Goal: Task Accomplishment & Management: Use online tool/utility

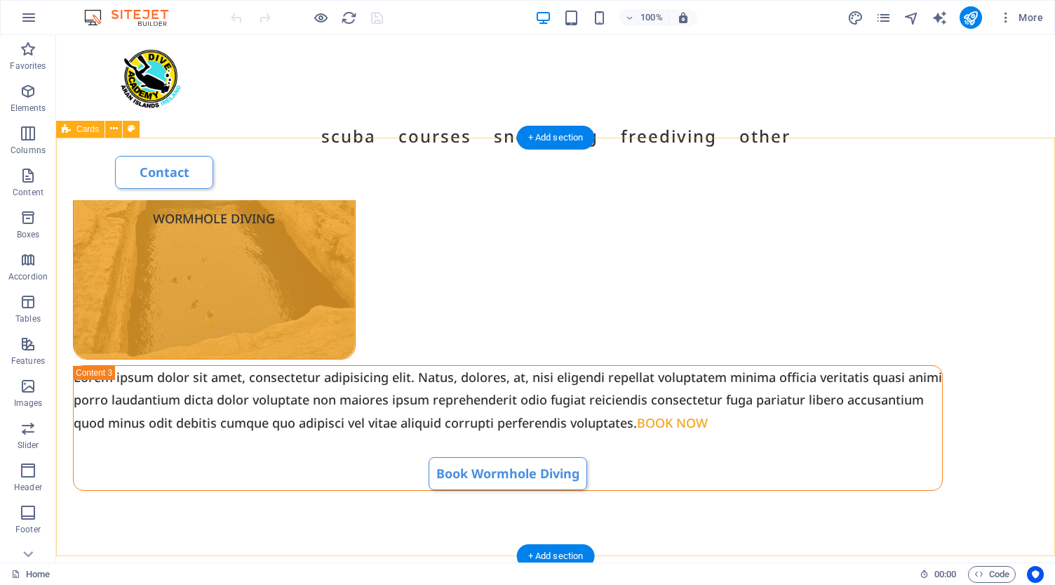
scroll to position [2161, 0]
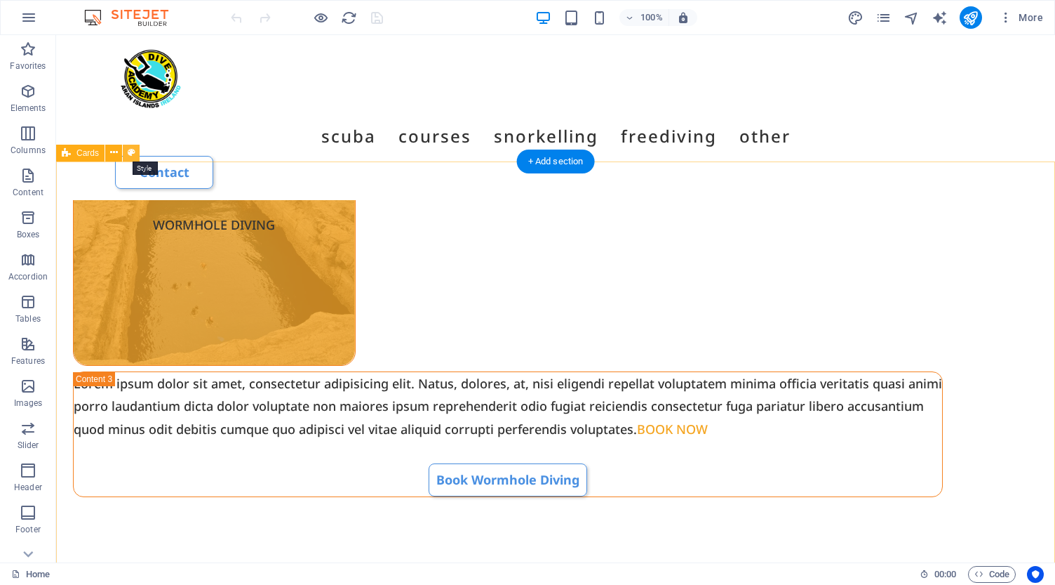
select select "rem"
select select "preset-image-boxes-v3-border"
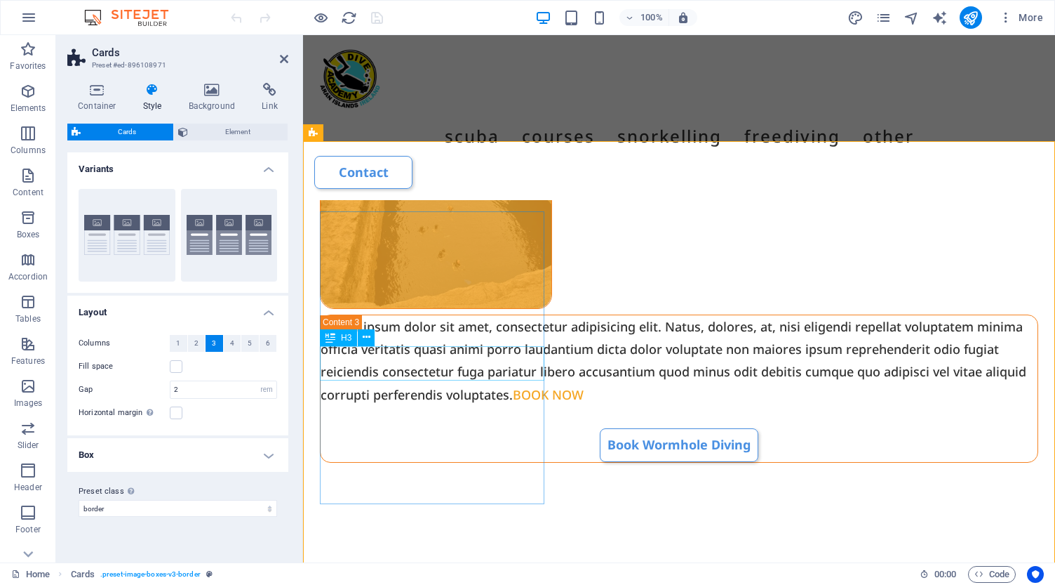
scroll to position [2316, 0]
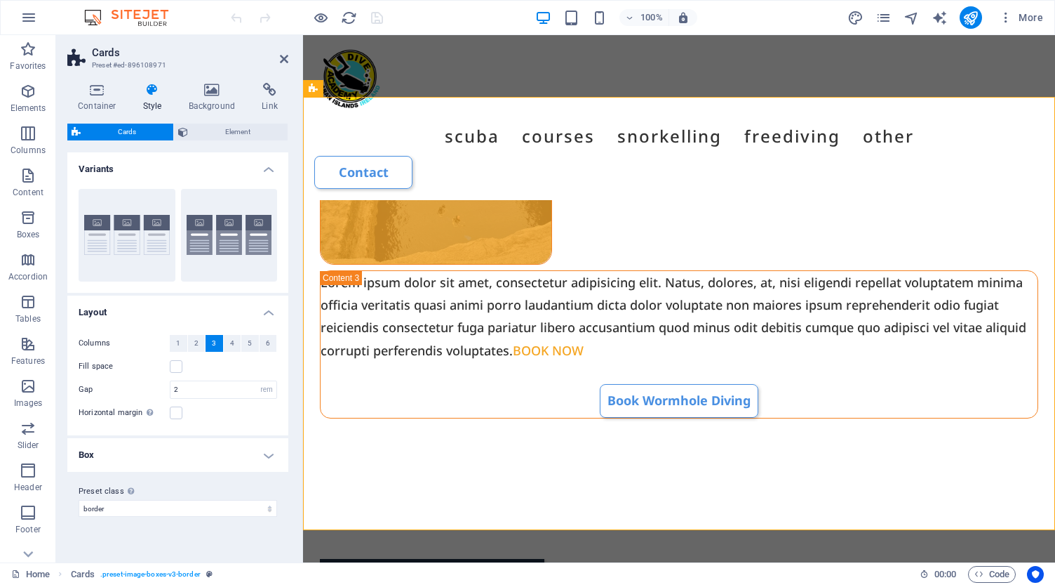
click at [208, 457] on h4 "Box" at bounding box center [177, 455] width 221 height 34
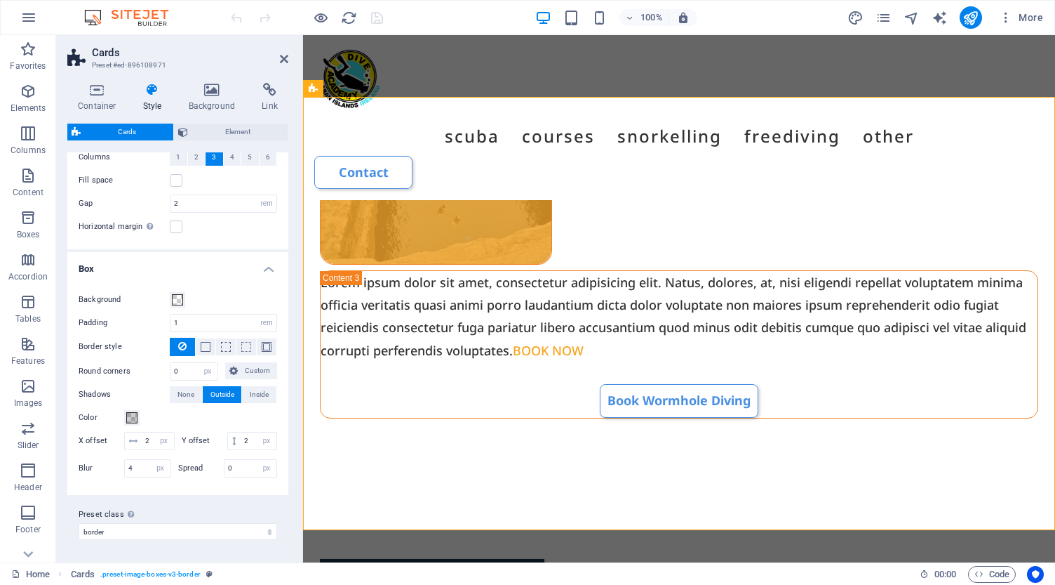
scroll to position [185, 0]
drag, startPoint x: 187, startPoint y: 369, endPoint x: 149, endPoint y: 366, distance: 37.3
click at [152, 367] on div "Round corners 0 px rem % vh vw Custom Custom" at bounding box center [178, 372] width 199 height 18
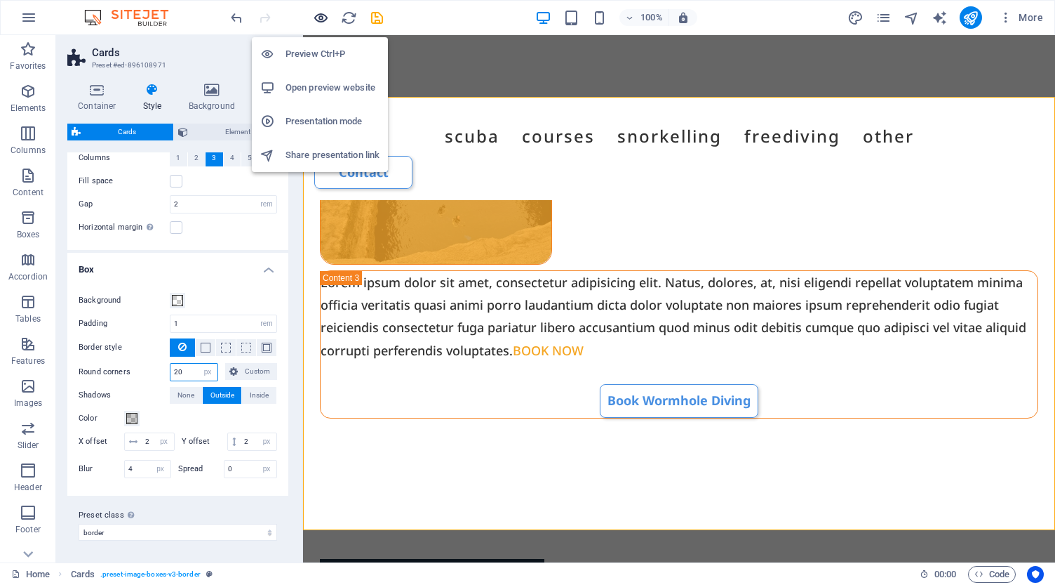
type input "20"
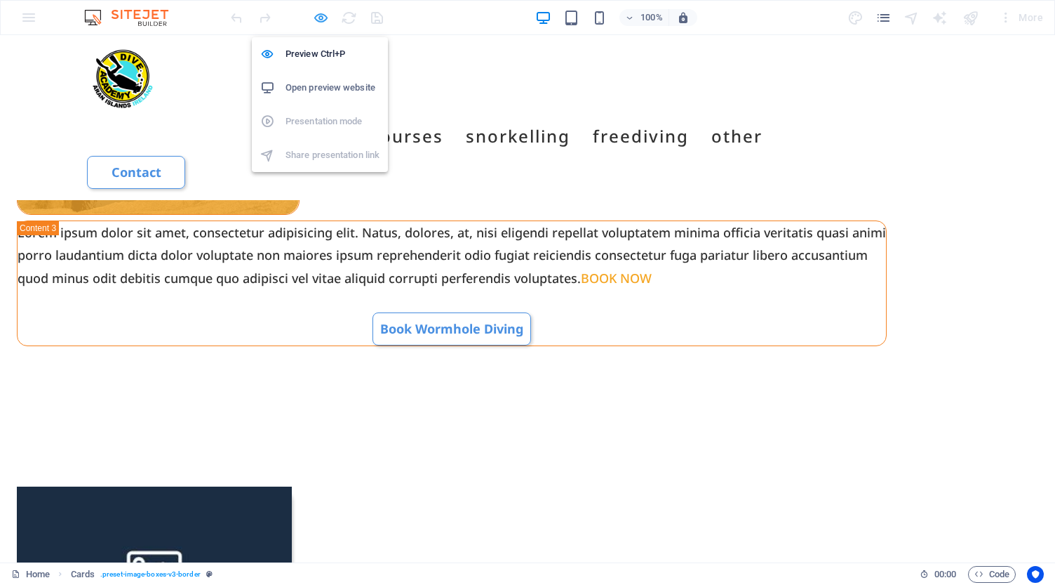
scroll to position [1238, 0]
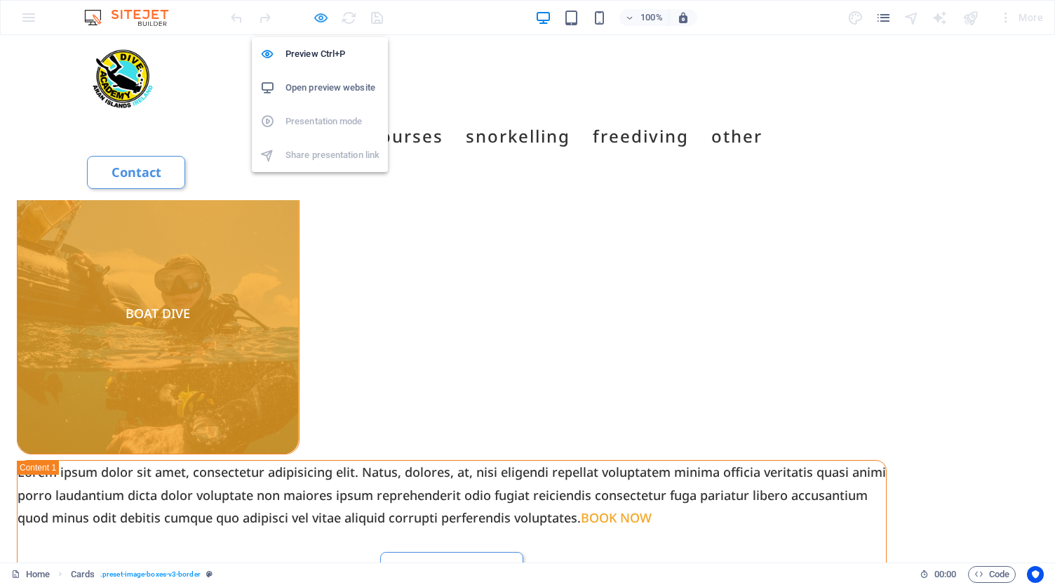
scroll to position [2330, 0]
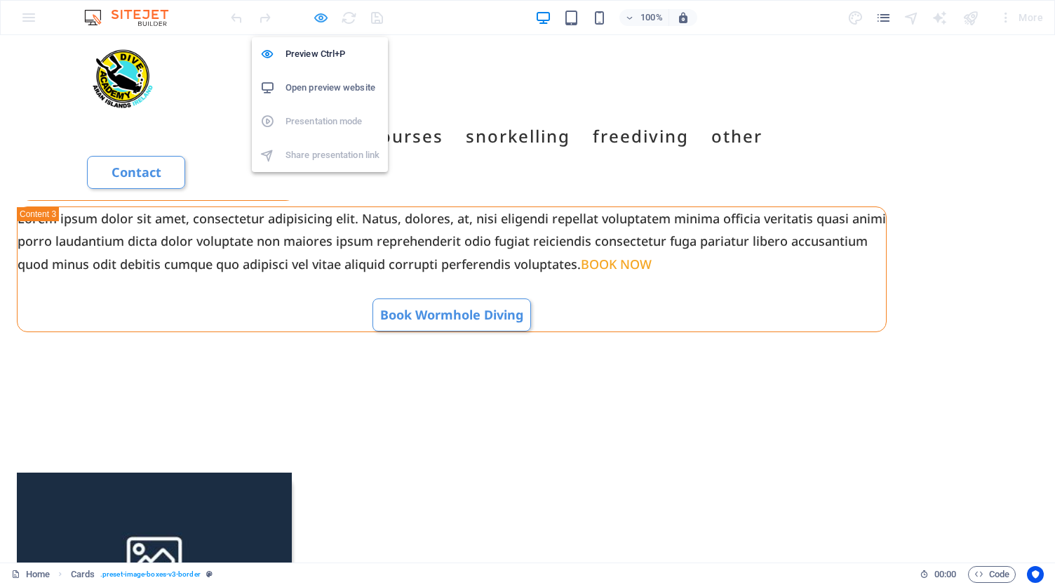
select select "rem"
select select "px"
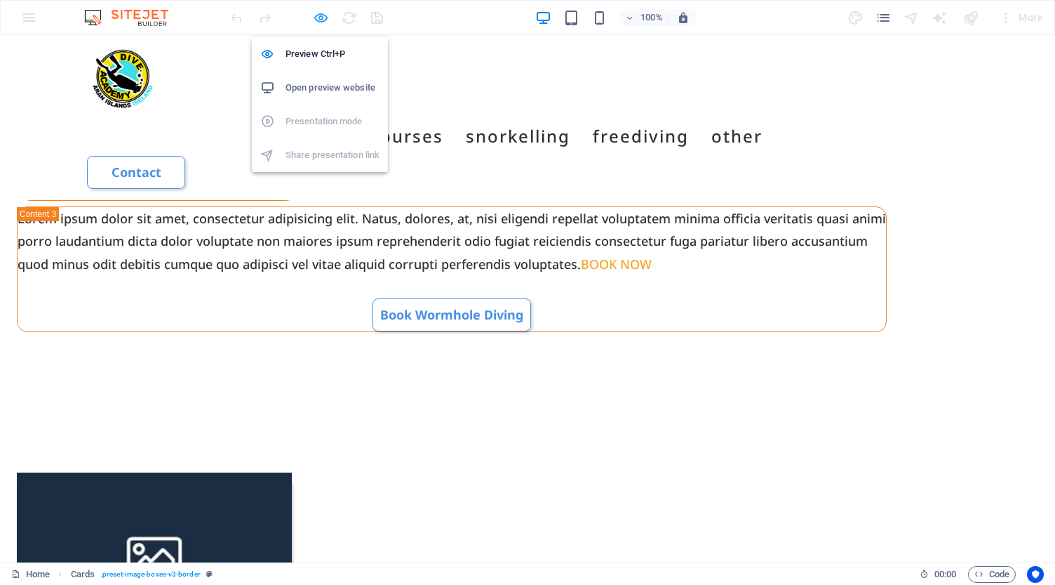
select select "px"
select select "preset-image-boxes-v3-border"
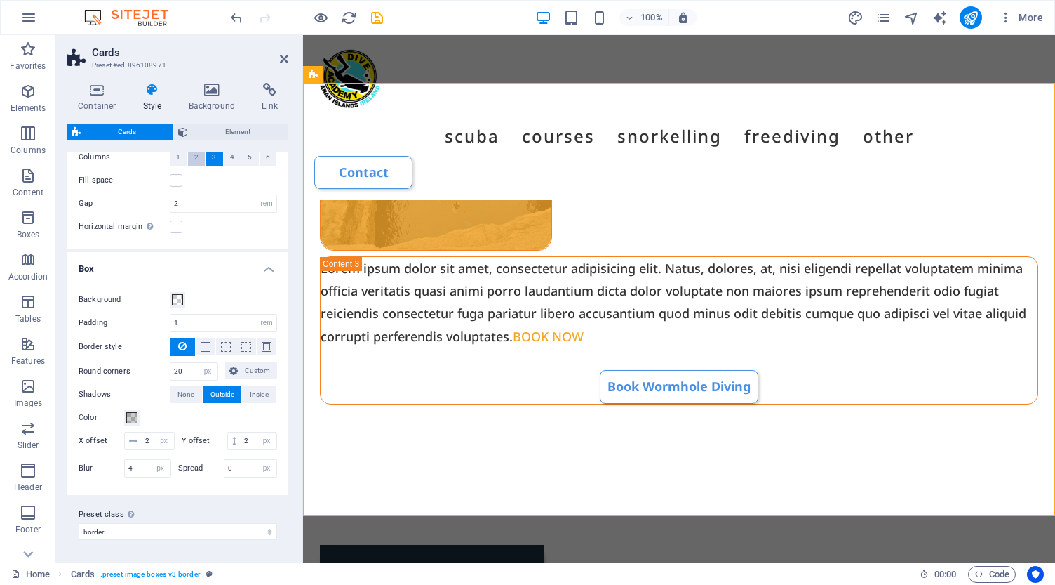
scroll to position [185, 0]
click at [252, 370] on span "Custom" at bounding box center [257, 371] width 31 height 17
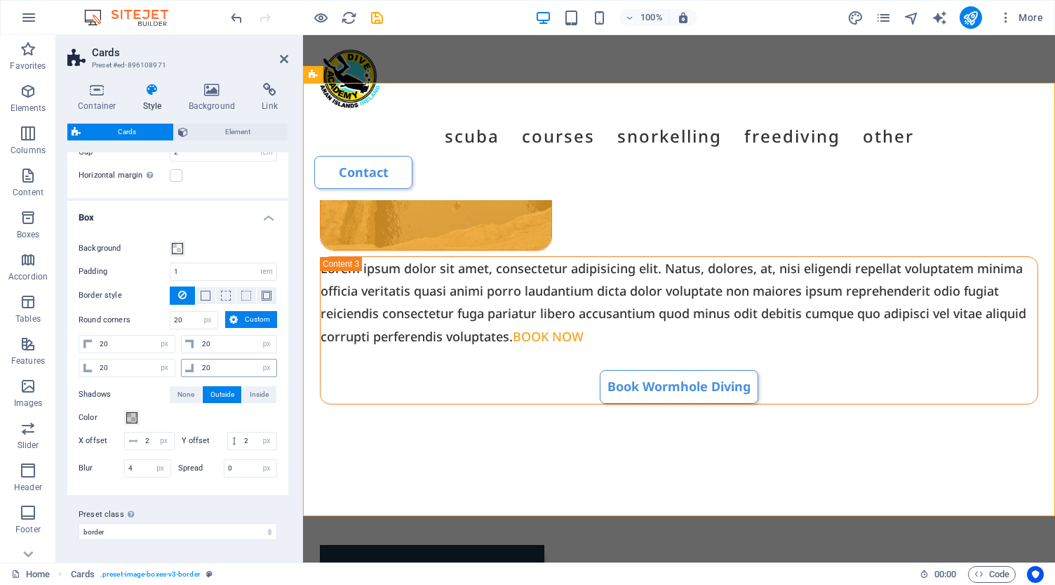
scroll to position [236, 0]
drag, startPoint x: 223, startPoint y: 367, endPoint x: 179, endPoint y: 361, distance: 44.7
click at [181, 361] on div "20 px rem % vh vw" at bounding box center [229, 368] width 97 height 18
type input "0"
select select "DISABLED_OPTION_VALUE"
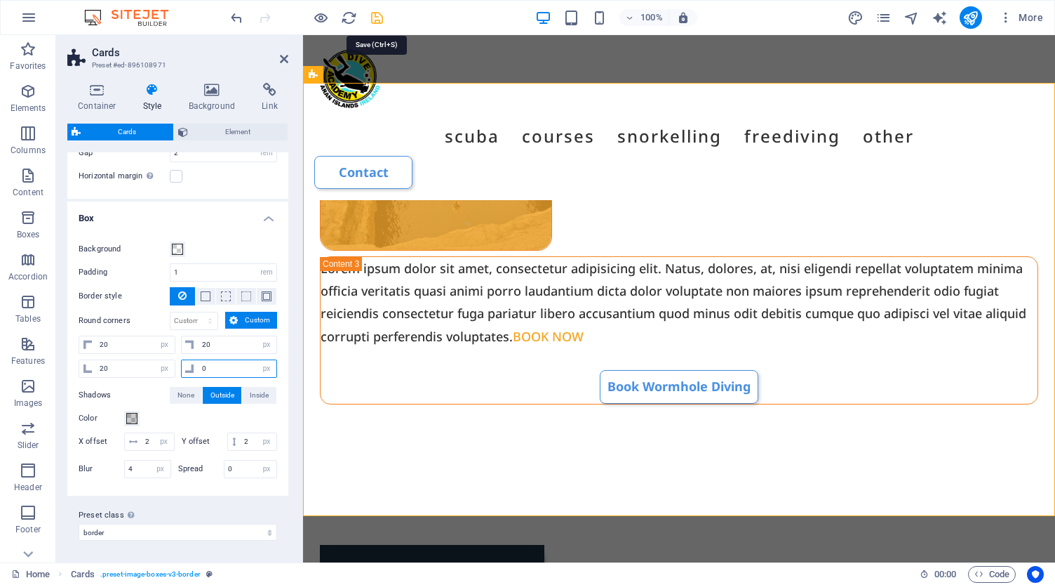
type input "0"
click at [379, 16] on icon "save" at bounding box center [377, 18] width 16 height 16
select select "rem"
select select "px"
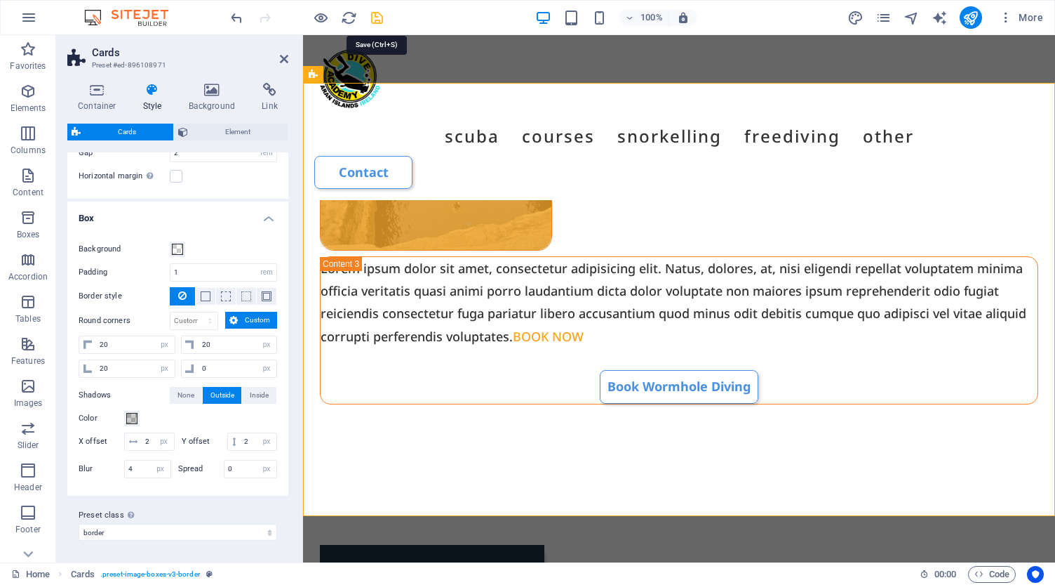
select select "px"
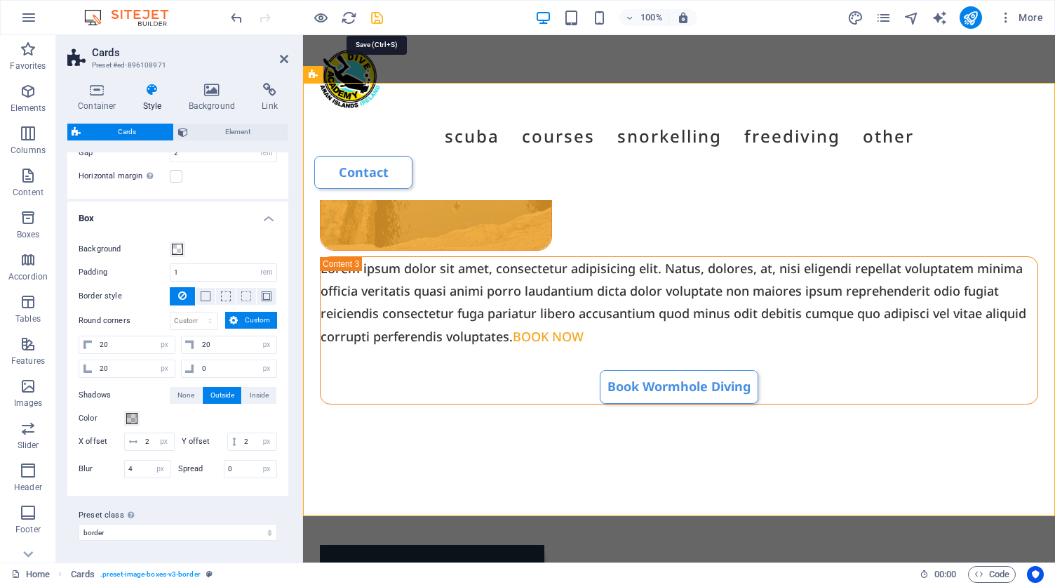
select select "px"
select select "preset-image-boxes-v3-border"
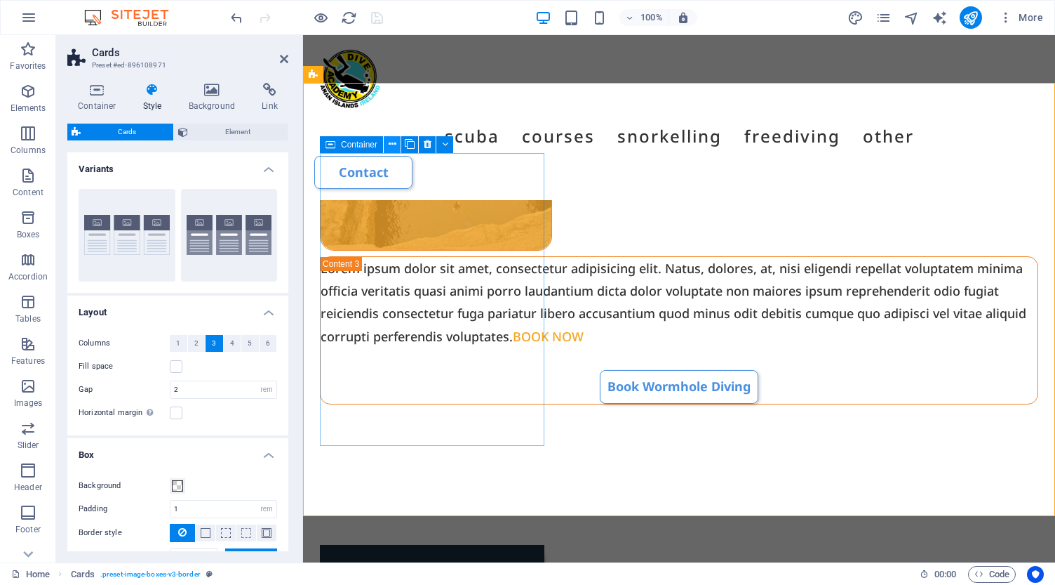
click at [389, 142] on icon at bounding box center [393, 144] width 8 height 15
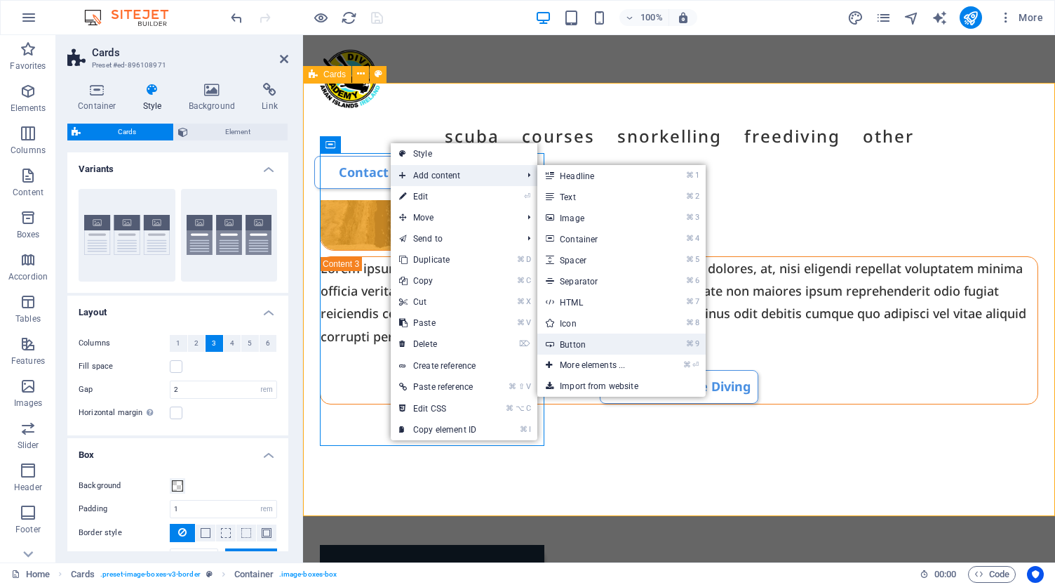
click at [587, 342] on link "⌘ 9 Button" at bounding box center [595, 343] width 116 height 21
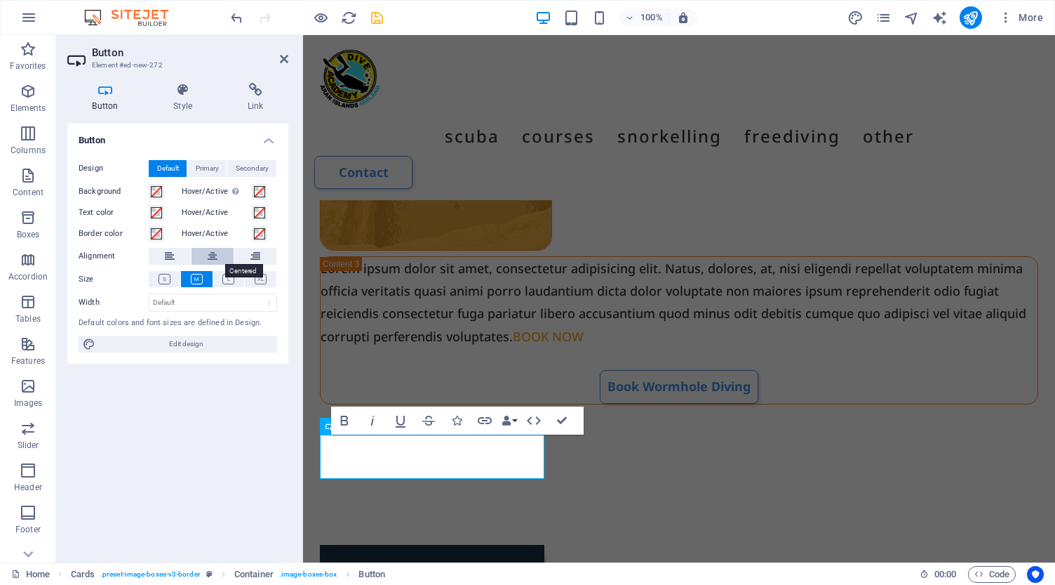
click at [212, 253] on icon at bounding box center [213, 256] width 10 height 17
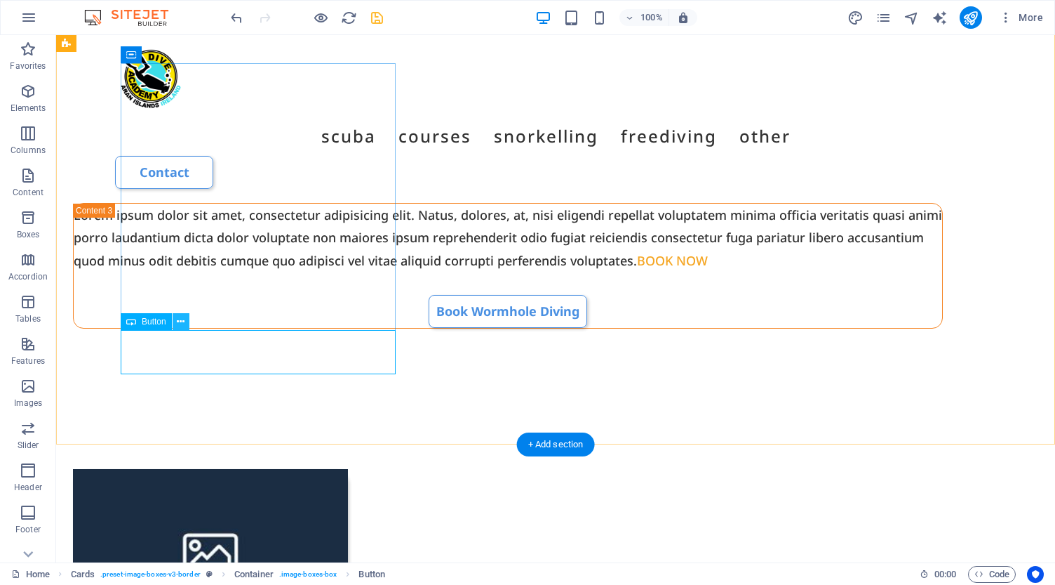
click at [182, 321] on icon at bounding box center [181, 321] width 8 height 15
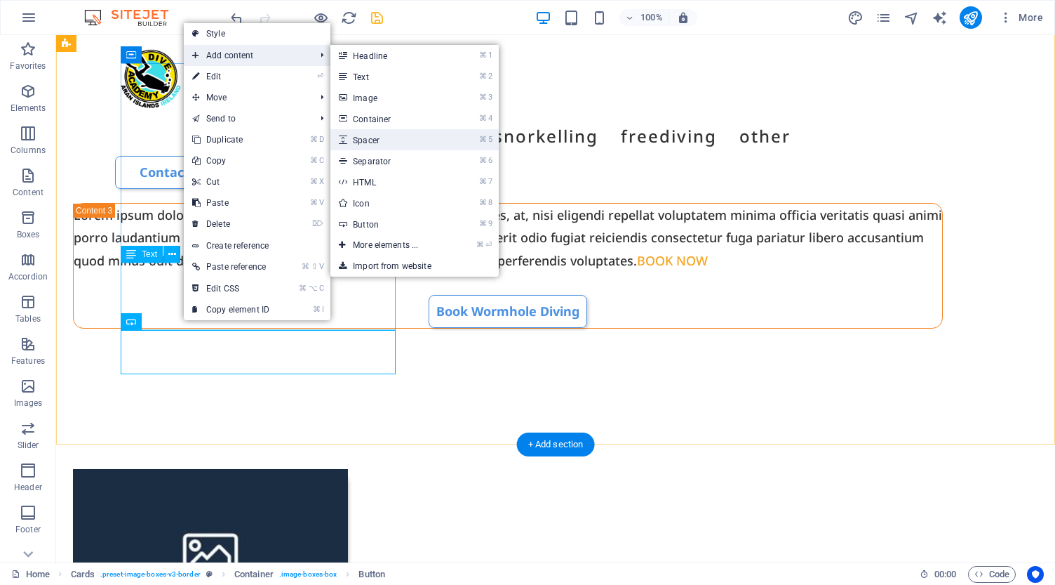
click at [380, 142] on link "⌘ 5 Spacer" at bounding box center [388, 139] width 116 height 21
select select "px"
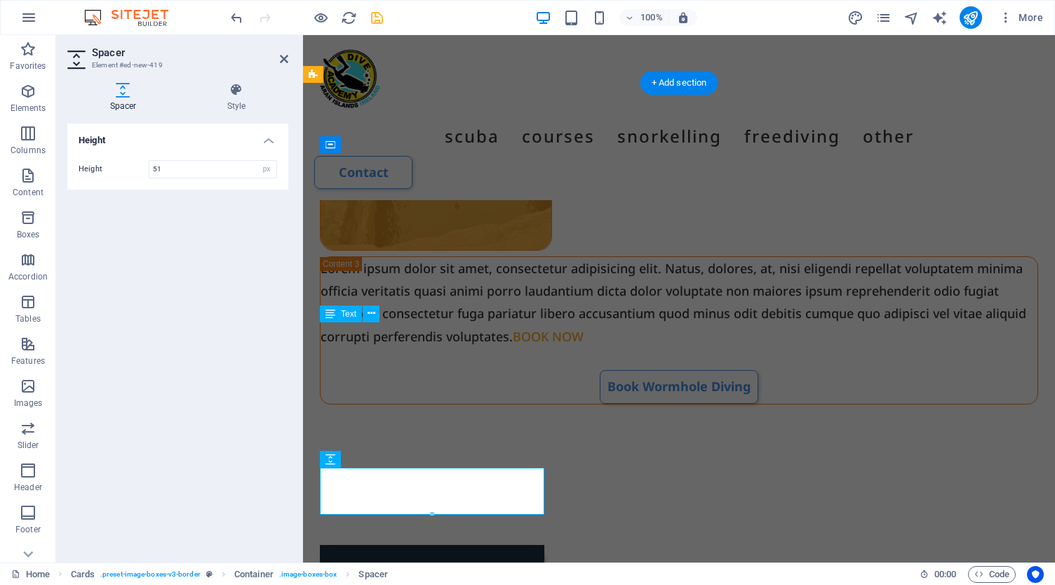
type input "5"
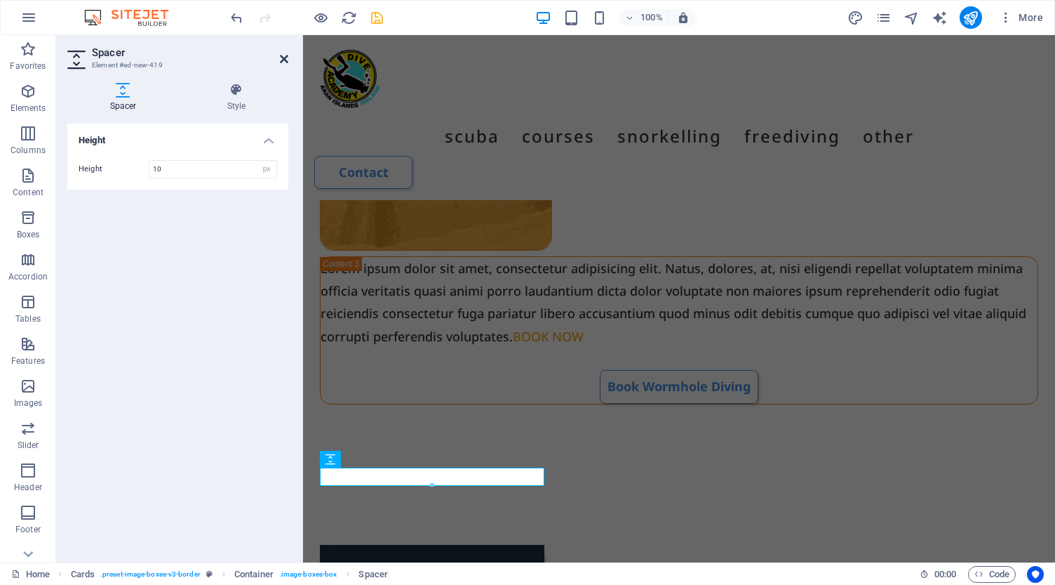
type input "10"
click at [284, 61] on icon at bounding box center [284, 58] width 8 height 11
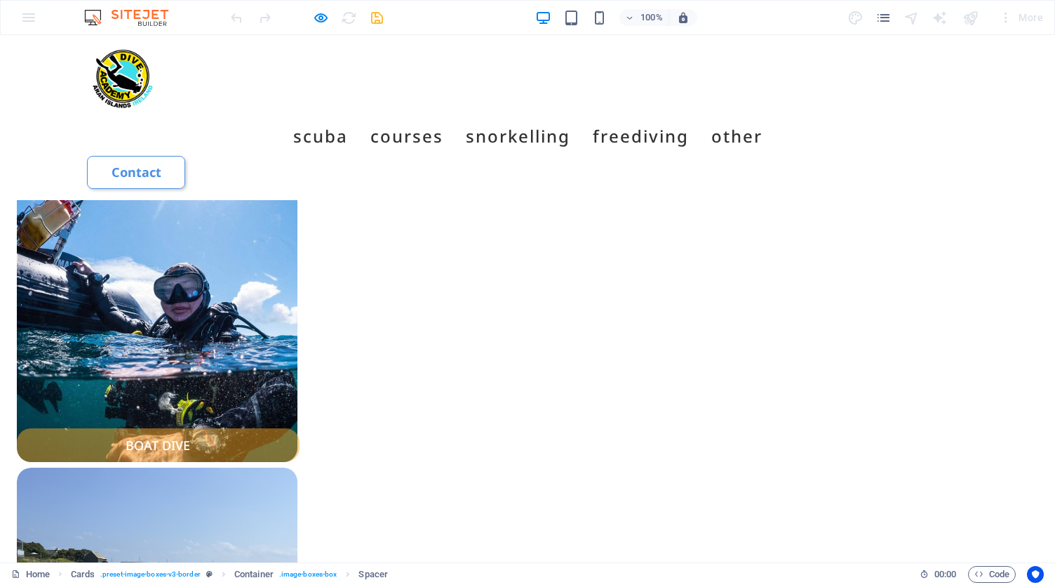
scroll to position [1210, 0]
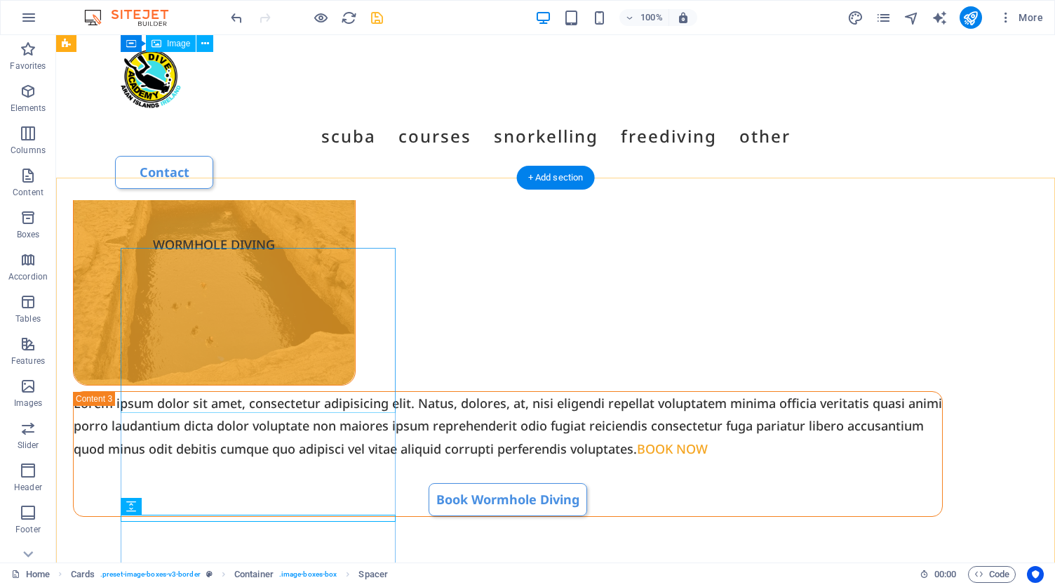
scroll to position [2132, 0]
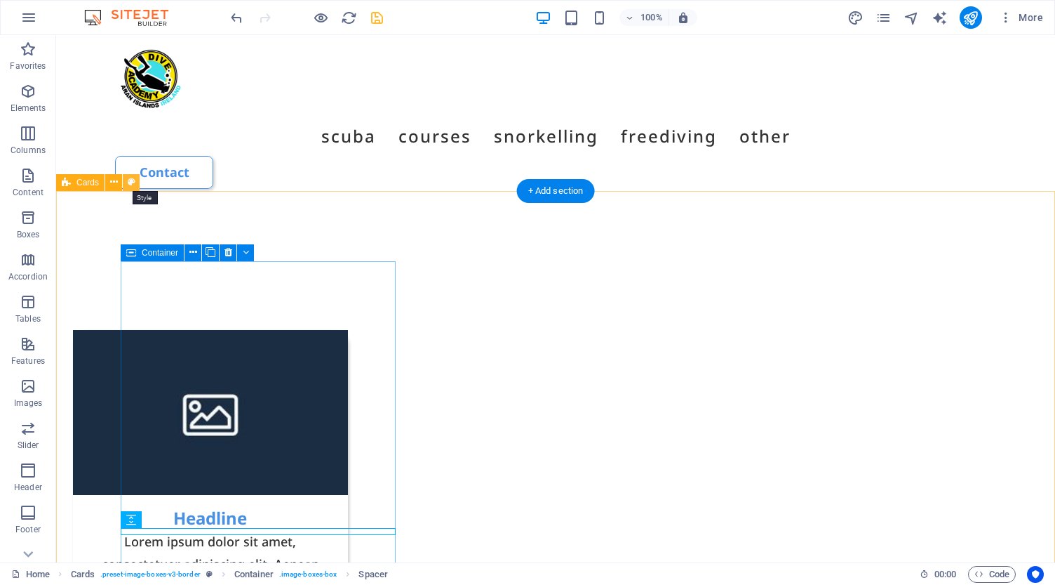
select select "rem"
select select "px"
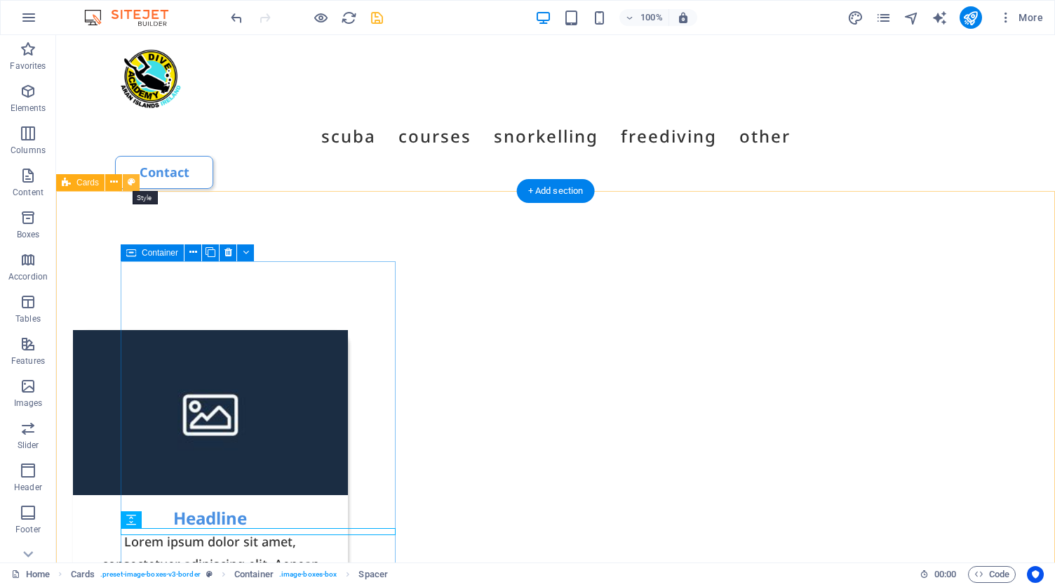
select select "px"
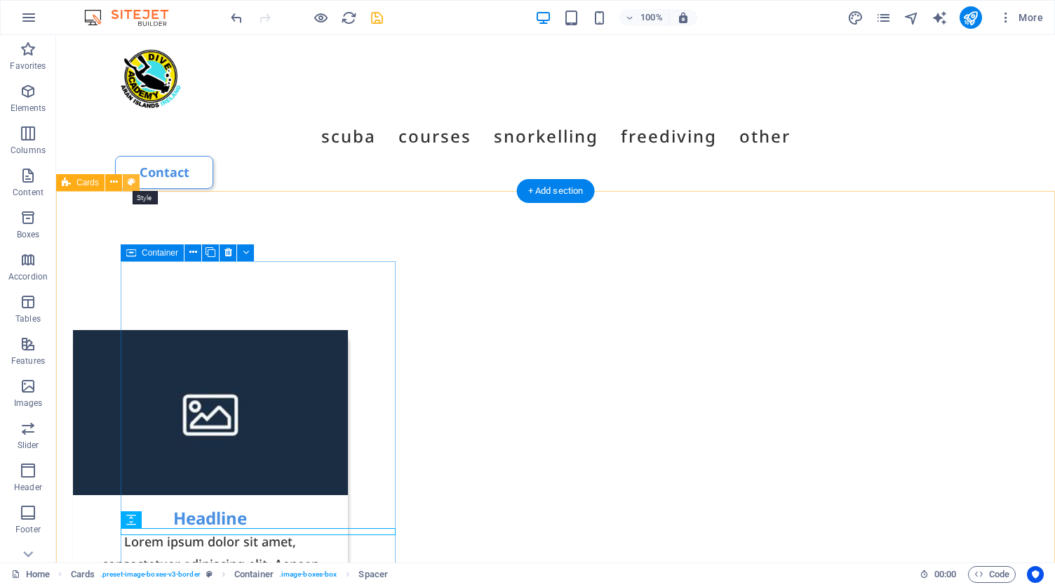
select select "preset-image-boxes-v3-border"
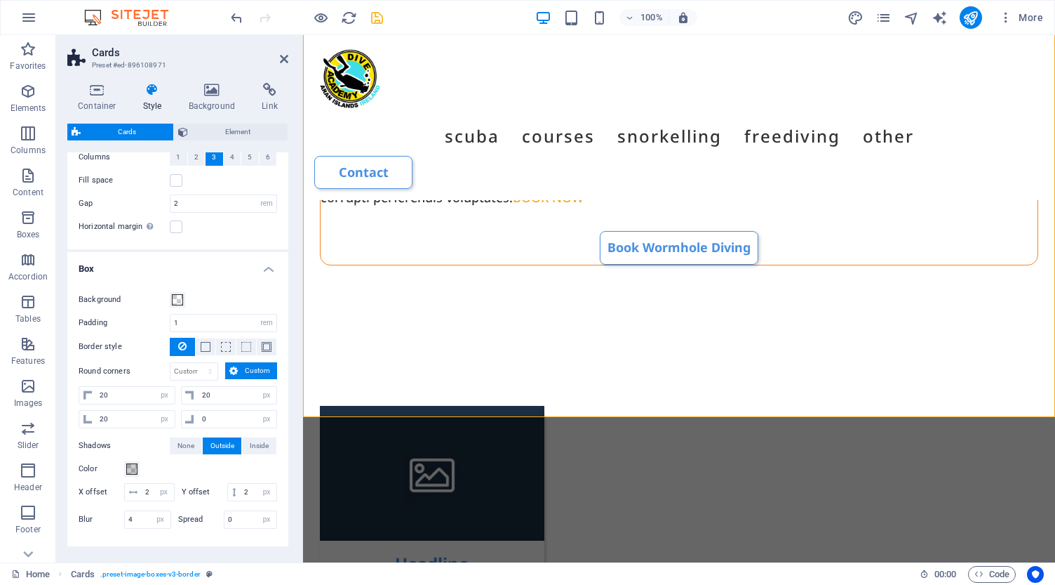
scroll to position [187, 0]
drag, startPoint x: 110, startPoint y: 396, endPoint x: 81, endPoint y: 395, distance: 28.8
click at [81, 395] on div "20 px rem % vh vw" at bounding box center [127, 394] width 97 height 18
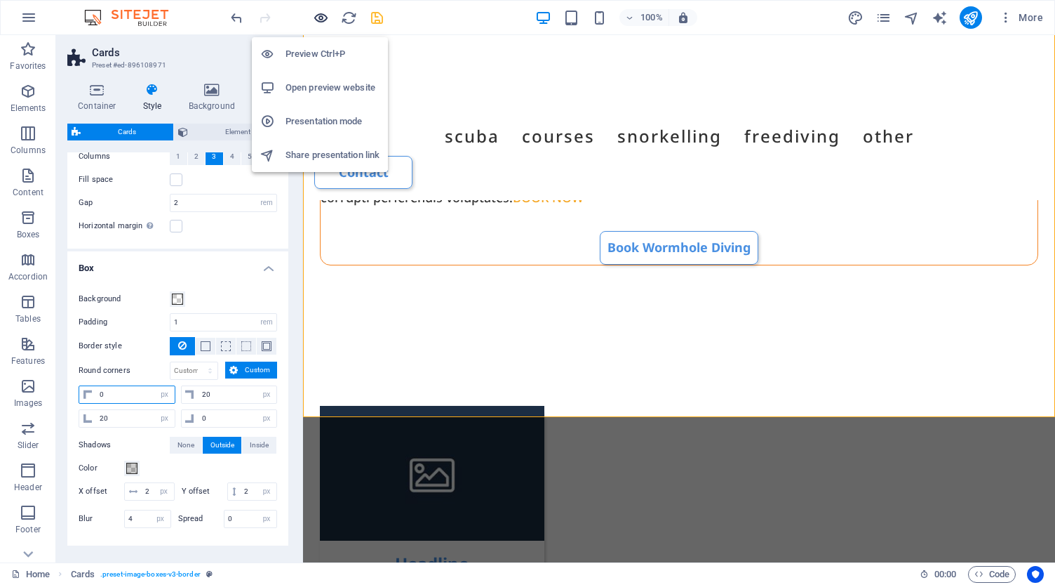
type input "0"
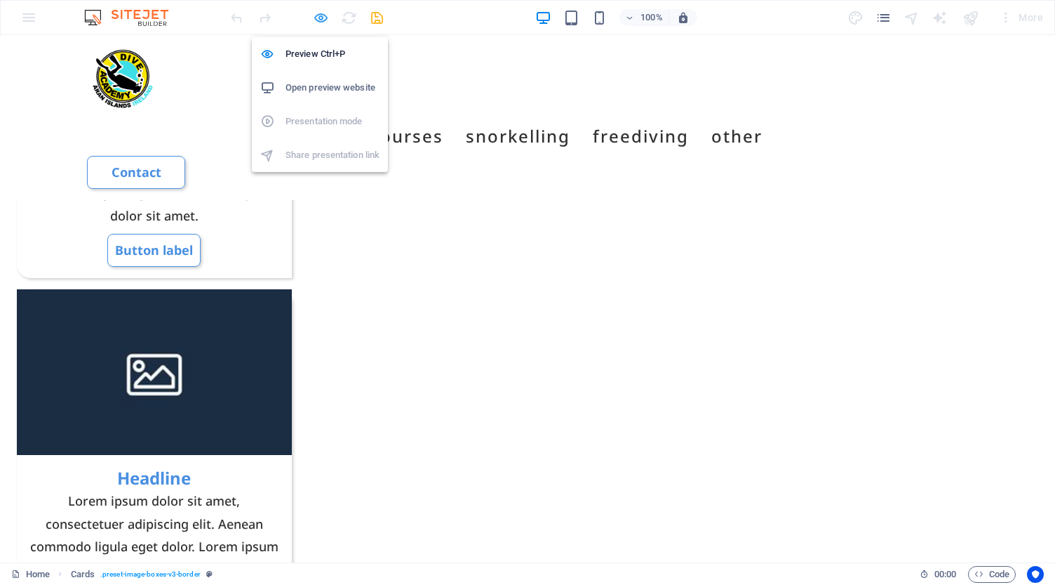
scroll to position [1258, 0]
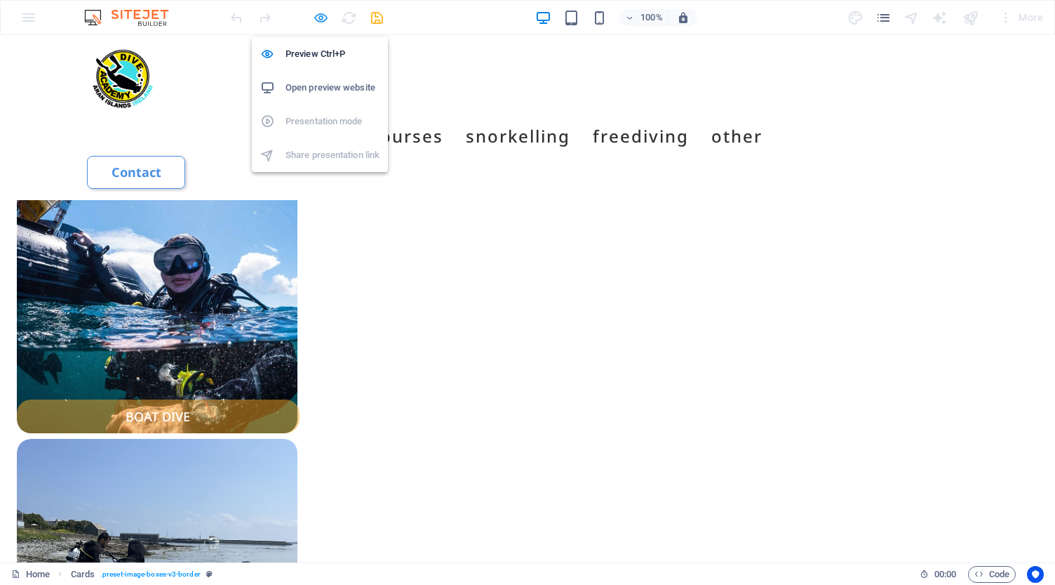
select select "rem"
select select "px"
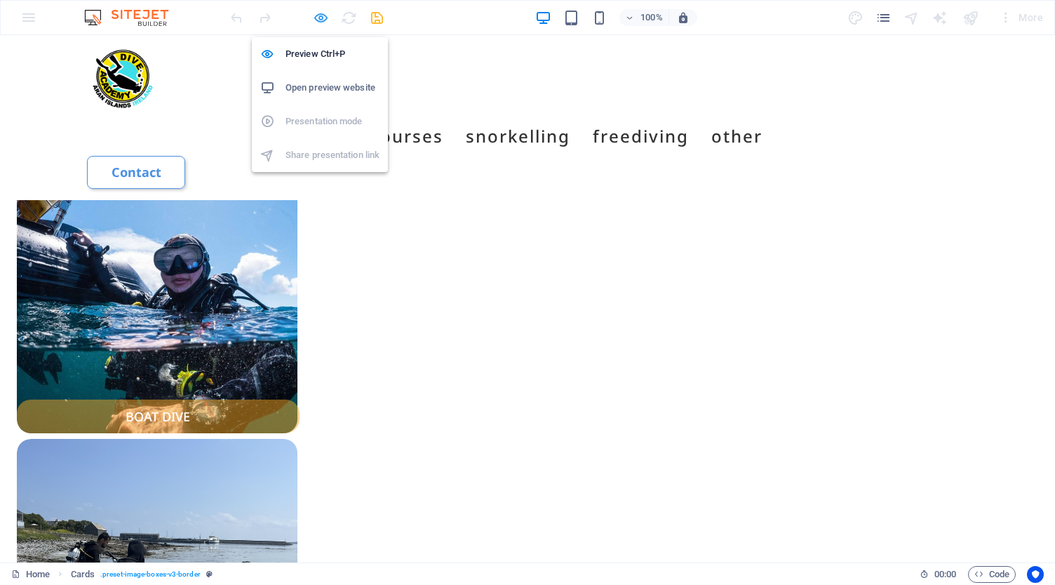
select select "px"
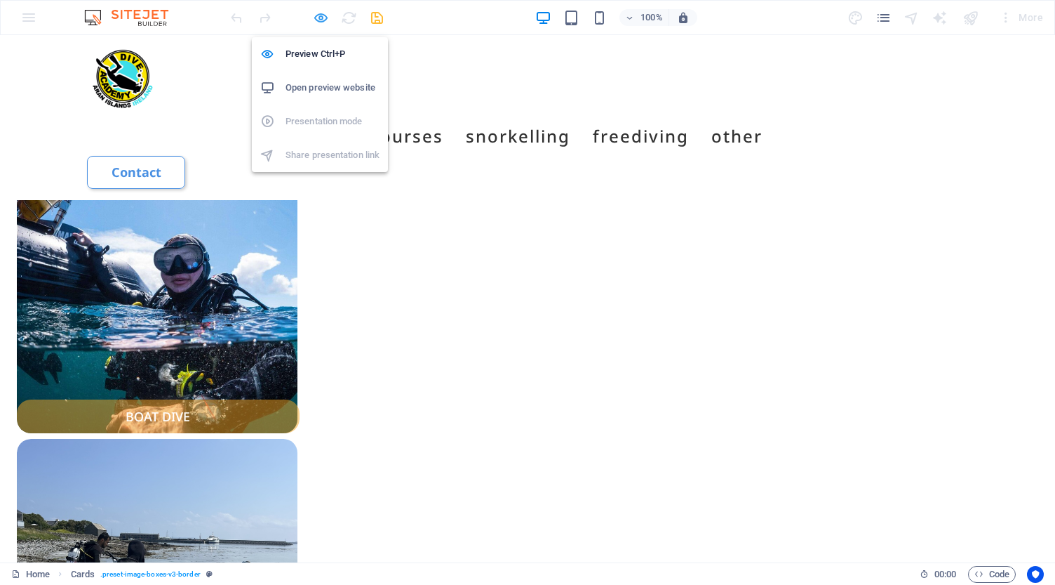
select select "px"
select select "preset-image-boxes-v3-border"
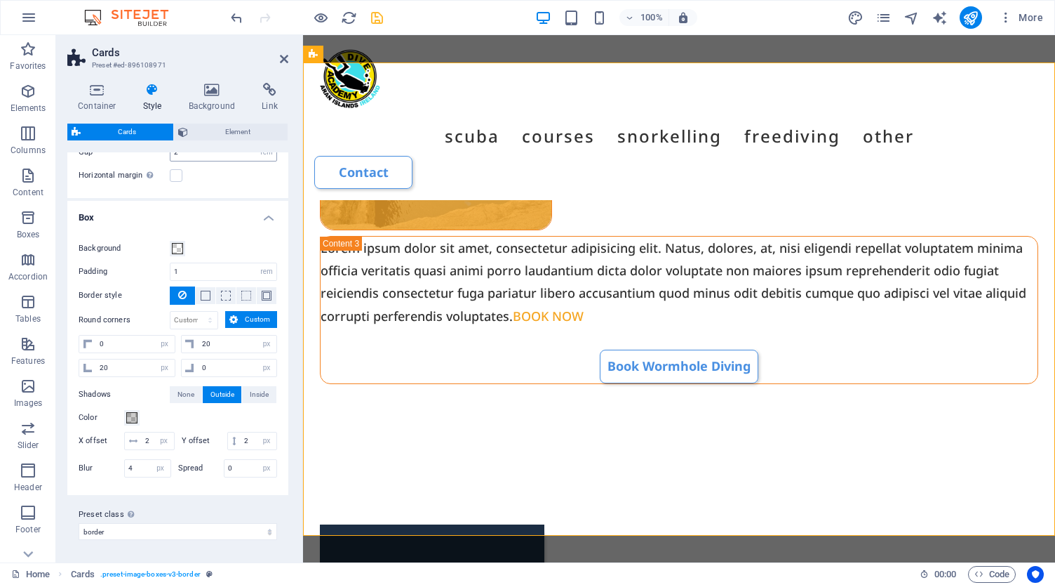
scroll to position [236, 0]
click at [403, 126] on icon at bounding box center [405, 123] width 8 height 15
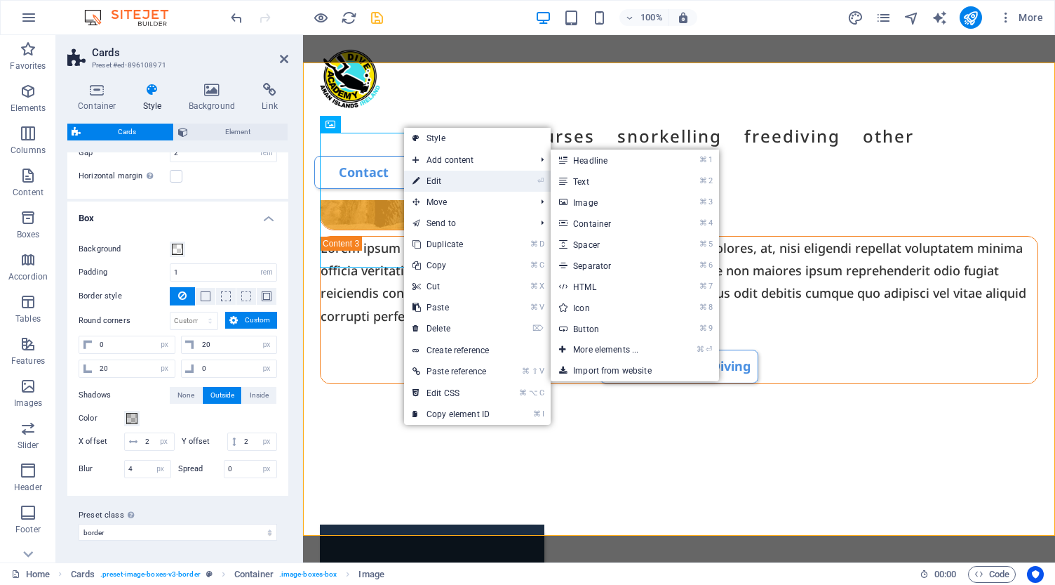
click at [456, 178] on link "⏎ Edit" at bounding box center [451, 181] width 94 height 21
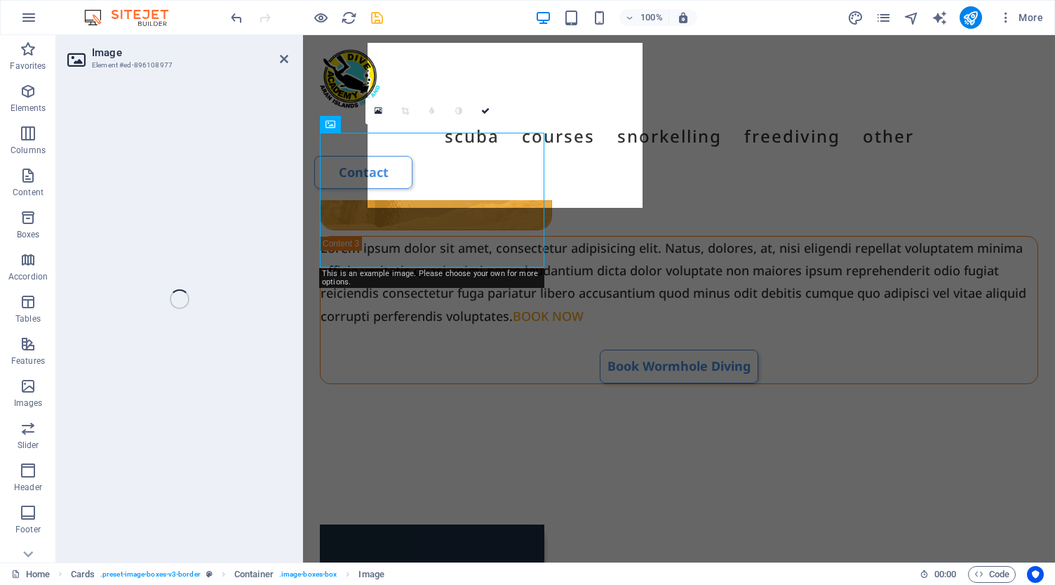
select select "%"
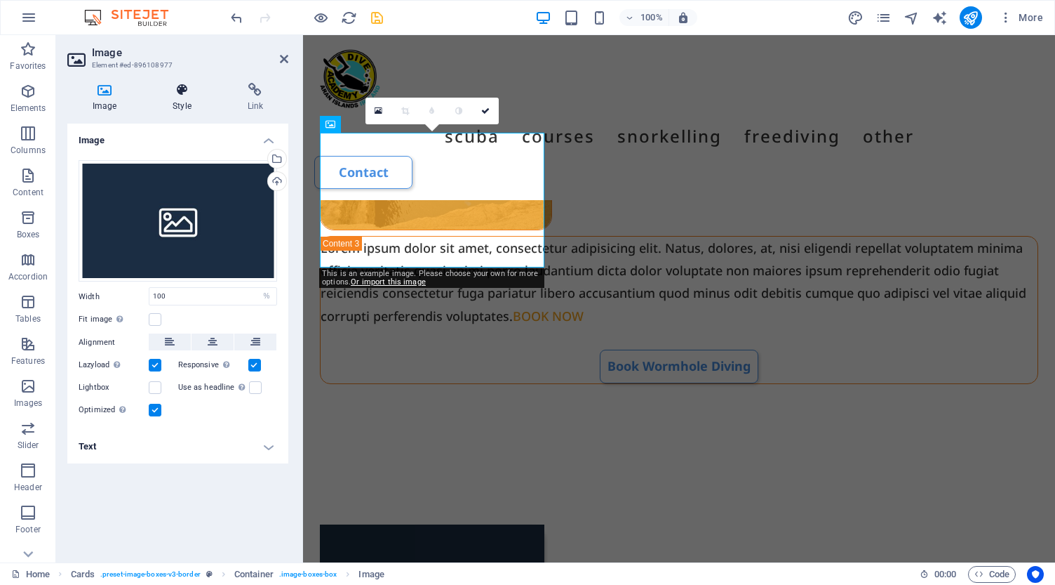
click at [179, 85] on icon at bounding box center [181, 90] width 69 height 14
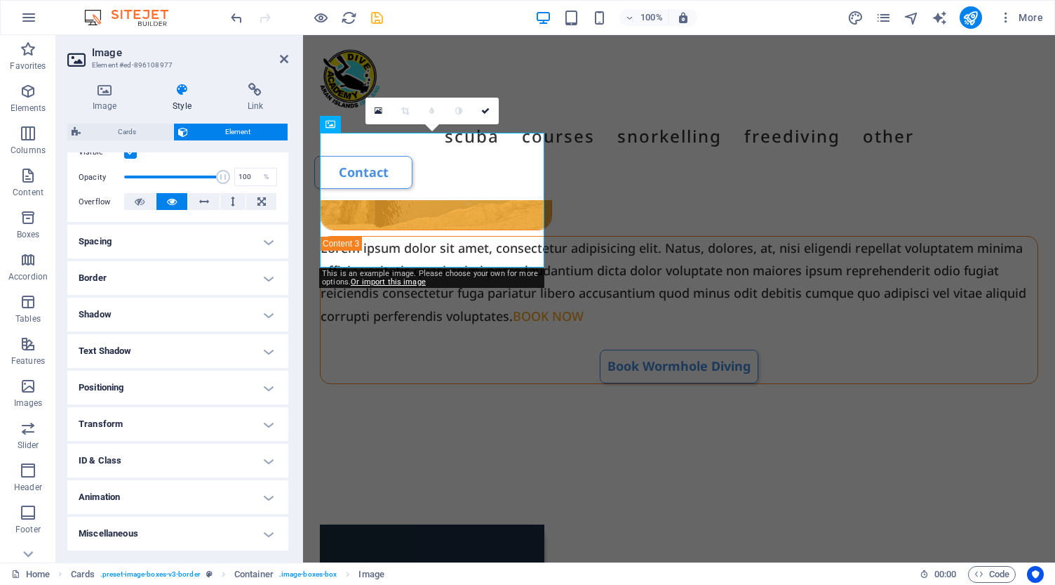
scroll to position [194, 0]
click at [176, 280] on h4 "Border" at bounding box center [177, 279] width 221 height 34
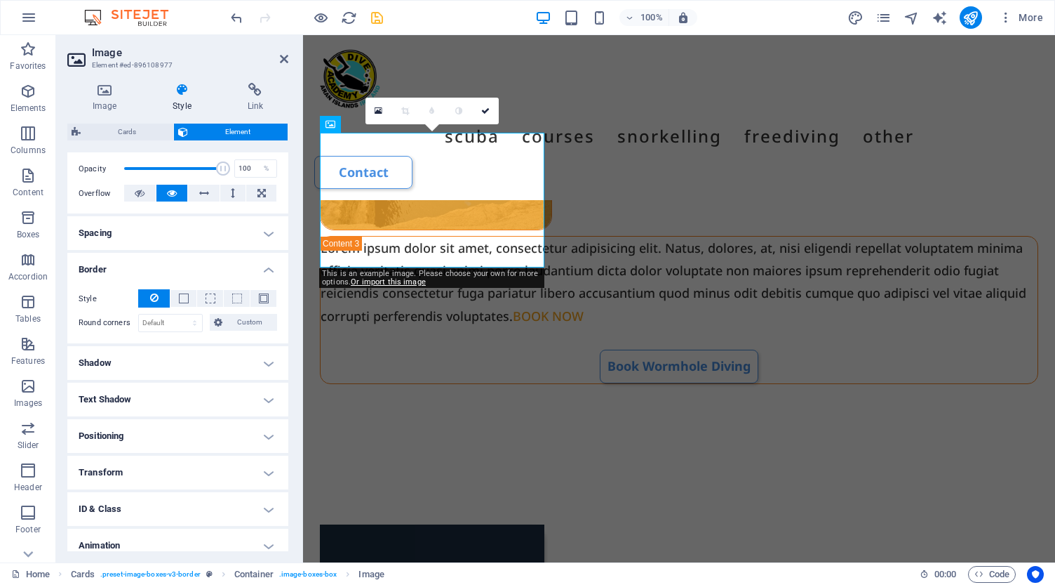
scroll to position [202, 0]
click at [243, 323] on span "Custom" at bounding box center [250, 323] width 47 height 17
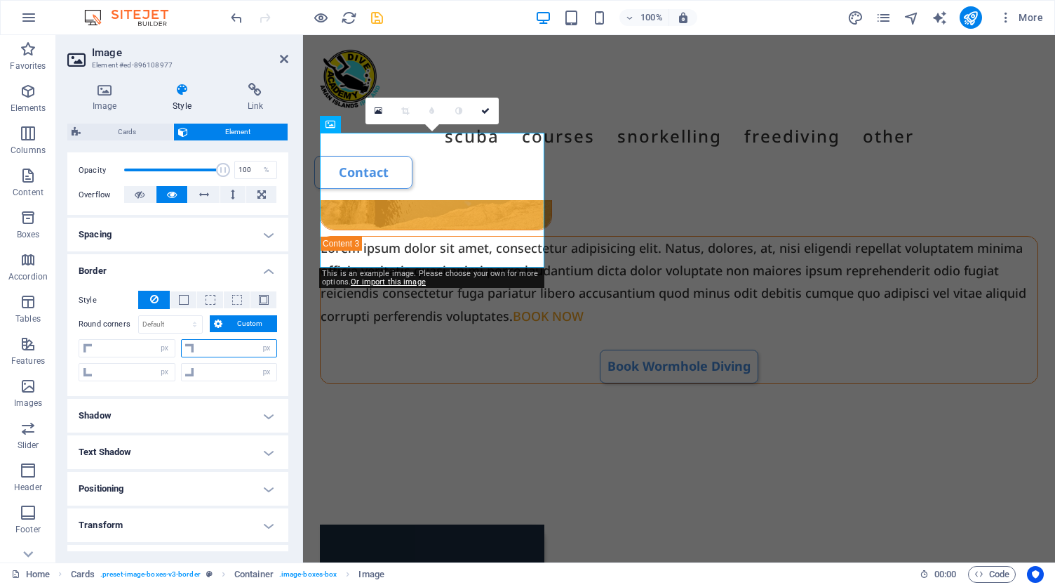
click at [220, 345] on input "number" at bounding box center [238, 348] width 79 height 17
type input "20"
type input "0"
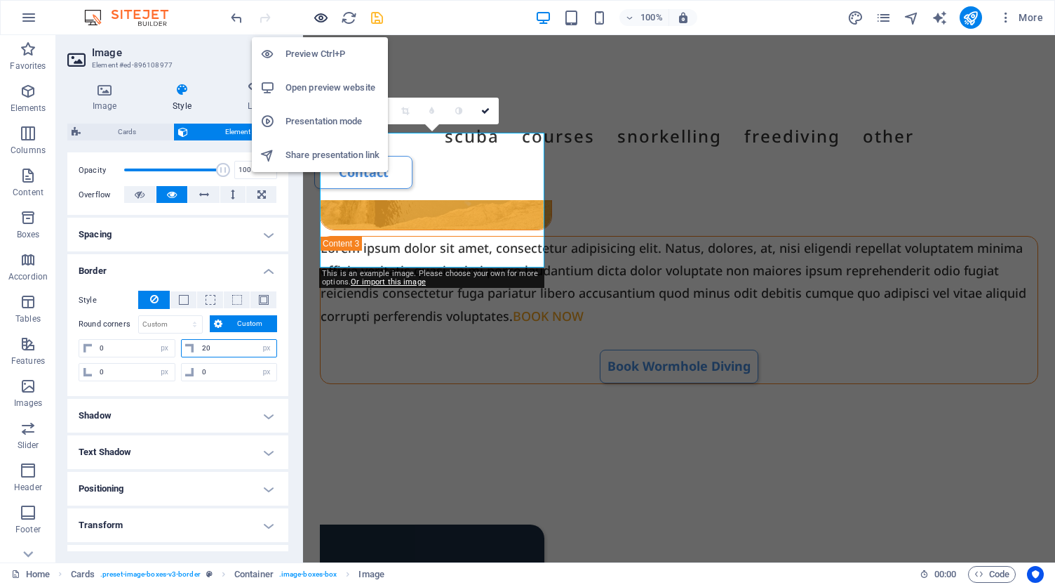
type input "20"
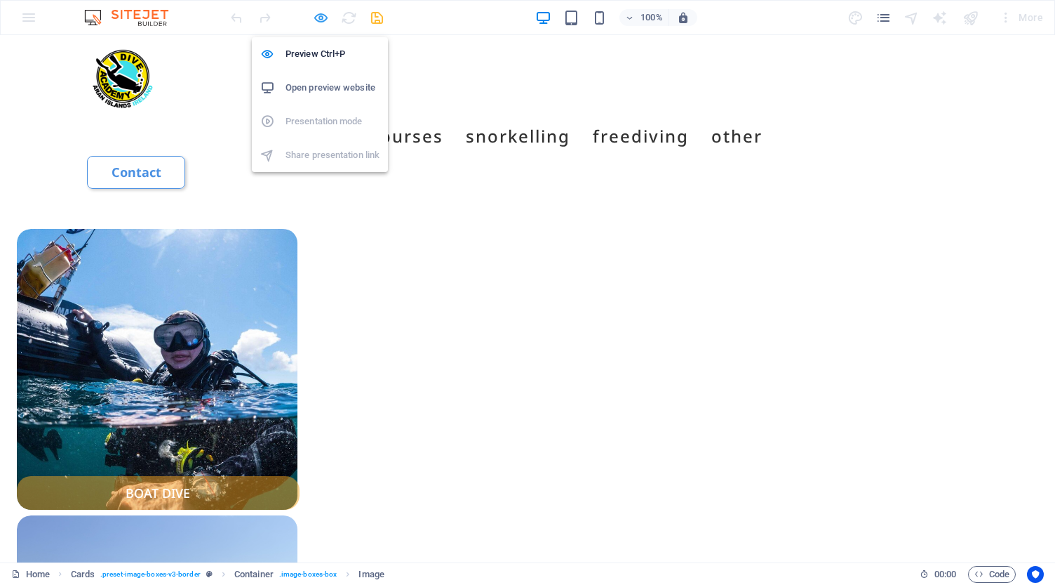
select select "px"
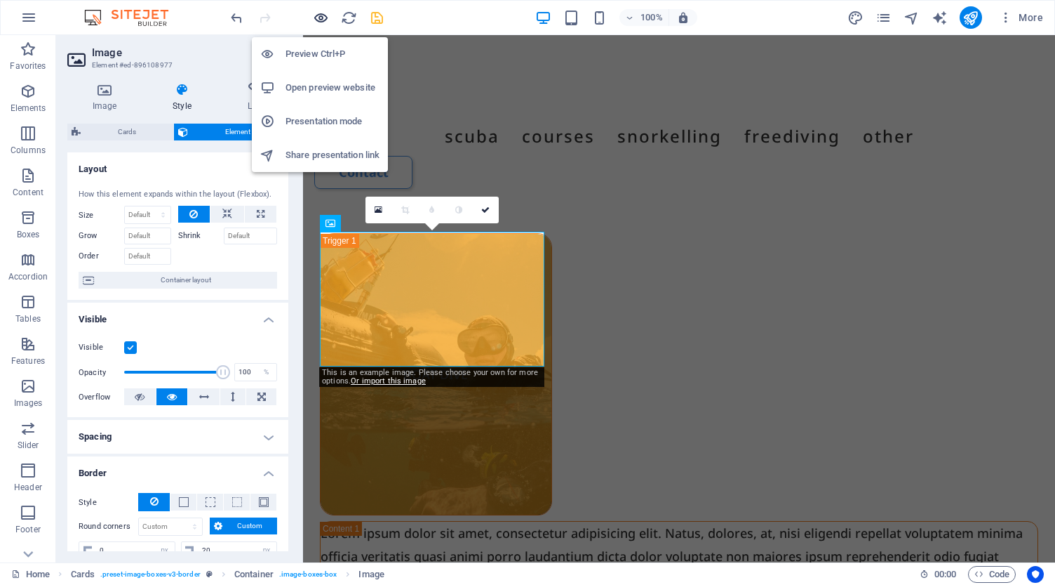
scroll to position [2251, 0]
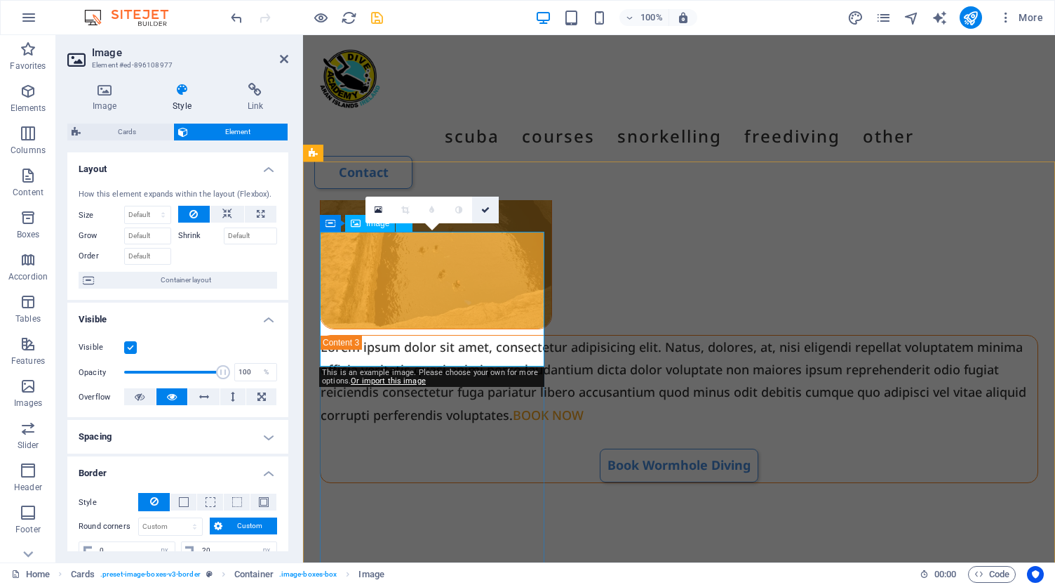
click at [485, 208] on icon at bounding box center [485, 210] width 8 height 8
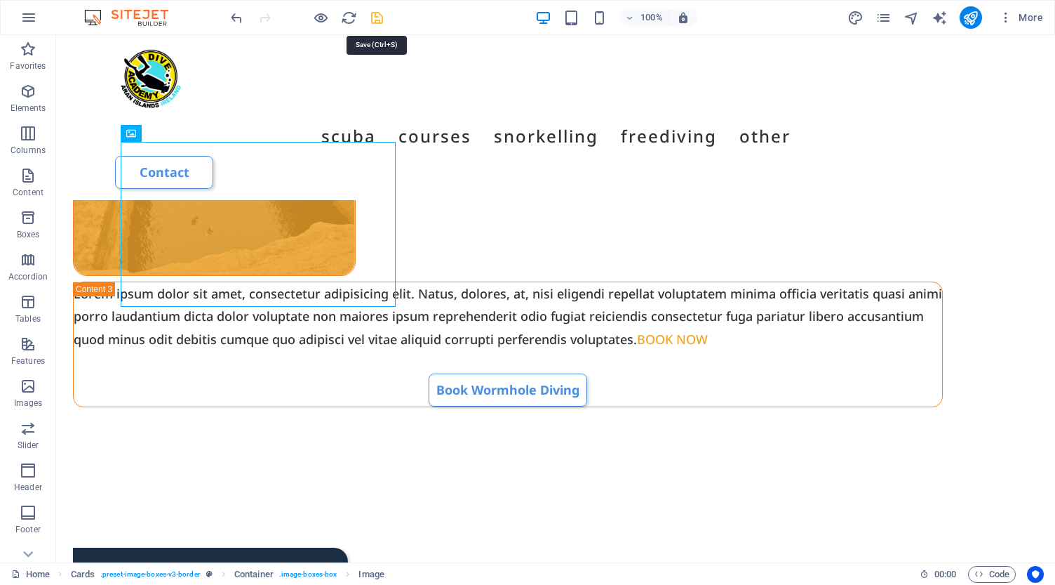
click at [376, 20] on icon "save" at bounding box center [377, 18] width 16 height 16
select select "px"
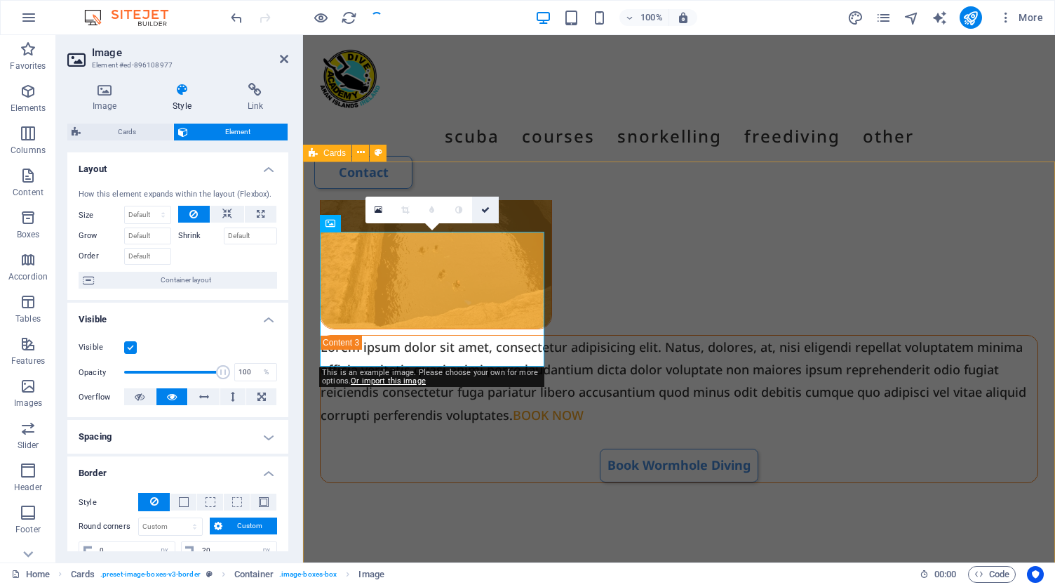
click at [483, 207] on icon at bounding box center [485, 210] width 8 height 8
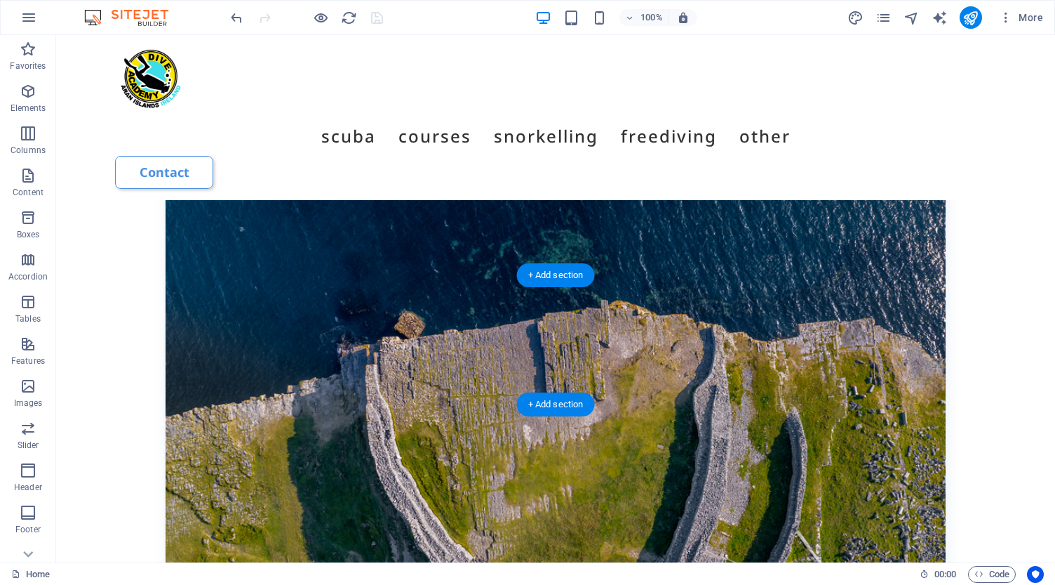
scroll to position [6494, 0]
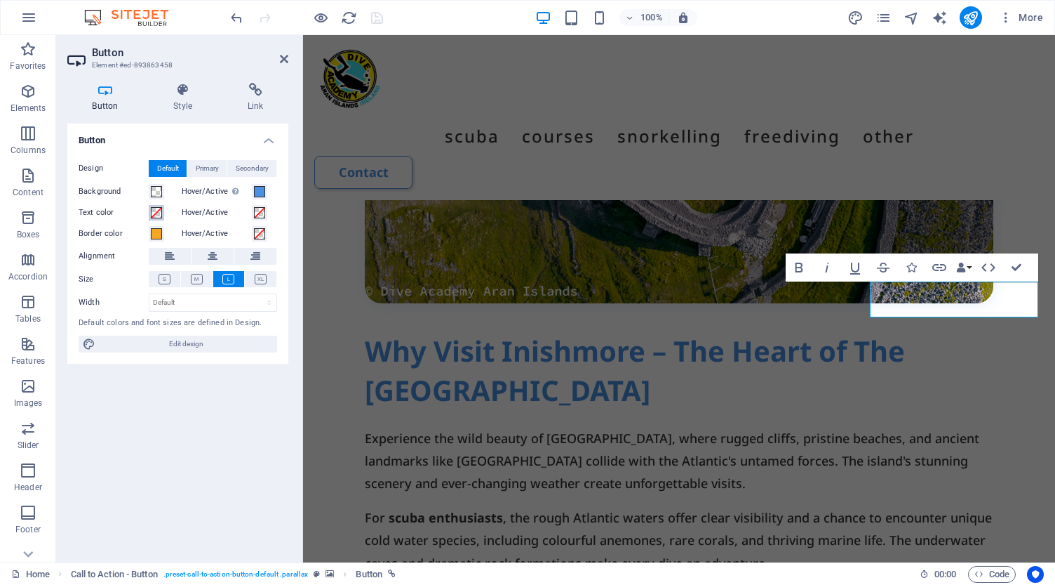
click at [158, 213] on span at bounding box center [156, 212] width 11 height 11
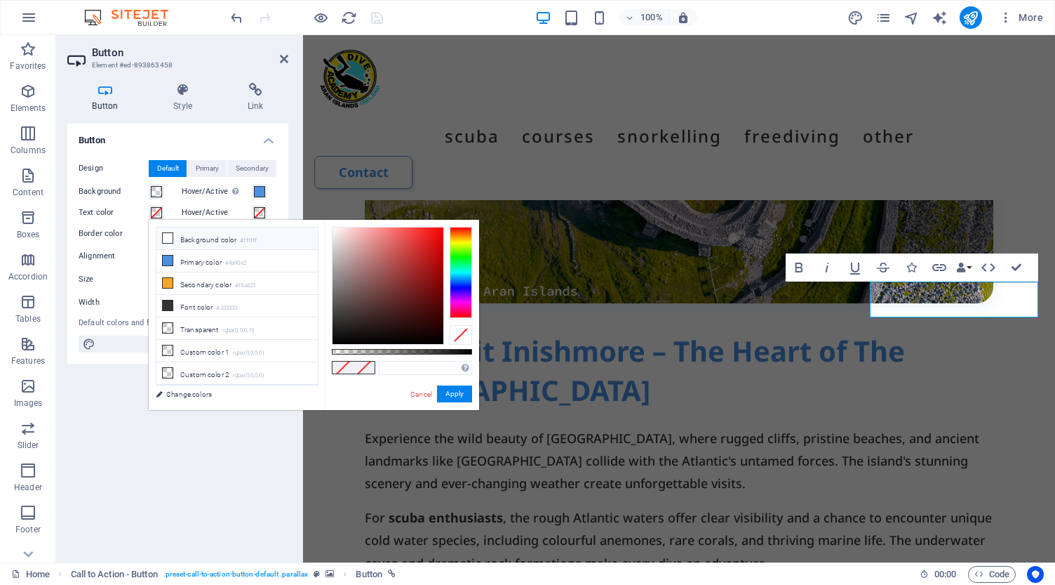
click at [174, 239] on li "Background color #ffffff" at bounding box center [236, 238] width 161 height 22
type input "#ffffff"
click at [455, 392] on button "Apply" at bounding box center [454, 393] width 35 height 17
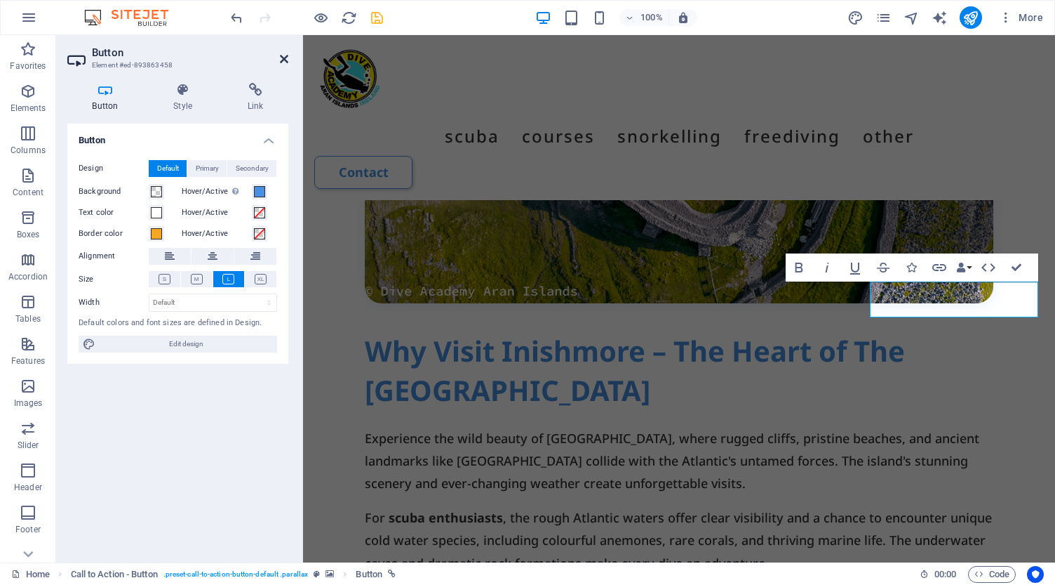
click at [285, 56] on icon at bounding box center [284, 58] width 8 height 11
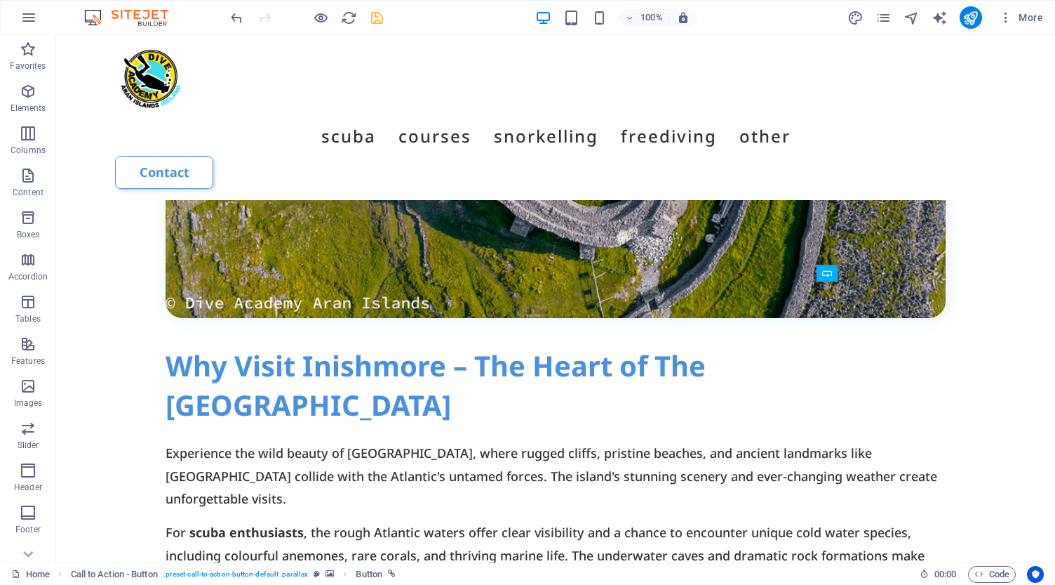
scroll to position [6536, 0]
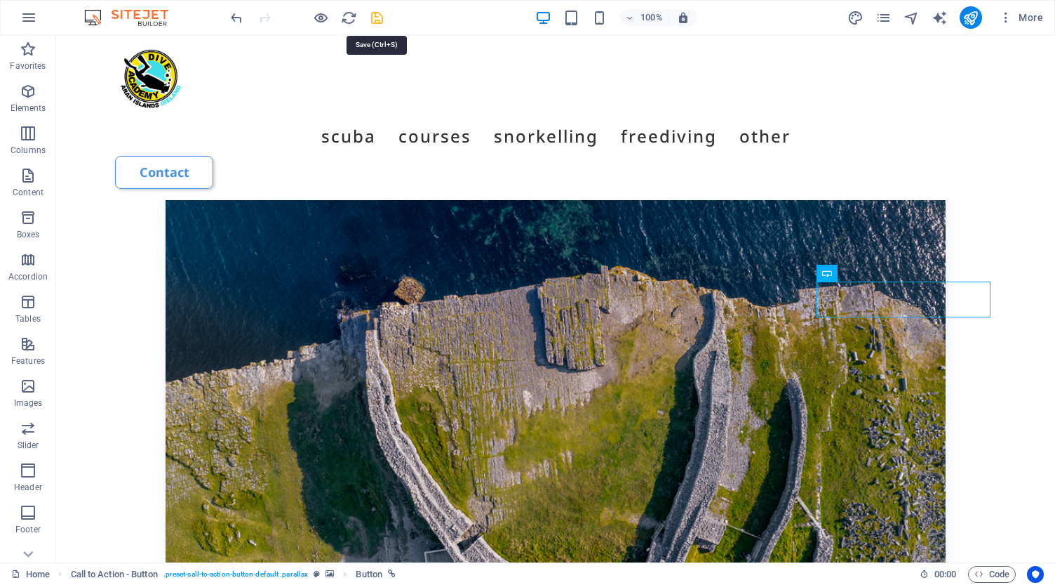
click at [375, 22] on icon "save" at bounding box center [377, 18] width 16 height 16
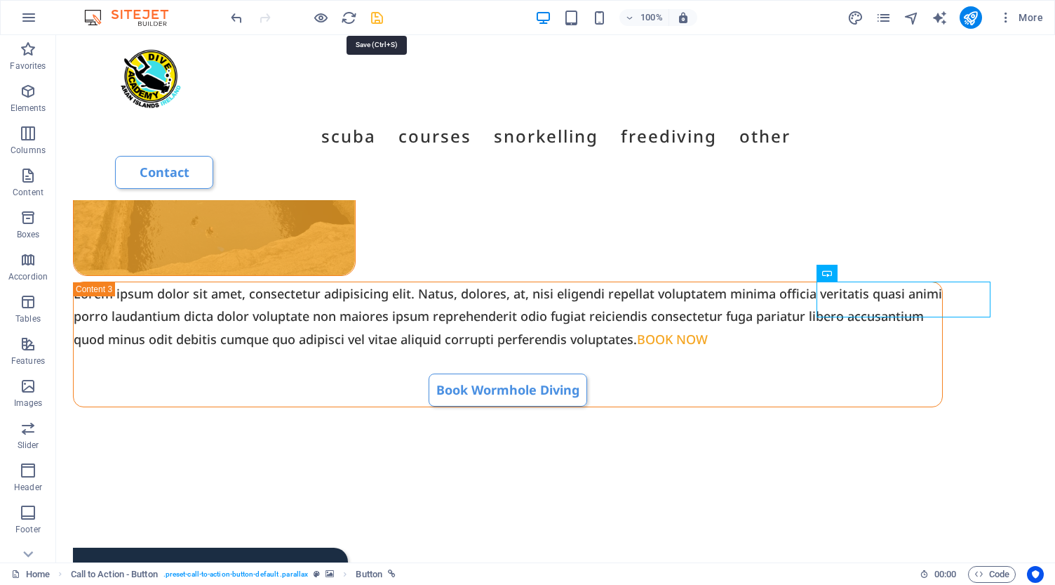
select select "px"
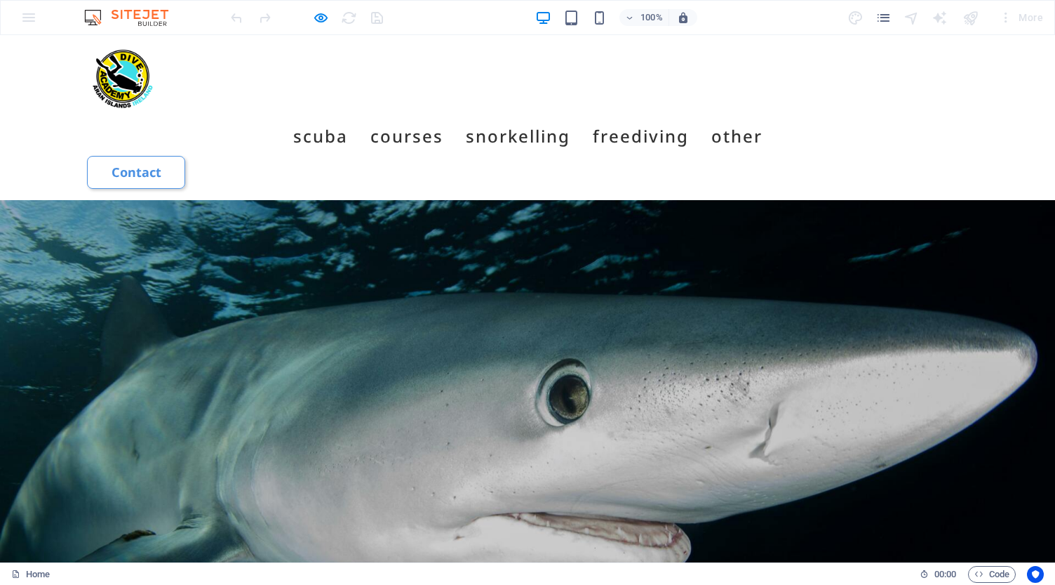
scroll to position [5458, 0]
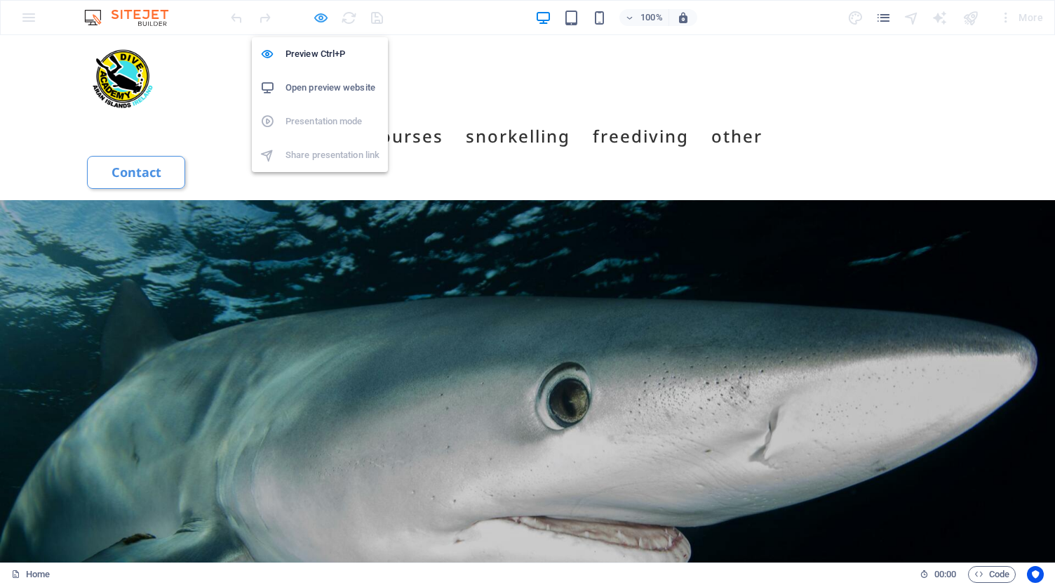
select select "px"
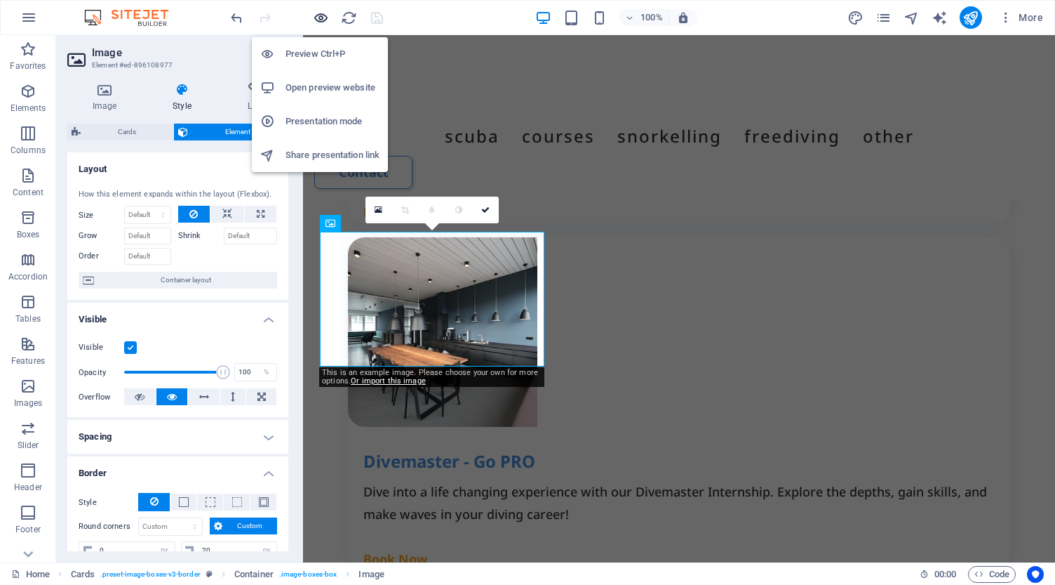
scroll to position [2251, 0]
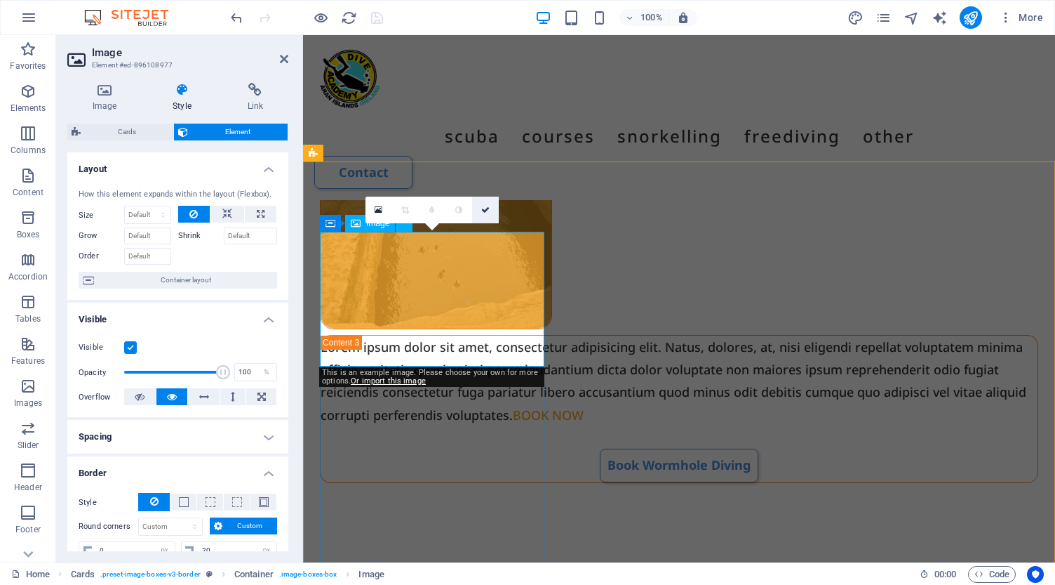
click at [486, 210] on icon at bounding box center [485, 210] width 8 height 8
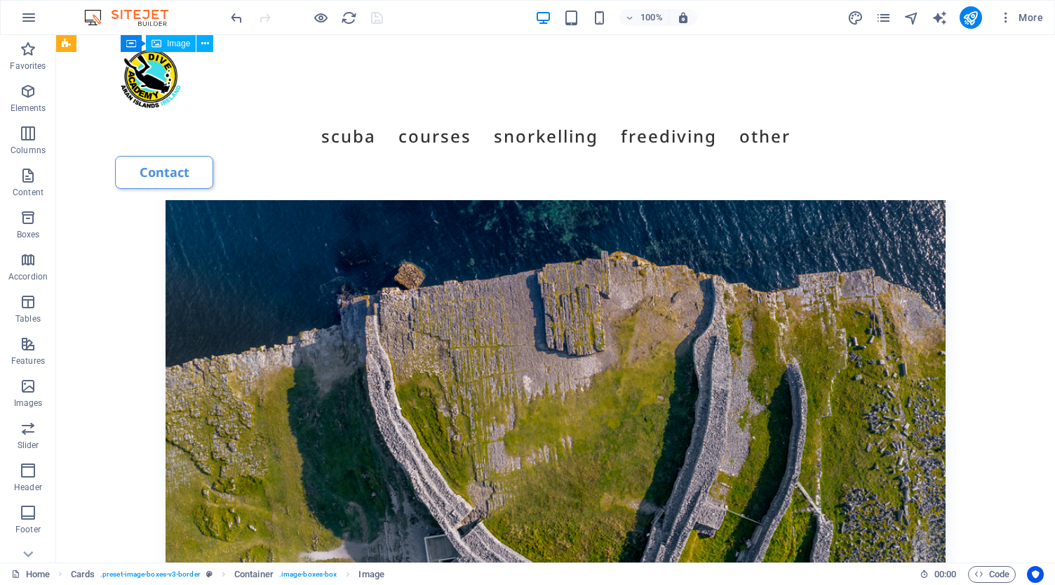
scroll to position [6548, 0]
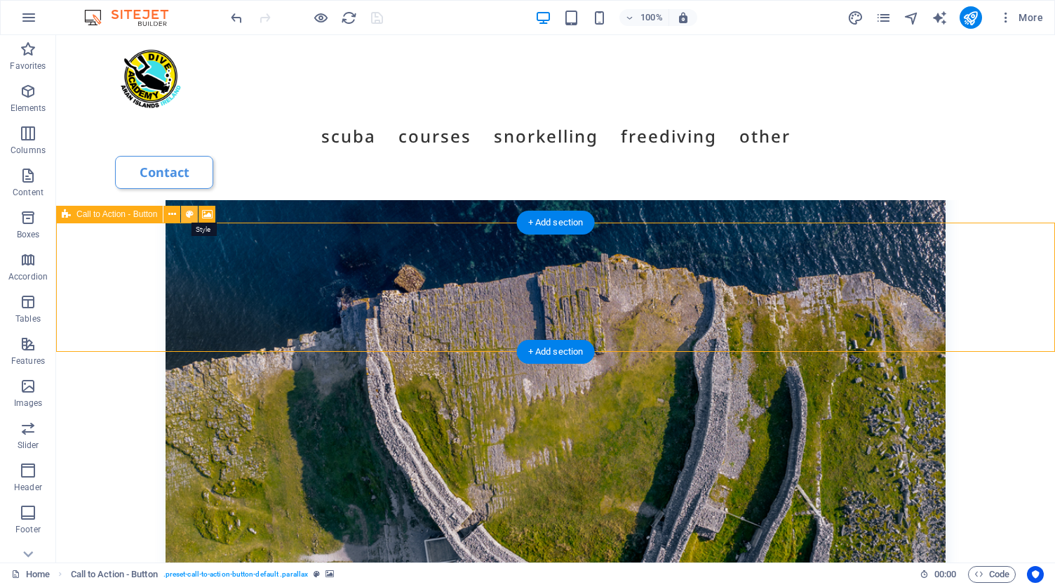
click at [192, 215] on icon at bounding box center [190, 214] width 8 height 15
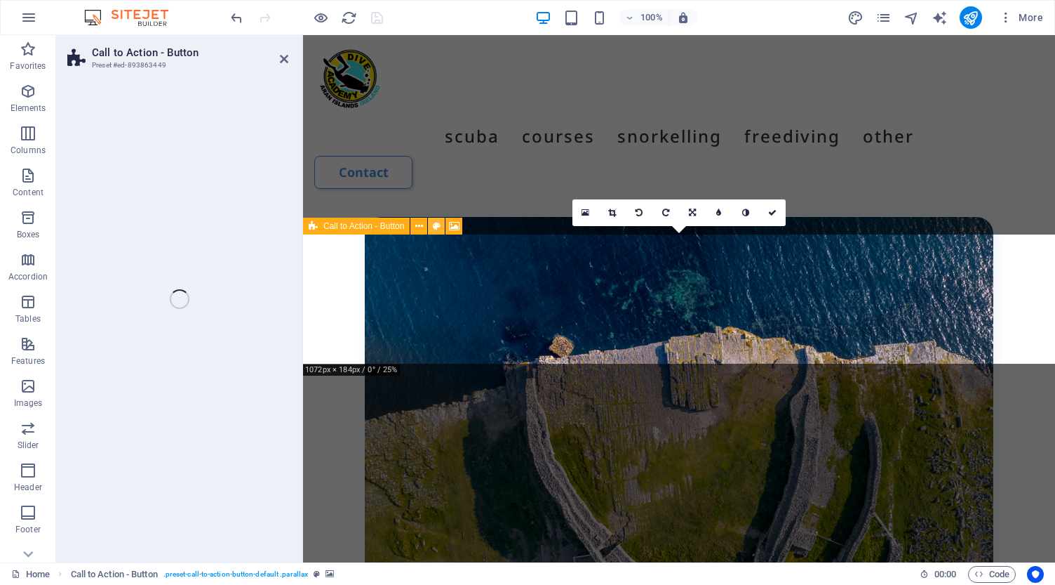
scroll to position [6943, 0]
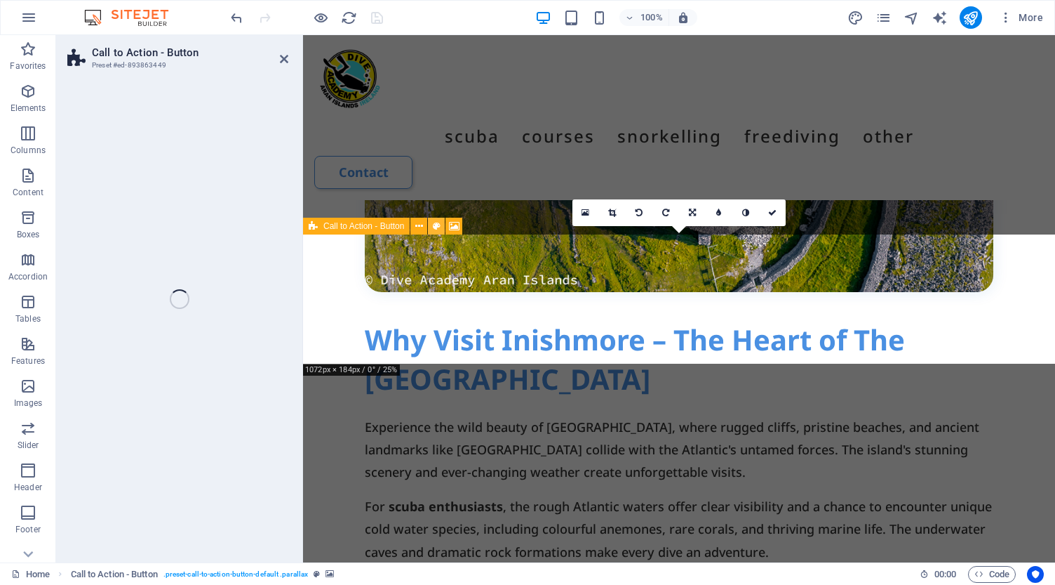
select select "rem"
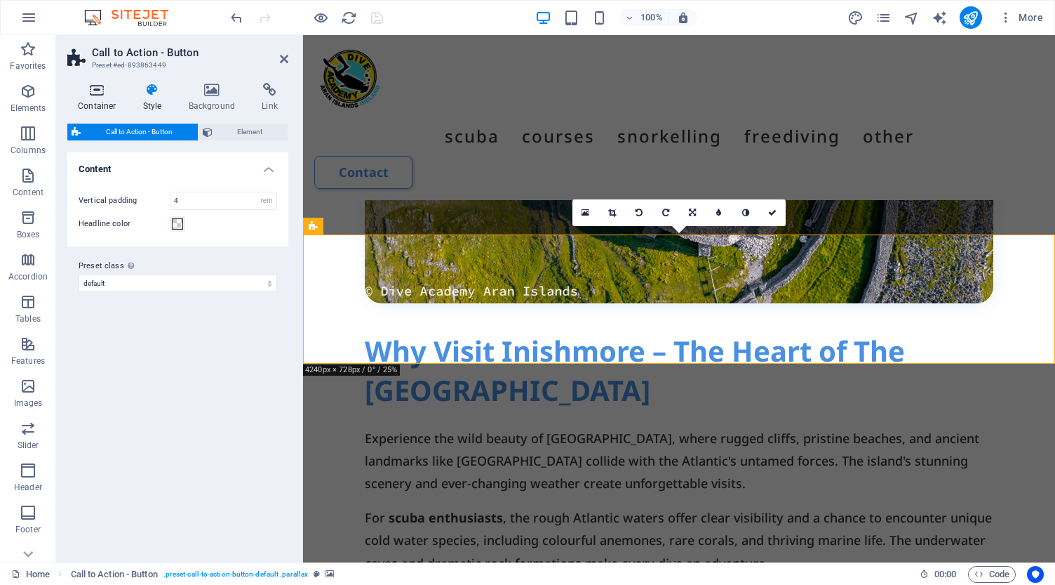
click at [95, 90] on icon at bounding box center [97, 90] width 60 height 14
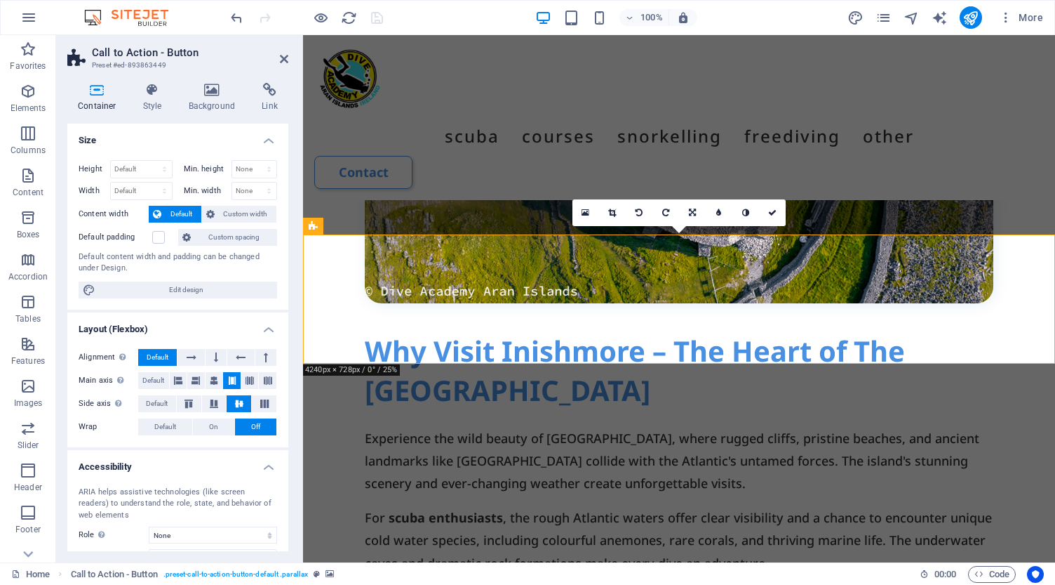
scroll to position [0, 0]
click at [153, 91] on icon at bounding box center [153, 90] width 40 height 14
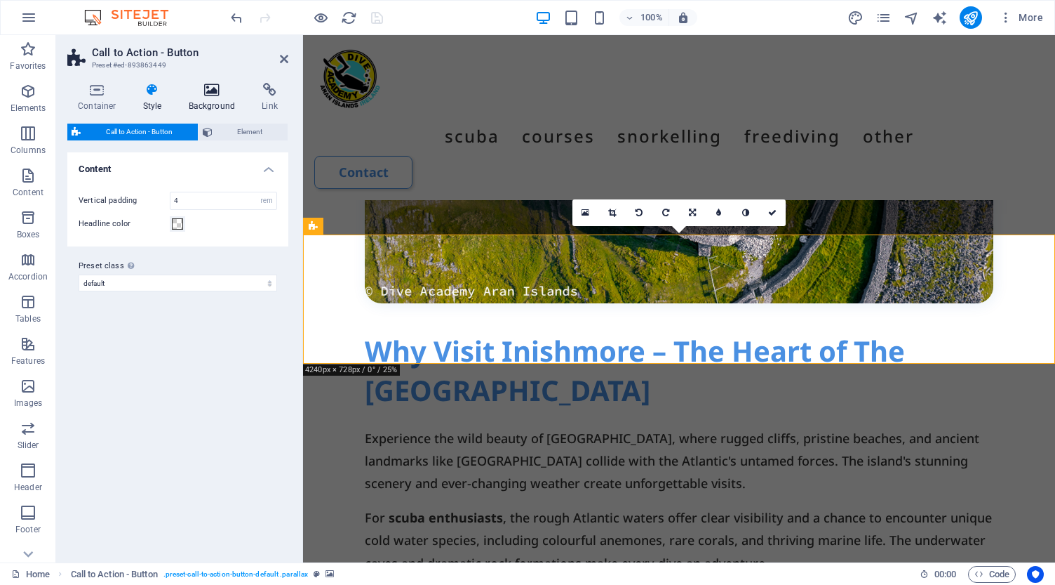
click at [218, 90] on icon at bounding box center [212, 90] width 68 height 14
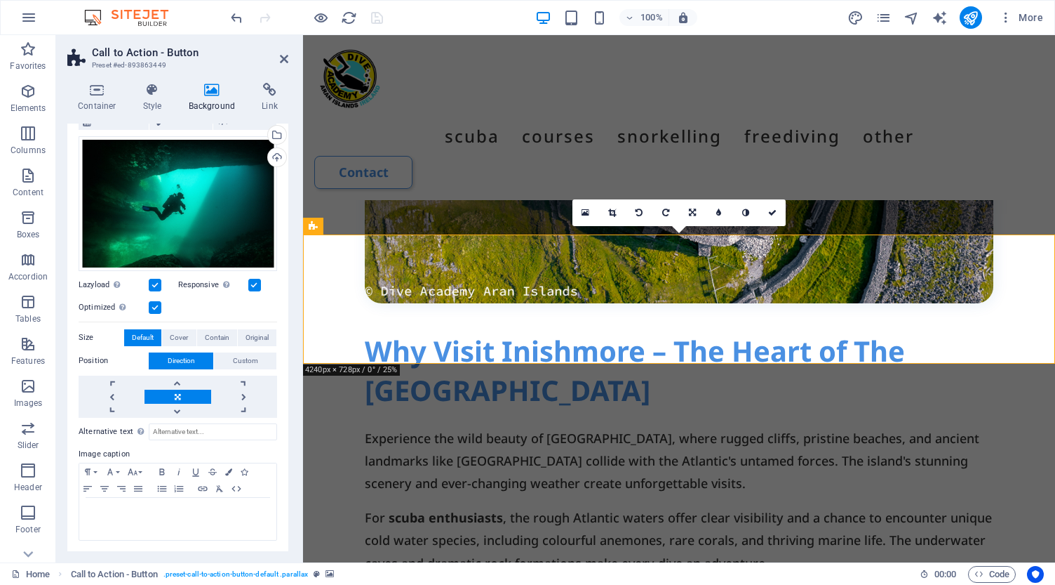
scroll to position [111, 0]
click at [98, 89] on icon at bounding box center [97, 90] width 60 height 14
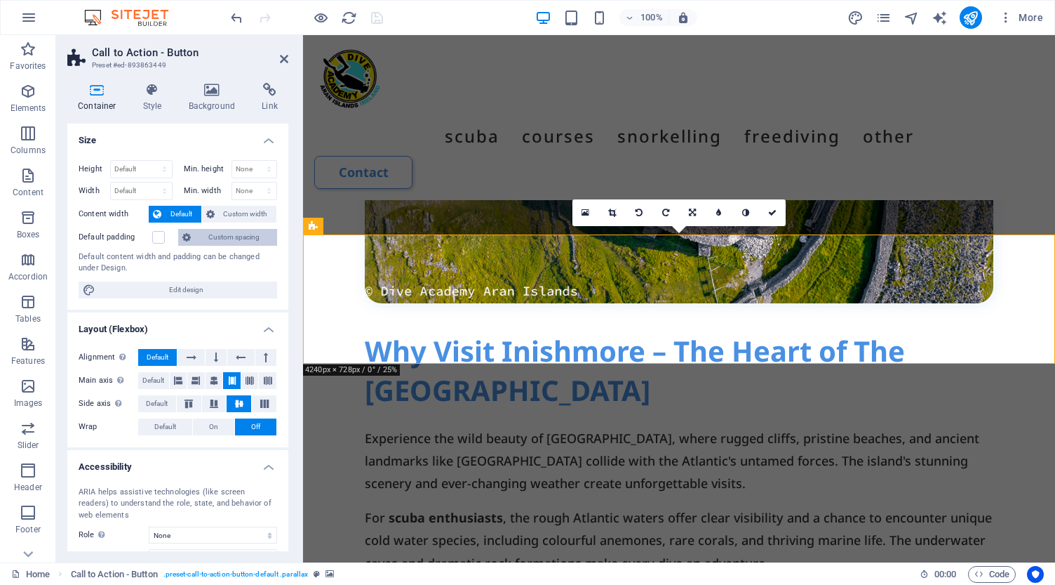
scroll to position [0, 0]
click at [281, 62] on icon at bounding box center [284, 58] width 8 height 11
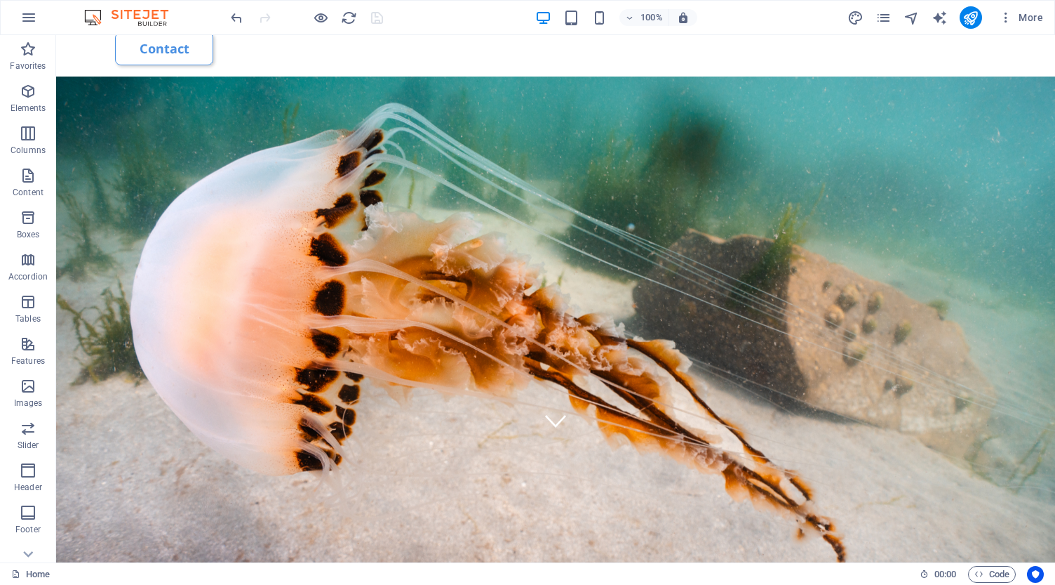
scroll to position [112, 0]
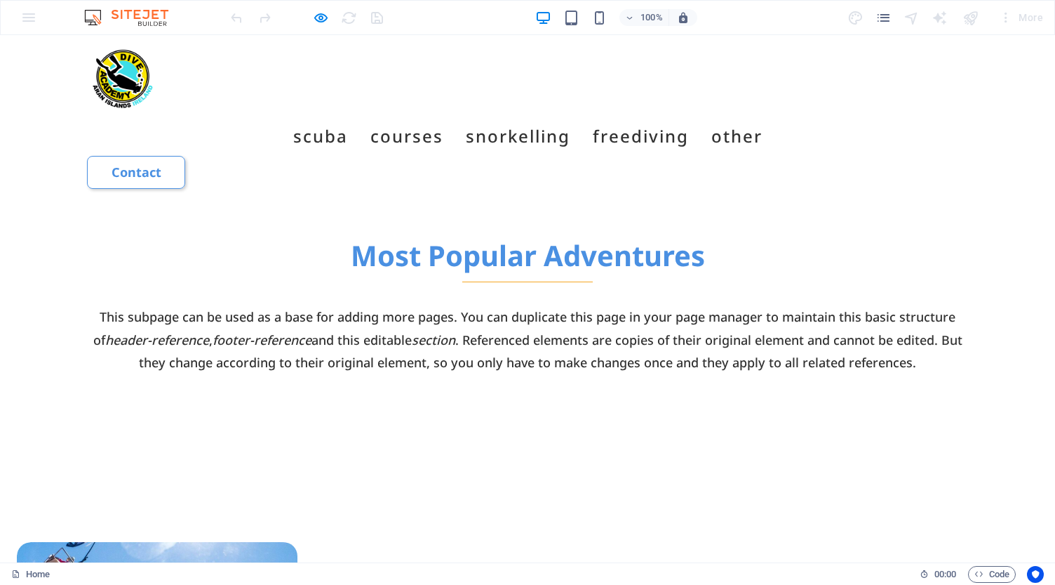
scroll to position [869, 0]
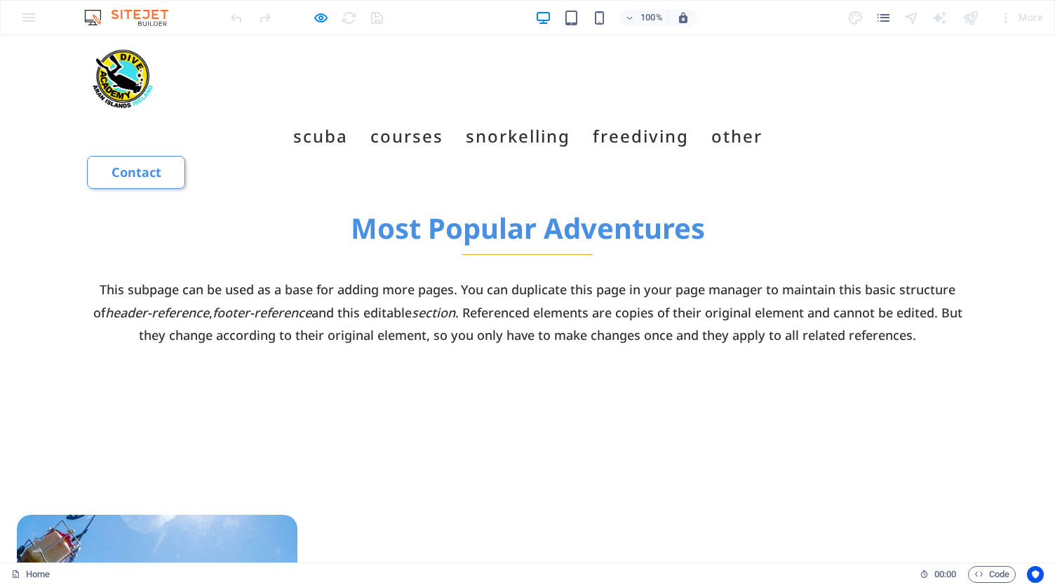
scroll to position [910, 0]
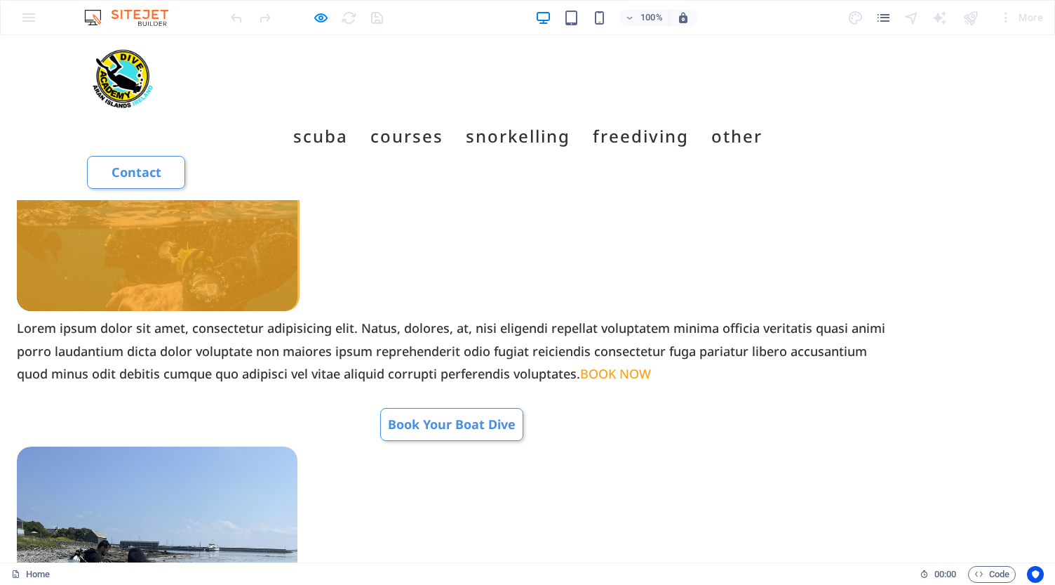
scroll to position [1365, 0]
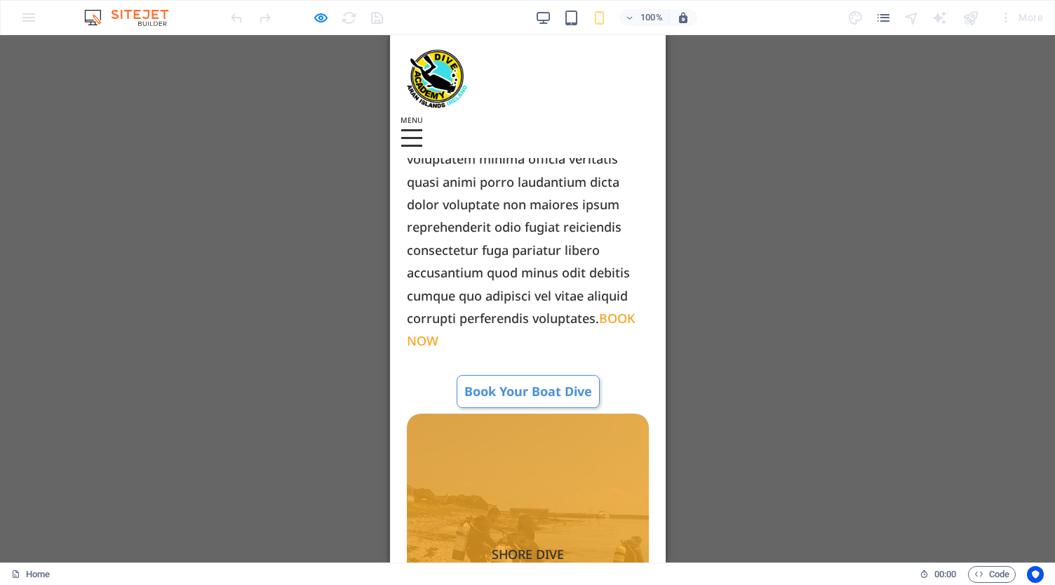
scroll to position [1624, 0]
click at [535, 413] on span "SHORE DIVE" at bounding box center [527, 553] width 242 height 281
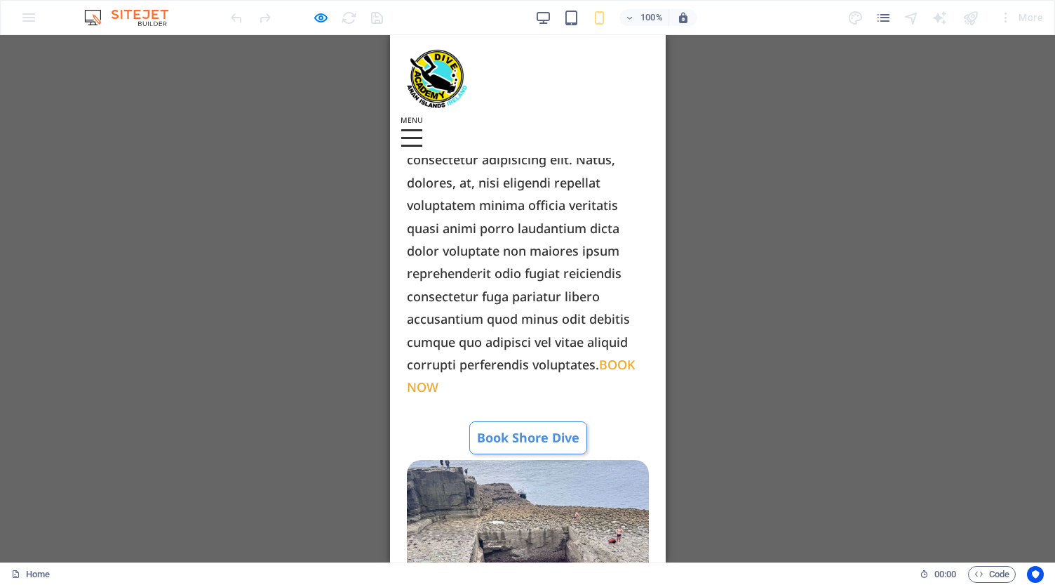
scroll to position [1903, 0]
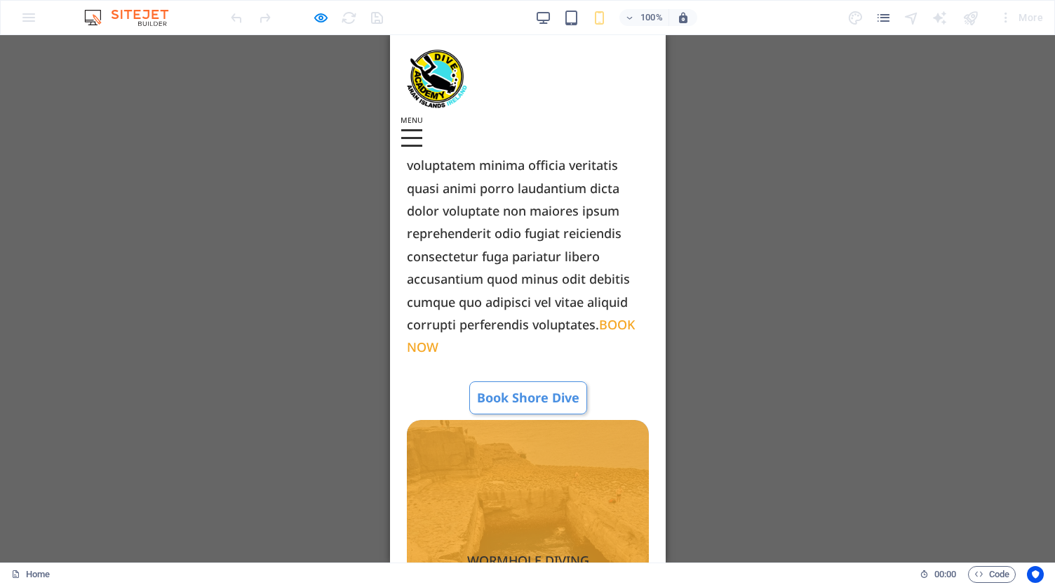
click at [528, 420] on span "WORMHOLE DIVING" at bounding box center [527, 560] width 242 height 281
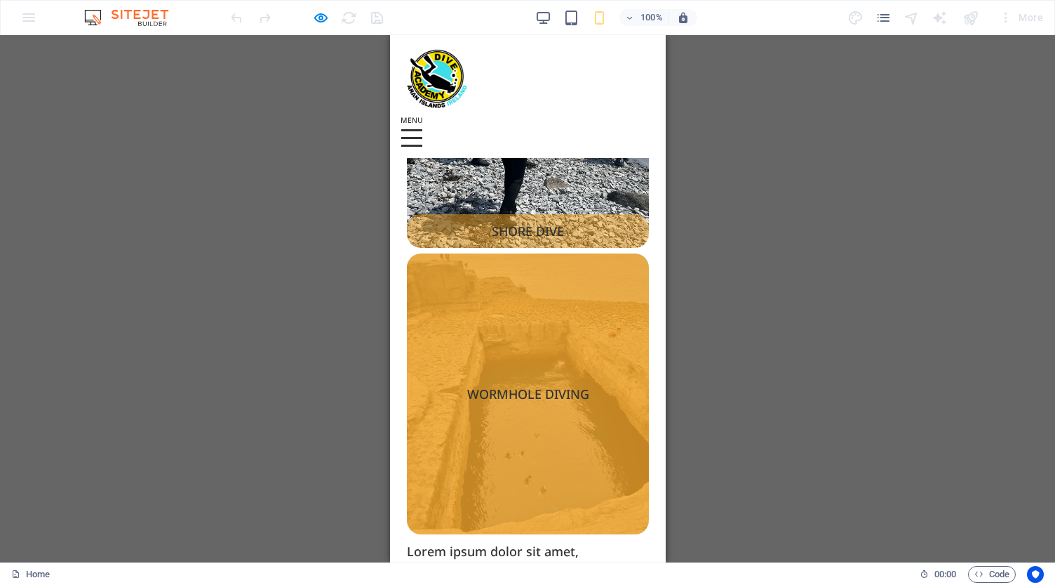
scroll to position [1734, 0]
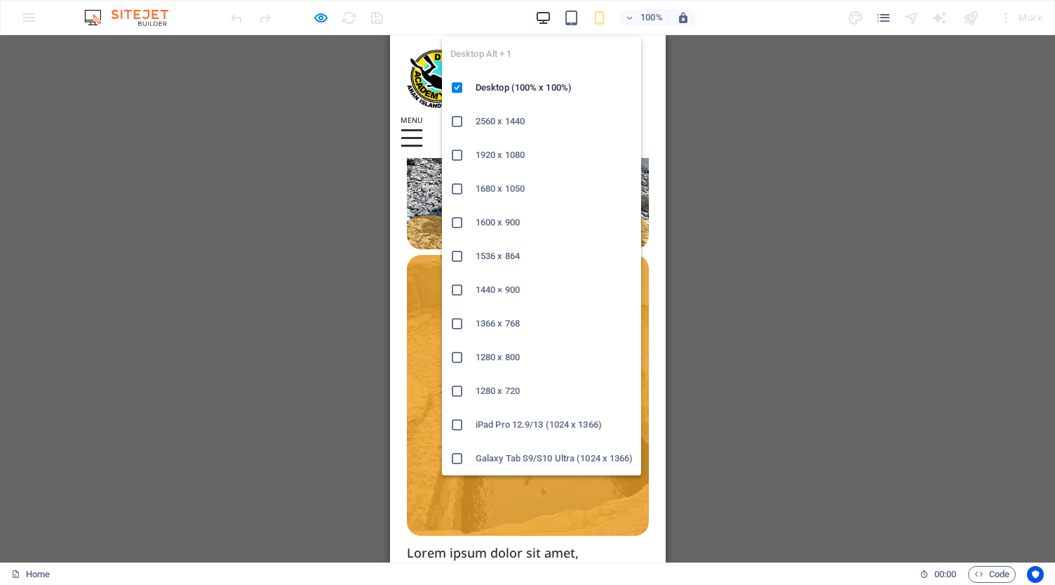
click at [0, 0] on icon "button" at bounding box center [0, 0] width 0 height 0
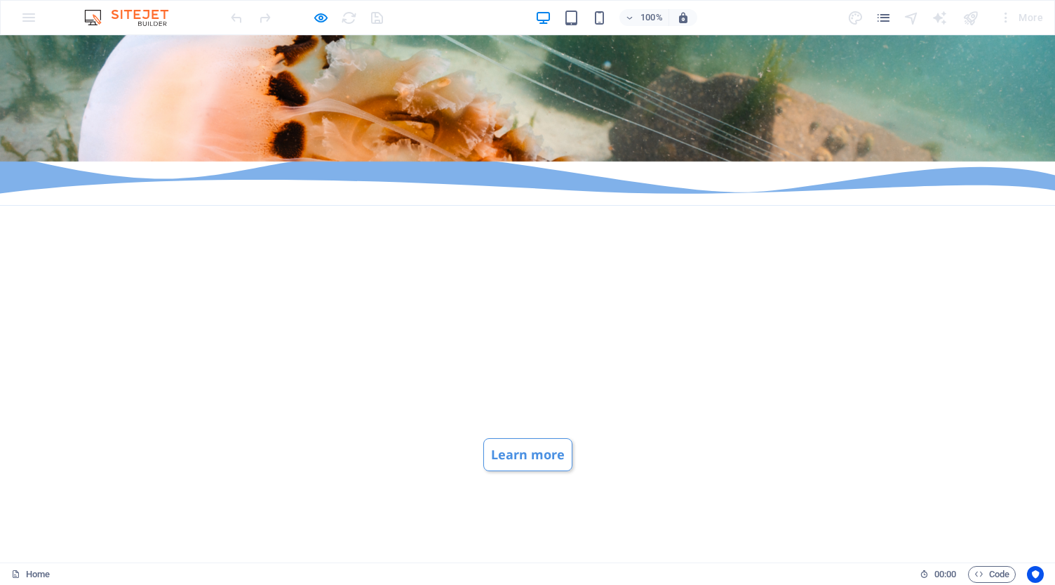
scroll to position [564, 0]
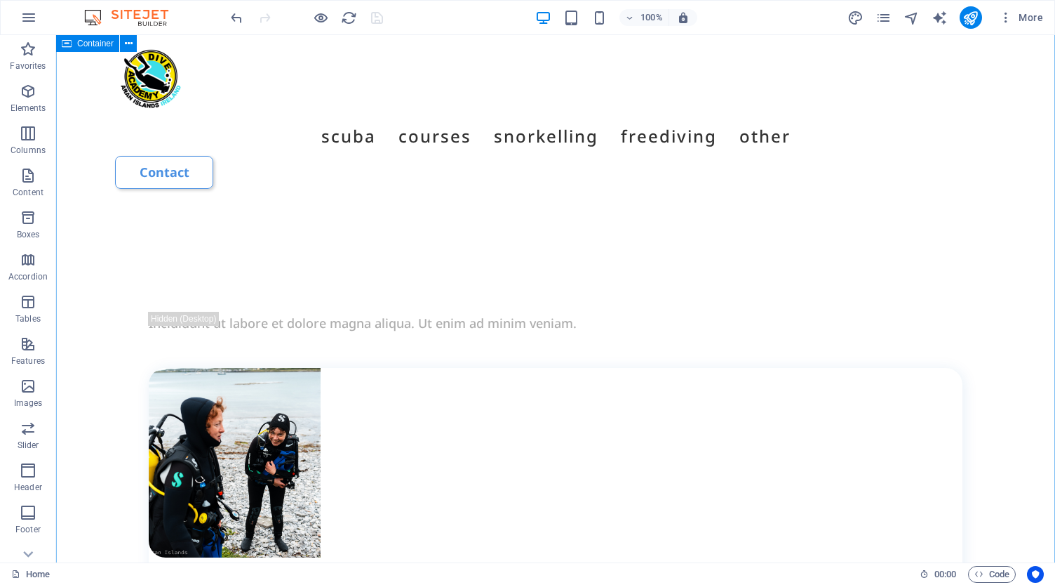
scroll to position [3598, 0]
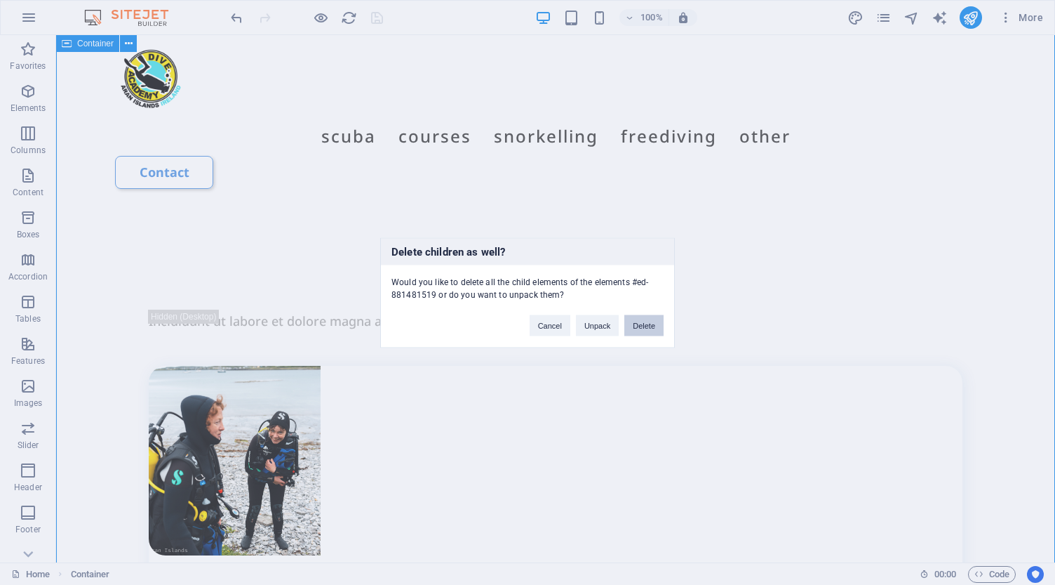
click at [645, 328] on button "Delete" at bounding box center [644, 324] width 39 height 21
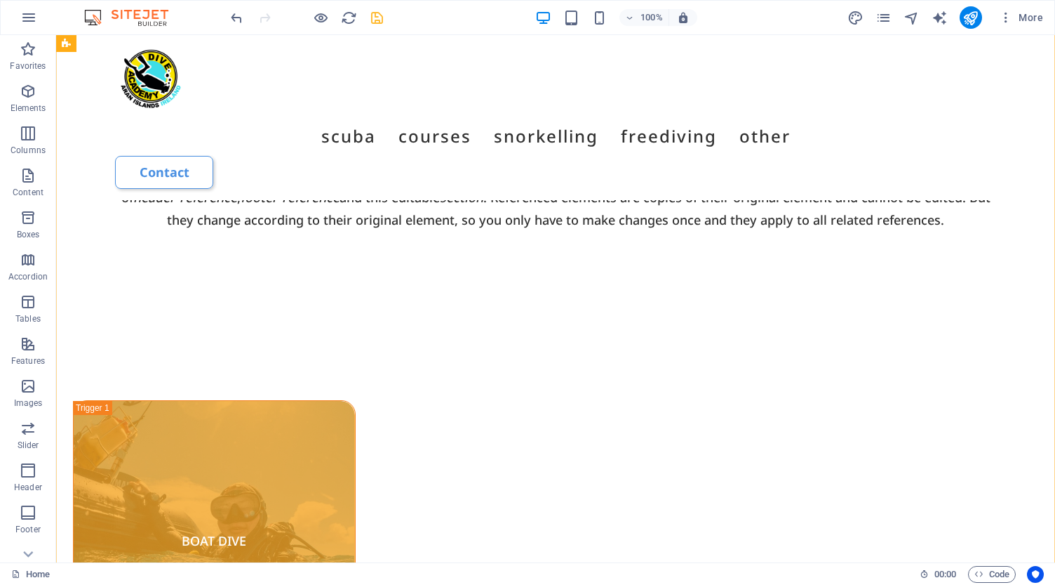
scroll to position [1005, 0]
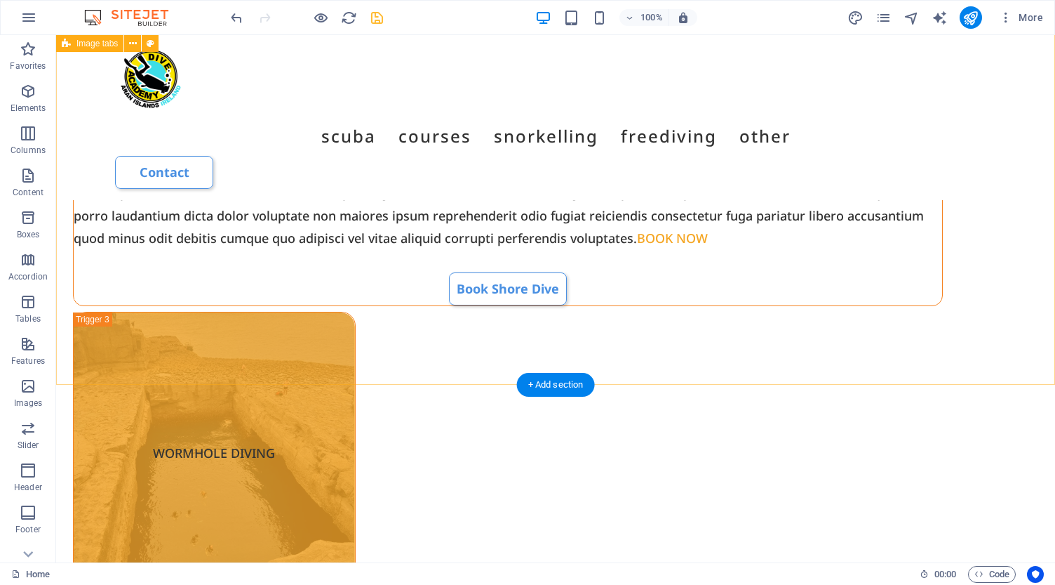
scroll to position [1932, 0]
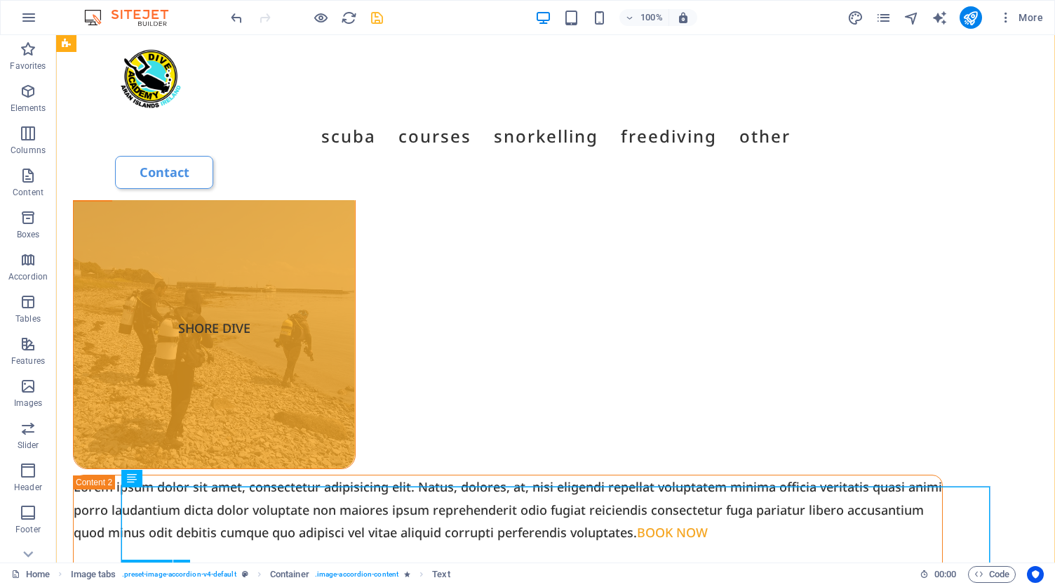
scroll to position [1634, 0]
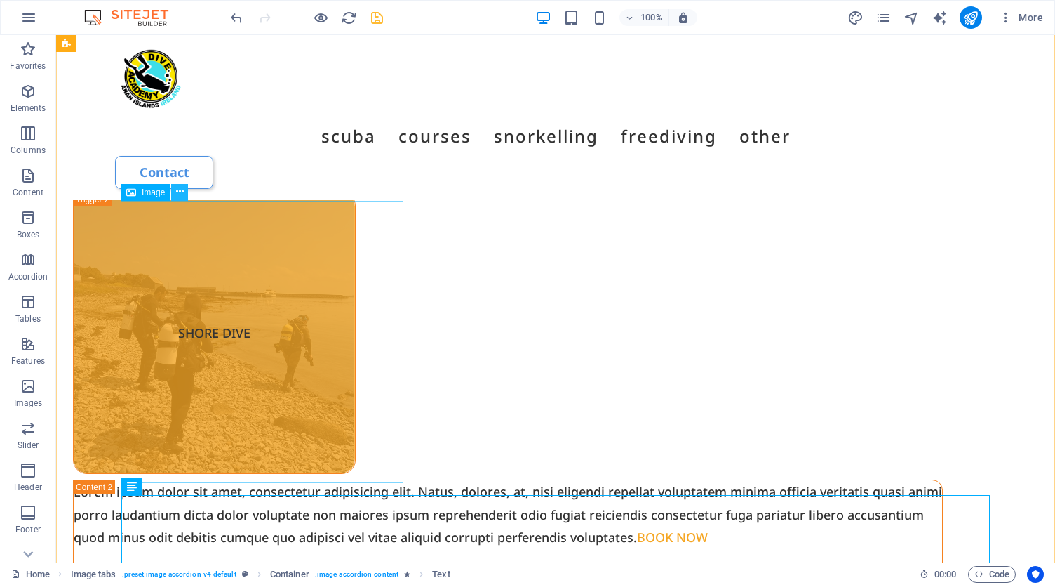
click at [182, 191] on icon at bounding box center [180, 192] width 8 height 15
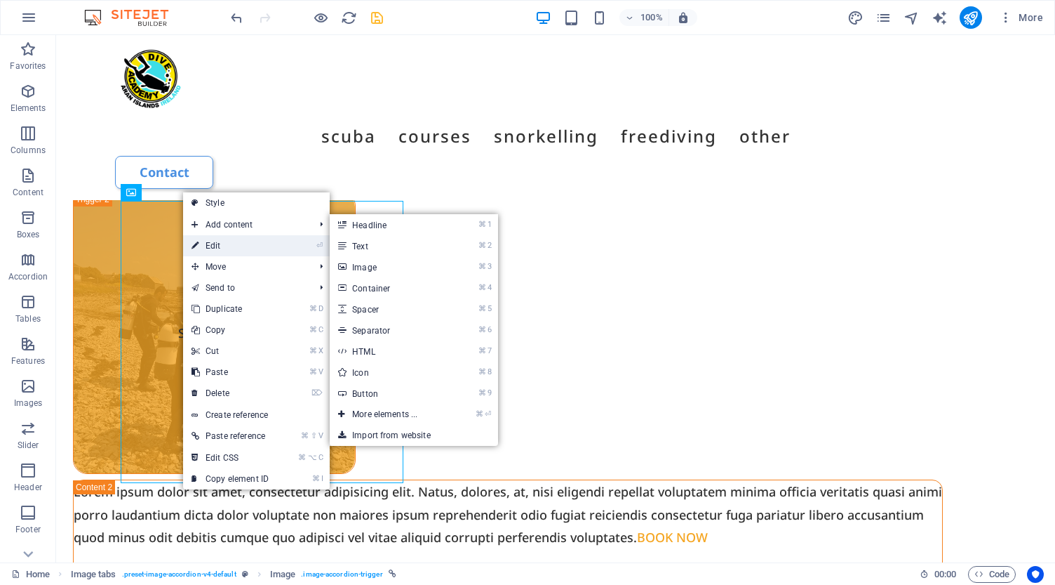
click at [230, 243] on link "⏎ Edit" at bounding box center [230, 245] width 94 height 21
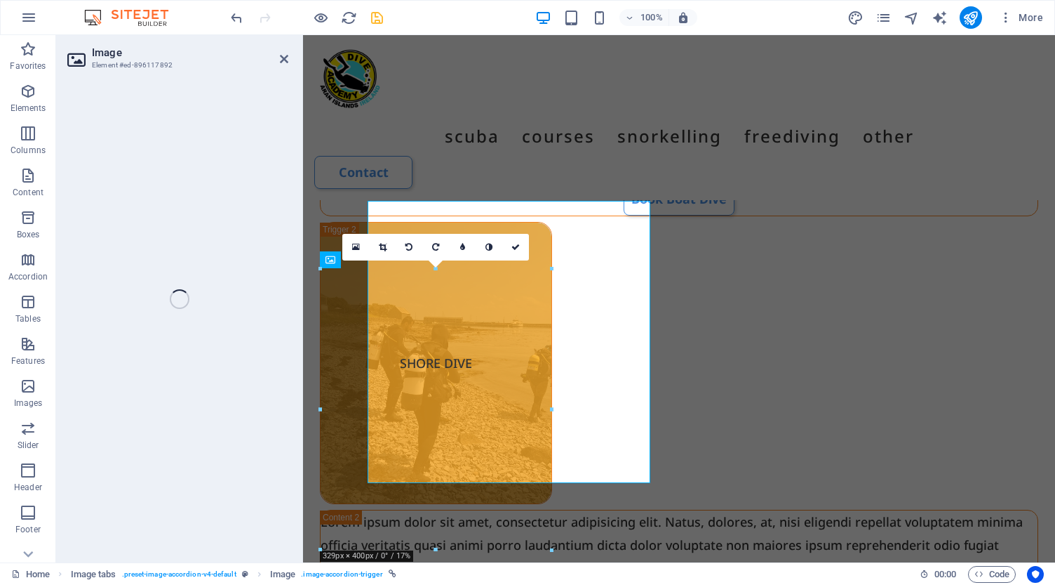
select select "px"
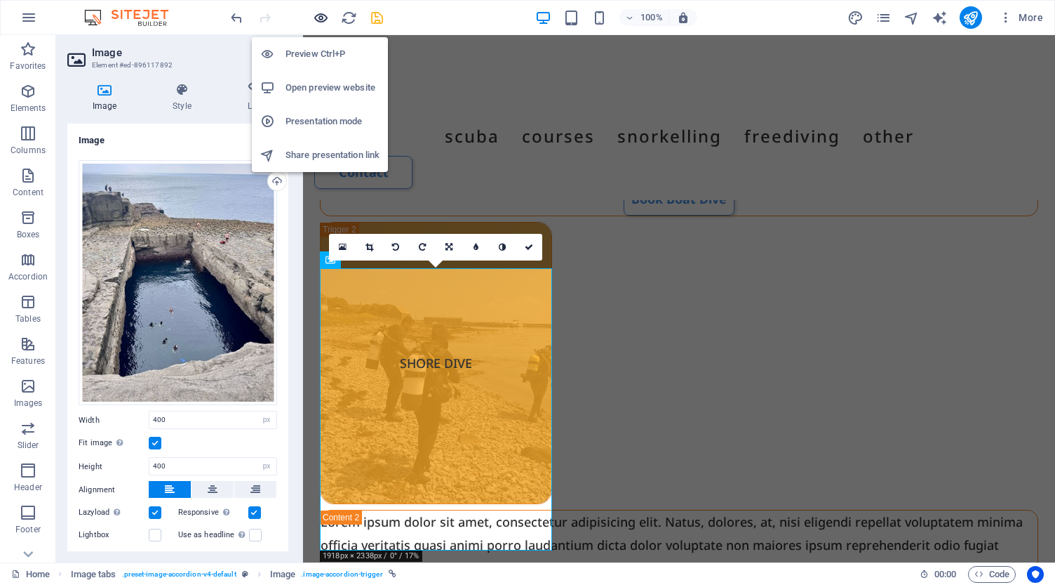
click at [316, 16] on icon "button" at bounding box center [321, 18] width 16 height 16
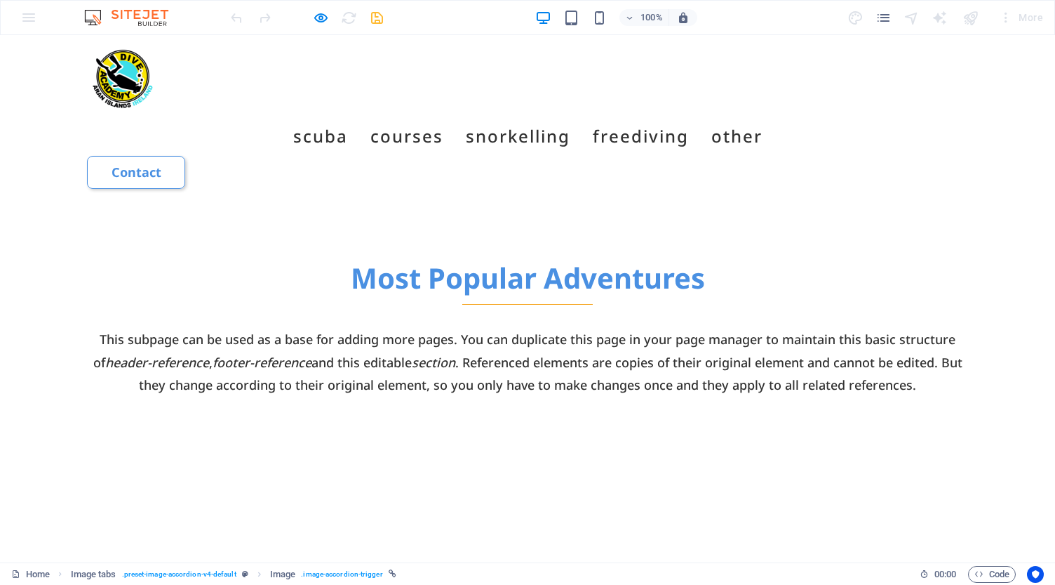
scroll to position [839, 0]
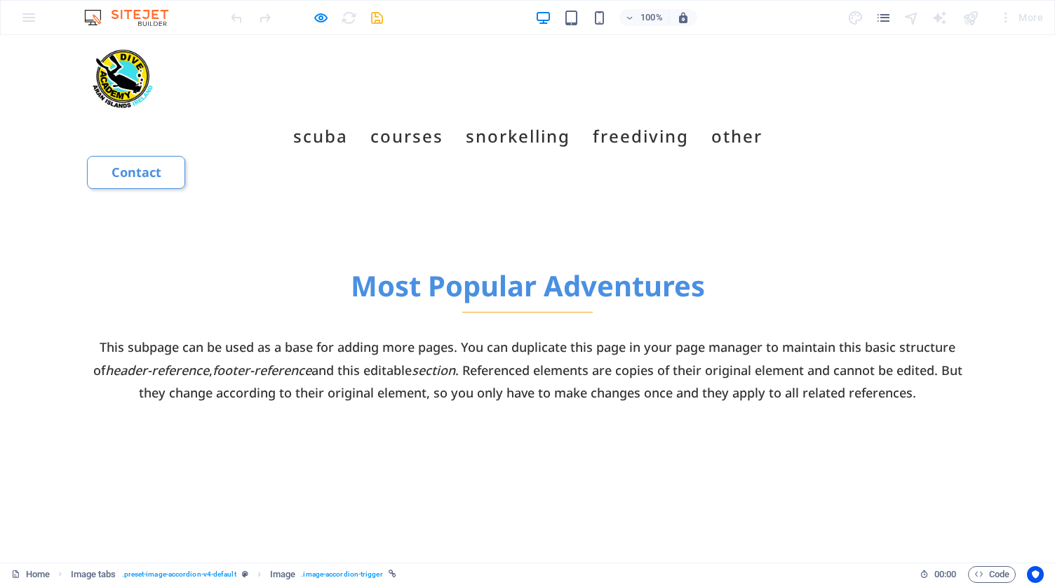
click at [318, 20] on icon "button" at bounding box center [321, 18] width 16 height 16
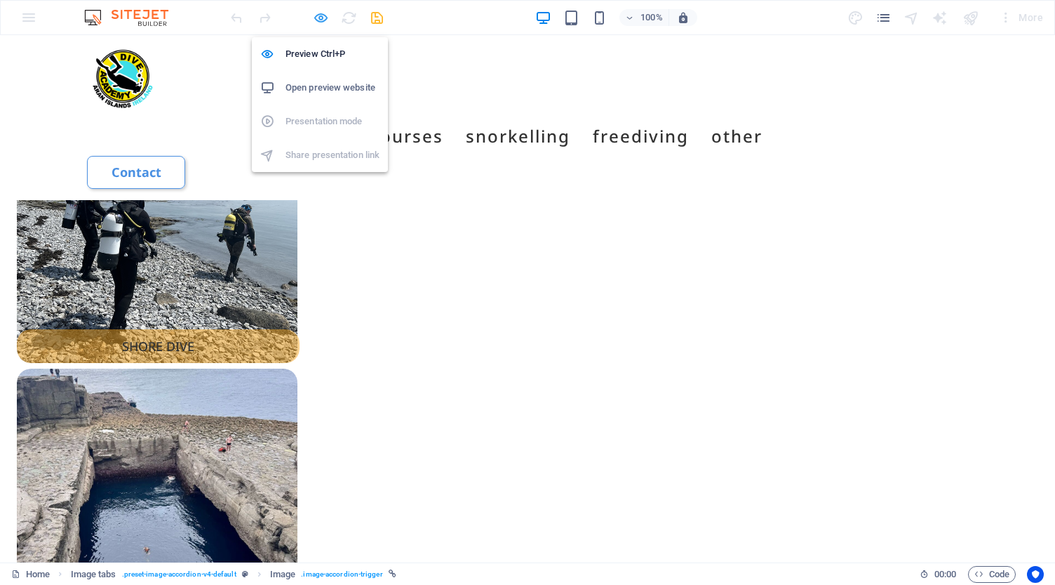
select select "px"
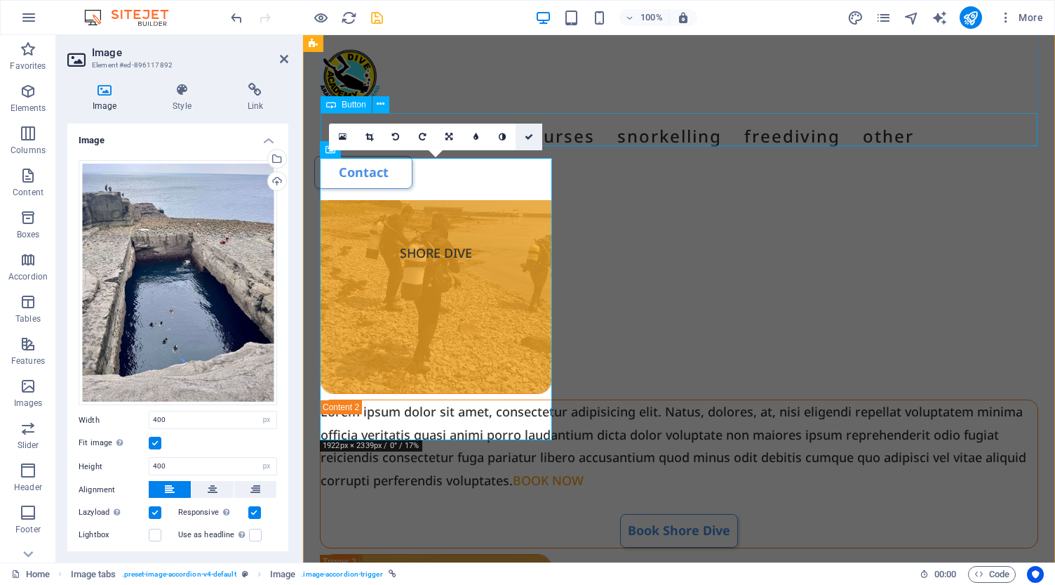
click at [529, 135] on icon at bounding box center [529, 137] width 8 height 8
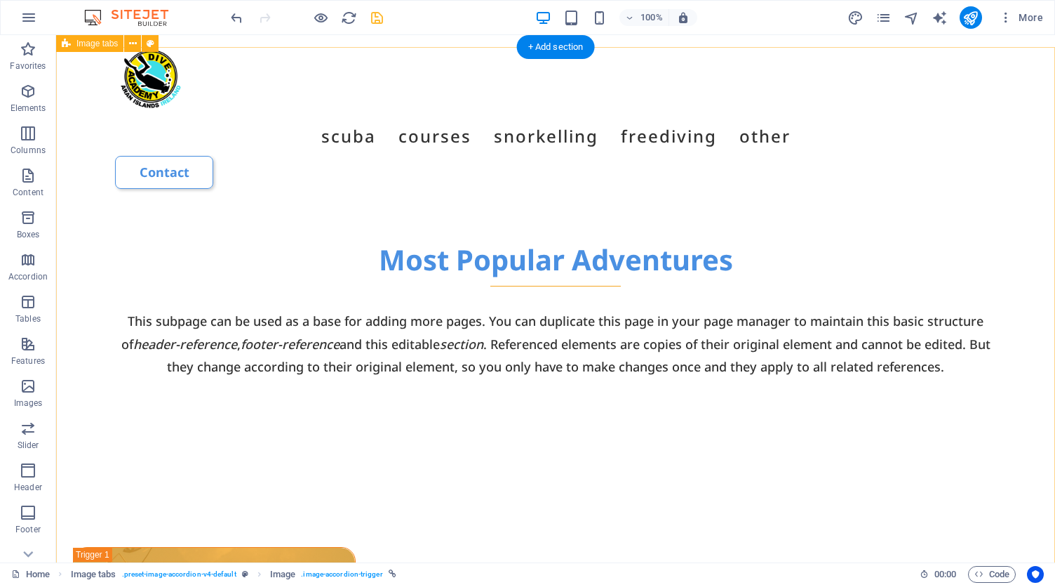
scroll to position [859, 0]
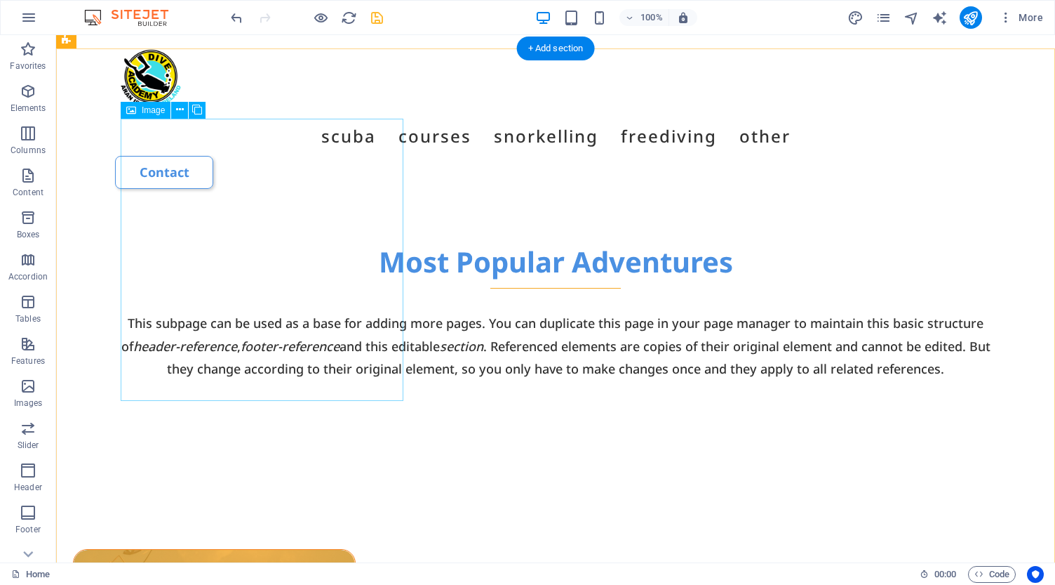
select select "px"
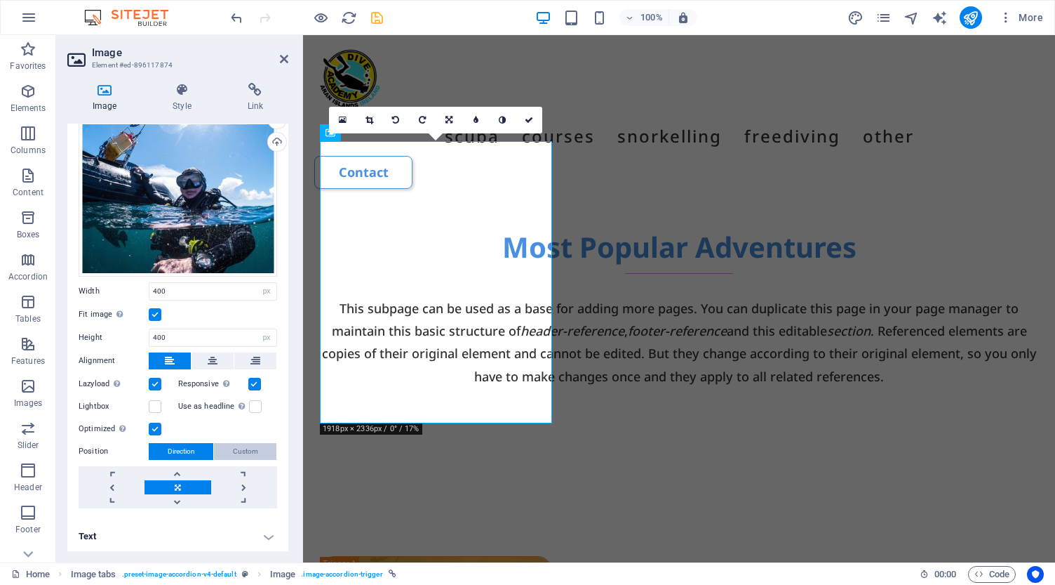
scroll to position [39, 0]
click at [265, 533] on h4 "Text" at bounding box center [177, 537] width 221 height 34
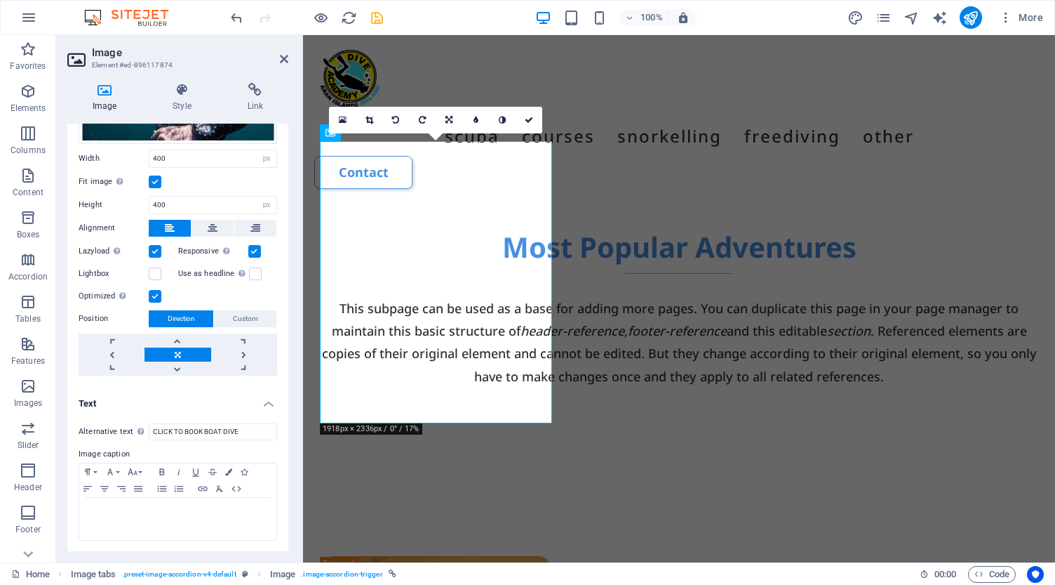
scroll to position [171, 0]
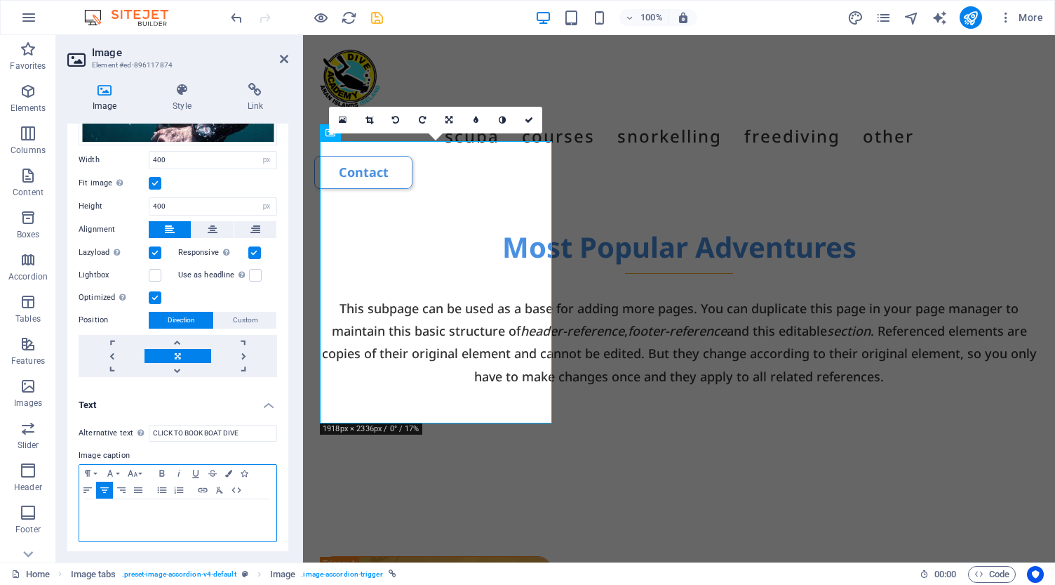
click at [220, 508] on p "BOAT DIVE" at bounding box center [177, 513] width 183 height 15
click at [138, 472] on button "Font Size" at bounding box center [135, 473] width 22 height 17
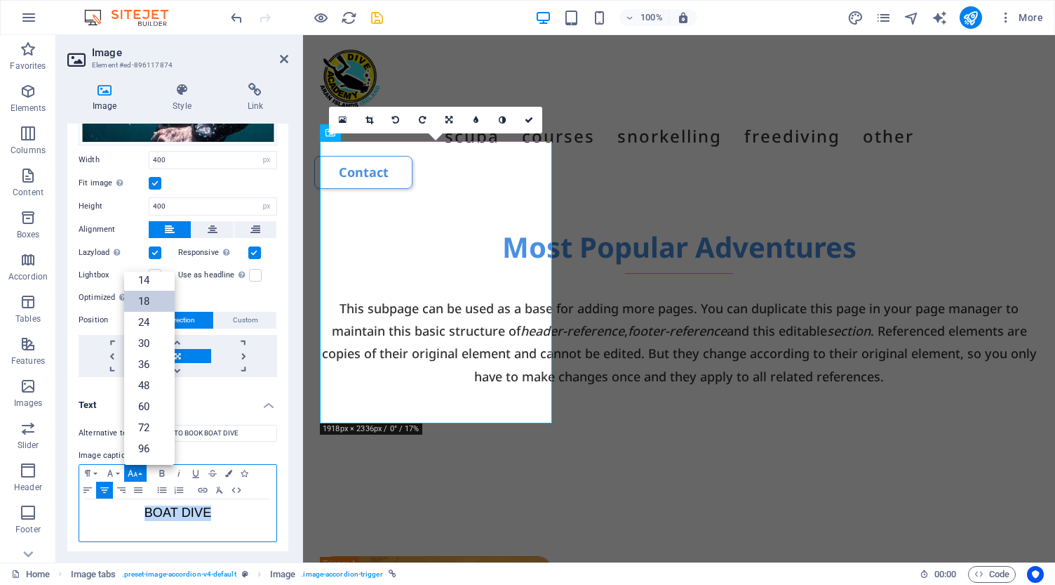
scroll to position [113, 0]
click at [152, 337] on link "30" at bounding box center [149, 343] width 51 height 21
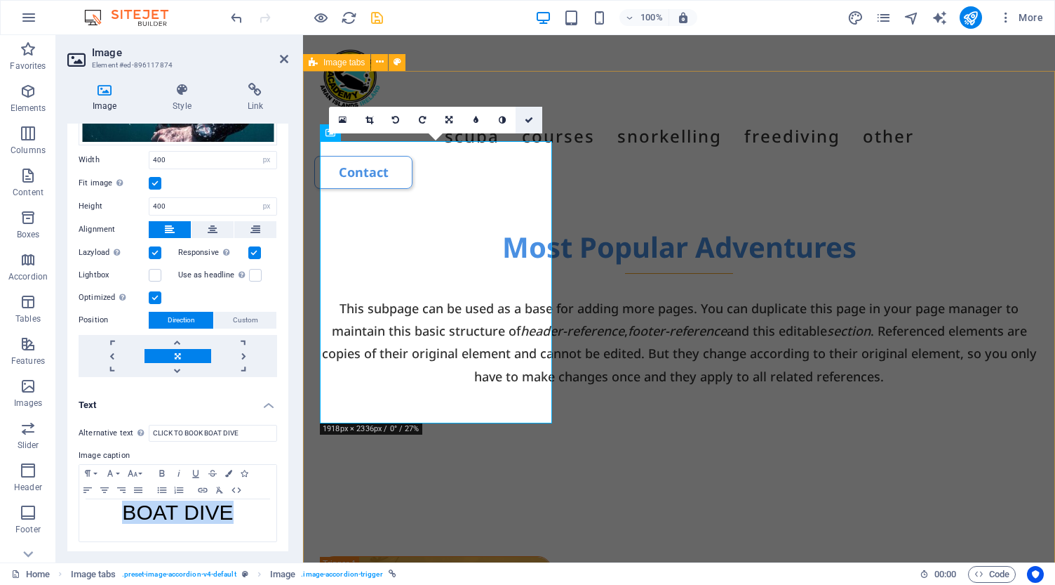
click at [528, 123] on icon at bounding box center [529, 120] width 8 height 8
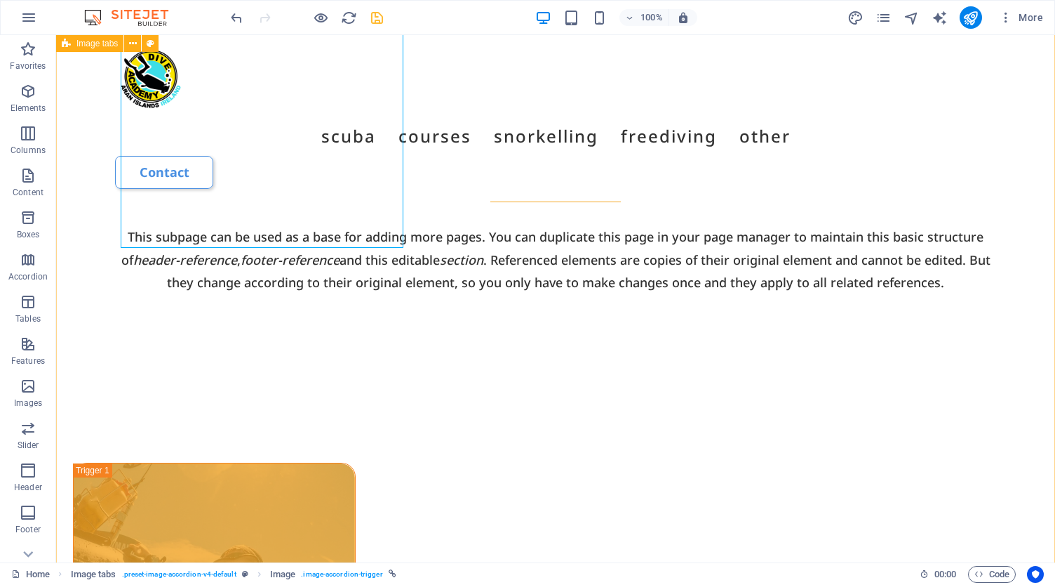
scroll to position [923, 0]
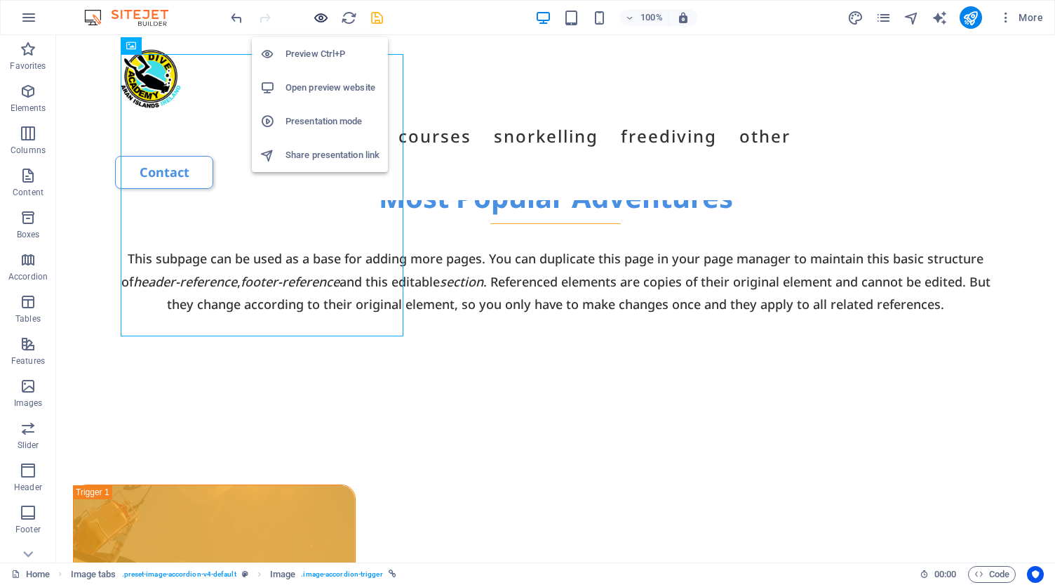
click at [322, 17] on icon "button" at bounding box center [321, 18] width 16 height 16
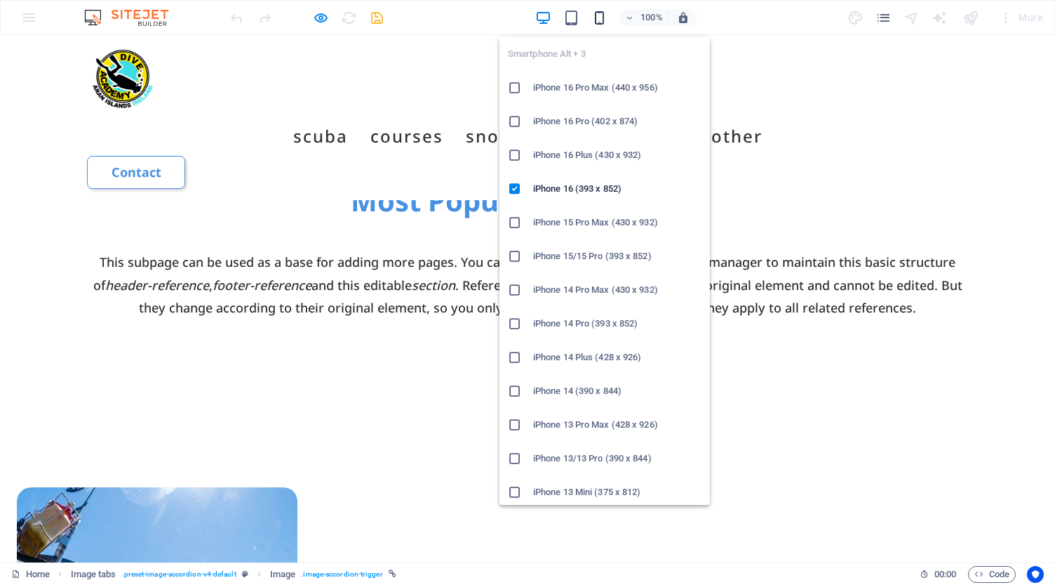
click at [601, 19] on icon "button" at bounding box center [600, 18] width 16 height 16
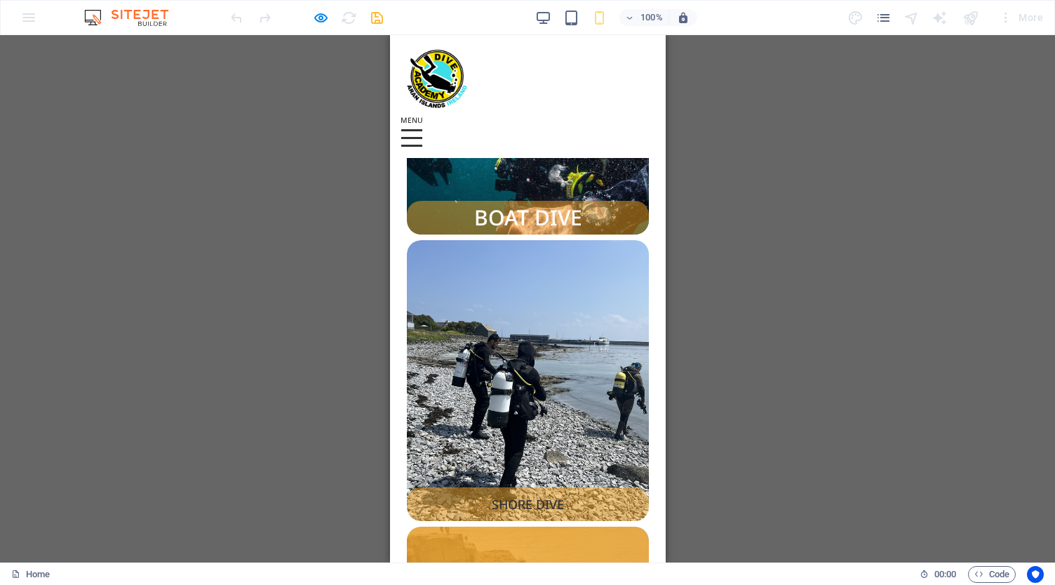
scroll to position [1437, 0]
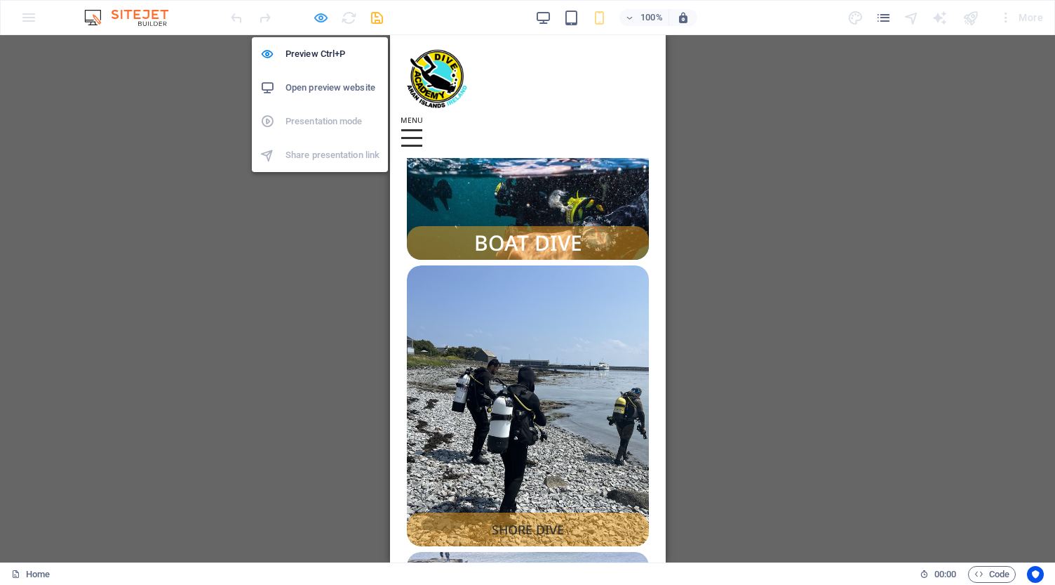
click at [320, 15] on icon "button" at bounding box center [321, 18] width 16 height 16
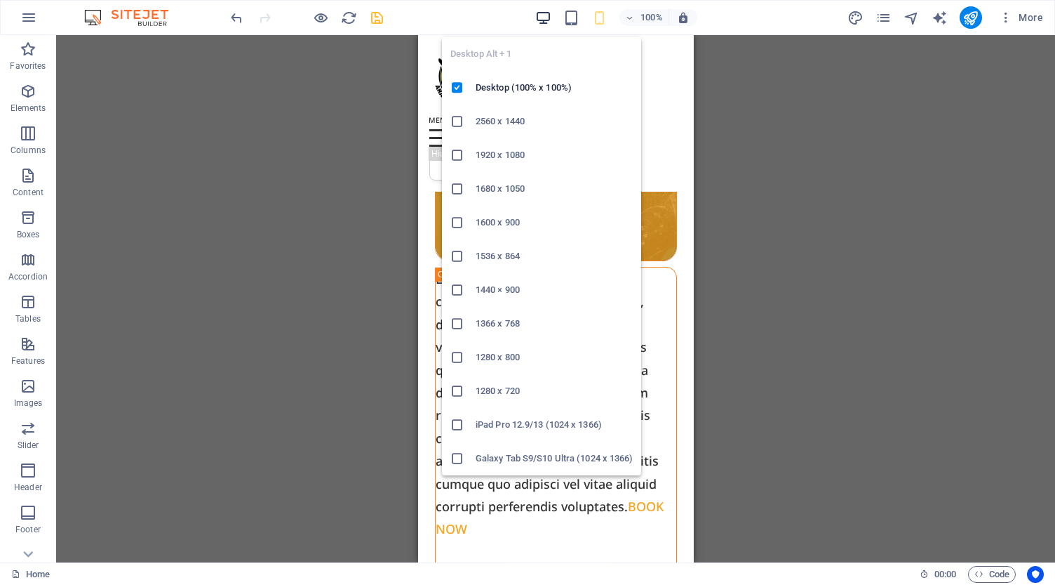
click at [544, 18] on icon "button" at bounding box center [543, 18] width 16 height 16
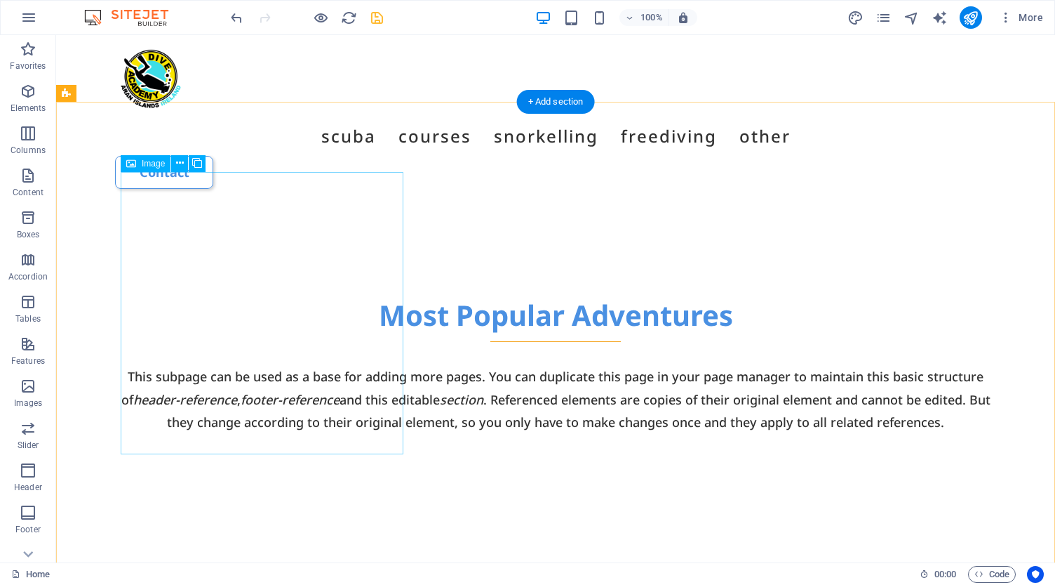
scroll to position [804, 0]
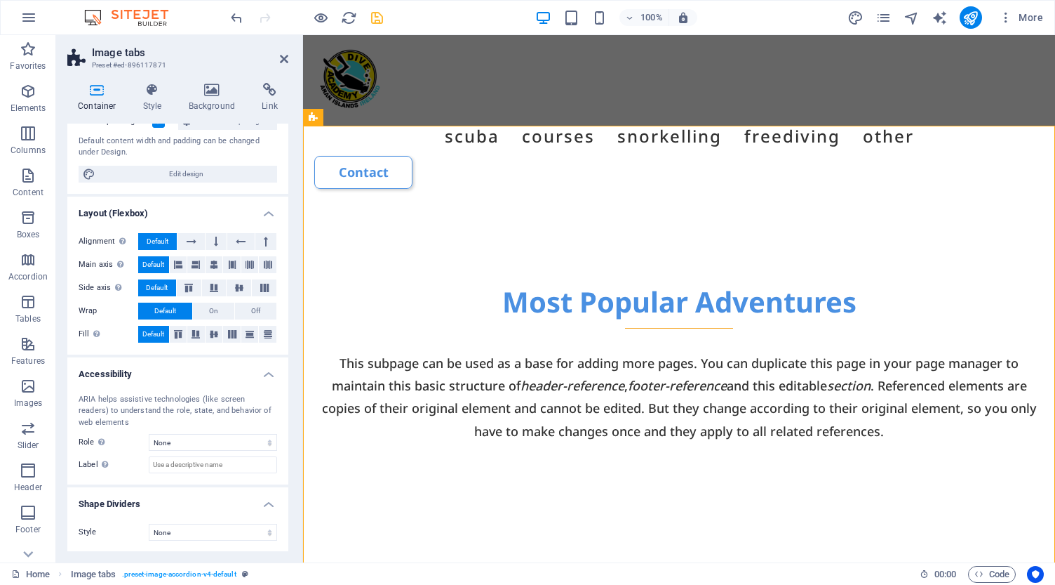
scroll to position [114, 0]
select select "triangle"
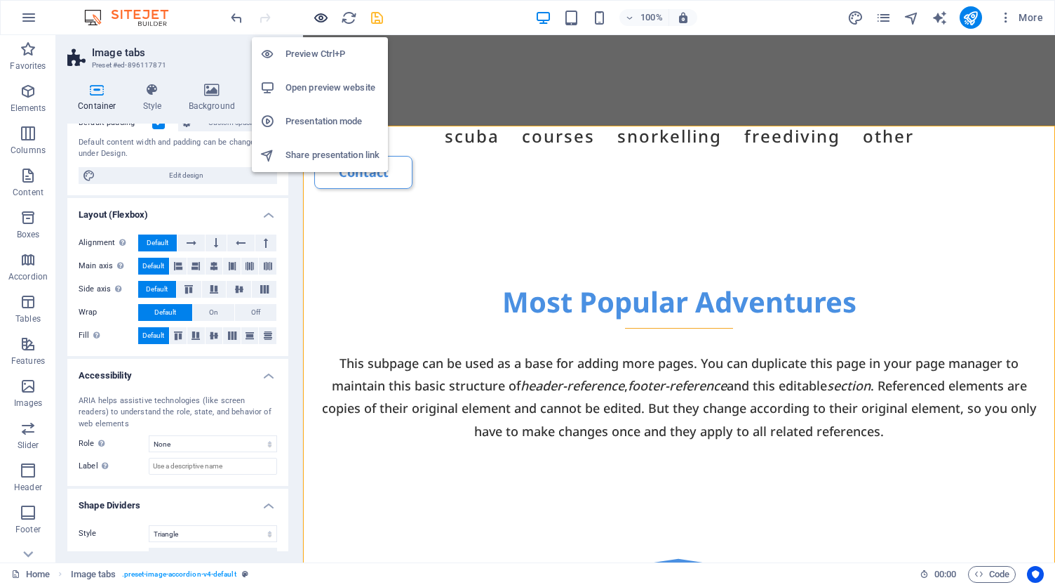
click at [320, 16] on icon "button" at bounding box center [321, 18] width 16 height 16
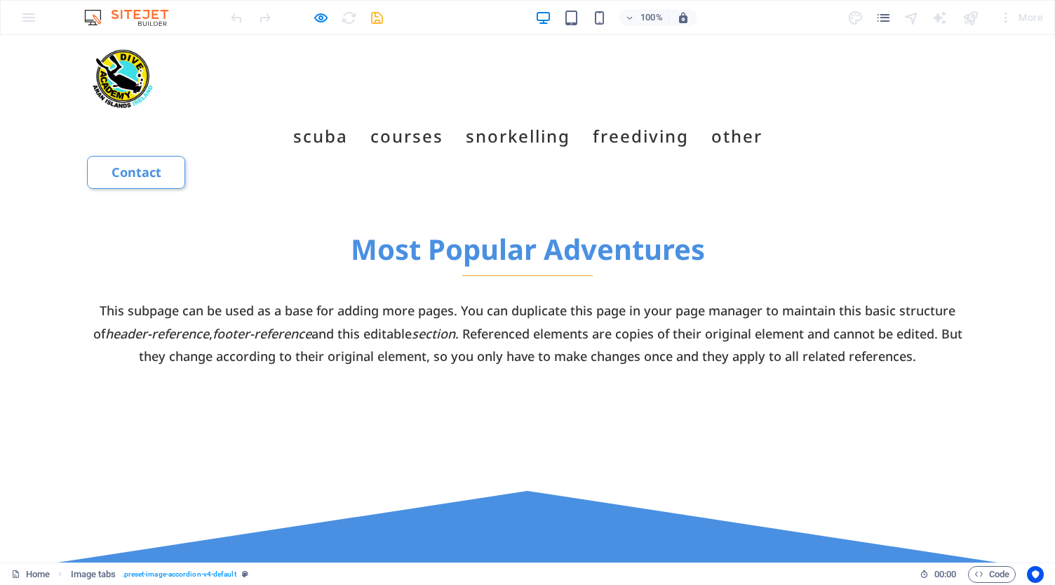
scroll to position [860, 0]
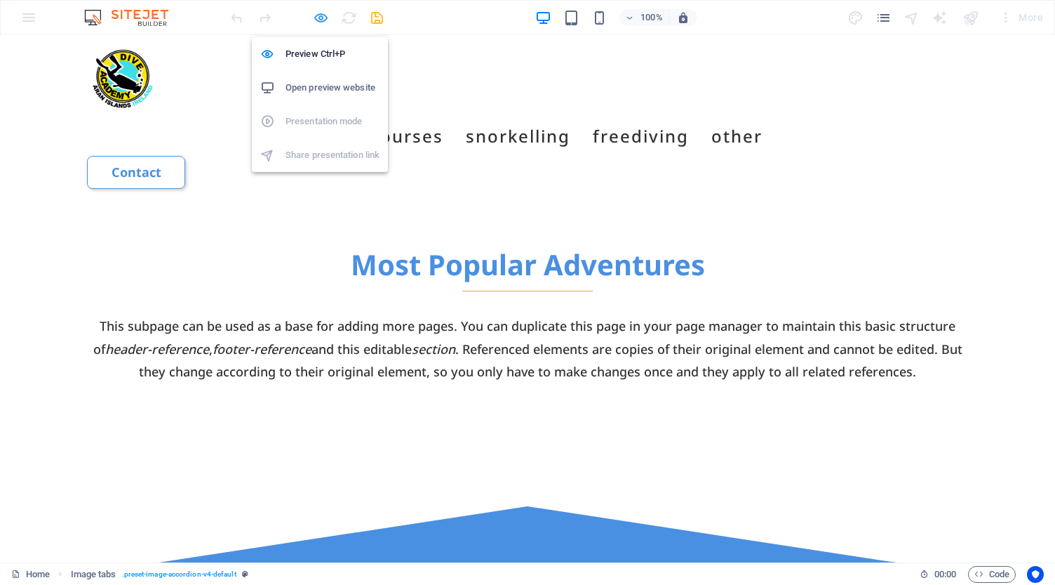
click at [323, 18] on icon "button" at bounding box center [321, 18] width 16 height 16
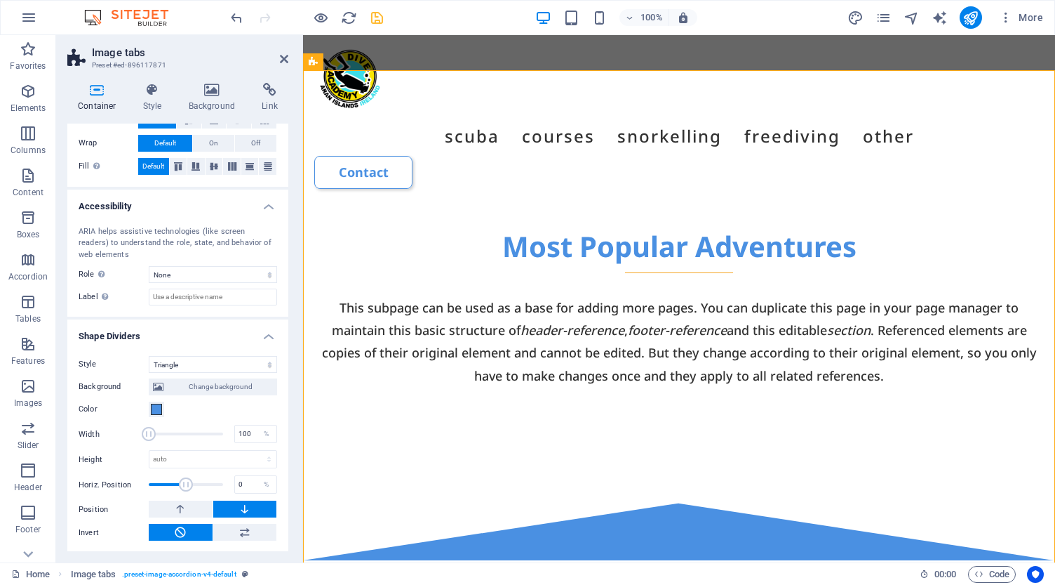
scroll to position [283, 0]
select select "none"
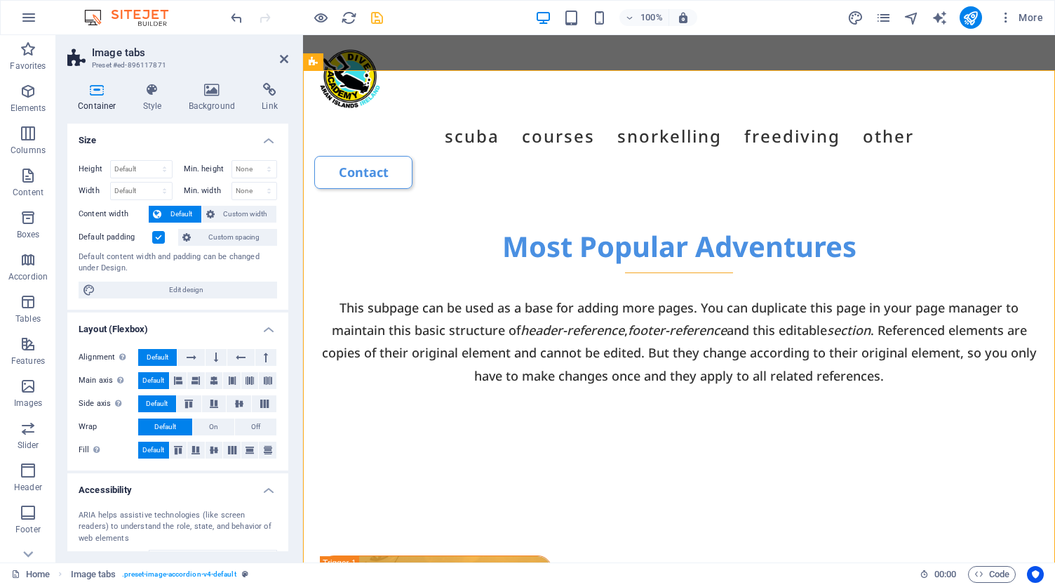
scroll to position [0, 0]
click at [156, 92] on icon at bounding box center [153, 90] width 40 height 14
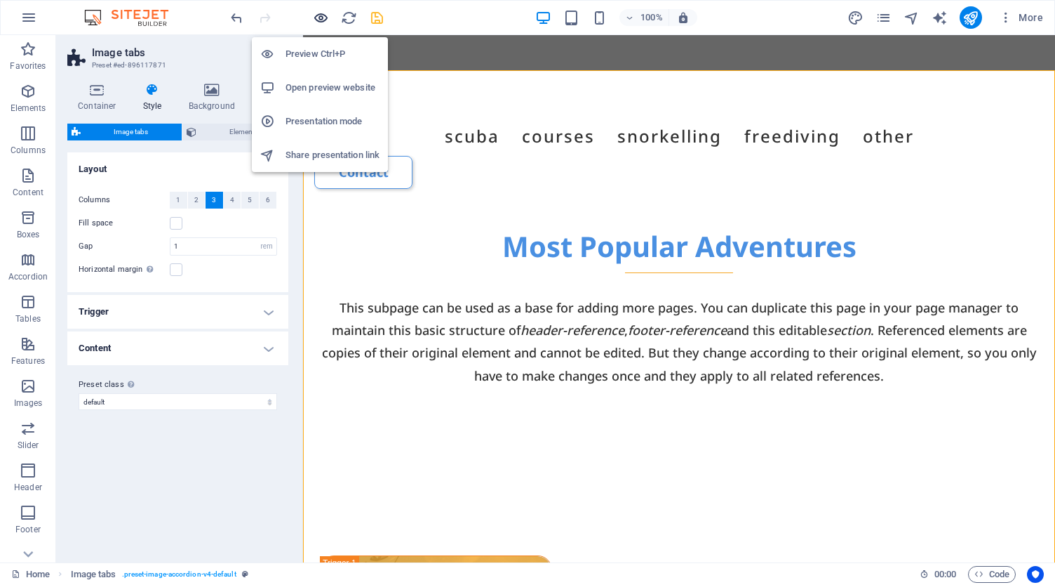
click at [319, 17] on icon "button" at bounding box center [321, 18] width 16 height 16
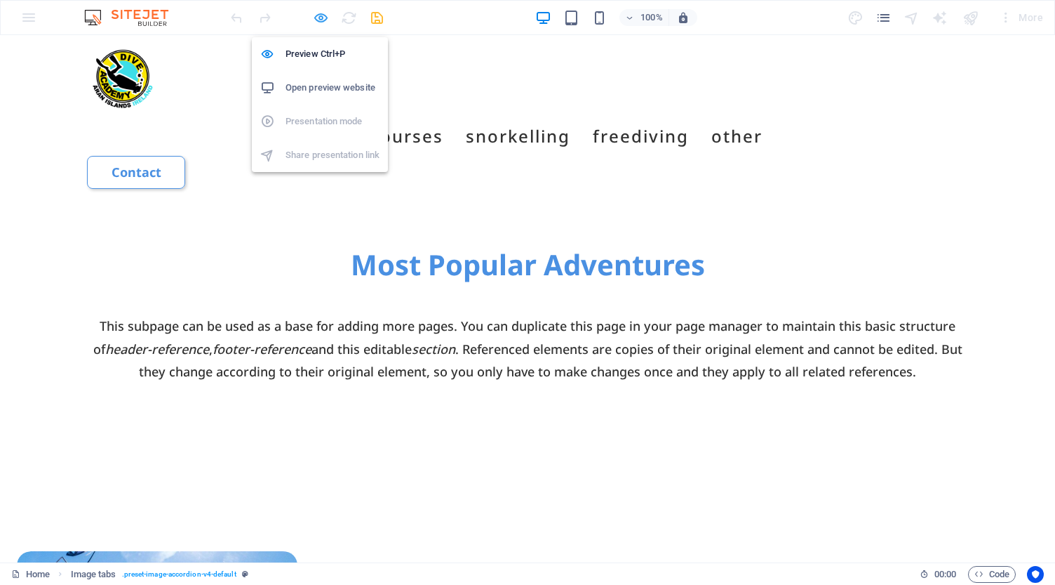
click at [319, 17] on icon "button" at bounding box center [321, 18] width 16 height 16
select select "rem"
select select "px"
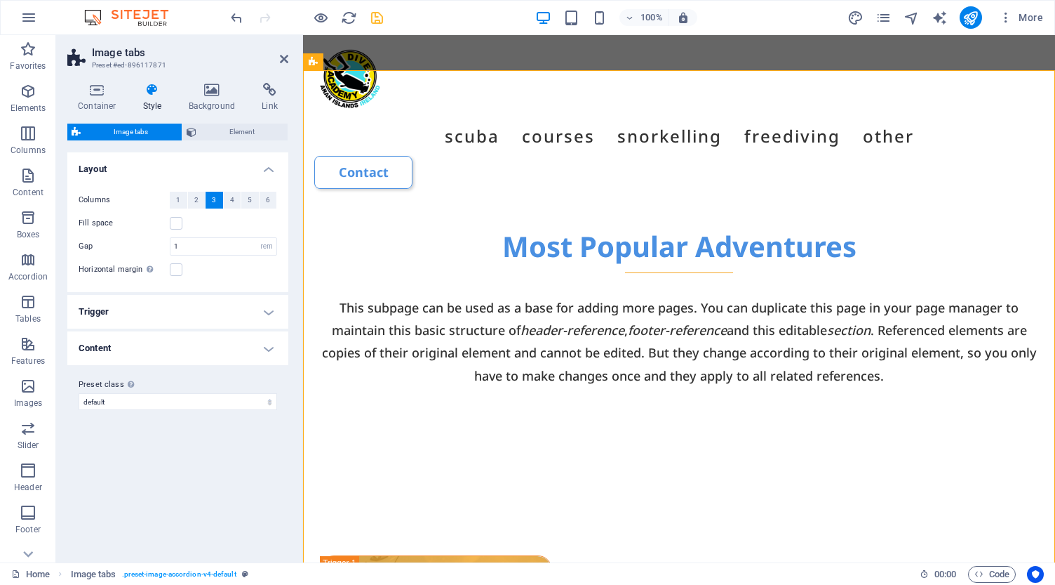
click at [201, 314] on h4 "Trigger" at bounding box center [177, 312] width 221 height 34
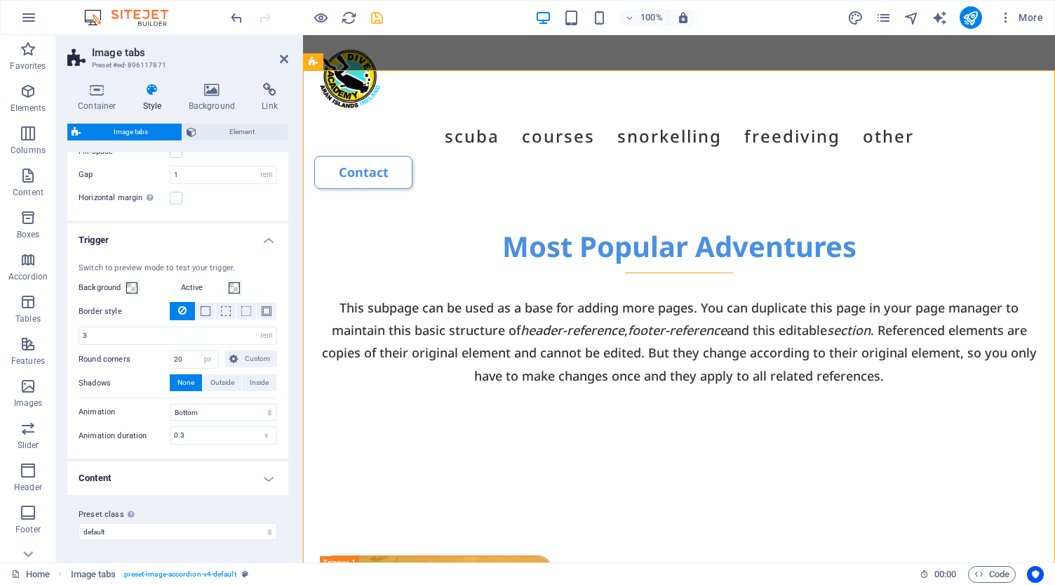
scroll to position [71, 0]
click at [217, 383] on span "Outside" at bounding box center [223, 383] width 24 height 17
type input "2"
type input "4"
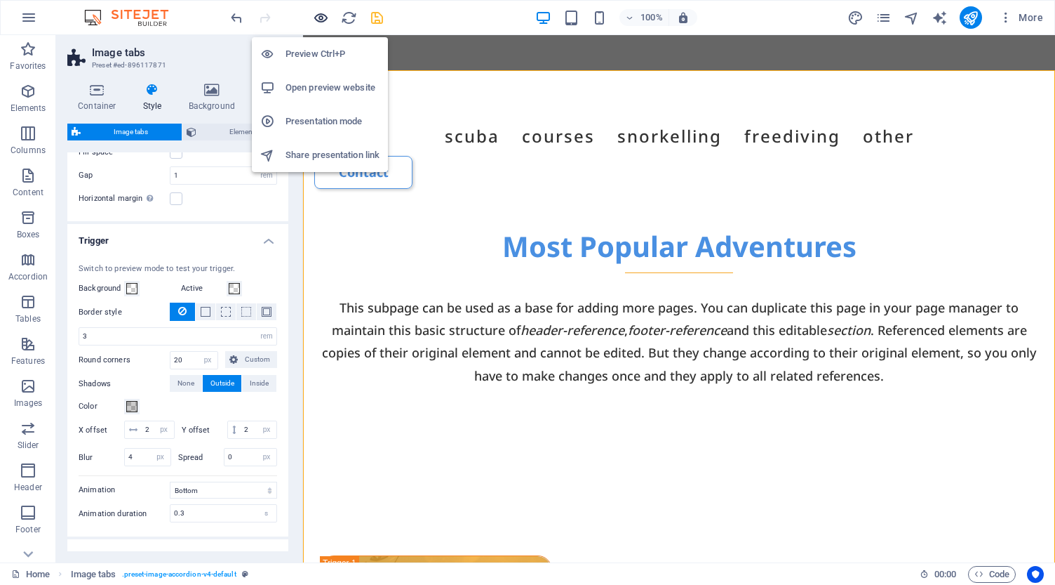
click at [319, 18] on icon "button" at bounding box center [321, 18] width 16 height 16
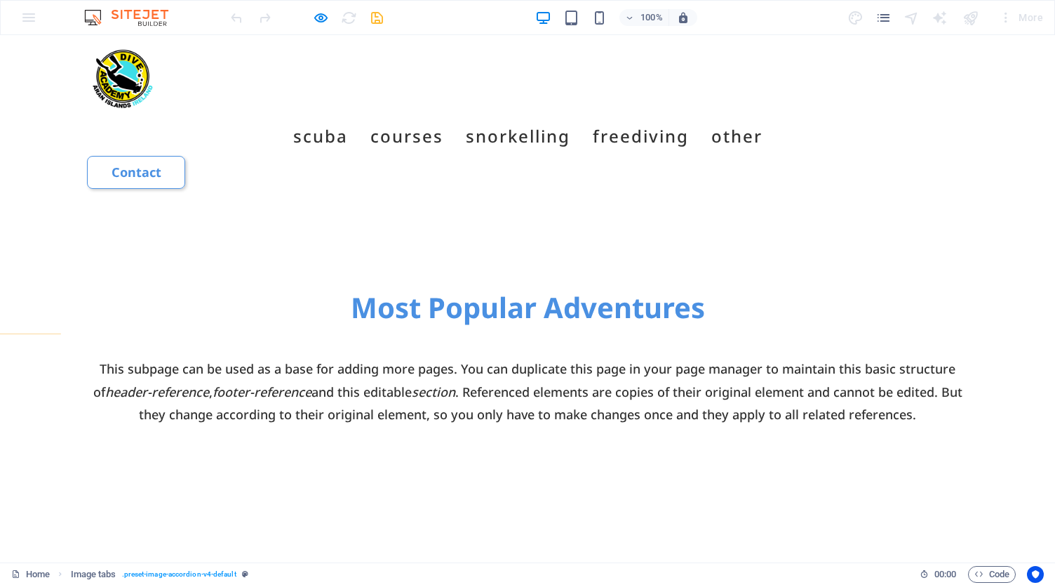
scroll to position [810, 0]
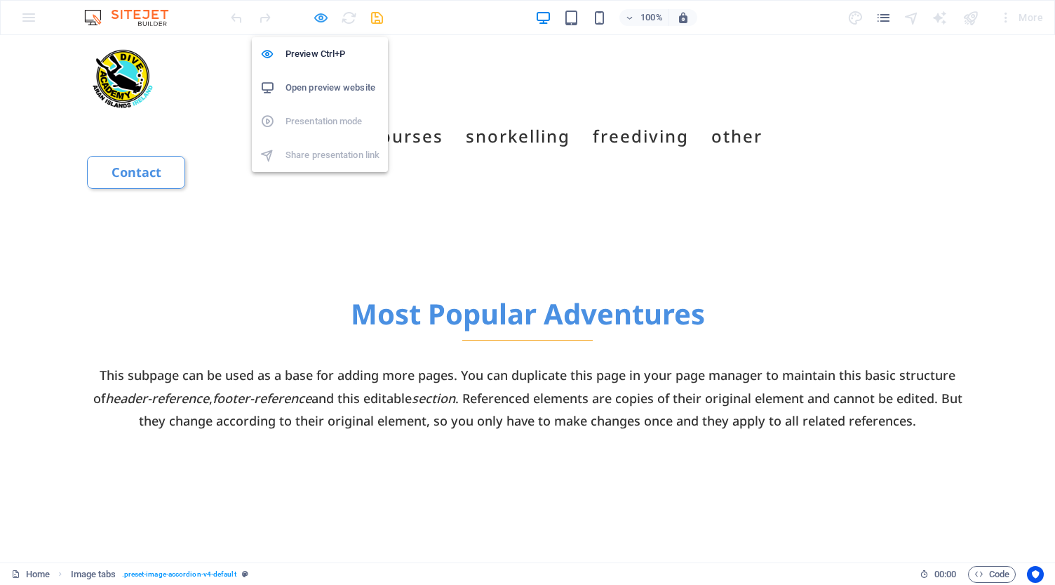
click at [321, 25] on icon "button" at bounding box center [321, 18] width 16 height 16
select select "rem"
select select "px"
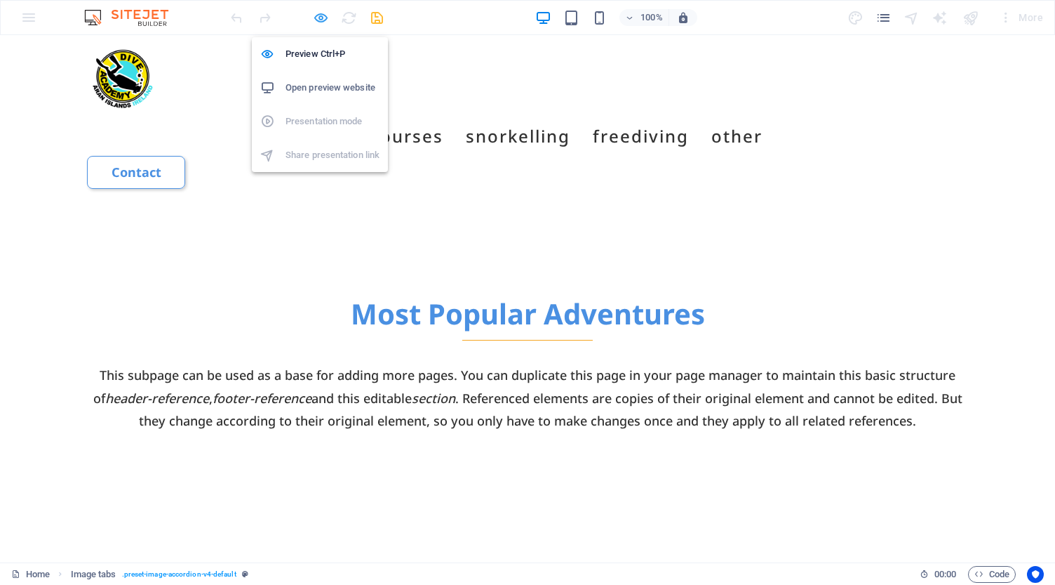
select select "px"
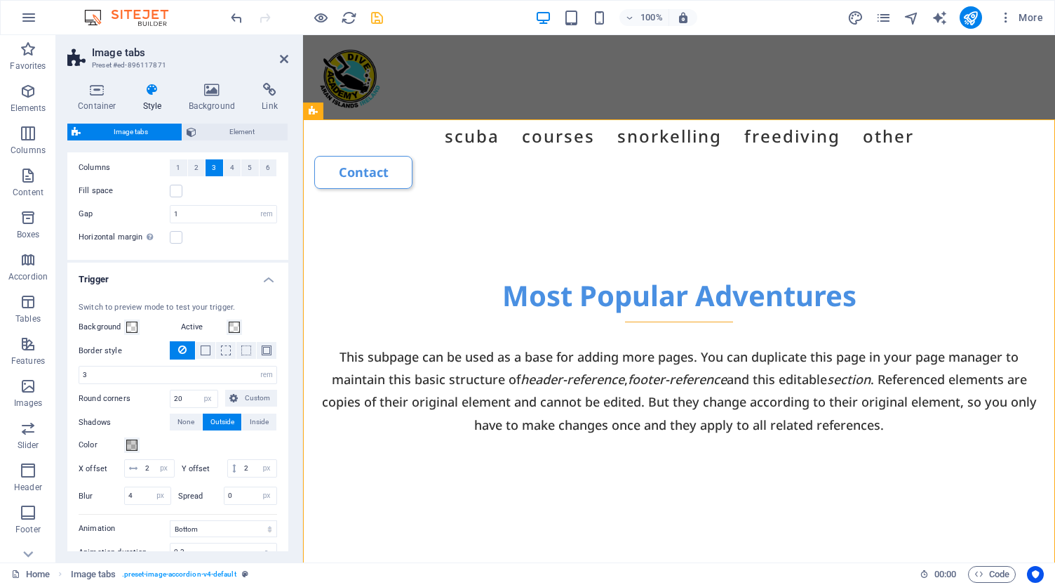
scroll to position [43, 0]
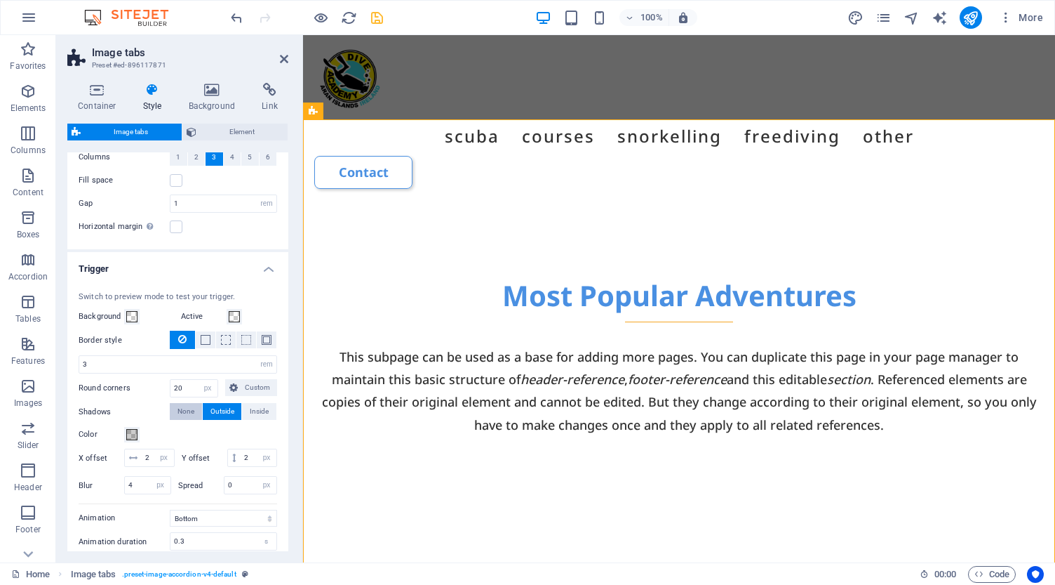
click at [185, 413] on span "None" at bounding box center [186, 411] width 17 height 17
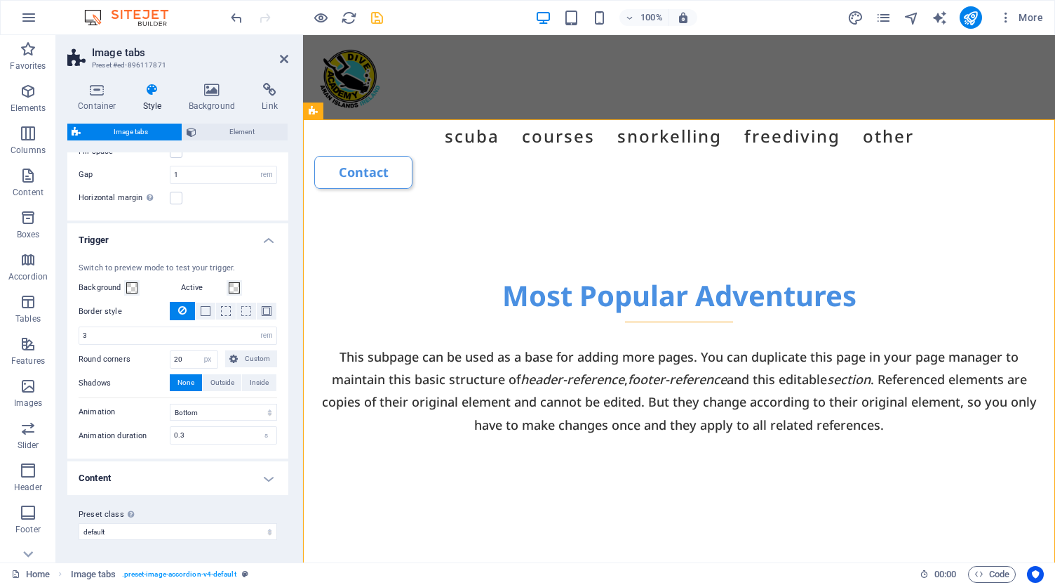
scroll to position [71, 0]
select select "grayscale"
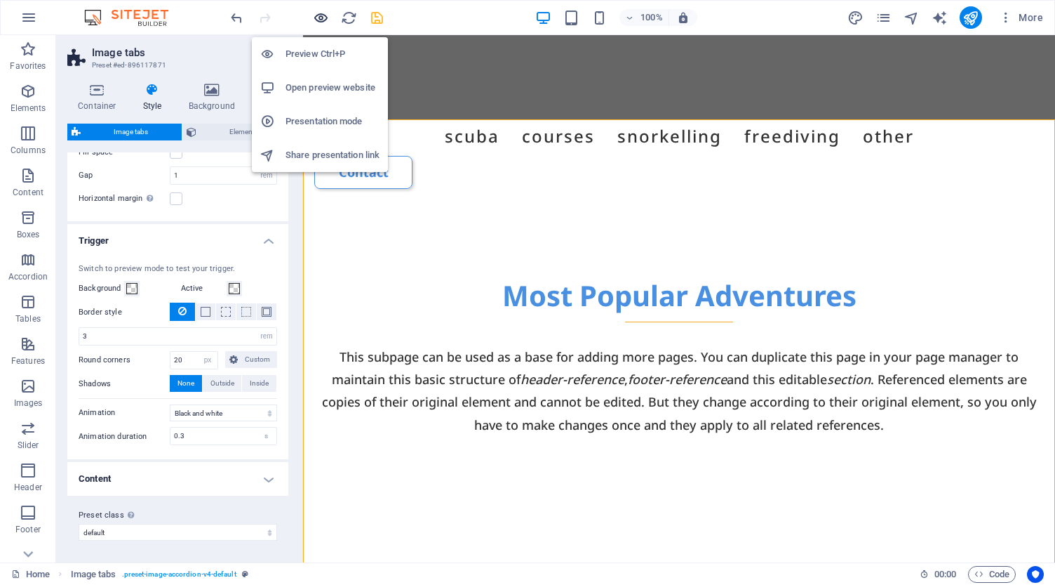
click at [321, 18] on icon "button" at bounding box center [321, 18] width 16 height 16
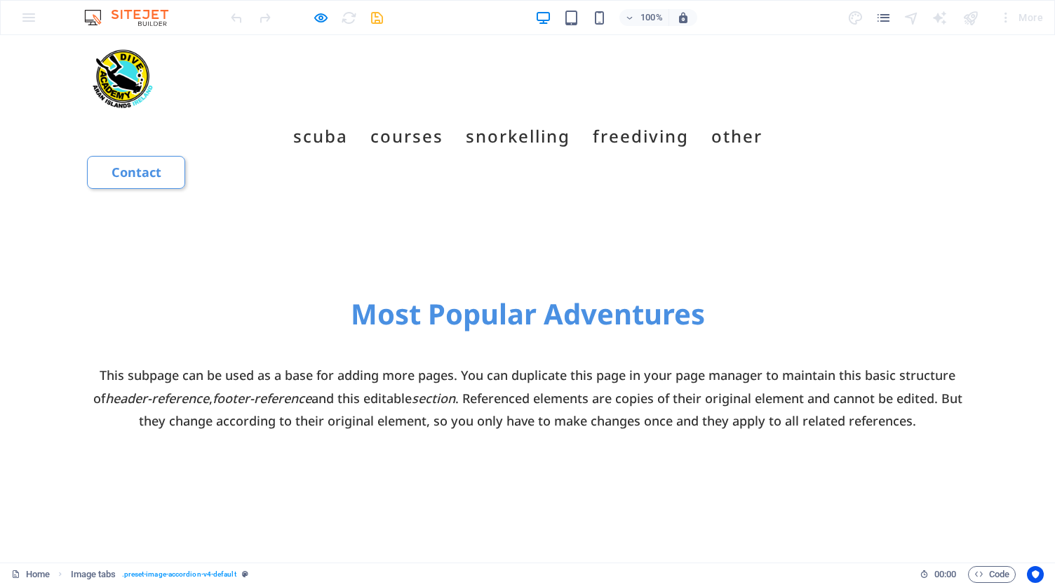
click at [321, 20] on icon "button" at bounding box center [321, 18] width 16 height 16
select select "rem"
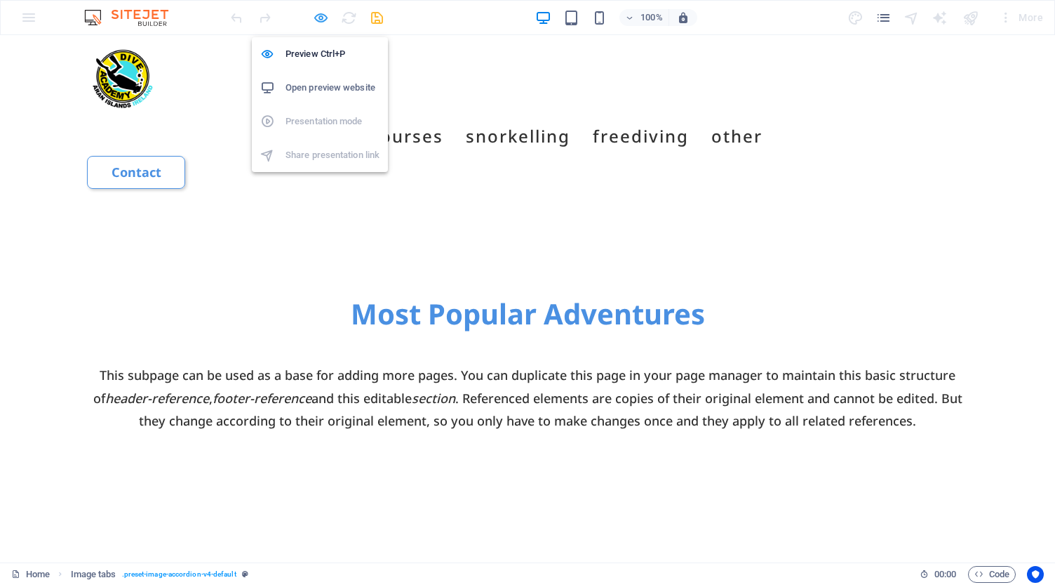
select select "px"
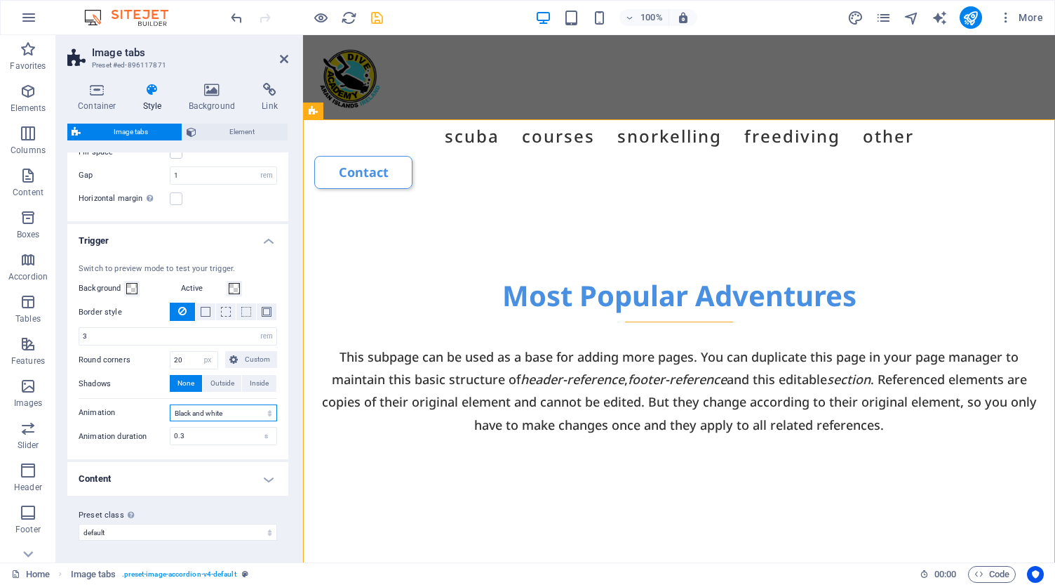
select select "bottom"
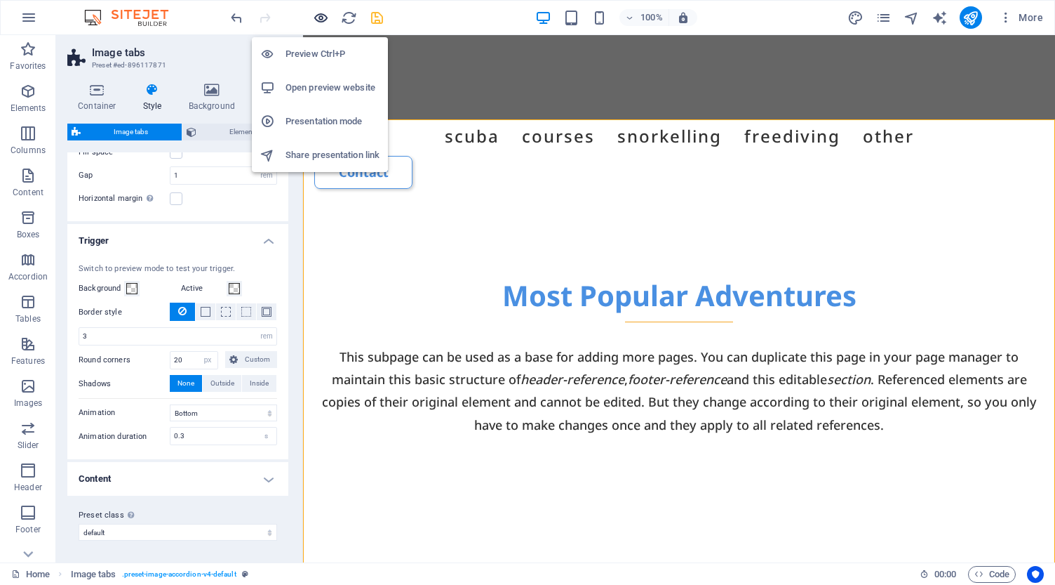
click at [325, 15] on icon "button" at bounding box center [321, 18] width 16 height 16
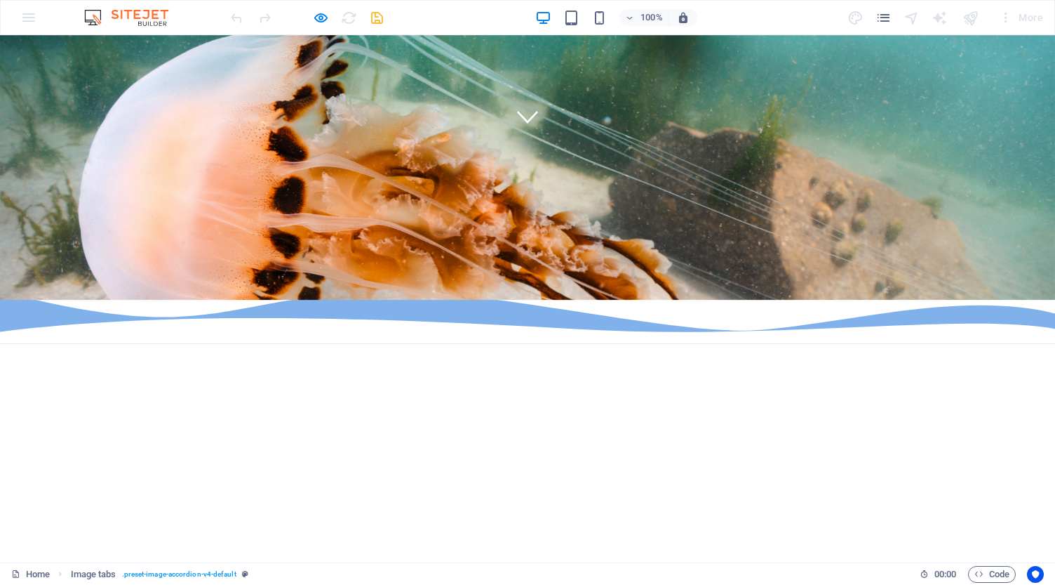
scroll to position [425, 0]
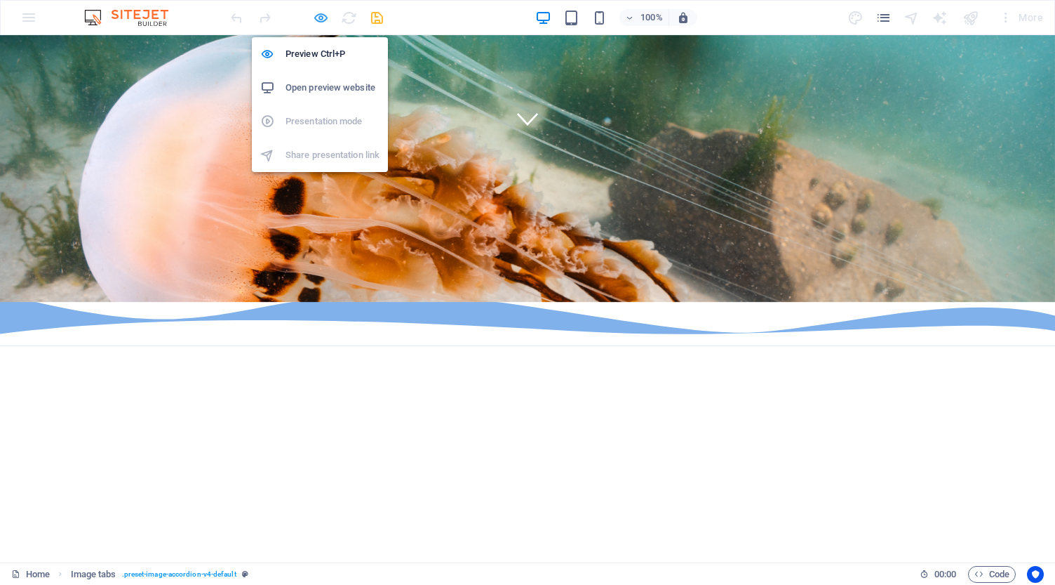
click at [319, 15] on icon "button" at bounding box center [321, 18] width 16 height 16
select select "rem"
select select "px"
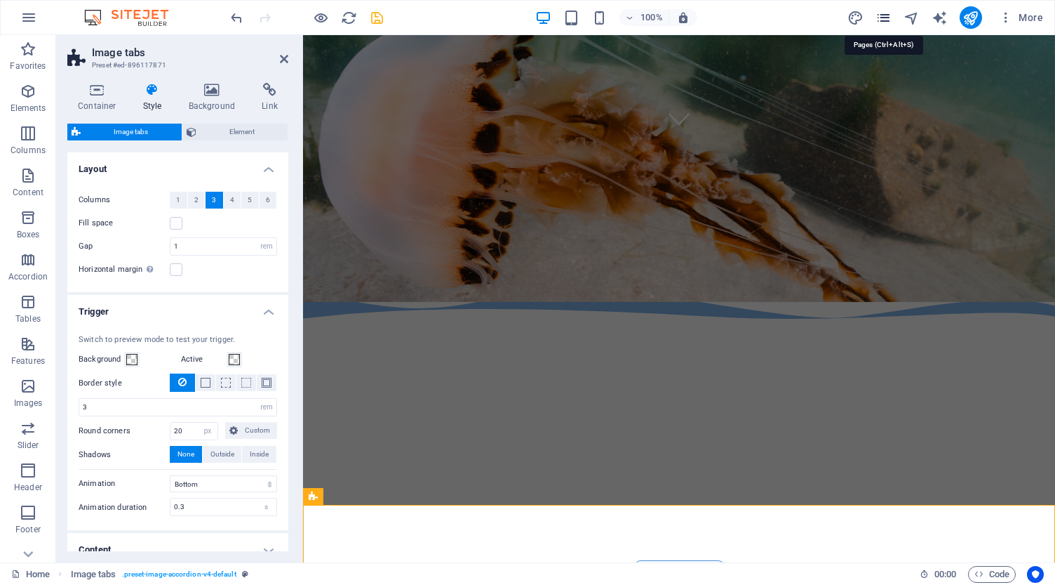
click at [886, 20] on icon "pages" at bounding box center [884, 18] width 16 height 16
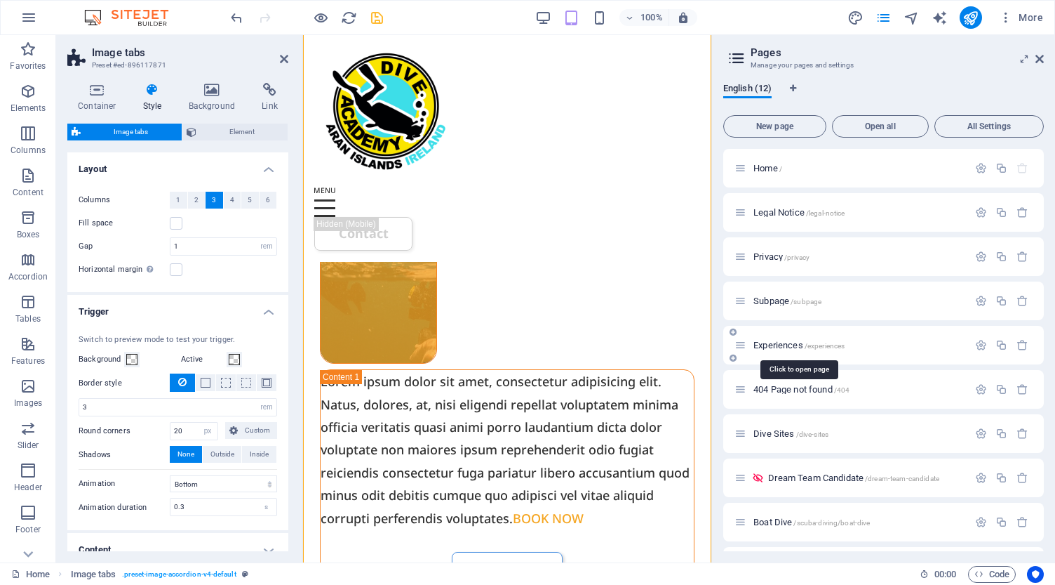
click at [777, 344] on span "Experiences /experiences" at bounding box center [799, 345] width 91 height 11
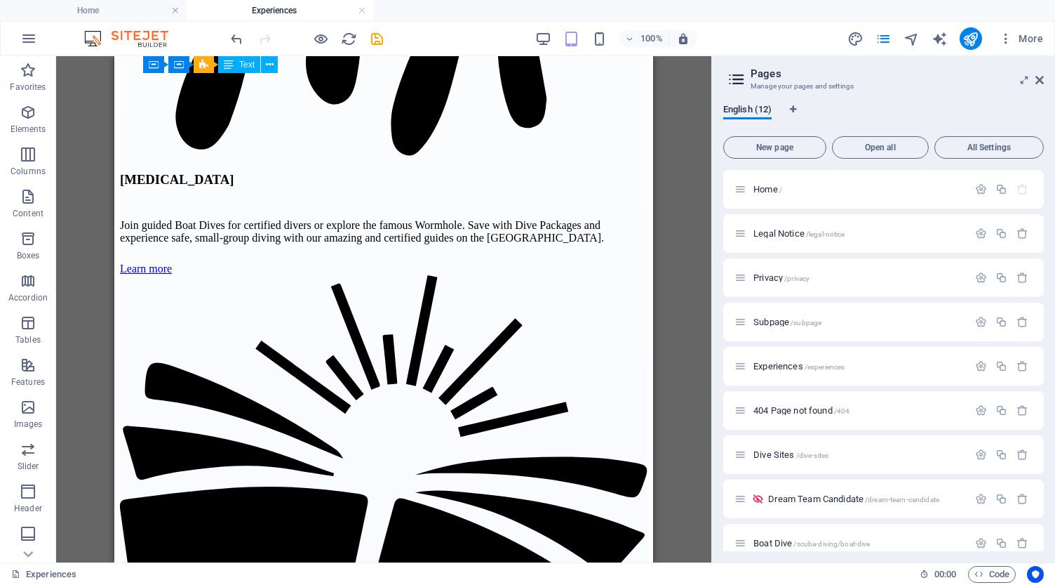
scroll to position [1574, 0]
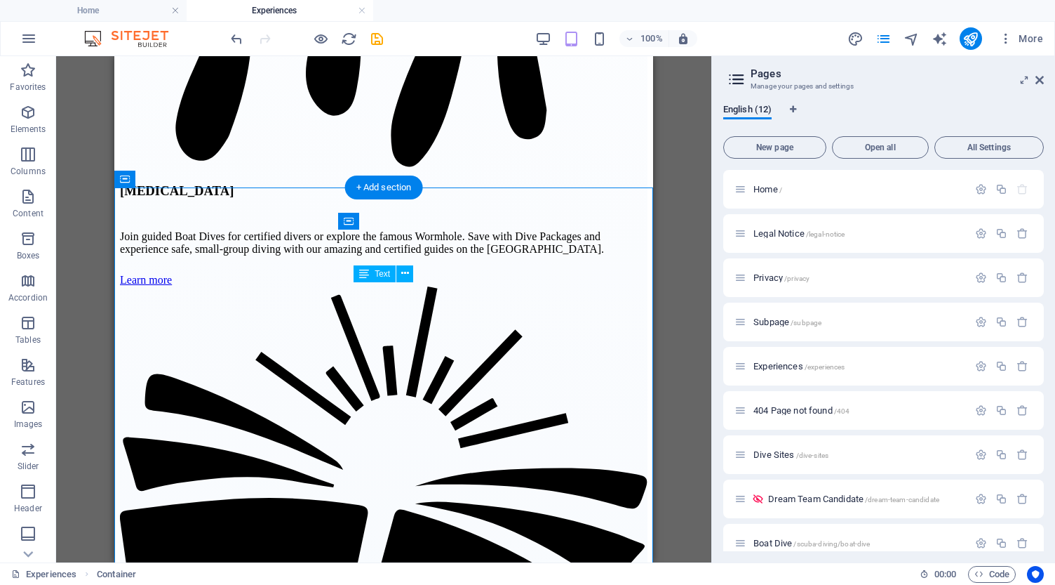
drag, startPoint x: 357, startPoint y: 293, endPoint x: 373, endPoint y: 299, distance: 16.4
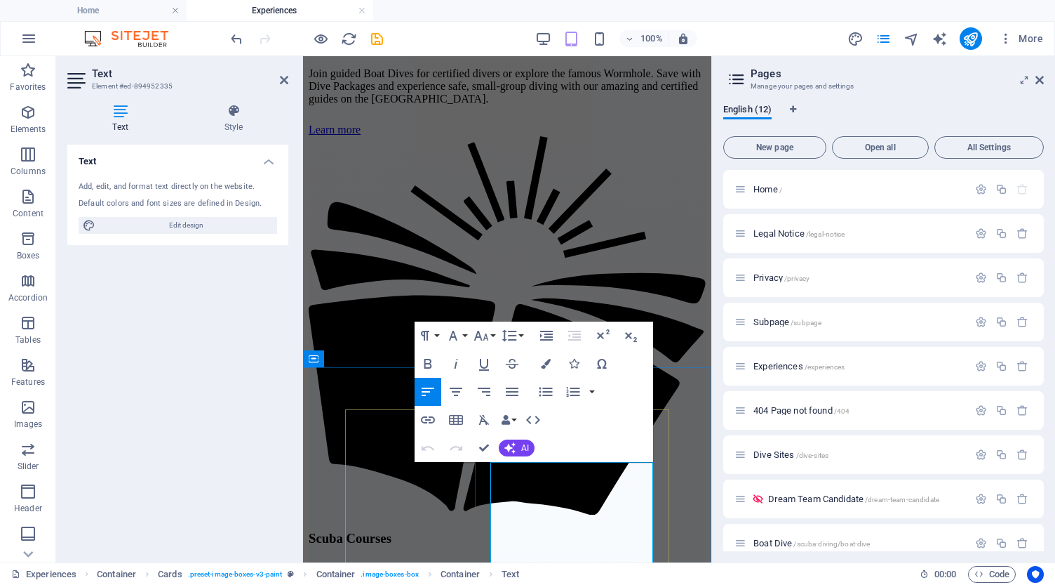
copy div "Discover the Atlantic with daily boat dives on the [GEOGRAPHIC_DATA]. Small gro…"
click at [117, 13] on h4 "Home" at bounding box center [93, 10] width 187 height 15
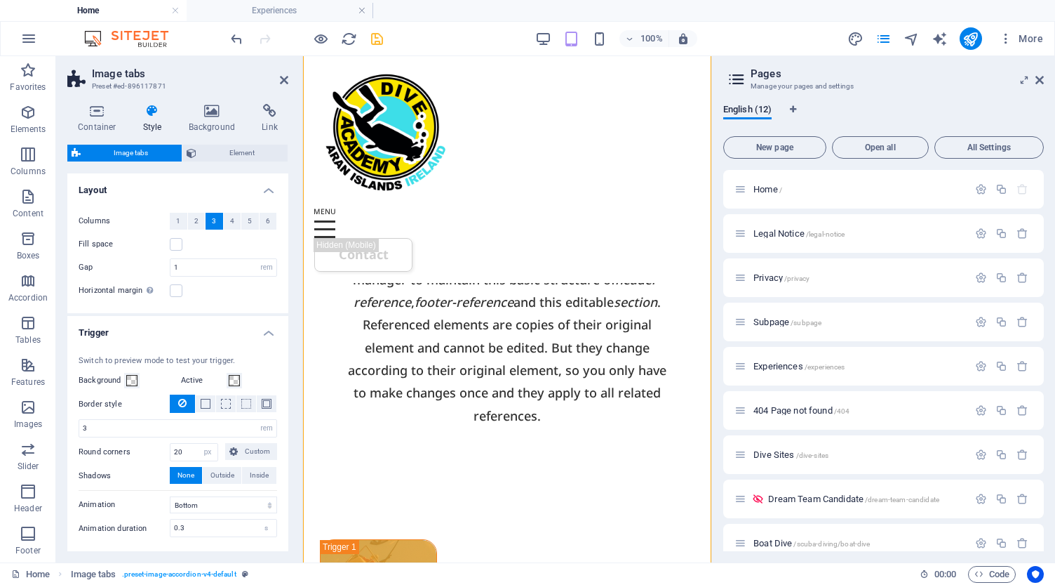
scroll to position [1099, 0]
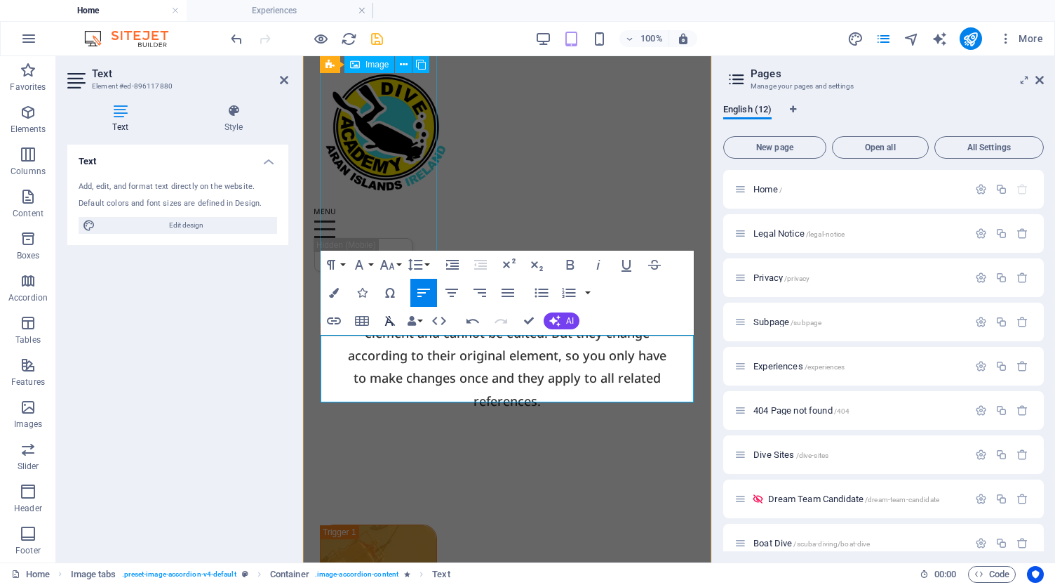
click at [386, 321] on icon "button" at bounding box center [390, 320] width 17 height 17
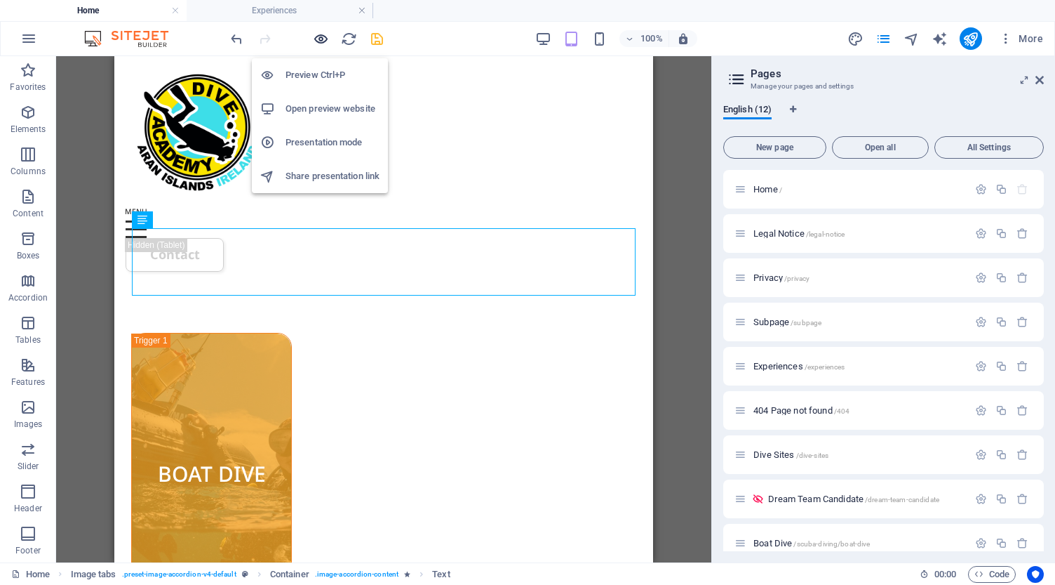
click at [321, 38] on icon "button" at bounding box center [321, 39] width 16 height 16
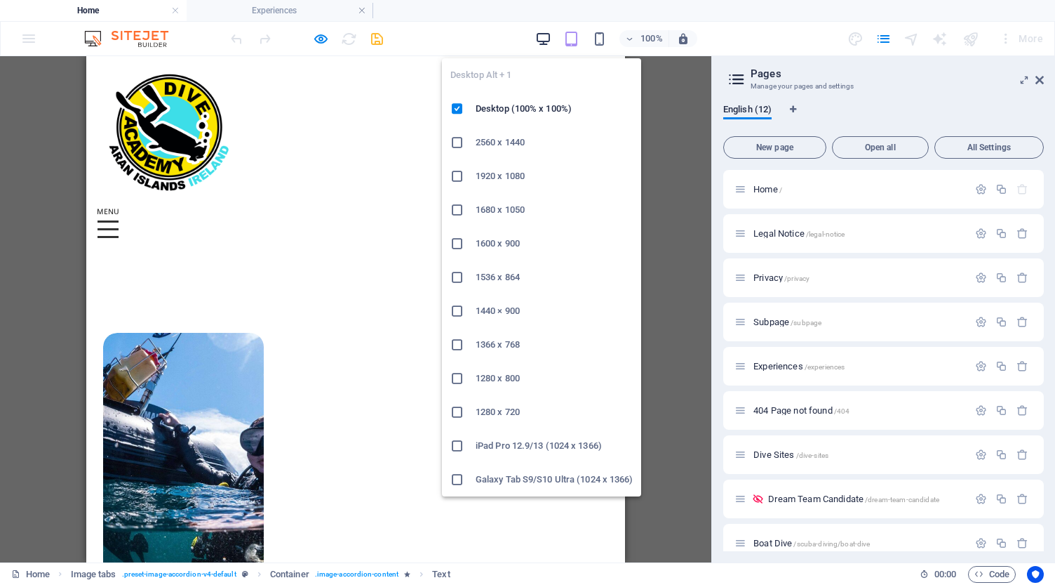
click at [541, 44] on icon "button" at bounding box center [543, 39] width 16 height 16
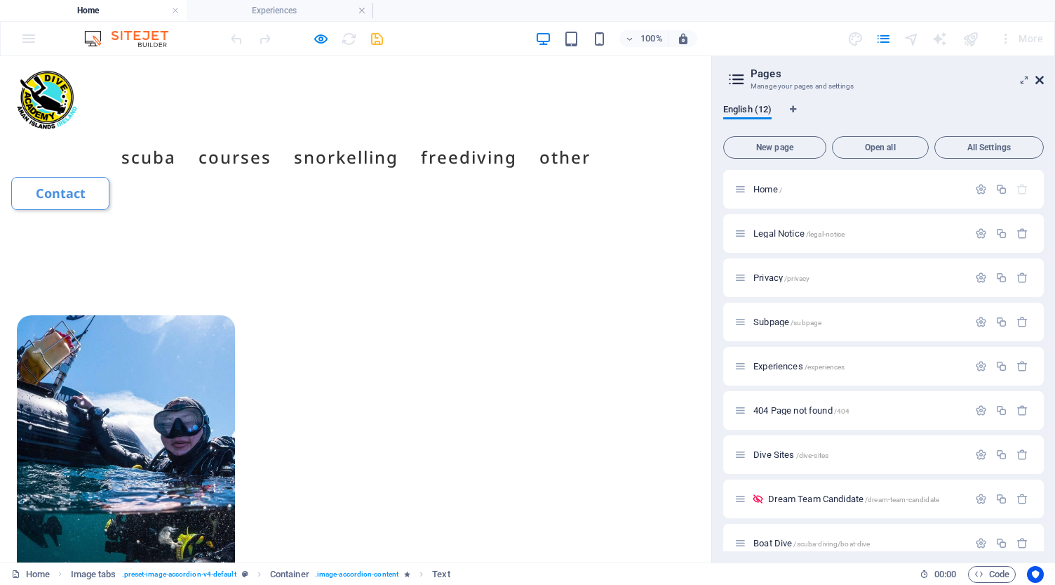
click at [1038, 81] on icon at bounding box center [1040, 79] width 8 height 11
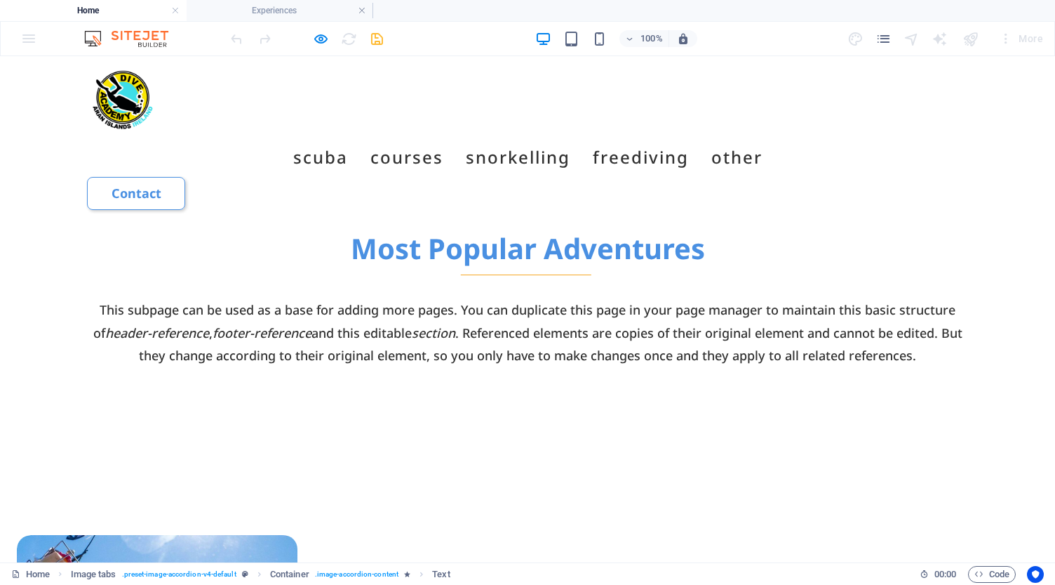
scroll to position [866, 0]
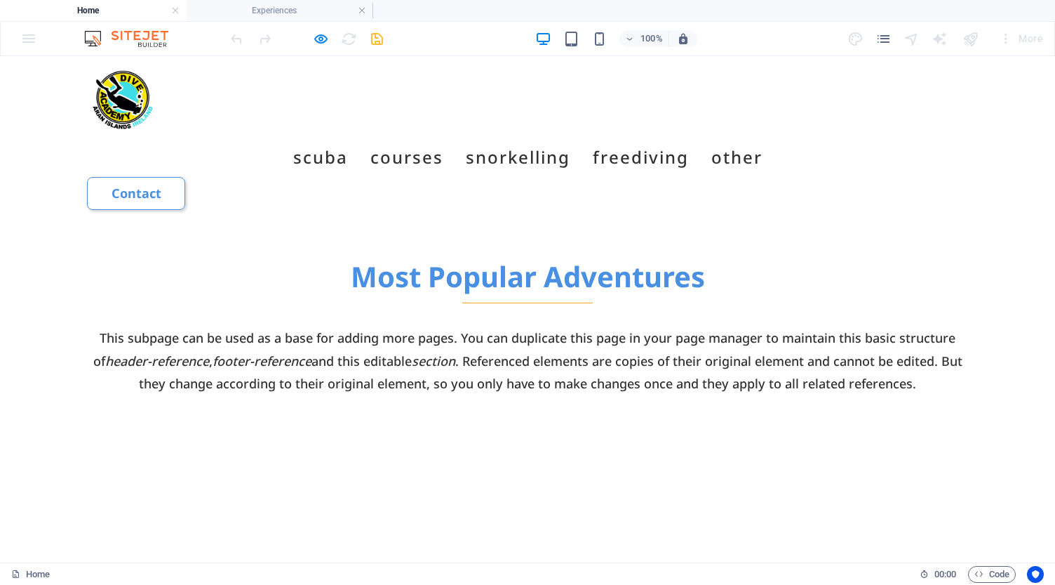
scroll to position [850, 0]
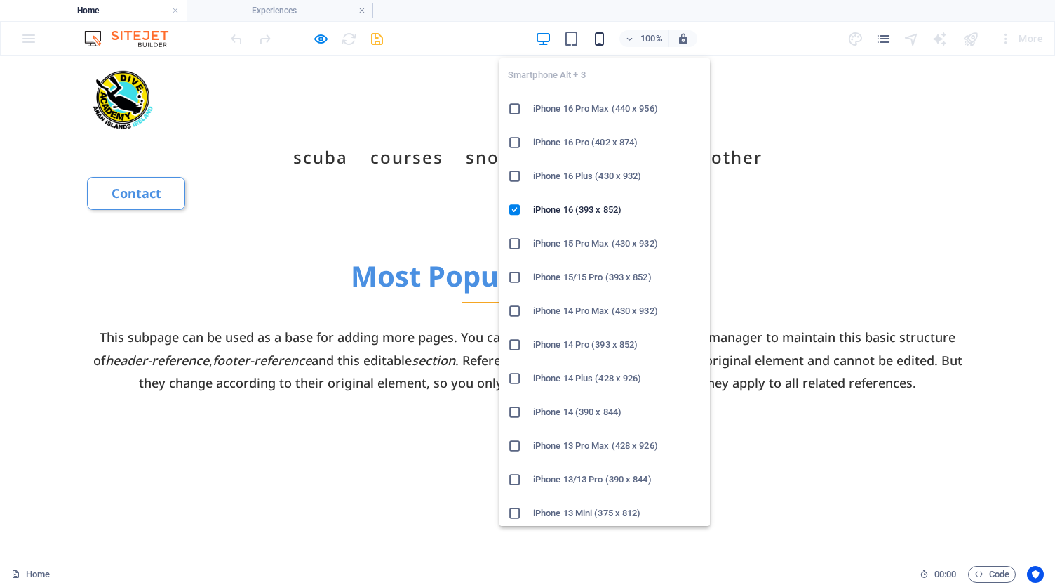
click at [601, 39] on icon "button" at bounding box center [600, 39] width 16 height 16
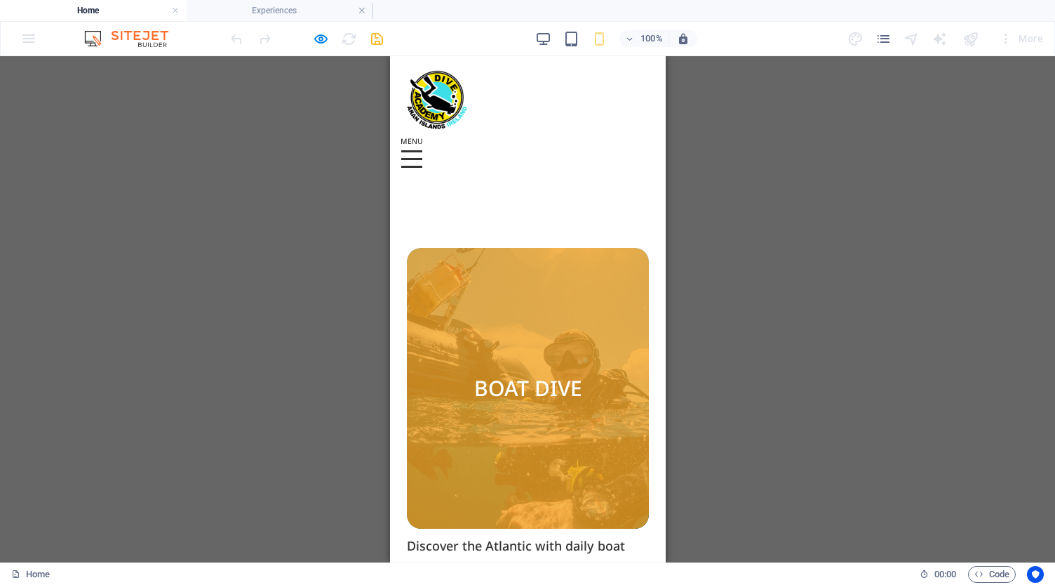
scroll to position [1171, 0]
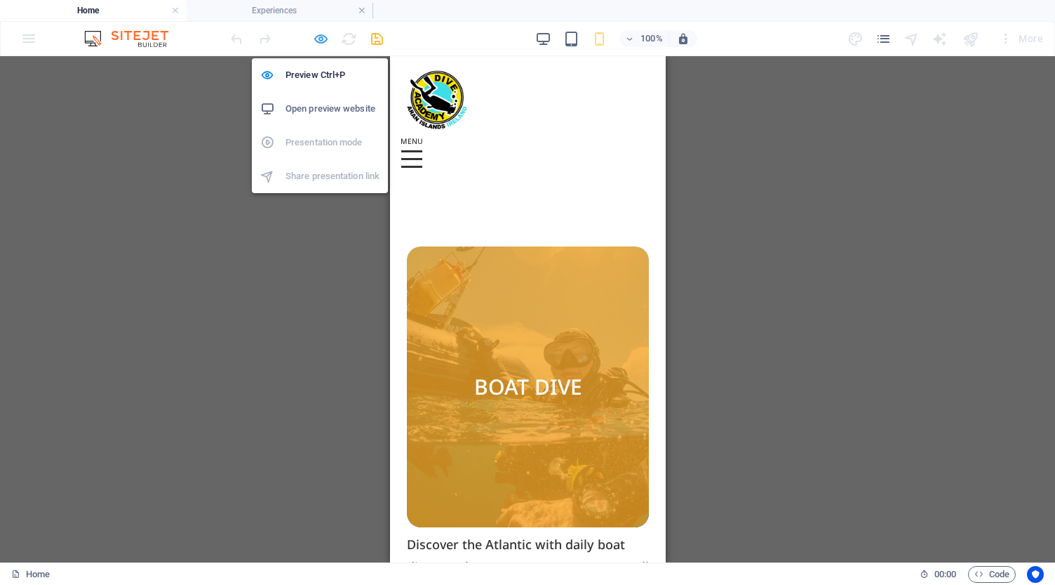
click at [319, 41] on icon "button" at bounding box center [321, 39] width 16 height 16
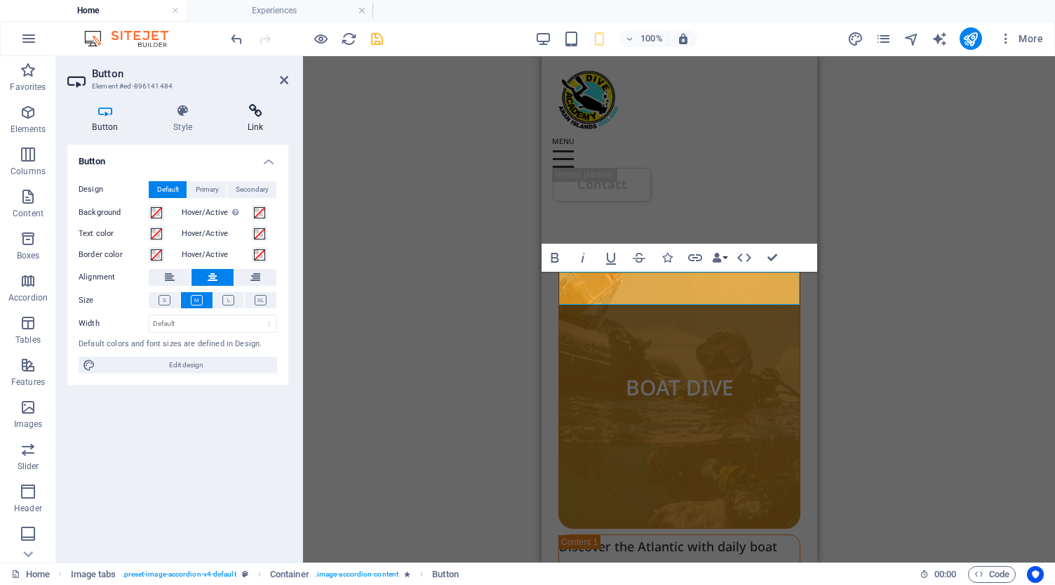
click at [251, 116] on icon at bounding box center [255, 111] width 66 height 14
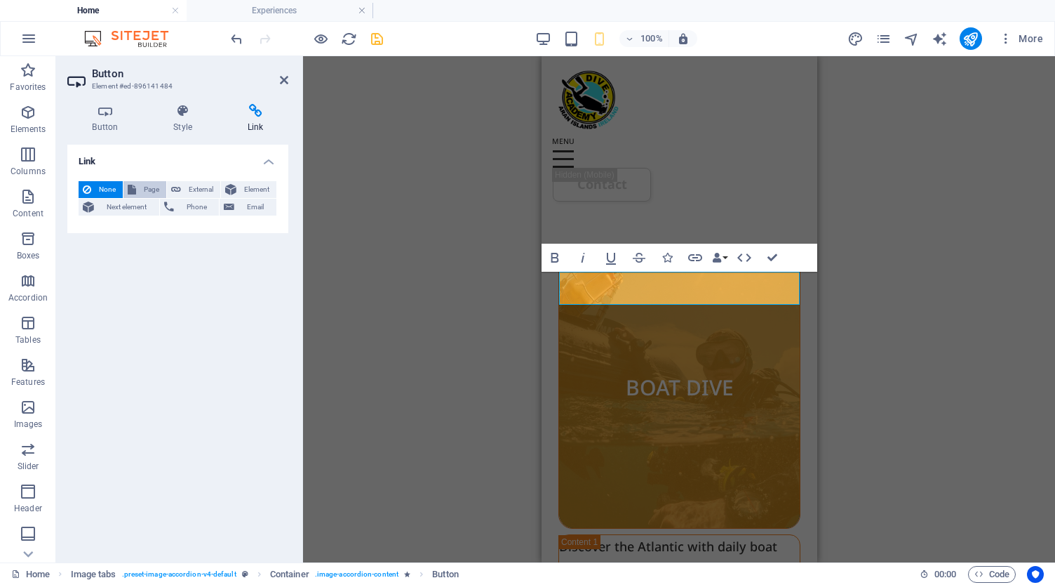
click at [149, 186] on span "Page" at bounding box center [151, 189] width 22 height 17
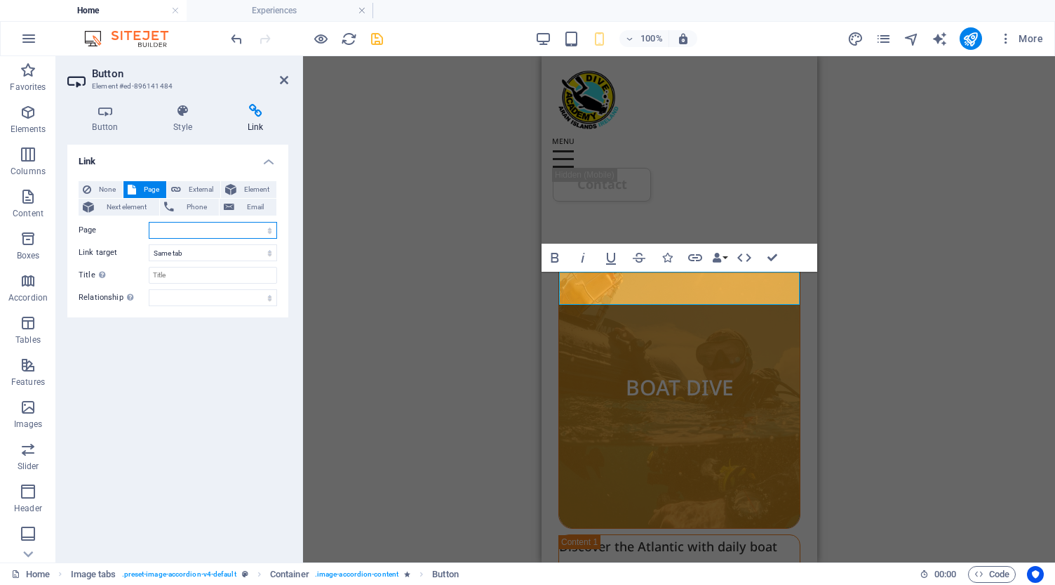
select select "8"
click at [377, 41] on icon "save" at bounding box center [377, 39] width 16 height 16
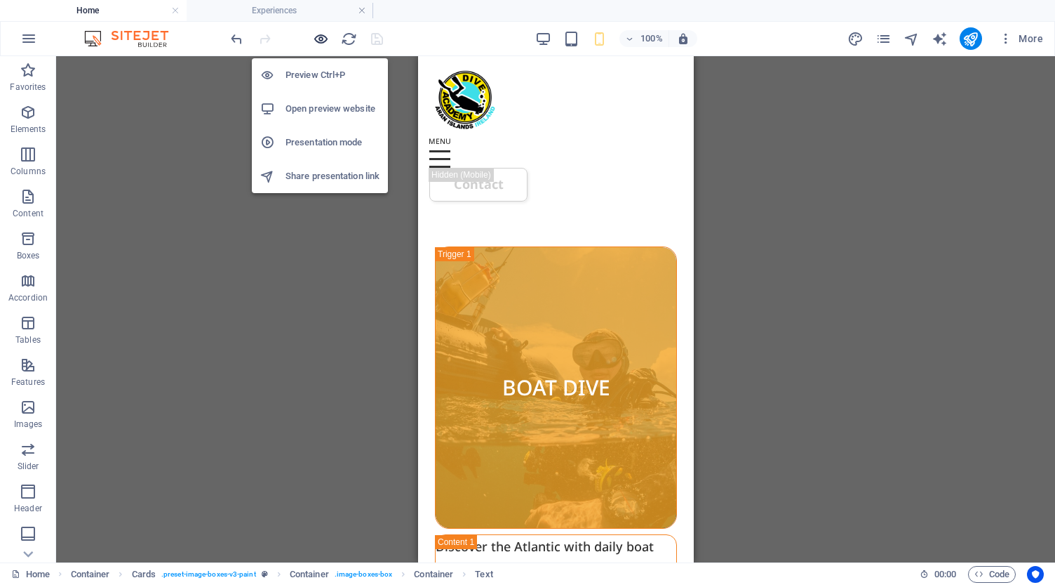
click at [321, 38] on icon "button" at bounding box center [321, 39] width 16 height 16
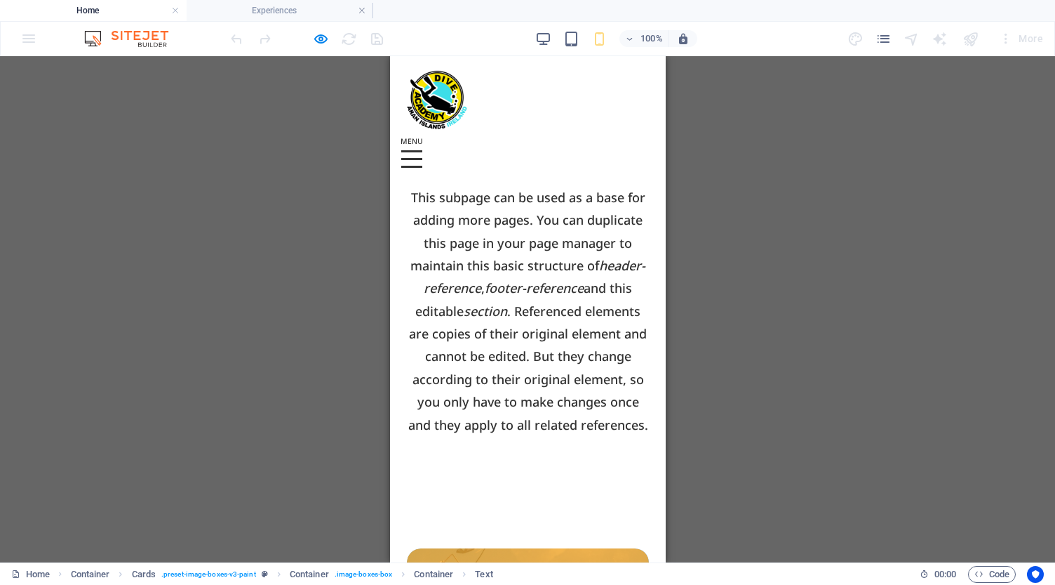
scroll to position [878, 0]
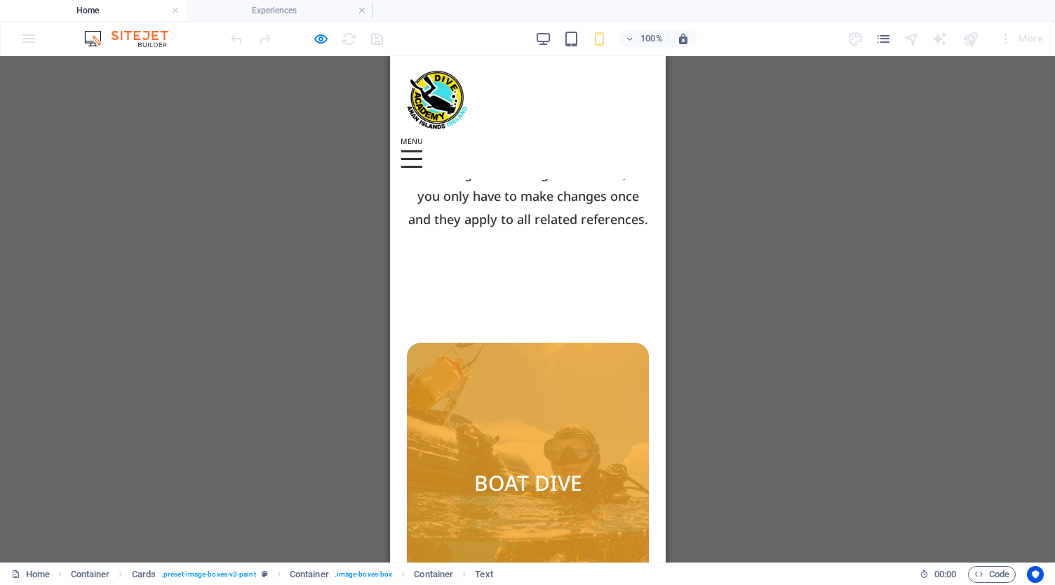
scroll to position [1079, 0]
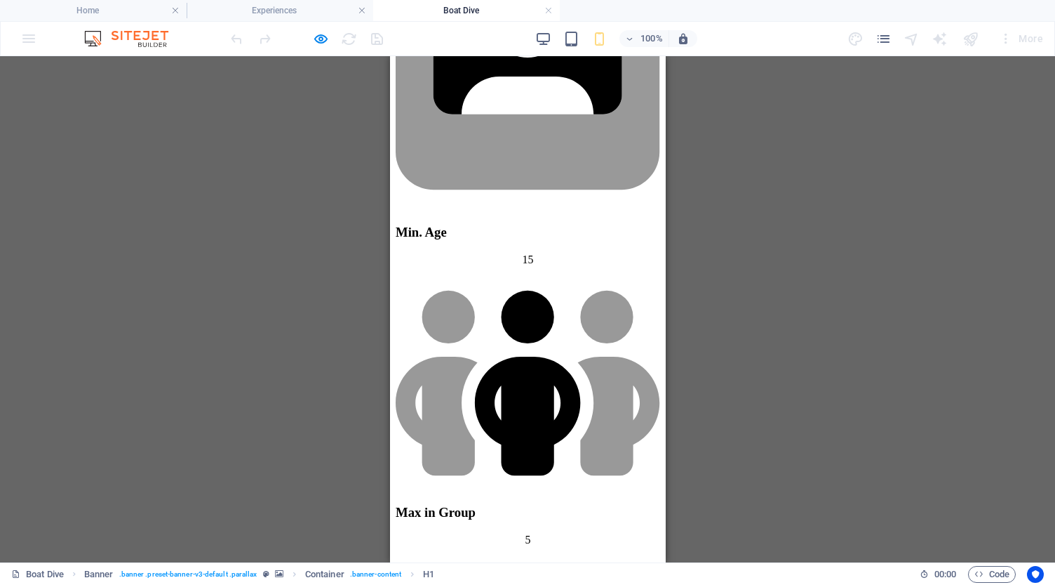
scroll to position [1889, 0]
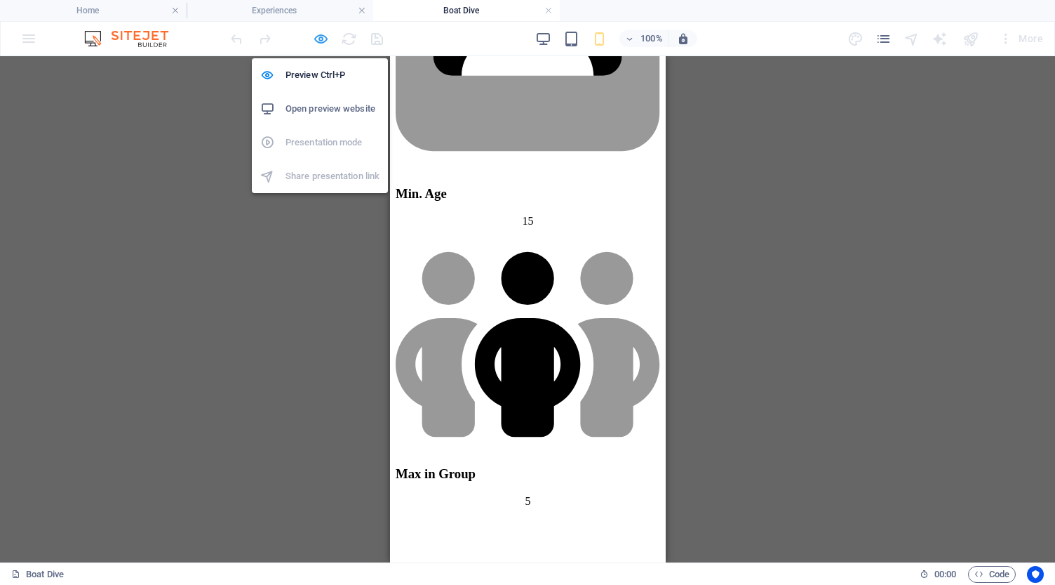
click at [326, 39] on icon "button" at bounding box center [321, 39] width 16 height 16
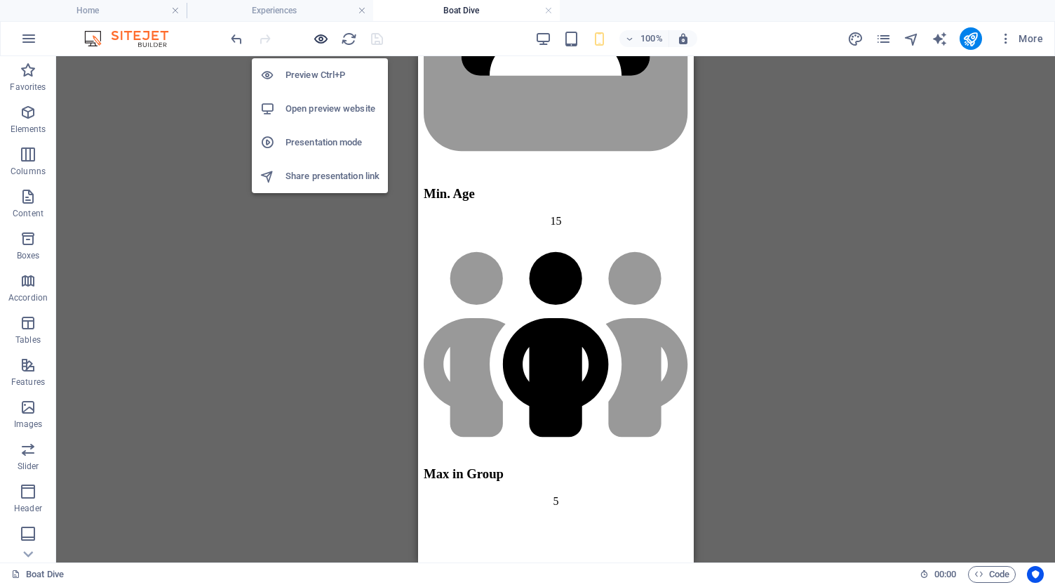
click at [317, 42] on icon "button" at bounding box center [321, 39] width 16 height 16
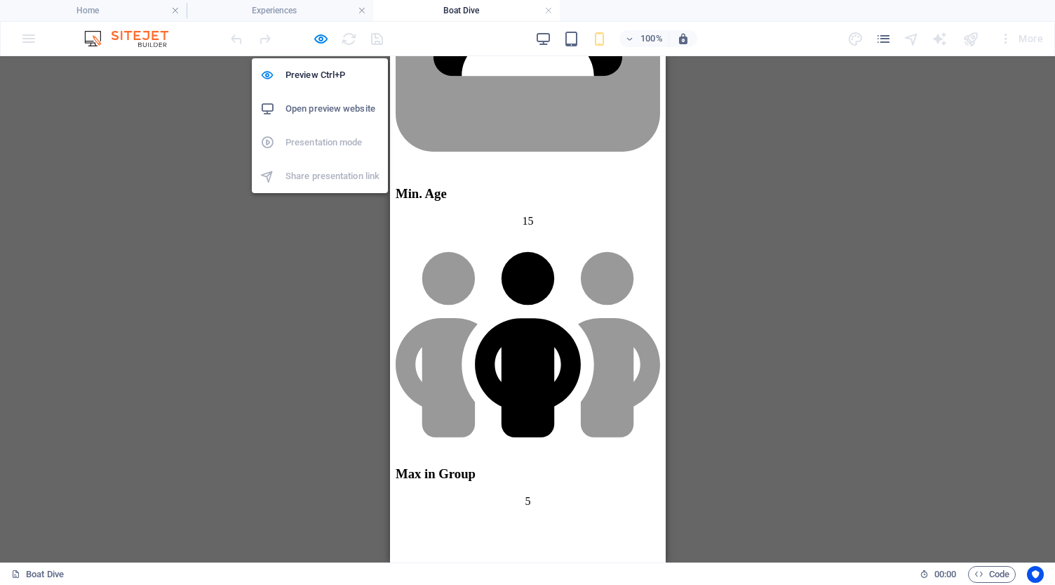
click at [314, 106] on h6 "Open preview website" at bounding box center [333, 108] width 94 height 17
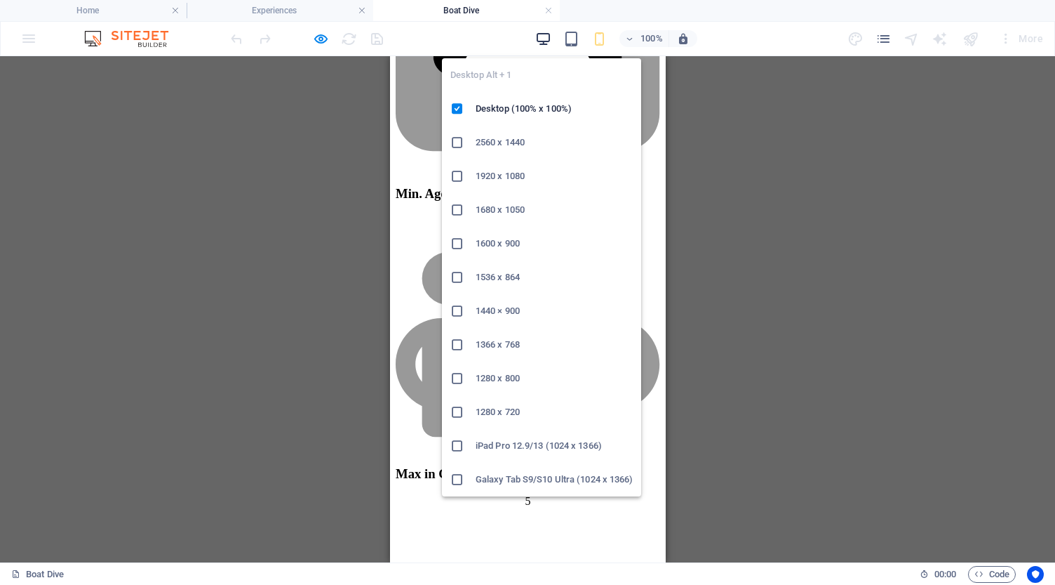
click at [548, 38] on icon "button" at bounding box center [543, 39] width 16 height 16
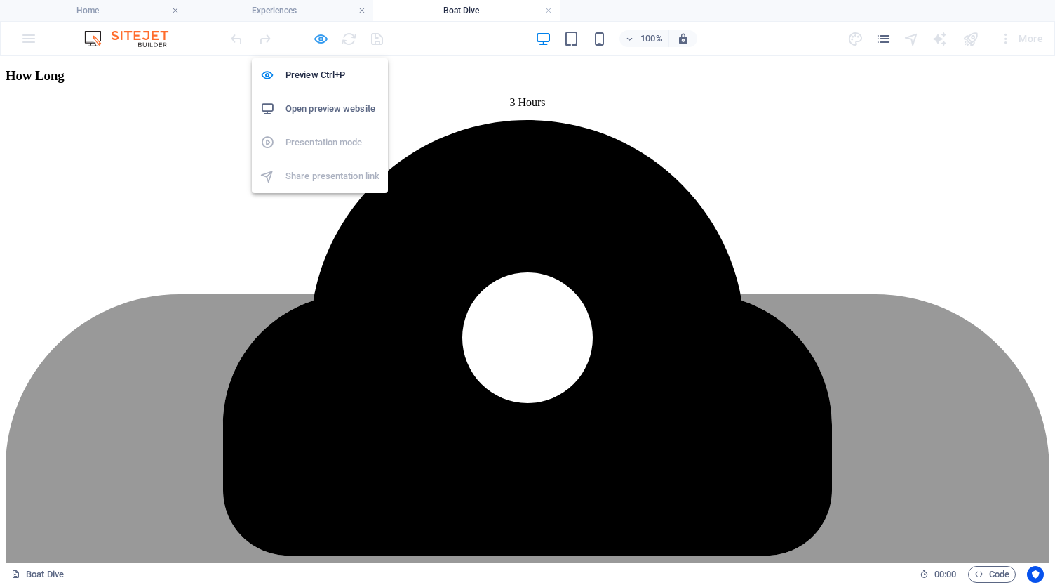
click at [319, 36] on icon "button" at bounding box center [321, 39] width 16 height 16
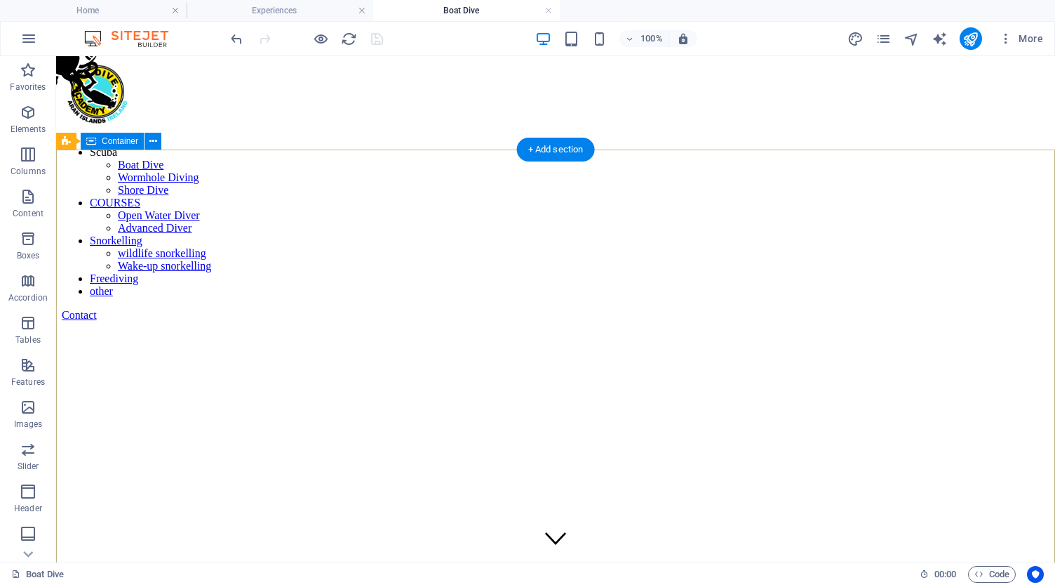
scroll to position [0, 0]
click at [439, 11] on h4 "Boat Dive" at bounding box center [466, 10] width 187 height 15
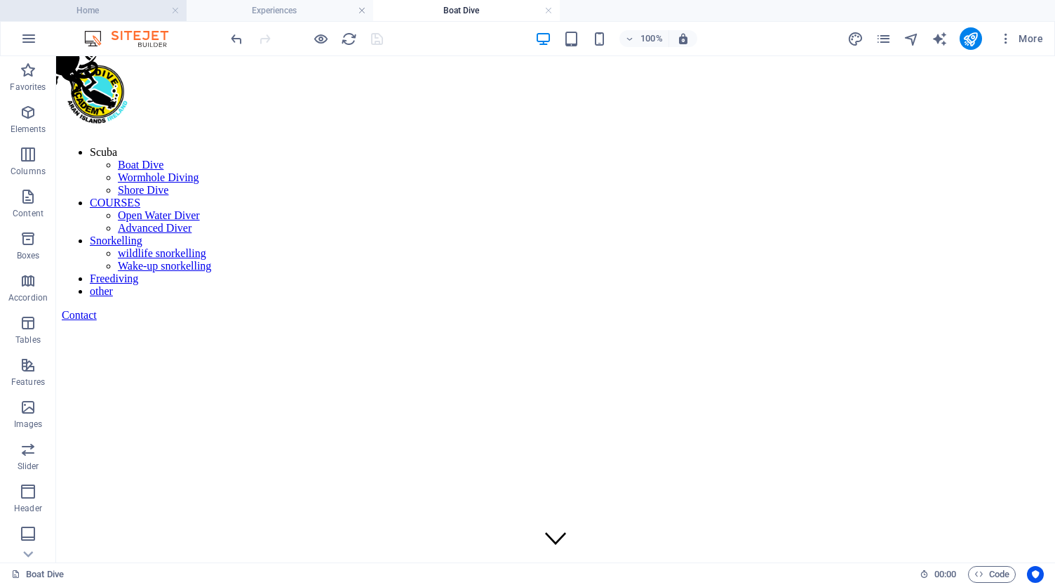
click at [119, 14] on h4 "Home" at bounding box center [93, 10] width 187 height 15
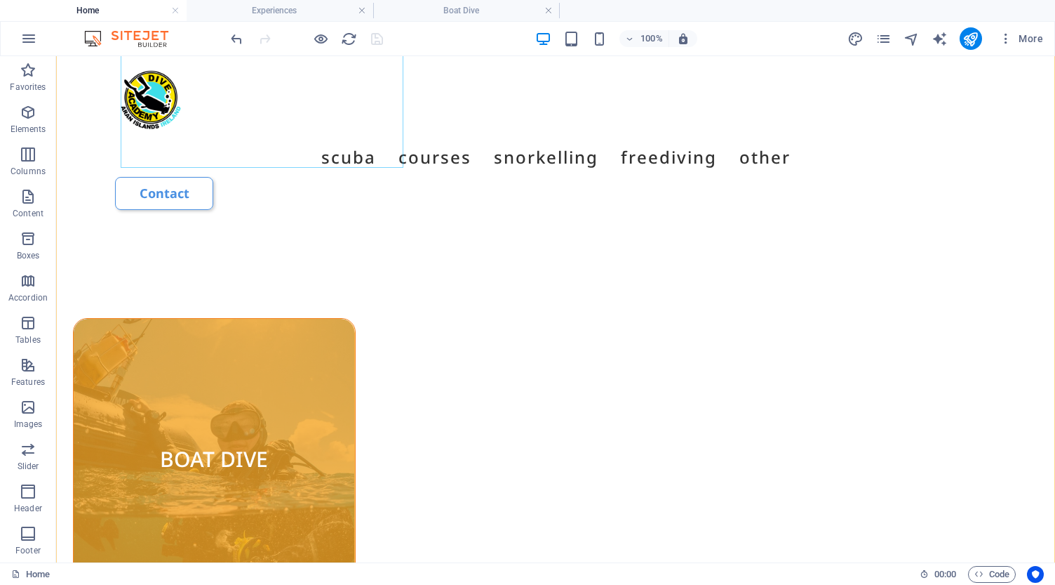
scroll to position [1094, 0]
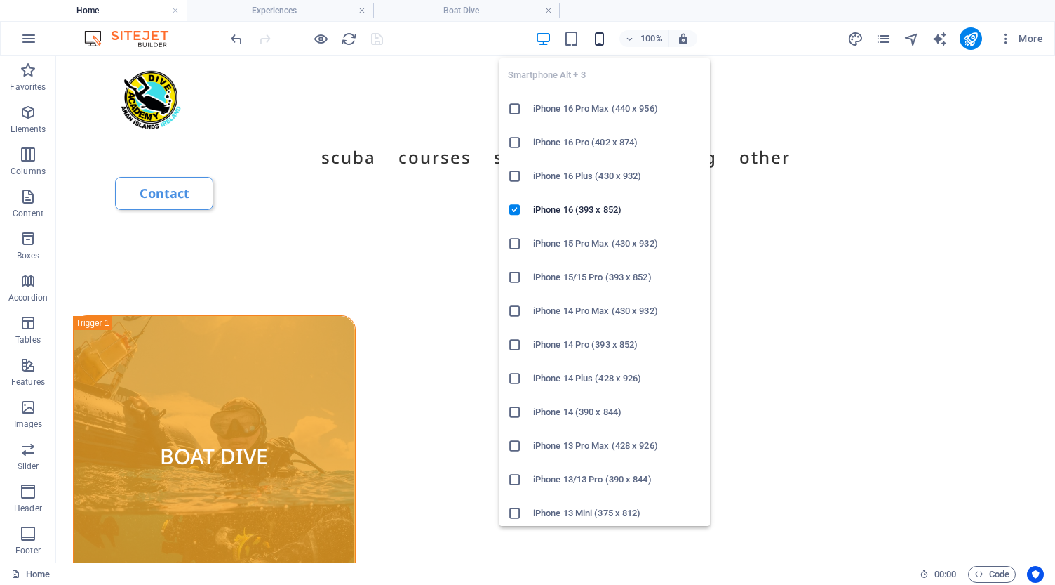
click at [604, 39] on icon "button" at bounding box center [600, 39] width 16 height 16
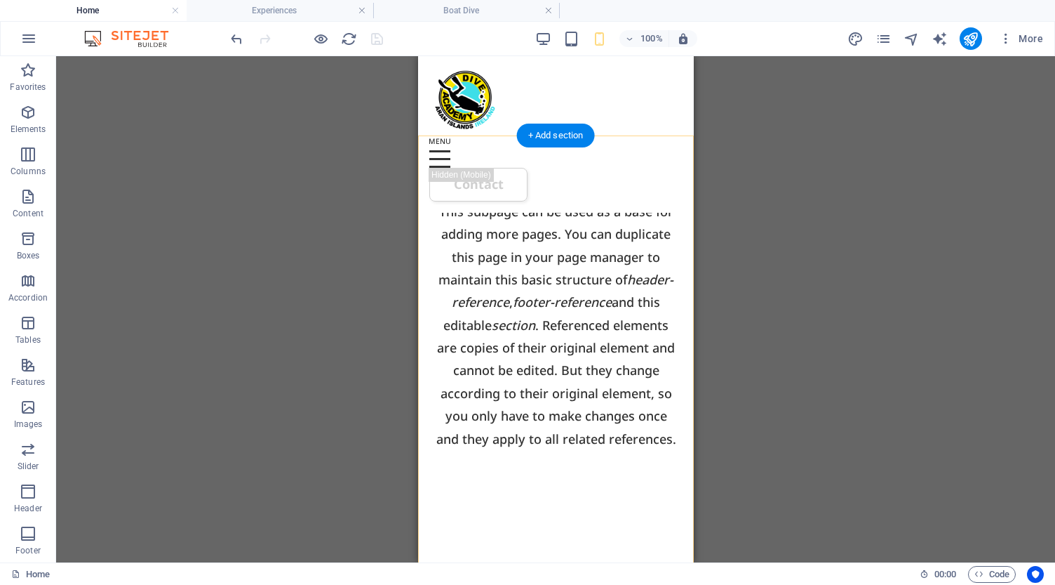
scroll to position [883, 0]
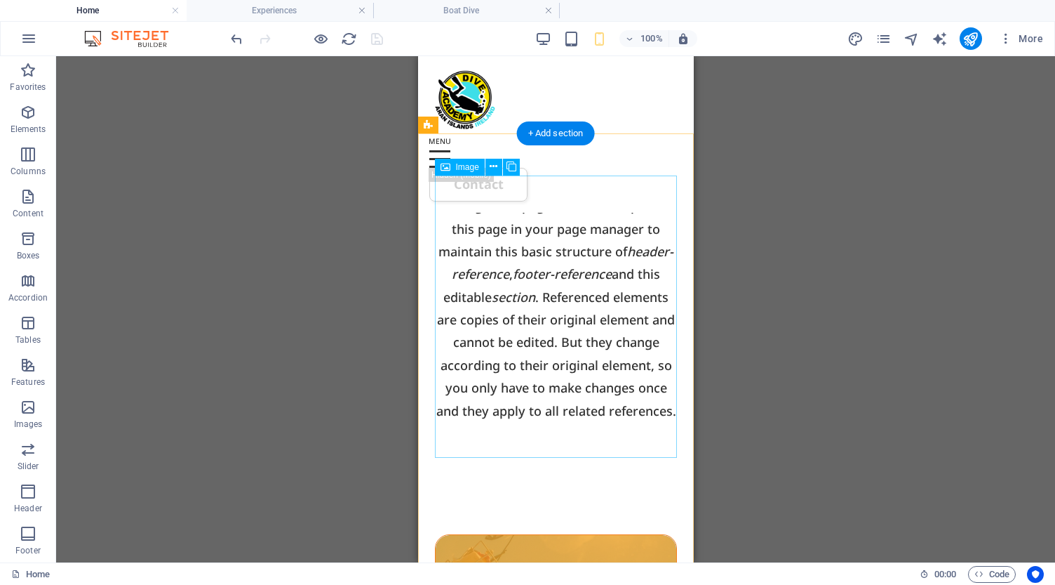
select select "px"
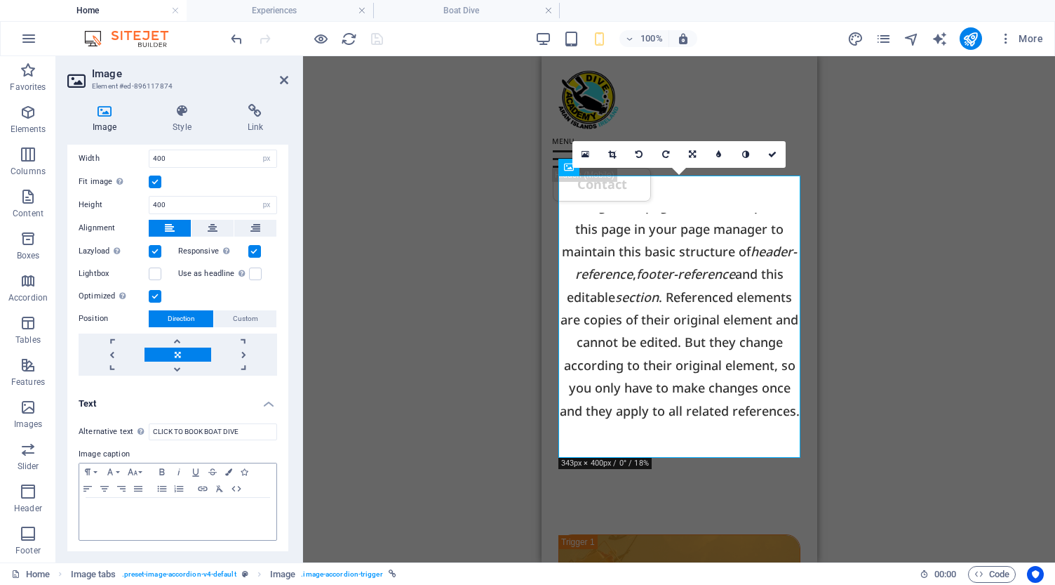
scroll to position [192, 0]
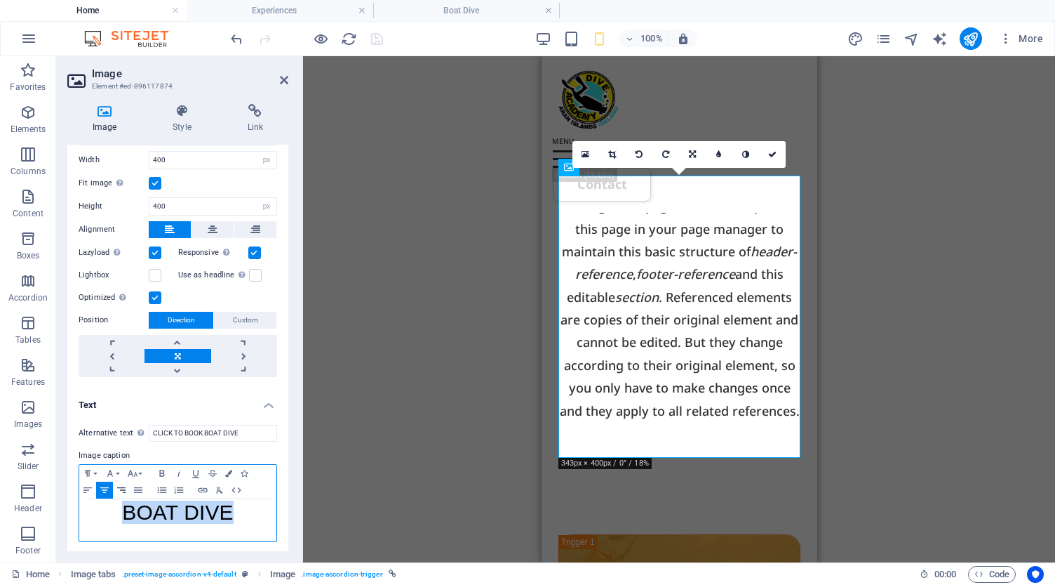
drag, startPoint x: 225, startPoint y: 505, endPoint x: 124, endPoint y: 482, distance: 103.5
click at [124, 482] on div "Paragraph Format Normal Heading 1 Heading 2 Heading 3 Heading 4 Heading 5 Headi…" at bounding box center [178, 503] width 199 height 78
click at [140, 472] on button "Font Size" at bounding box center [135, 473] width 22 height 17
click at [154, 300] on link "18" at bounding box center [149, 301] width 51 height 21
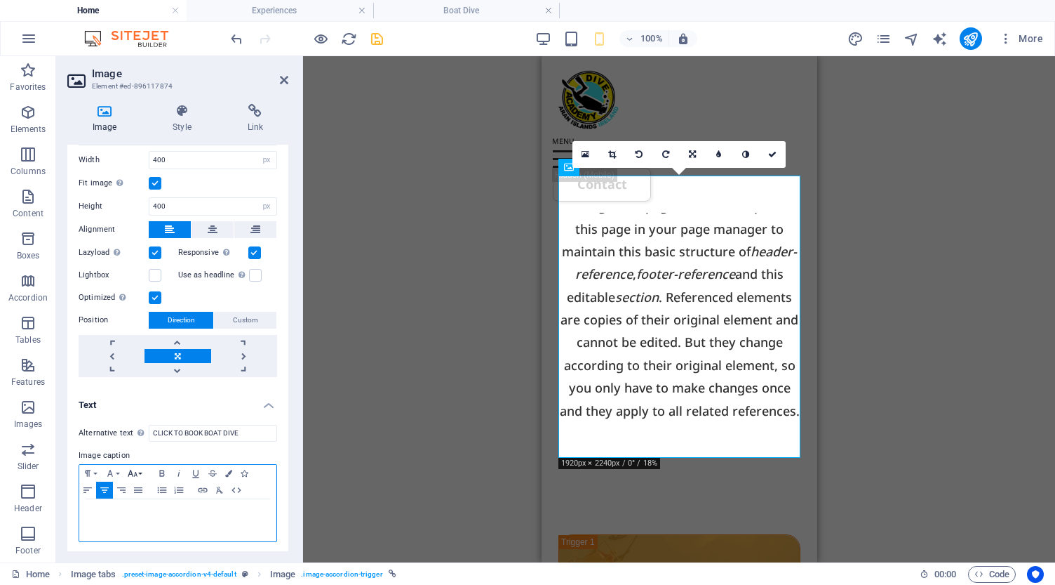
click at [140, 469] on icon "button" at bounding box center [132, 472] width 17 height 11
click at [159, 314] on link "24" at bounding box center [149, 322] width 51 height 21
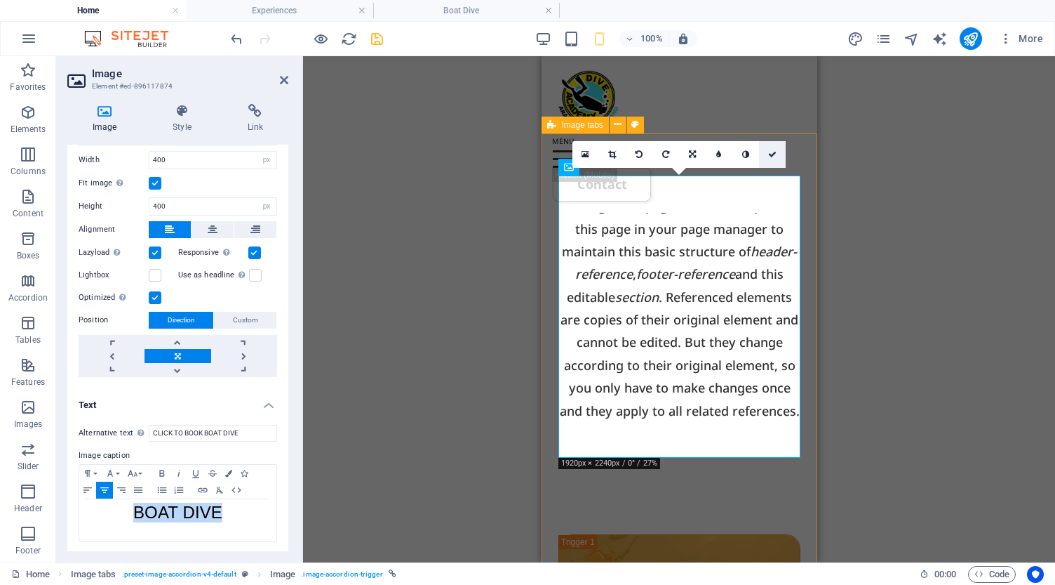
click at [772, 158] on link at bounding box center [772, 154] width 27 height 27
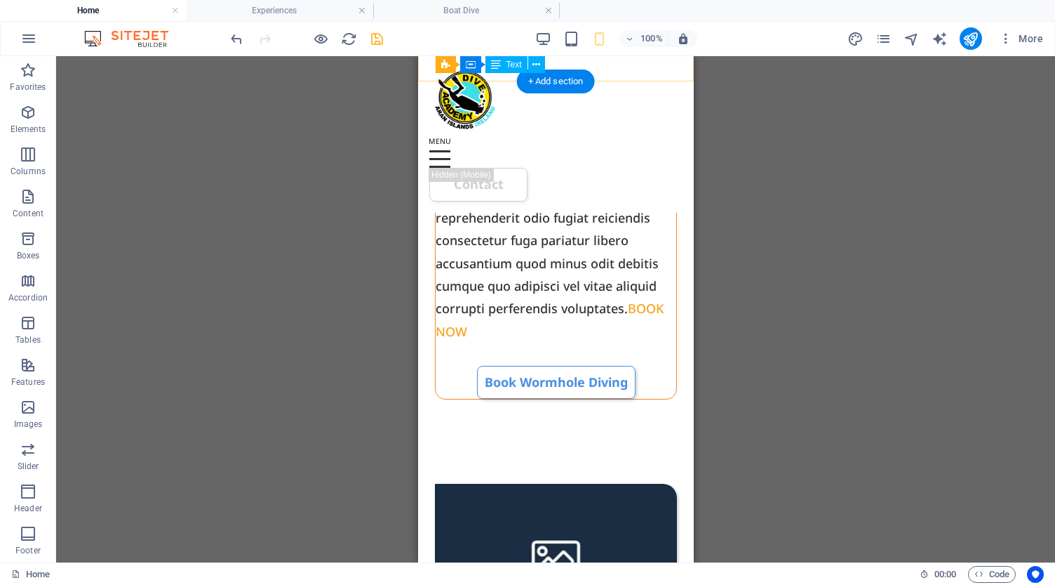
scroll to position [2704, 0]
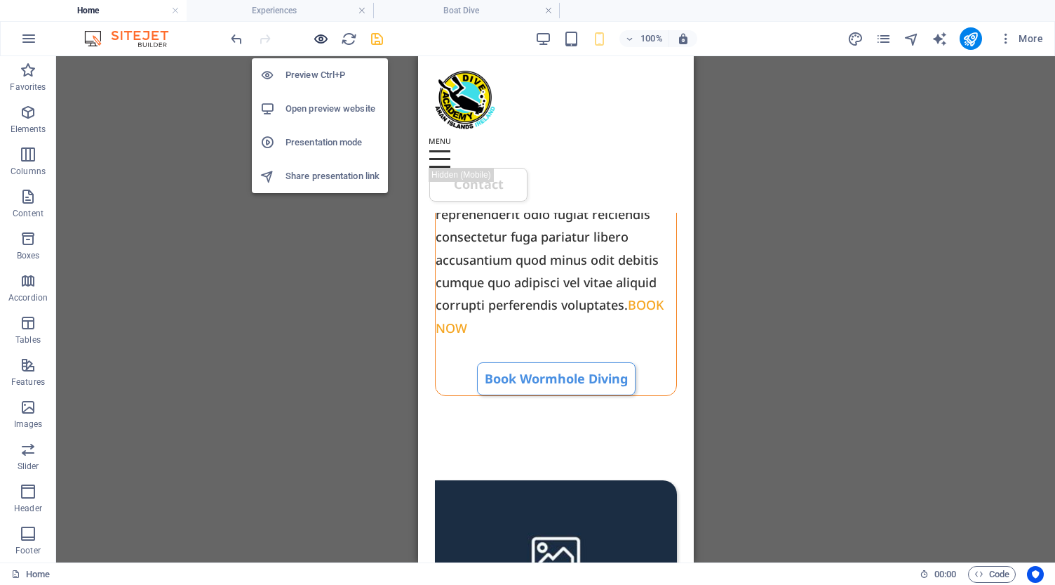
click at [323, 40] on icon "button" at bounding box center [321, 39] width 16 height 16
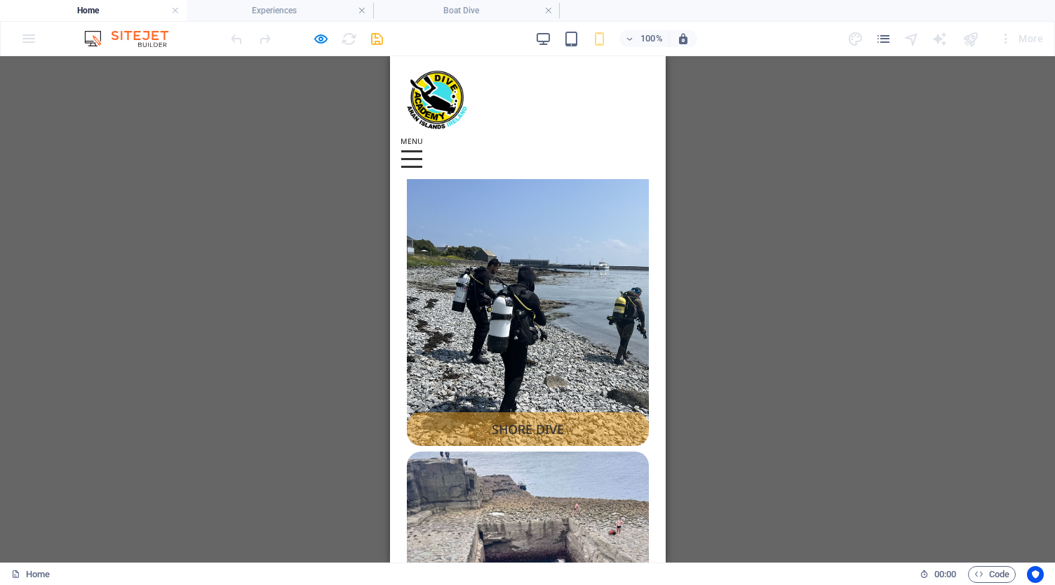
scroll to position [1540, 0]
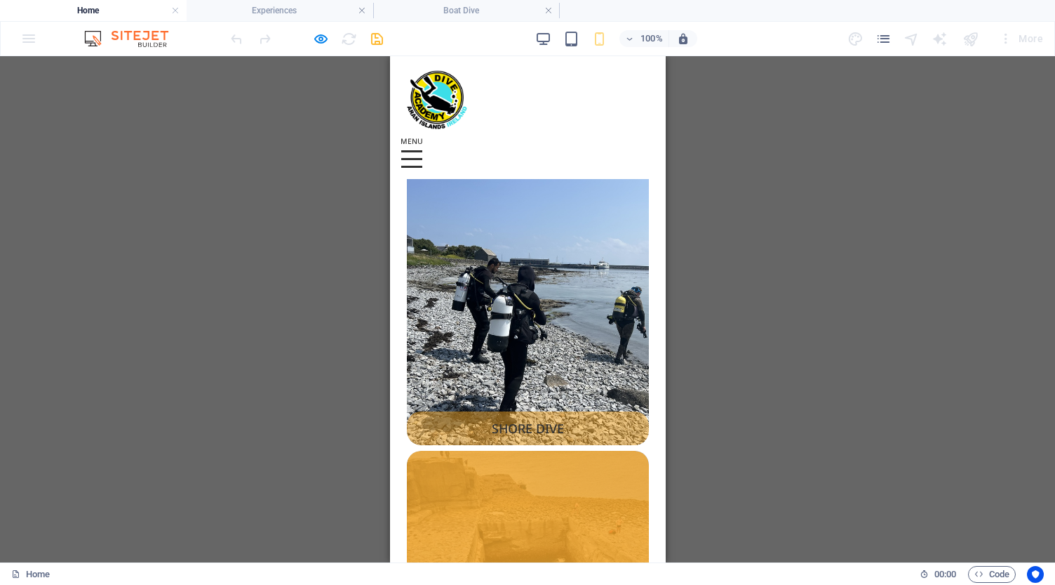
click at [552, 450] on span "WORMHOLE DIVING" at bounding box center [527, 590] width 242 height 281
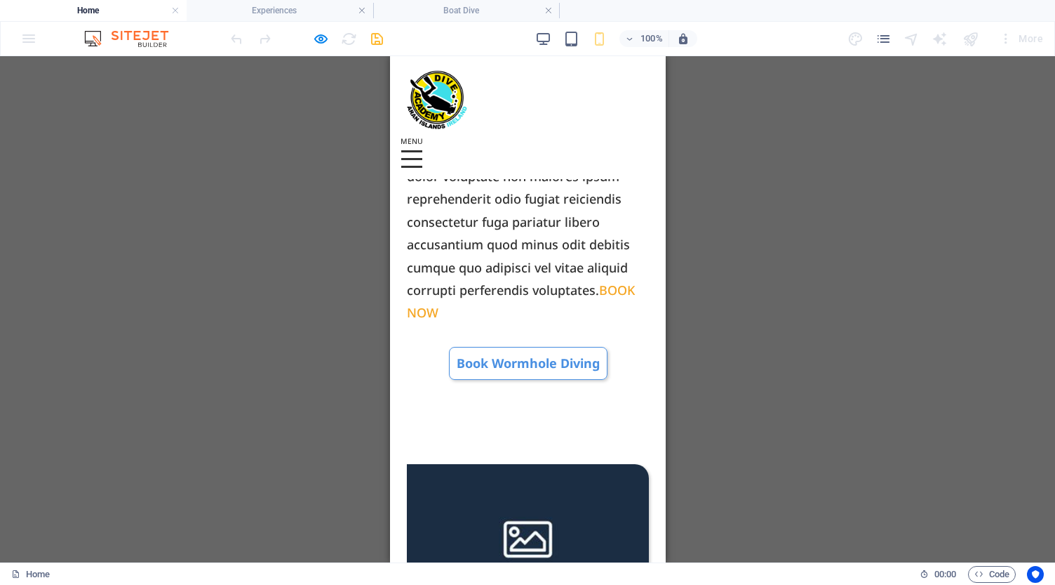
scroll to position [2226, 0]
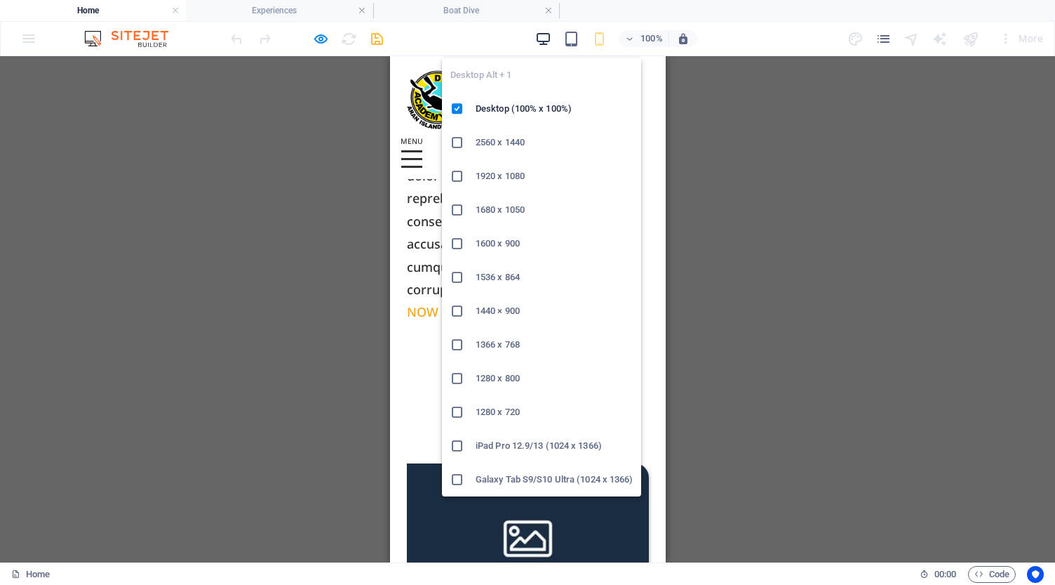
click at [546, 41] on icon "button" at bounding box center [543, 39] width 16 height 16
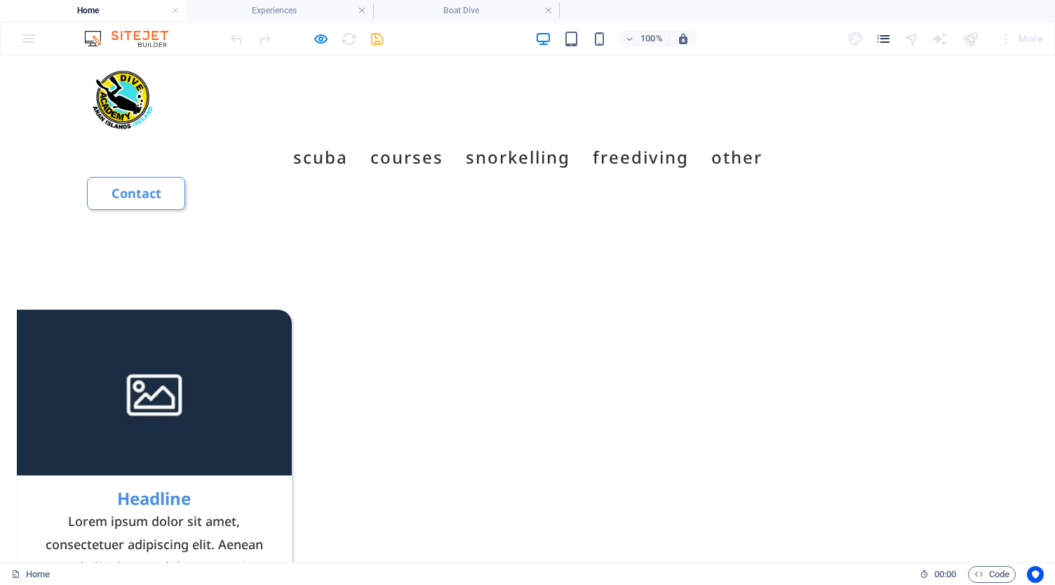
click at [890, 37] on icon "pages" at bounding box center [884, 39] width 16 height 16
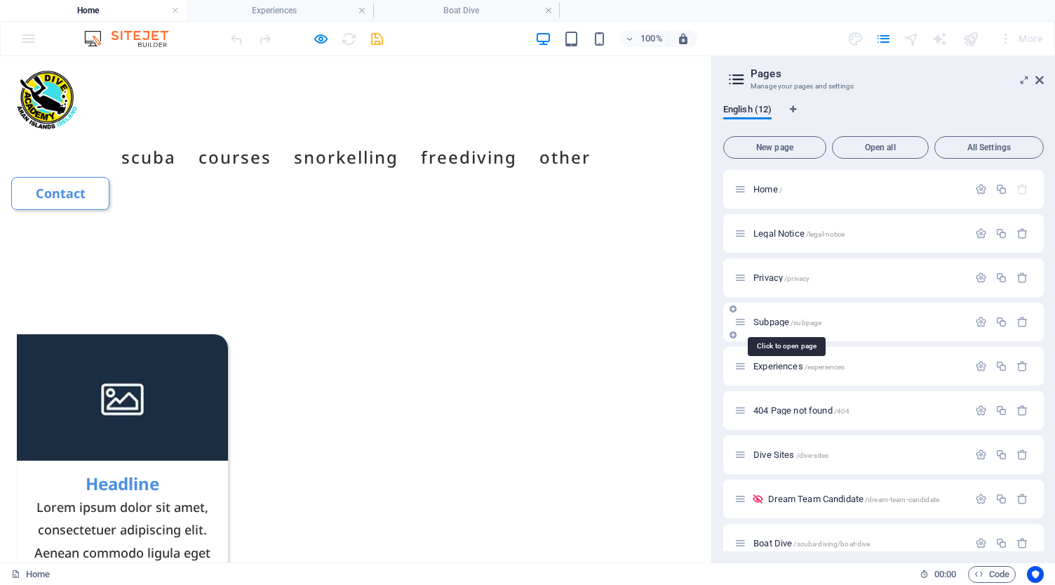
click at [768, 322] on span "Subpage /subpage" at bounding box center [788, 321] width 68 height 11
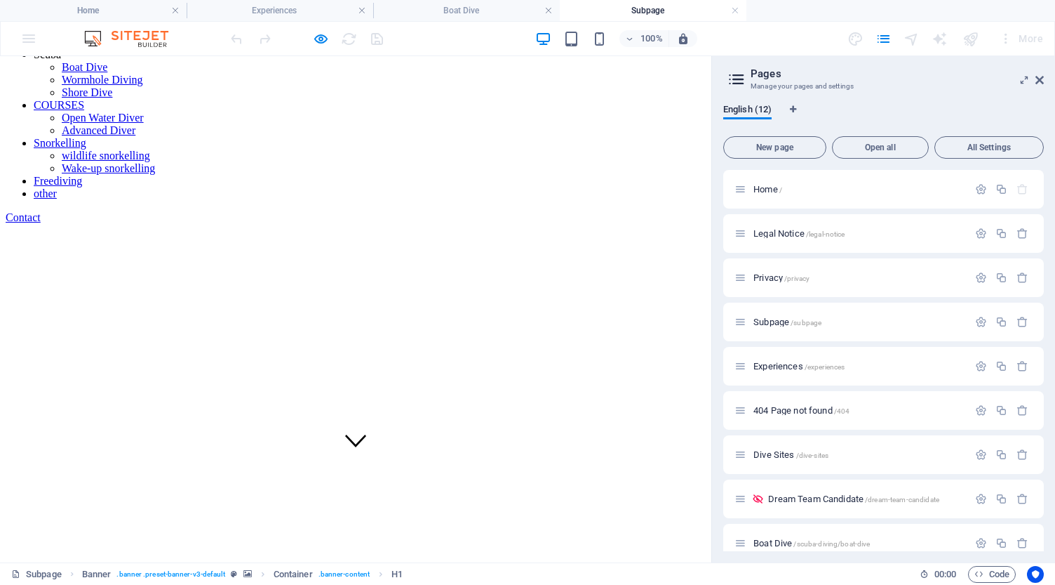
scroll to position [102, 0]
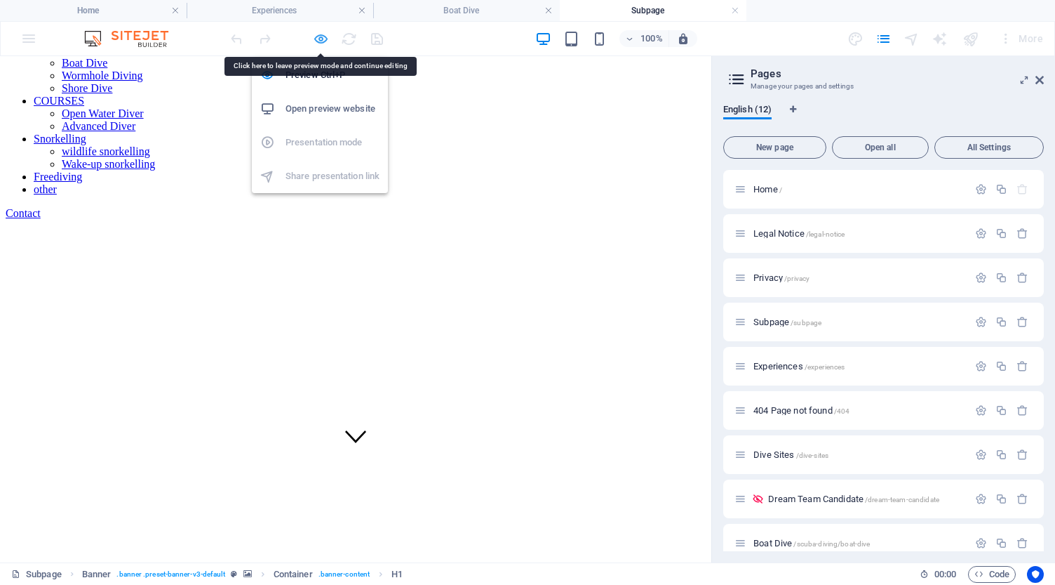
click at [324, 37] on icon "button" at bounding box center [321, 39] width 16 height 16
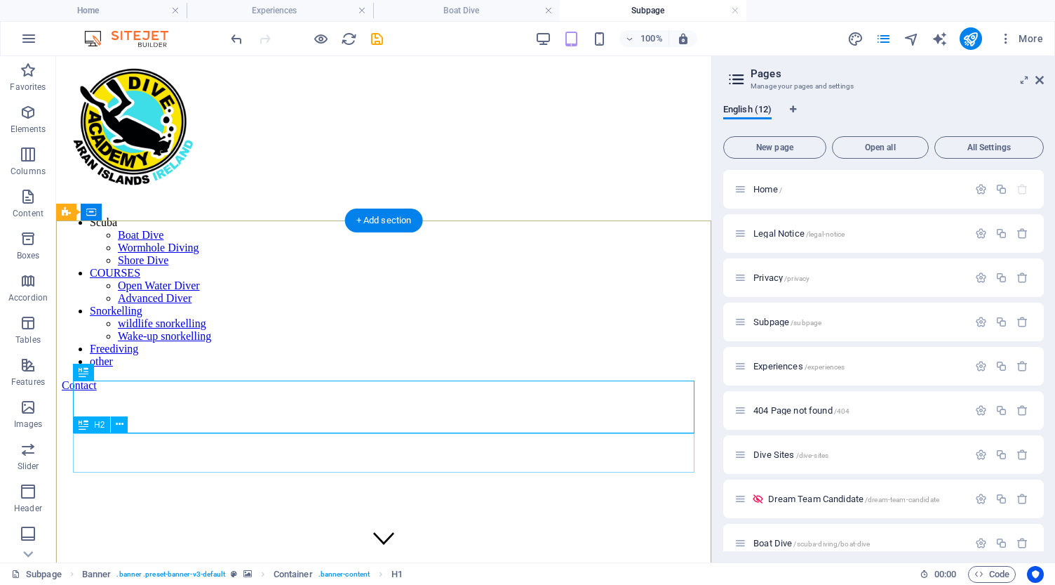
scroll to position [0, 0]
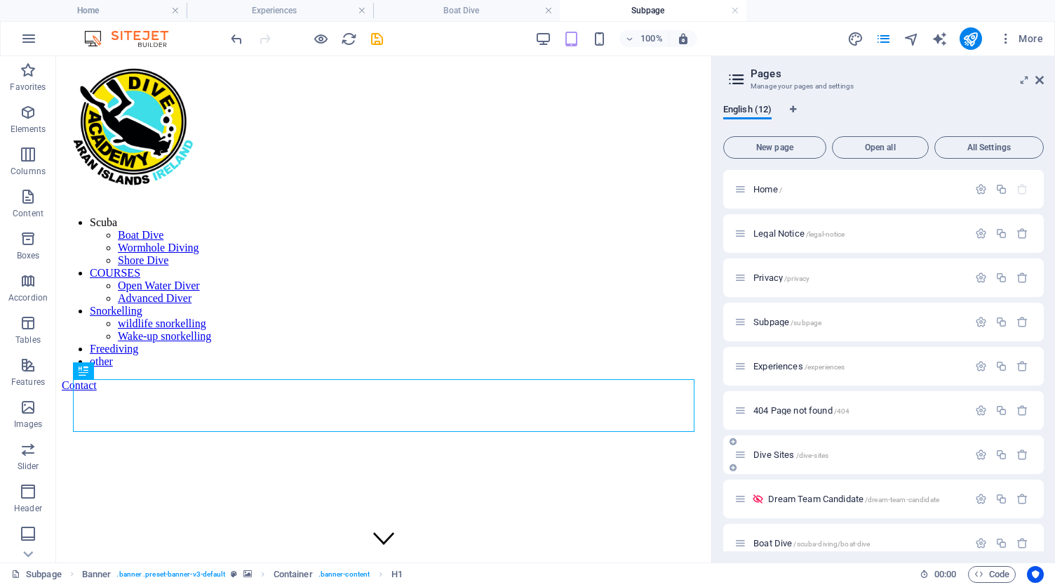
click at [856, 453] on p "Dive Sites /dive-sites" at bounding box center [859, 454] width 211 height 9
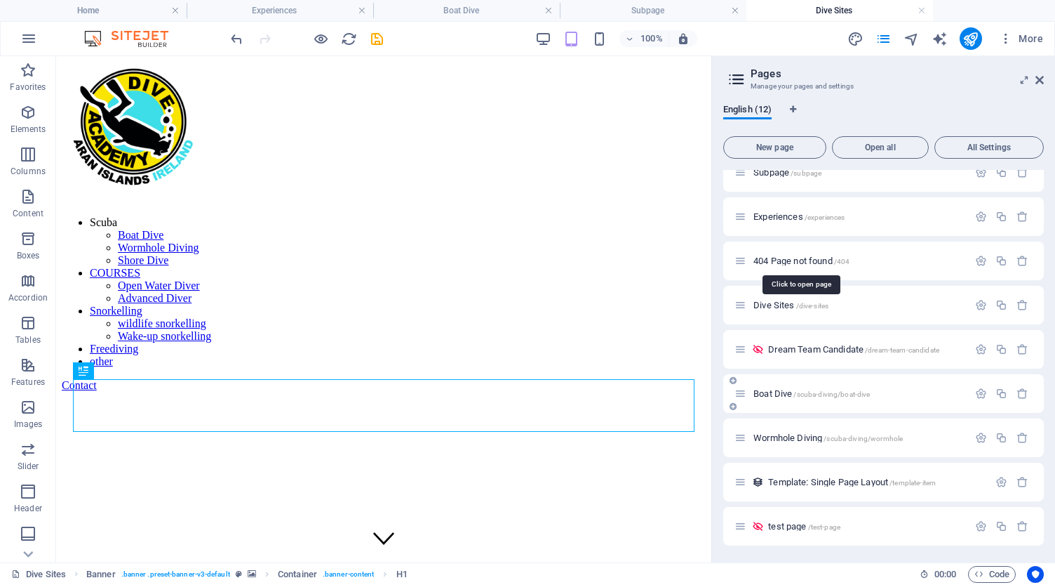
scroll to position [149, 0]
click at [814, 392] on span "/scuba-diving/boat-dive" at bounding box center [832, 394] width 76 height 8
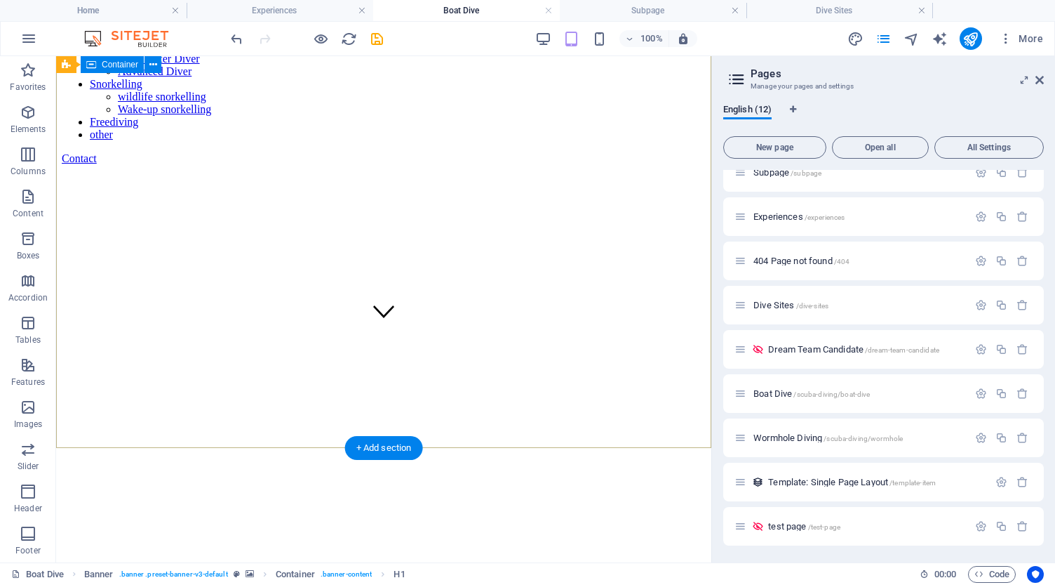
scroll to position [193, 0]
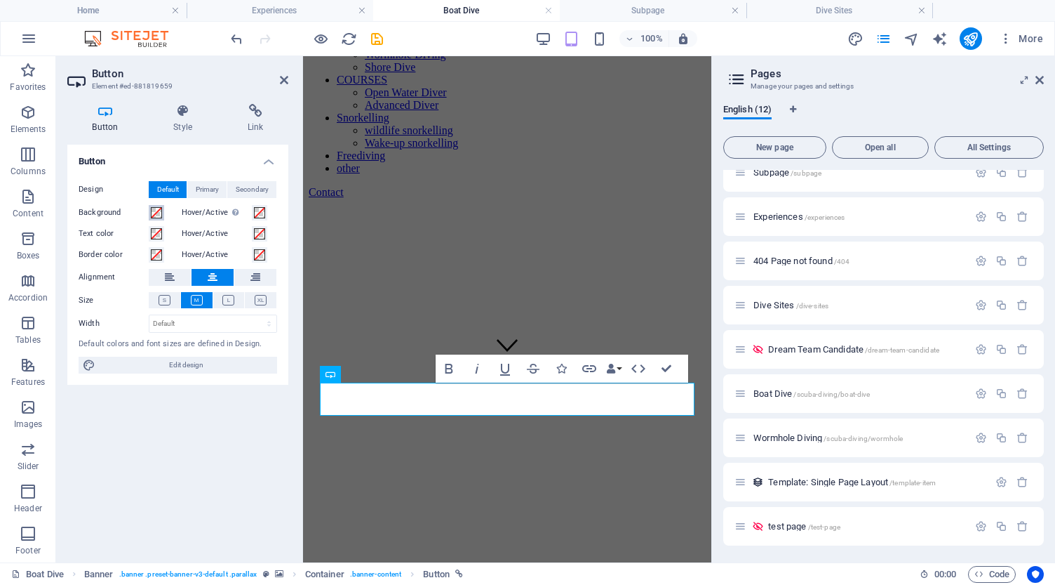
click at [155, 213] on span at bounding box center [156, 212] width 11 height 11
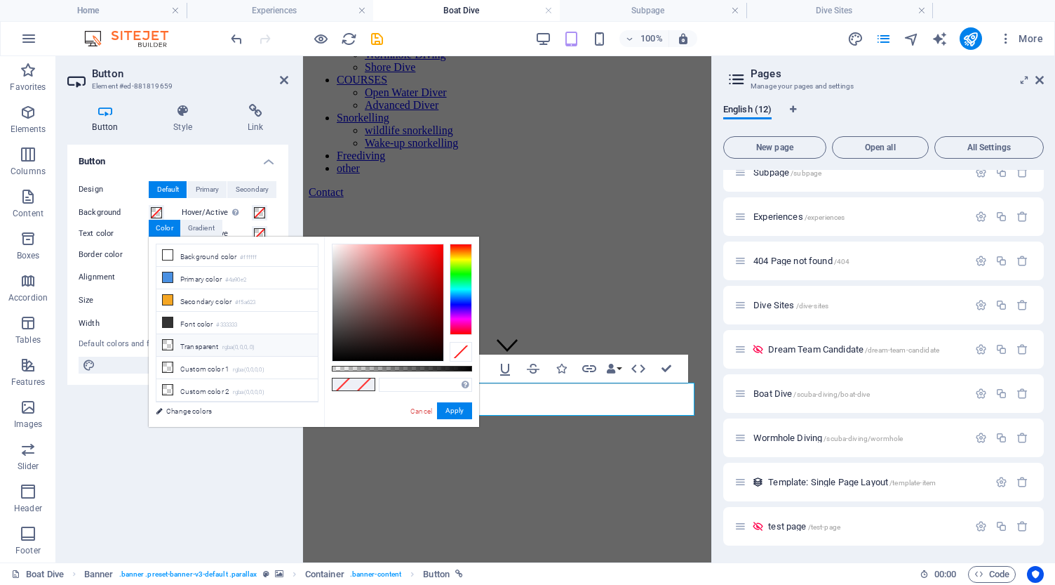
click at [191, 348] on li "Transparent rgba(0,0,0,.0)" at bounding box center [236, 345] width 161 height 22
type input "rgba(0, 0, 0, 0)"
click at [455, 411] on button "Apply" at bounding box center [454, 410] width 35 height 17
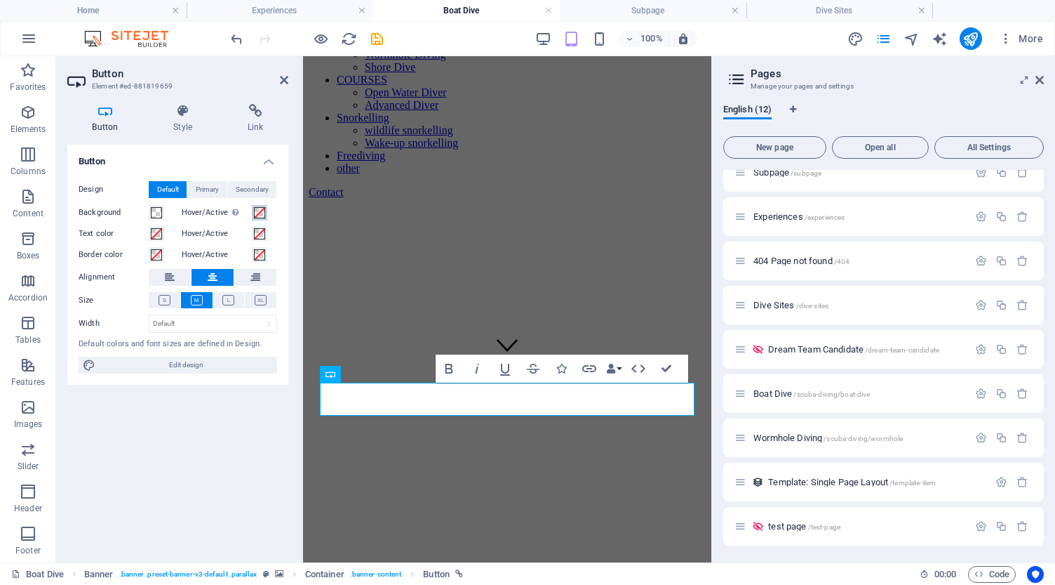
click at [258, 214] on span at bounding box center [259, 212] width 11 height 11
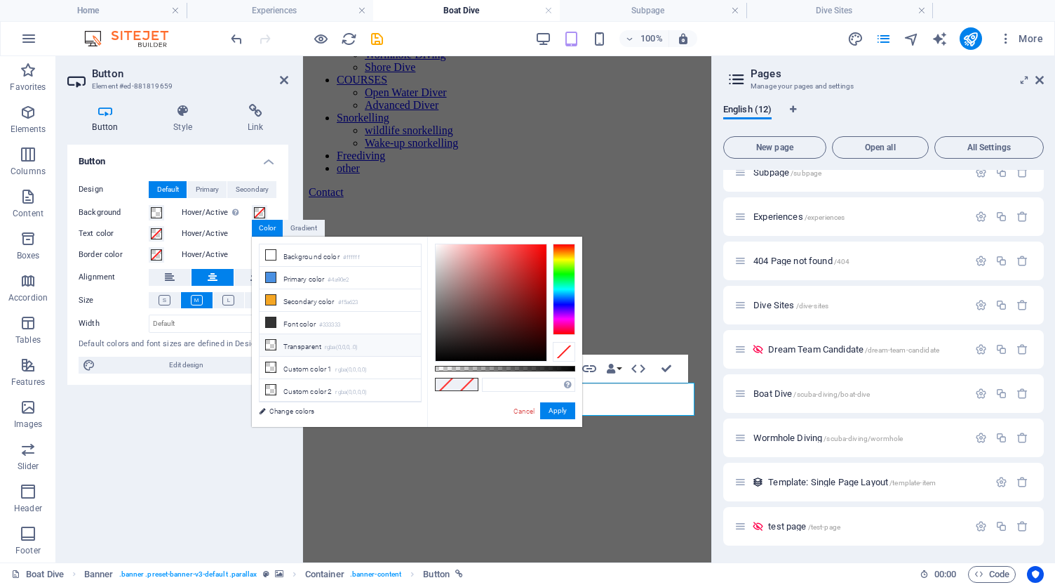
click at [311, 350] on li "Transparent rgba(0,0,0,.0)" at bounding box center [340, 345] width 161 height 22
type input "rgba(0, 0, 0, 0)"
click at [557, 407] on button "Apply" at bounding box center [557, 410] width 35 height 17
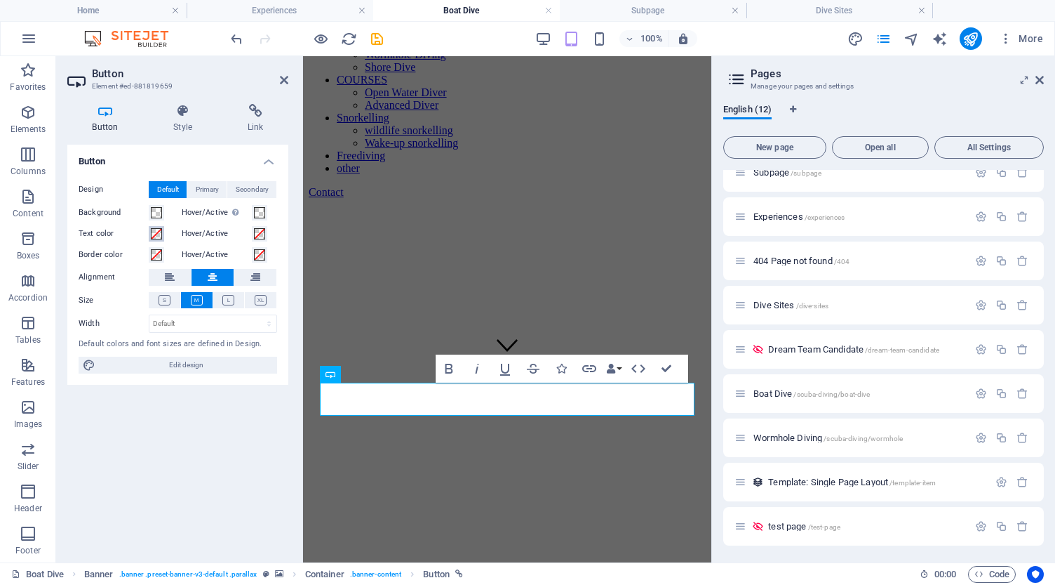
click at [153, 234] on span at bounding box center [156, 233] width 11 height 11
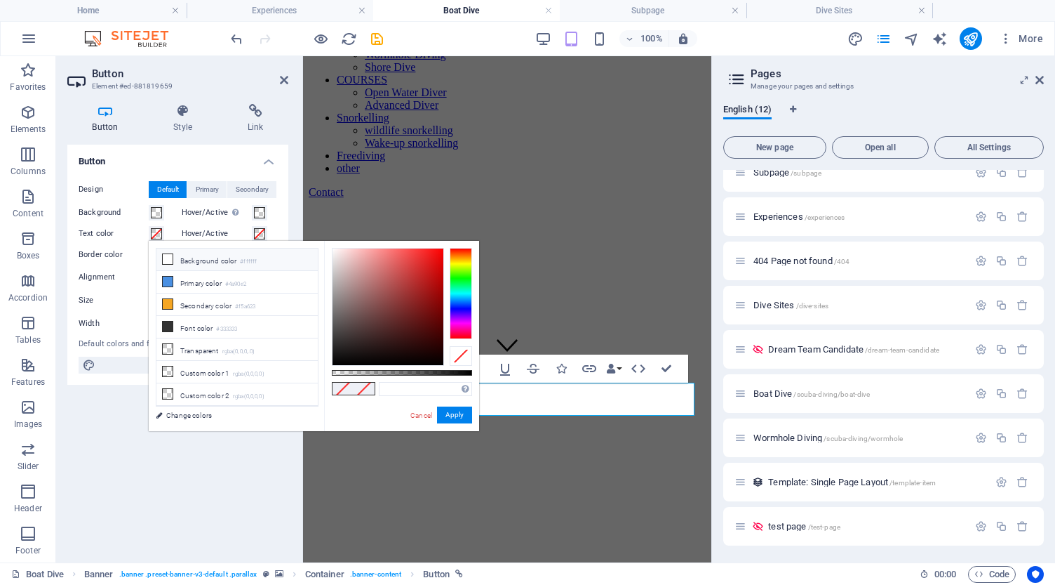
click at [195, 262] on li "Background color #ffffff" at bounding box center [236, 259] width 161 height 22
type input "#ffffff"
click at [453, 418] on button "Apply" at bounding box center [454, 414] width 35 height 17
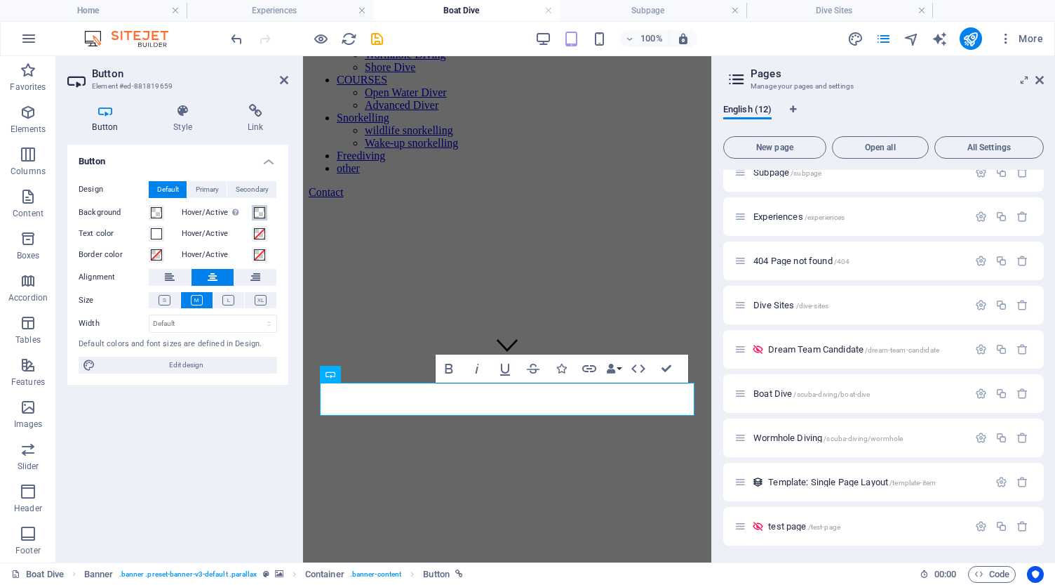
click at [258, 211] on span at bounding box center [259, 212] width 11 height 11
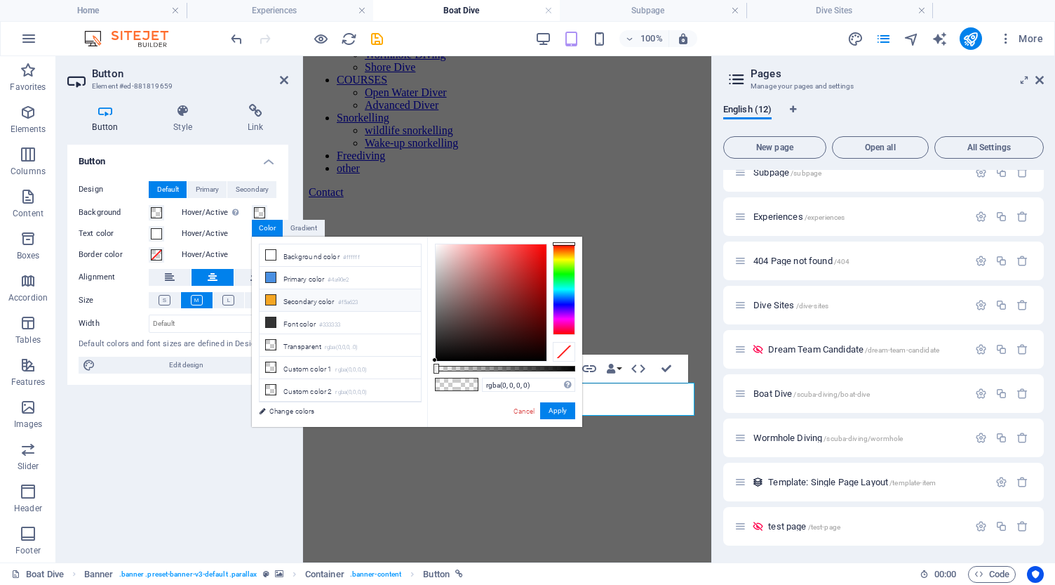
click at [271, 299] on icon at bounding box center [271, 300] width 10 height 10
type input "#f5a623"
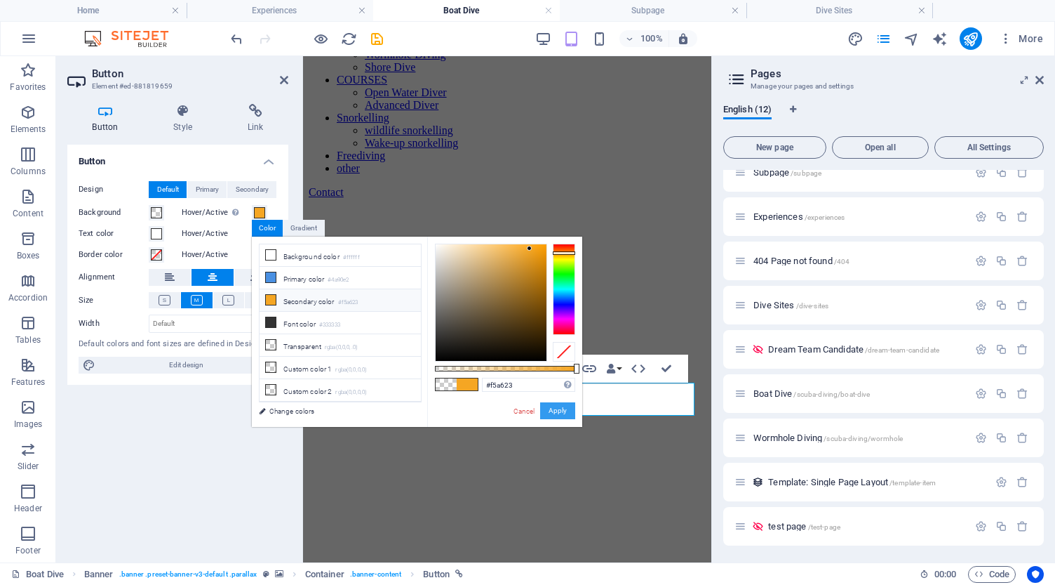
click at [554, 418] on button "Apply" at bounding box center [557, 410] width 35 height 17
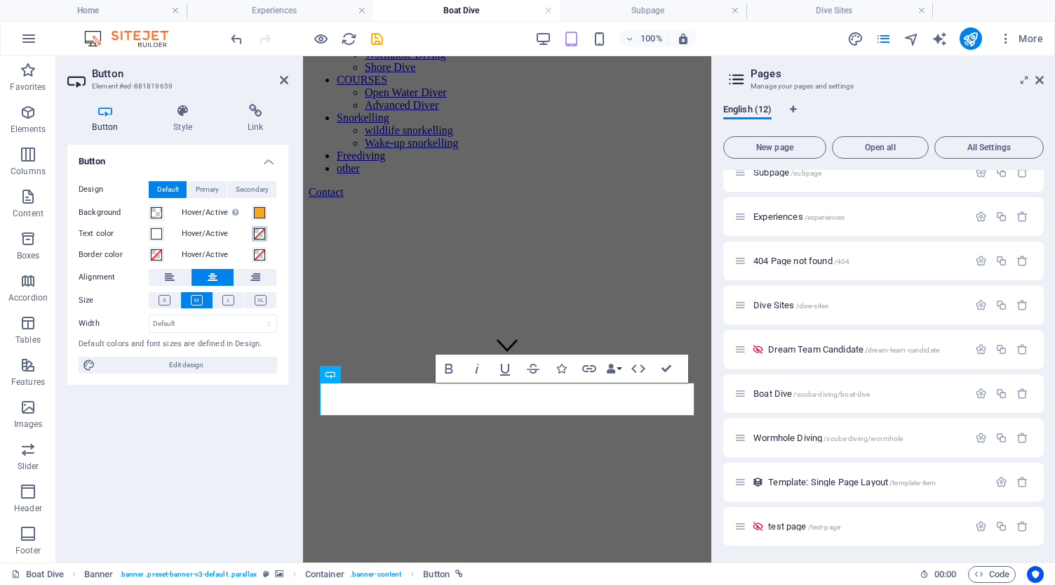
click at [258, 234] on span at bounding box center [259, 233] width 11 height 11
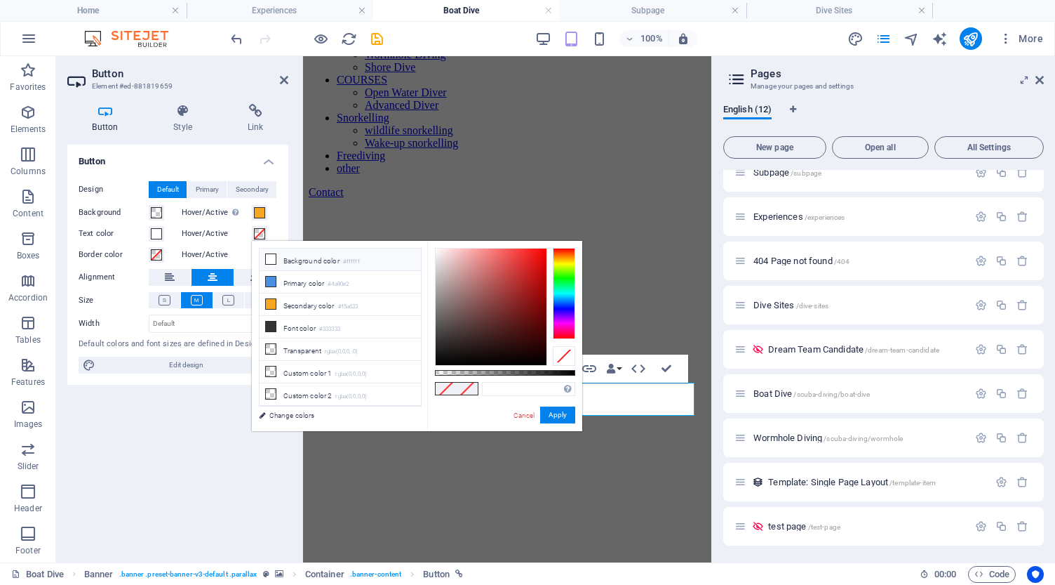
click at [293, 258] on li "Background color #ffffff" at bounding box center [340, 259] width 161 height 22
type input "#ffffff"
click at [562, 418] on button "Apply" at bounding box center [557, 414] width 35 height 17
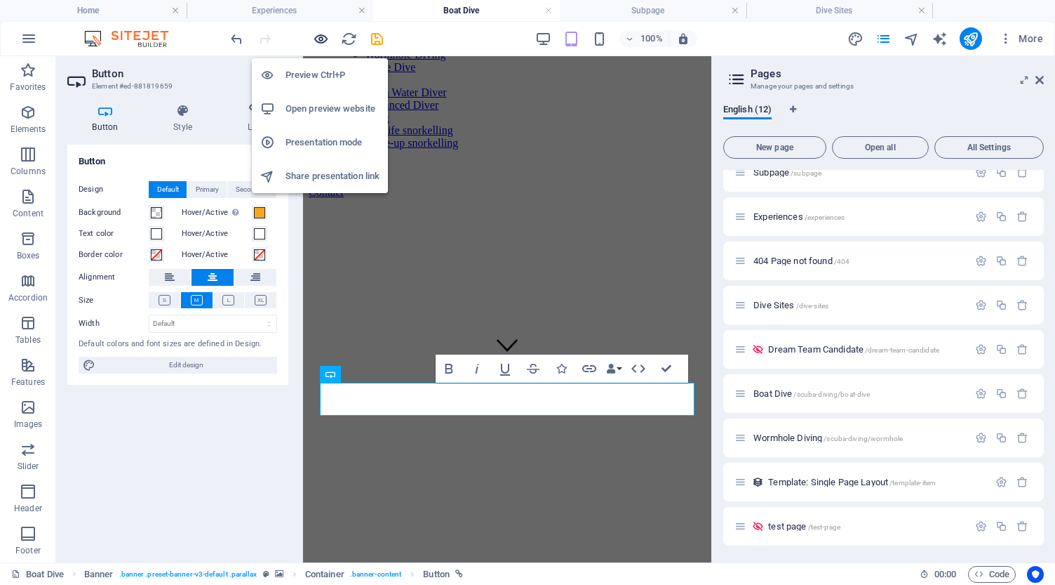
click at [322, 44] on icon "button" at bounding box center [321, 39] width 16 height 16
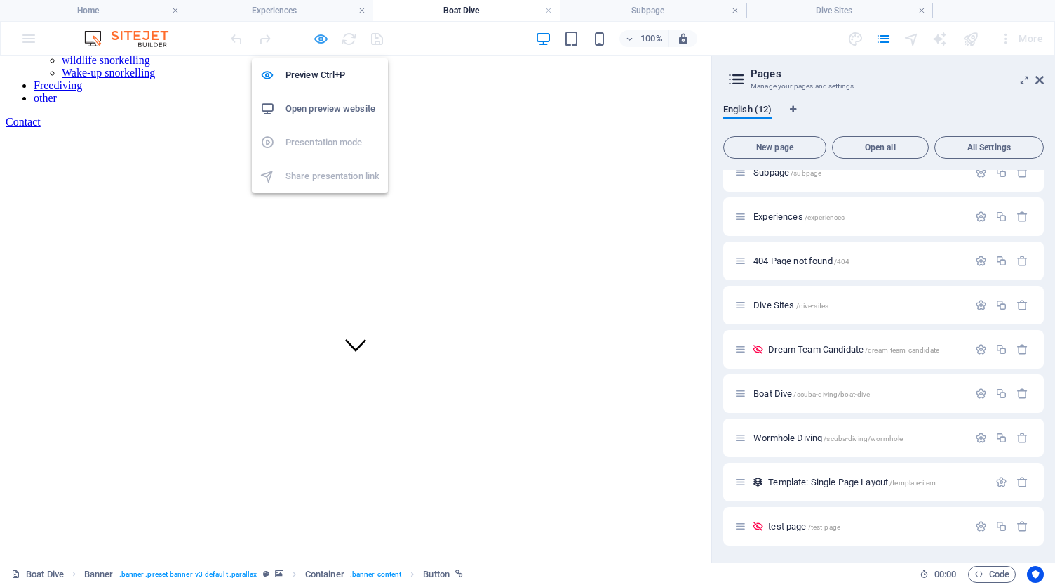
click at [320, 40] on icon "button" at bounding box center [321, 39] width 16 height 16
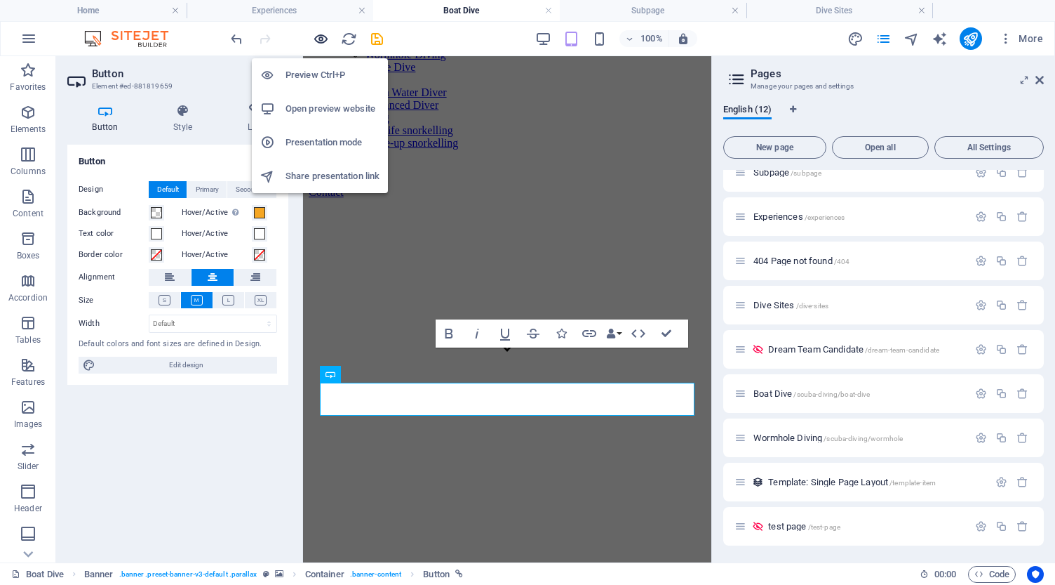
click at [320, 38] on icon "button" at bounding box center [321, 39] width 16 height 16
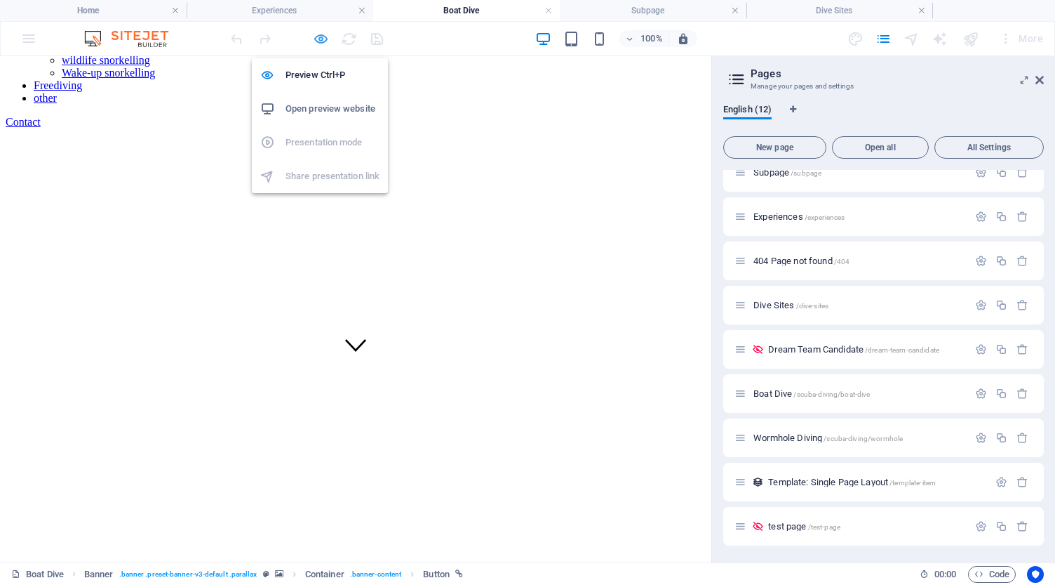
click at [320, 39] on icon "button" at bounding box center [321, 39] width 16 height 16
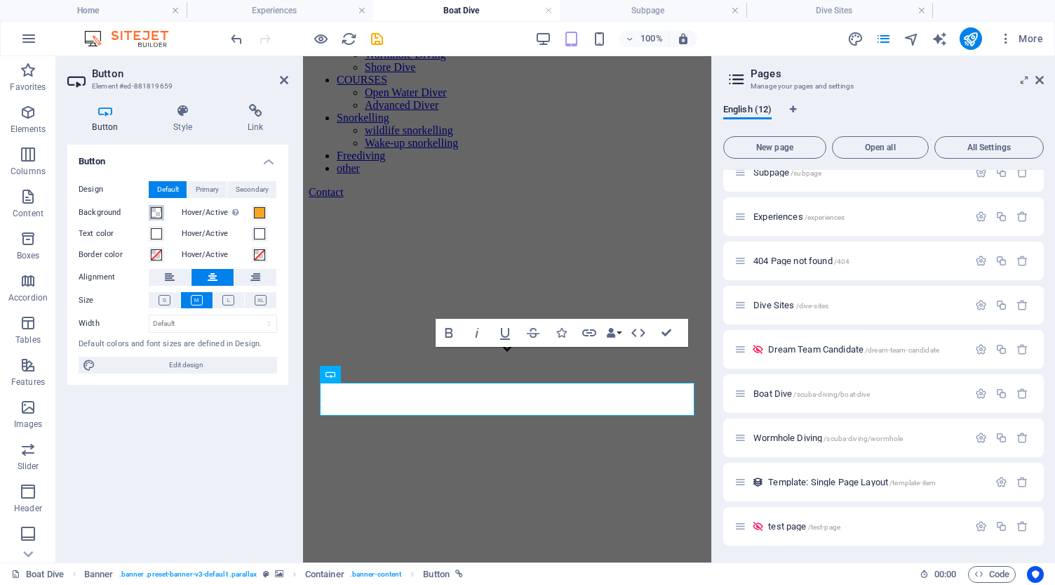
click at [157, 210] on span at bounding box center [156, 212] width 11 height 11
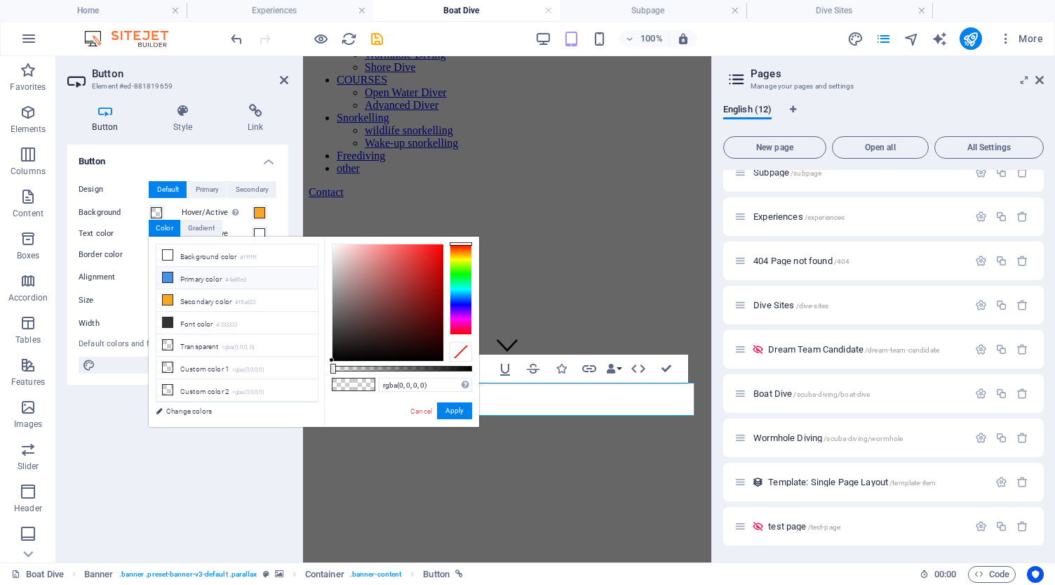
click at [165, 276] on icon at bounding box center [168, 277] width 10 height 10
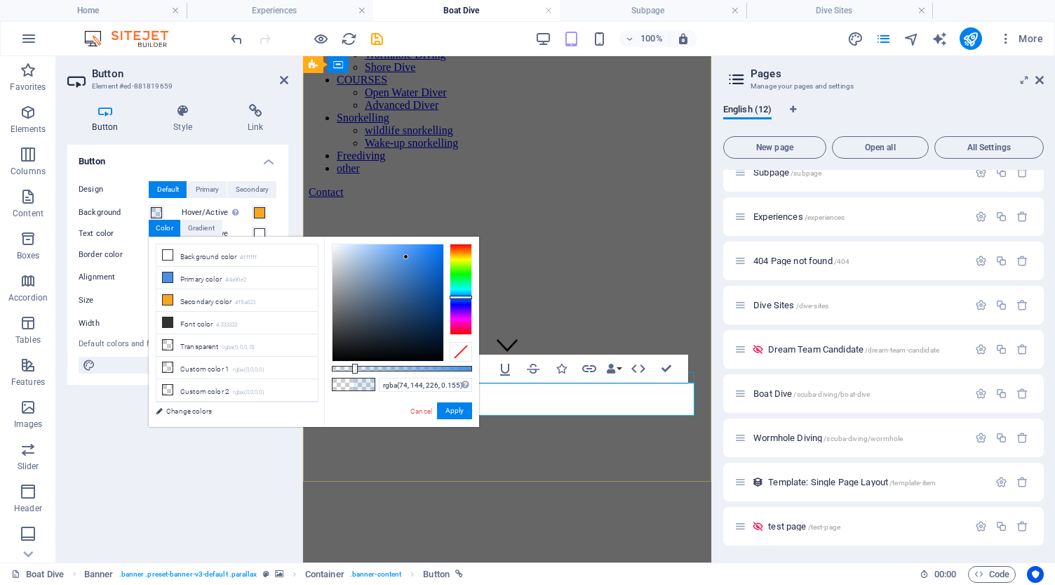
drag, startPoint x: 475, startPoint y: 368, endPoint x: 354, endPoint y: 366, distance: 121.4
click at [354, 366] on div at bounding box center [355, 368] width 6 height 10
click at [453, 411] on button "Apply" at bounding box center [454, 410] width 35 height 17
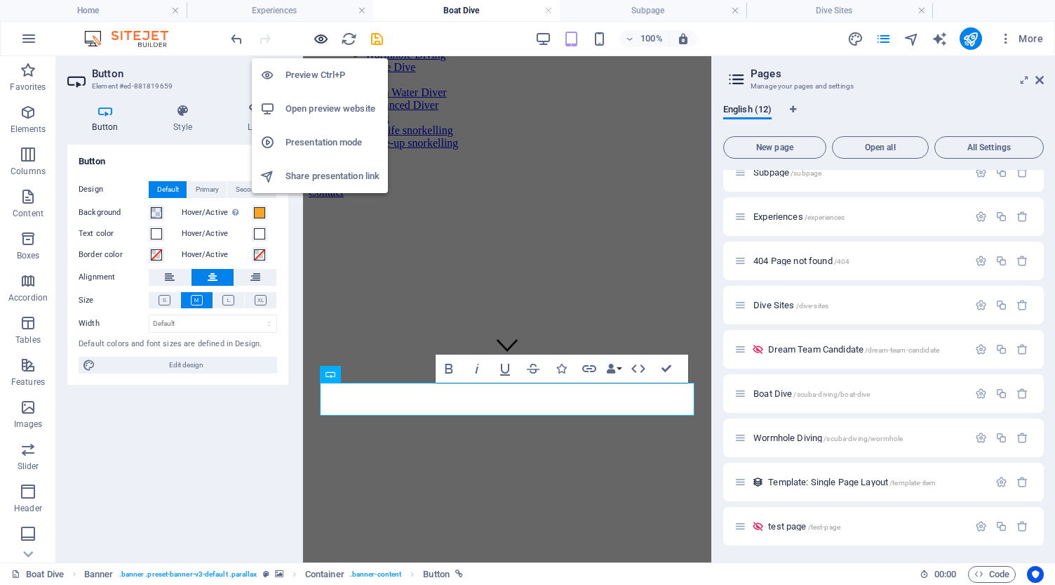
click at [322, 37] on icon "button" at bounding box center [321, 39] width 16 height 16
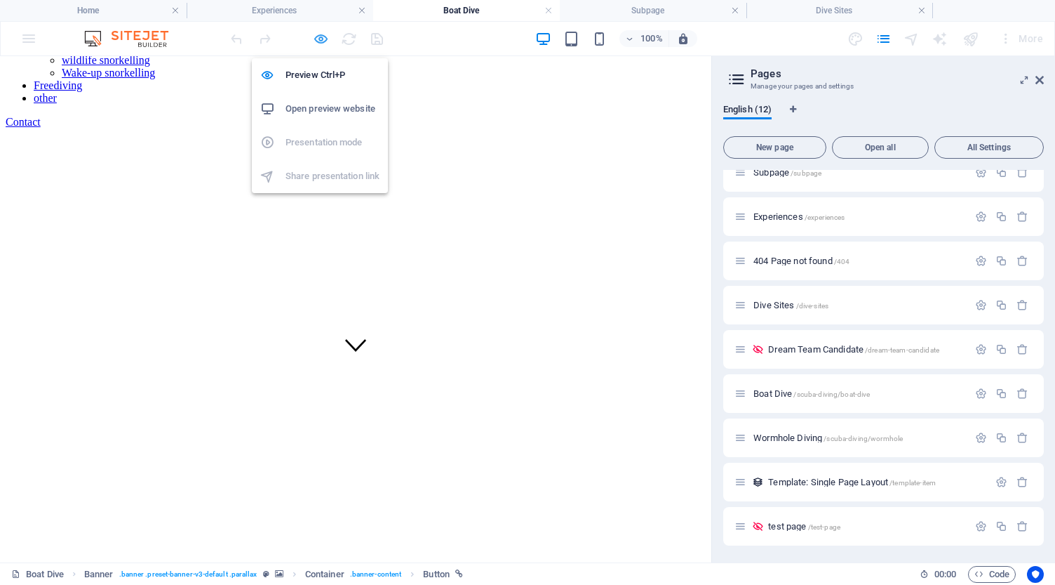
click at [320, 37] on icon "button" at bounding box center [321, 39] width 16 height 16
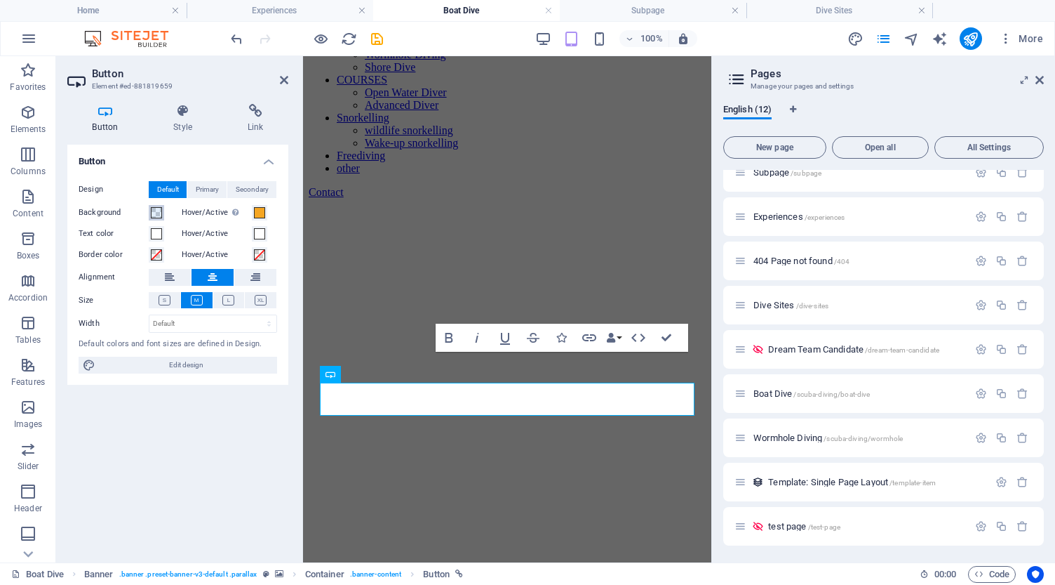
click at [156, 211] on span at bounding box center [156, 212] width 11 height 11
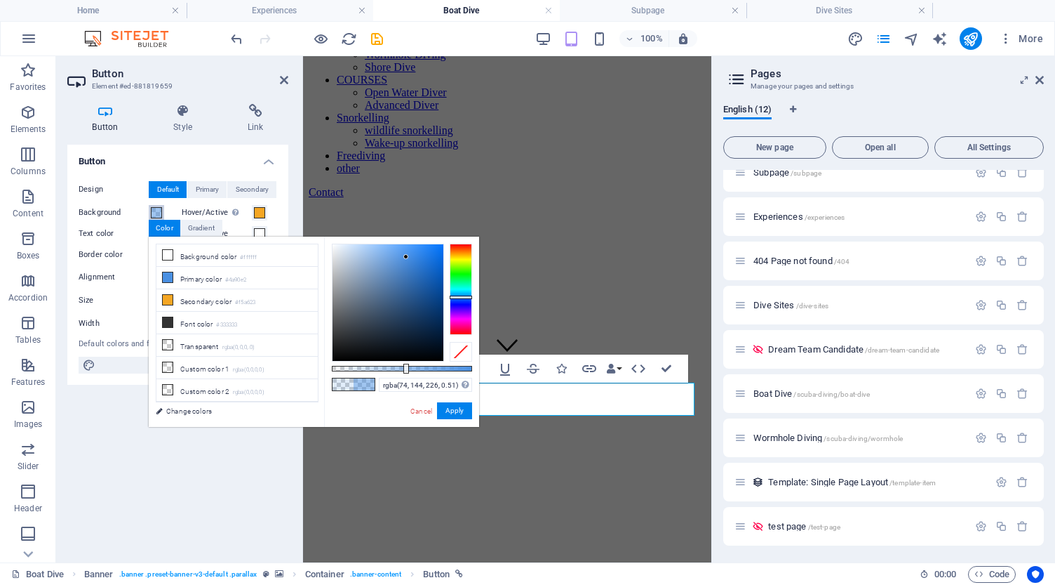
type input "rgba(74, 144, 226, 0.505)"
drag, startPoint x: 354, startPoint y: 368, endPoint x: 403, endPoint y: 371, distance: 48.5
click at [403, 371] on div at bounding box center [404, 368] width 6 height 10
click at [448, 410] on button "Apply" at bounding box center [454, 410] width 35 height 17
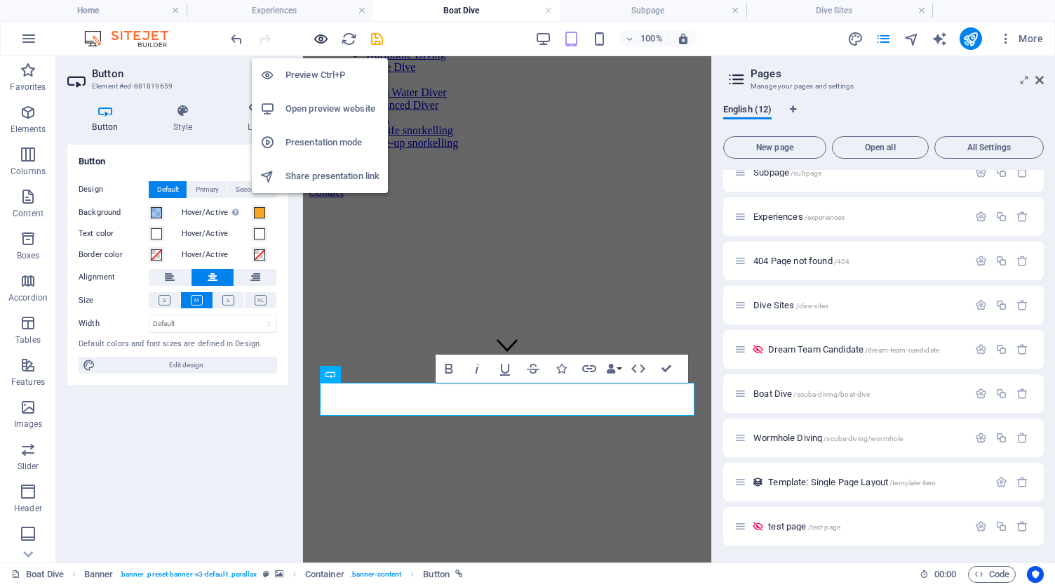
click at [321, 41] on icon "button" at bounding box center [321, 39] width 16 height 16
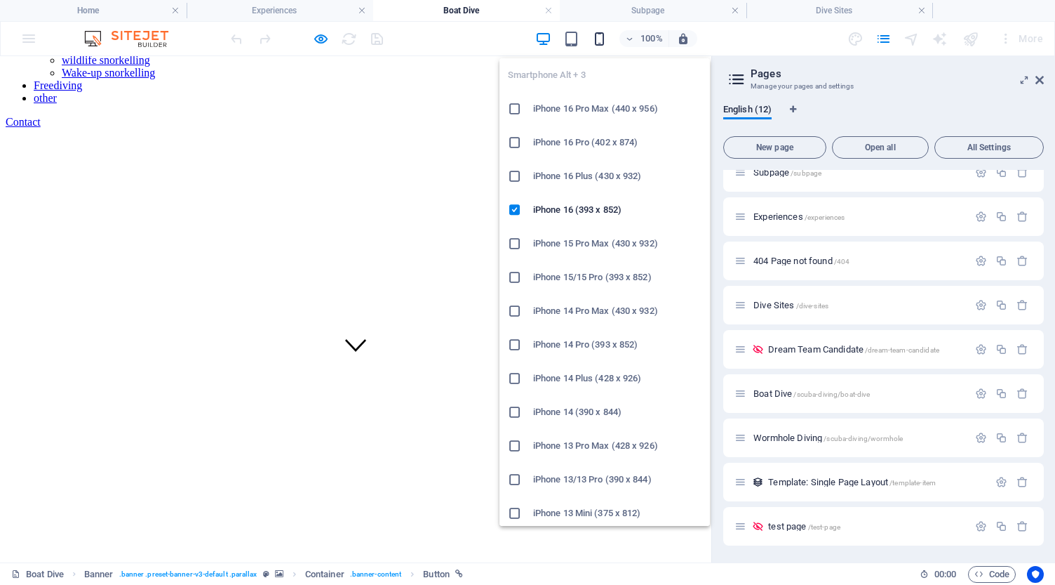
click at [599, 37] on icon "button" at bounding box center [600, 39] width 16 height 16
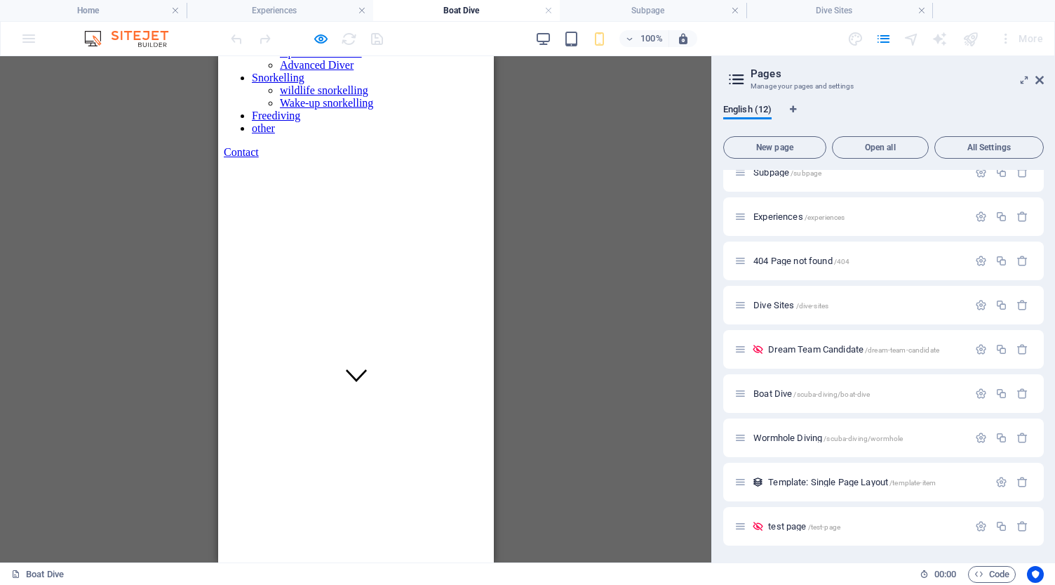
scroll to position [162, 0]
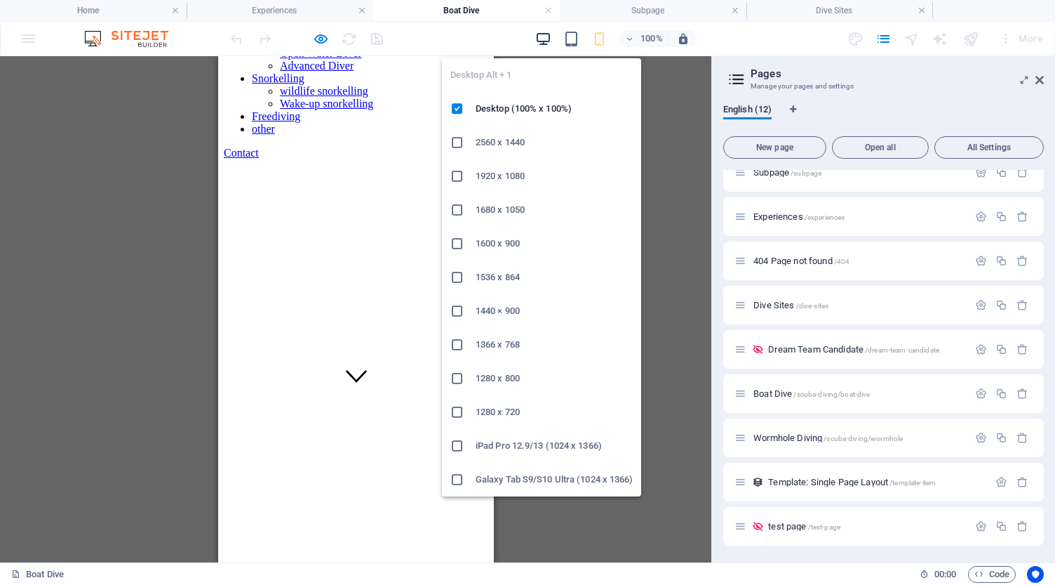
click at [540, 40] on icon "button" at bounding box center [543, 39] width 16 height 16
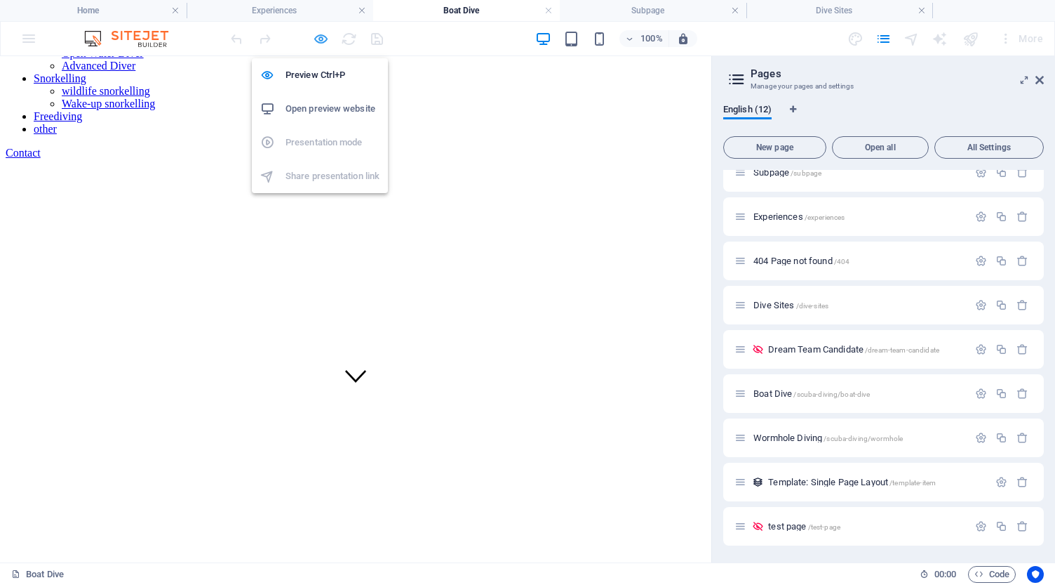
click at [322, 36] on icon "button" at bounding box center [321, 39] width 16 height 16
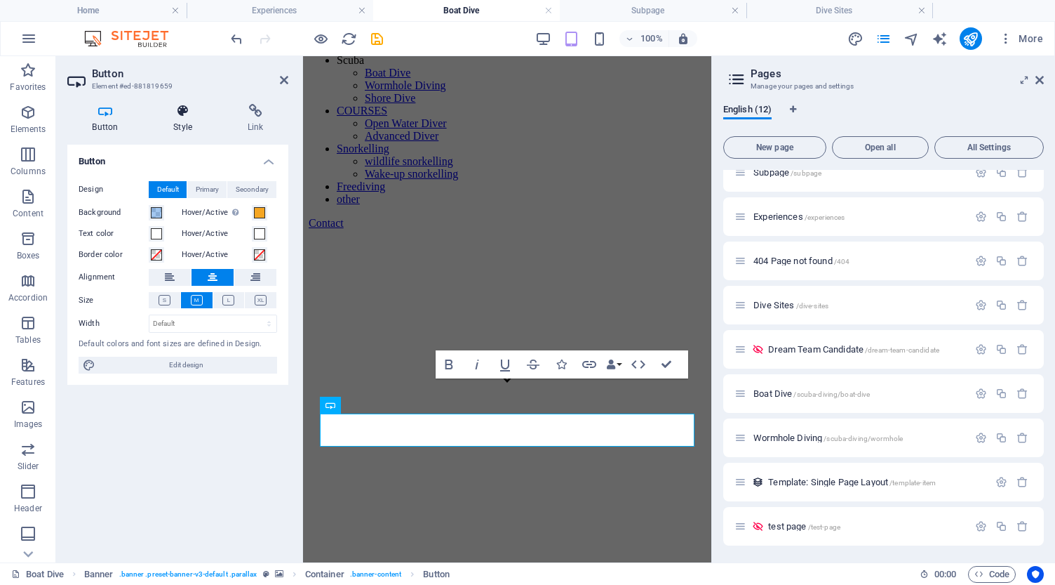
click at [178, 111] on icon at bounding box center [183, 111] width 69 height 14
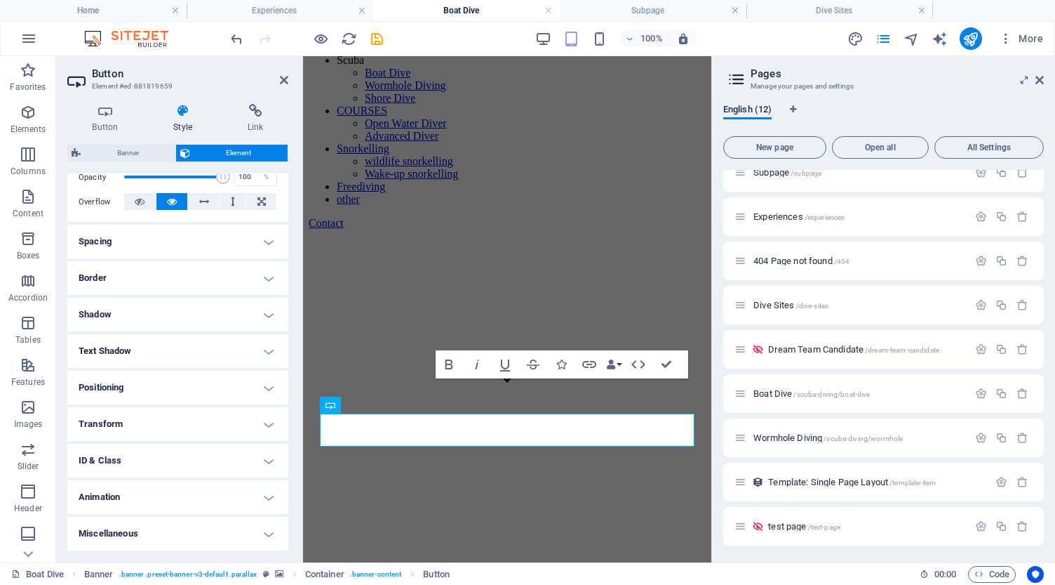
scroll to position [215, 0]
click at [181, 388] on h4 "Positioning" at bounding box center [177, 389] width 221 height 34
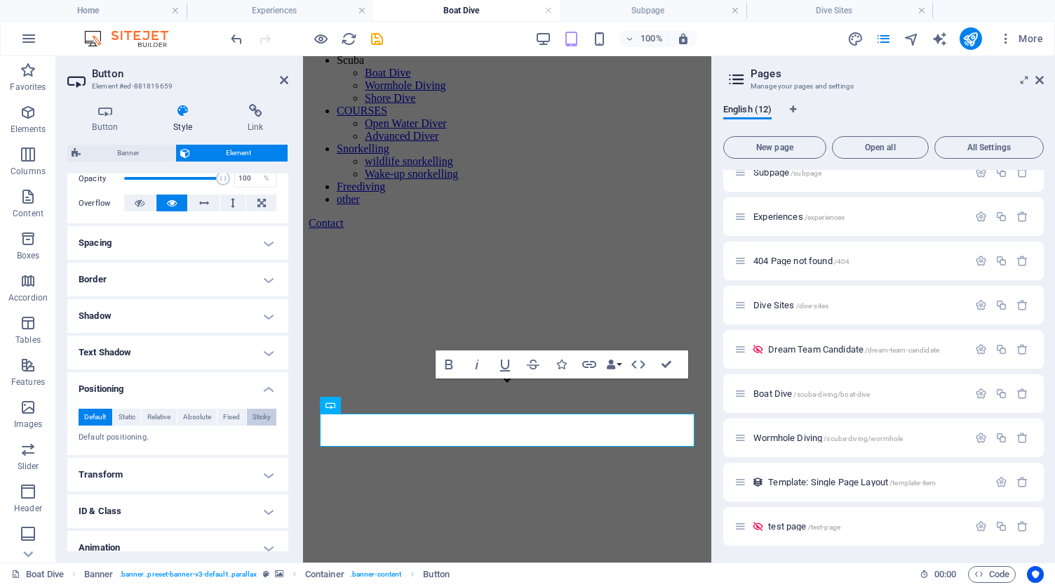
click at [258, 415] on span "Sticky" at bounding box center [262, 416] width 18 height 17
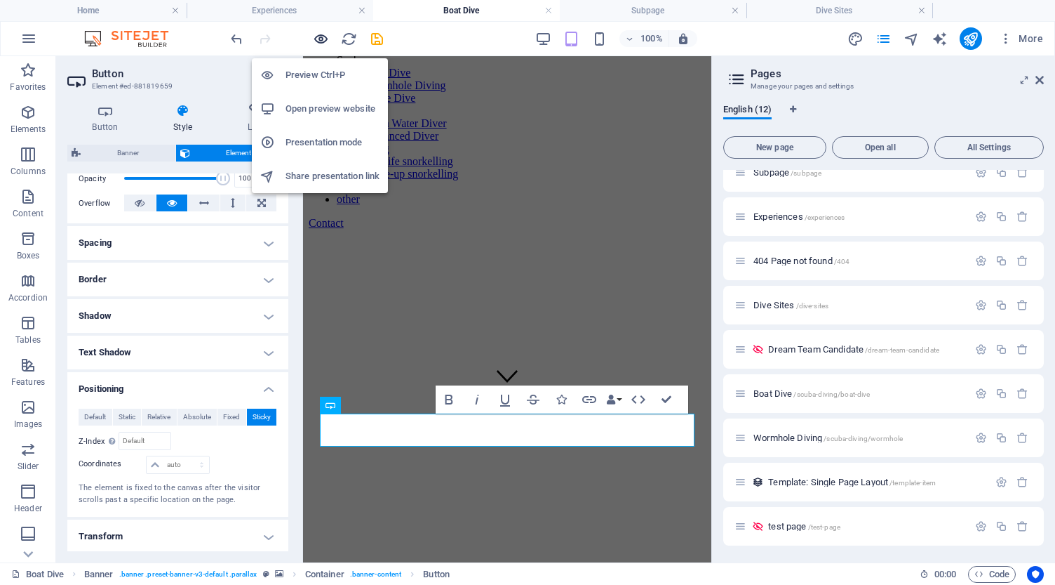
click at [321, 40] on icon "button" at bounding box center [321, 39] width 16 height 16
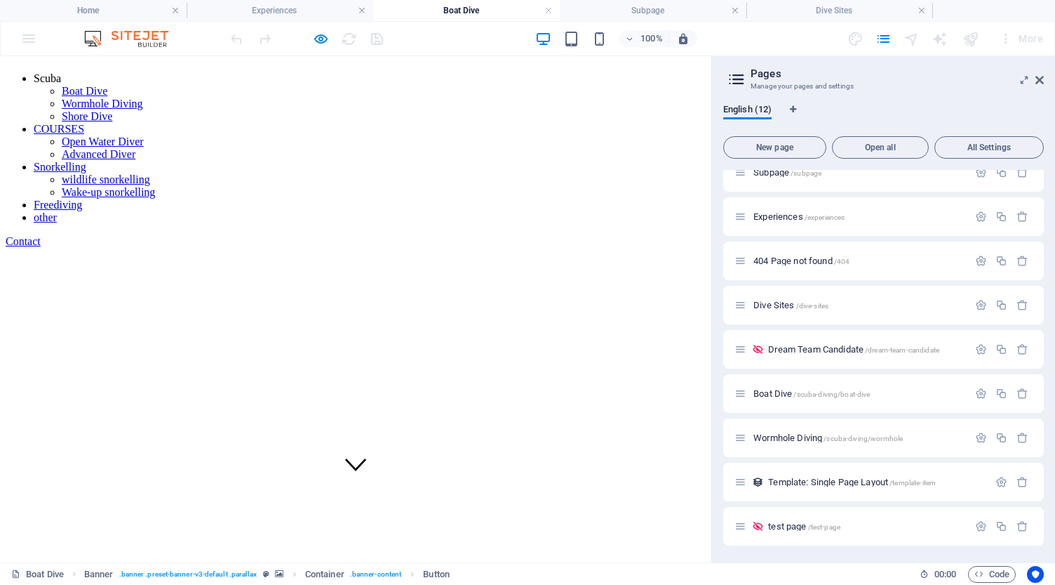
scroll to position [72, 0]
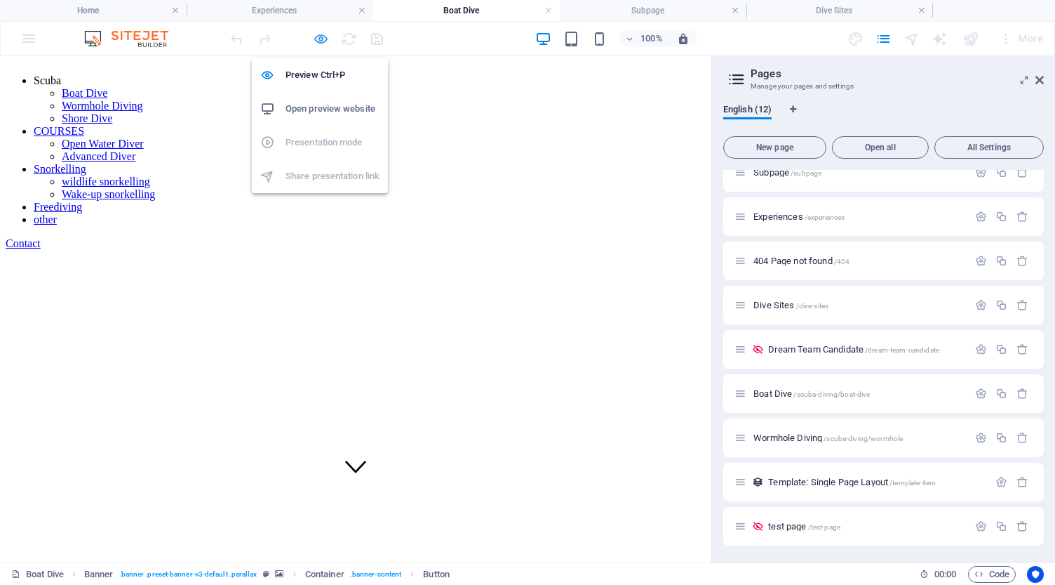
click at [319, 39] on icon "button" at bounding box center [321, 39] width 16 height 16
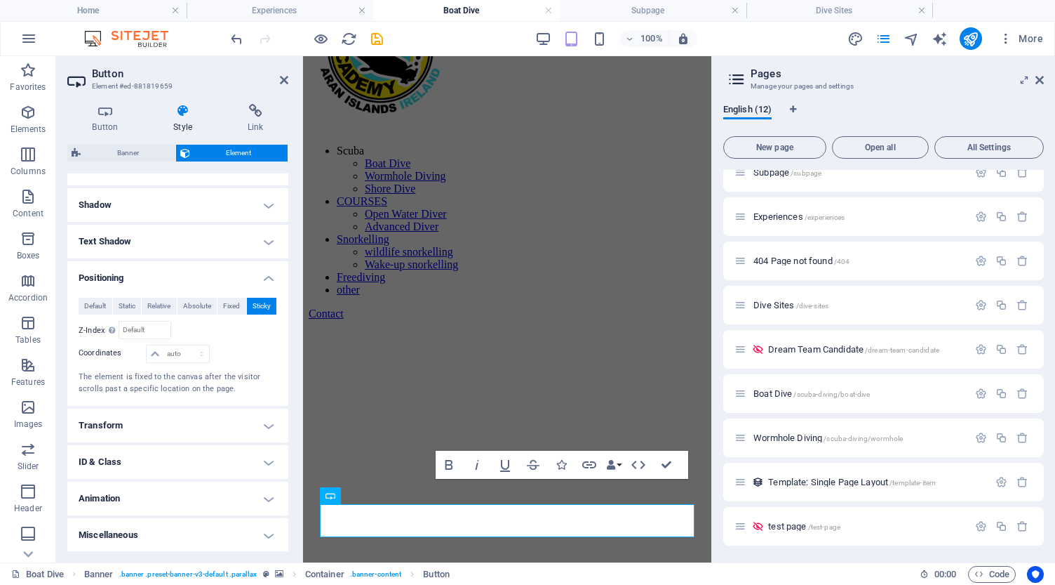
scroll to position [325, 0]
click at [201, 305] on span "Absolute" at bounding box center [197, 306] width 28 height 17
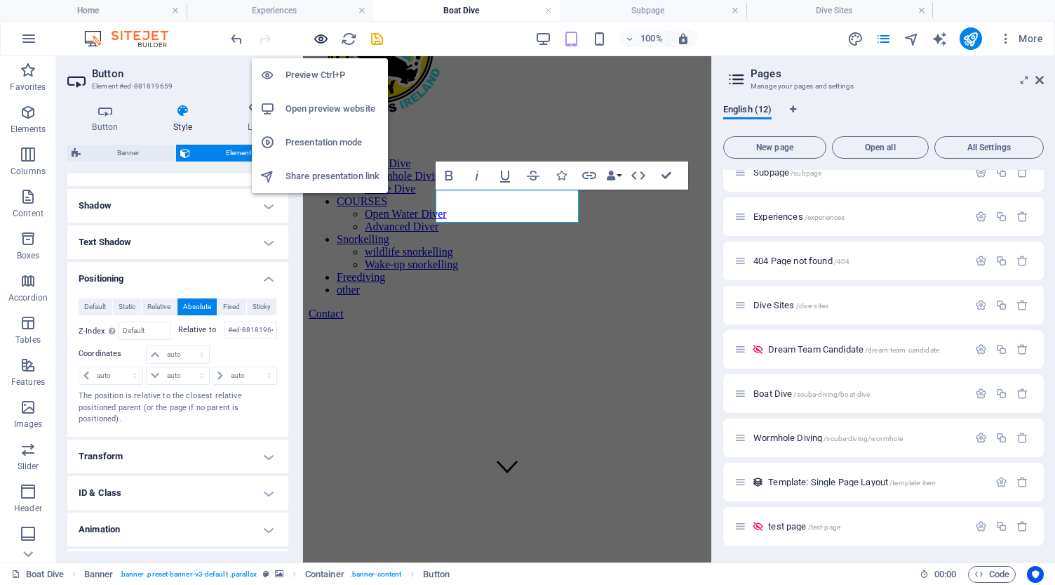
click at [319, 38] on icon "button" at bounding box center [321, 39] width 16 height 16
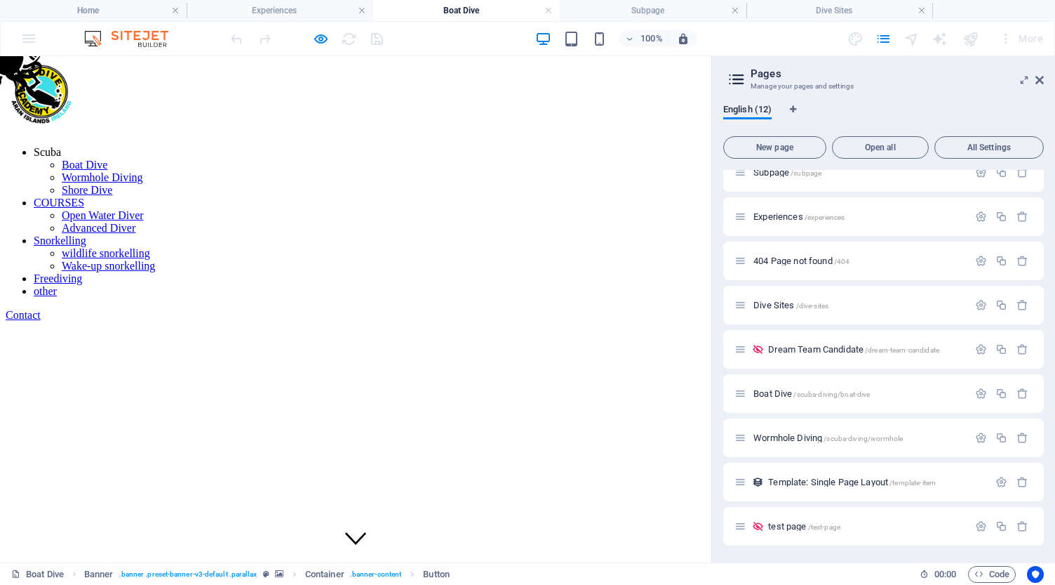
scroll to position [0, 0]
click at [320, 39] on icon "button" at bounding box center [321, 39] width 16 height 16
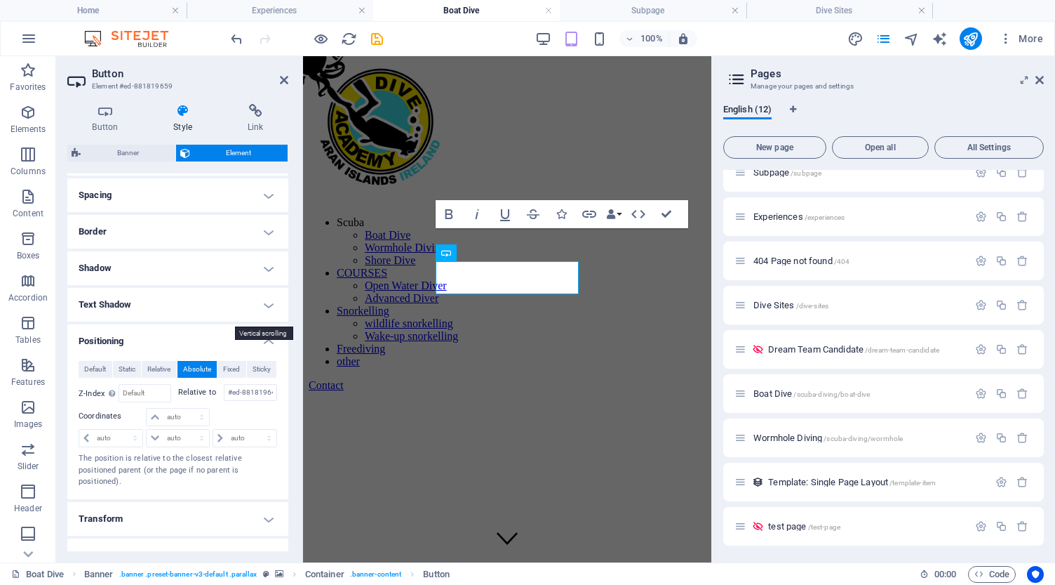
scroll to position [293, 0]
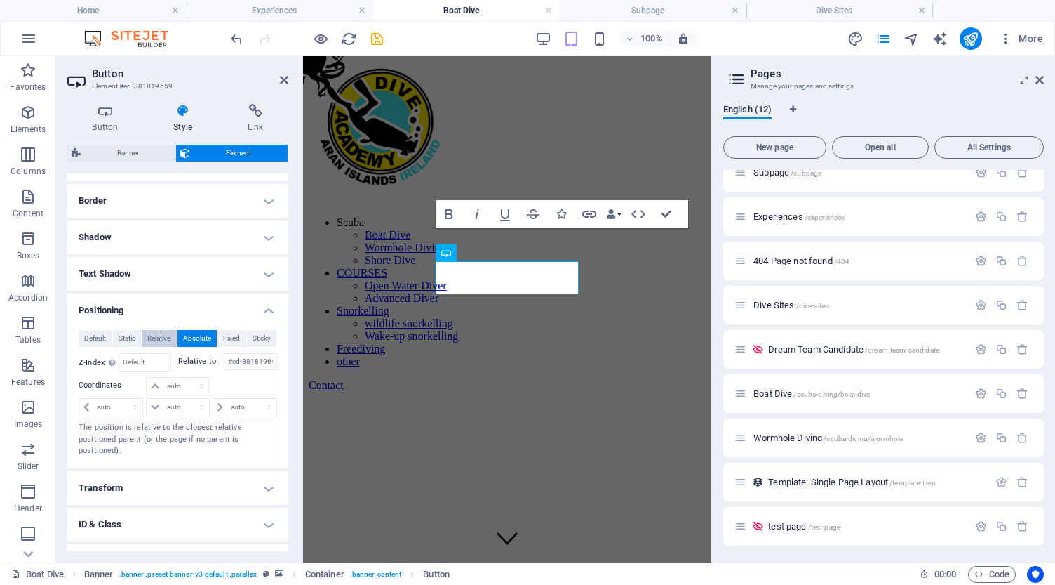
click at [163, 340] on span "Relative" at bounding box center [158, 338] width 23 height 17
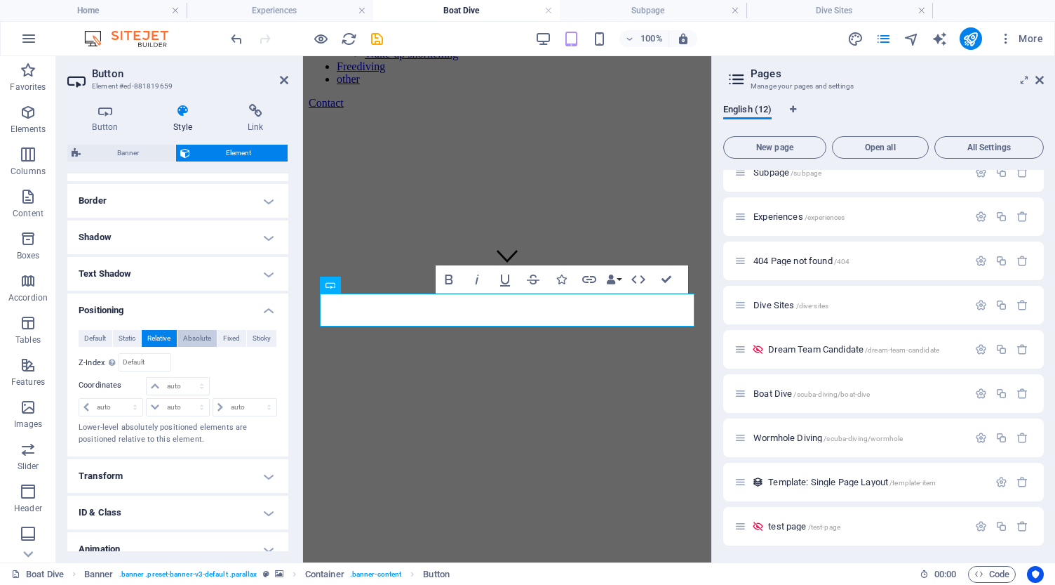
click at [199, 336] on span "Absolute" at bounding box center [197, 338] width 28 height 17
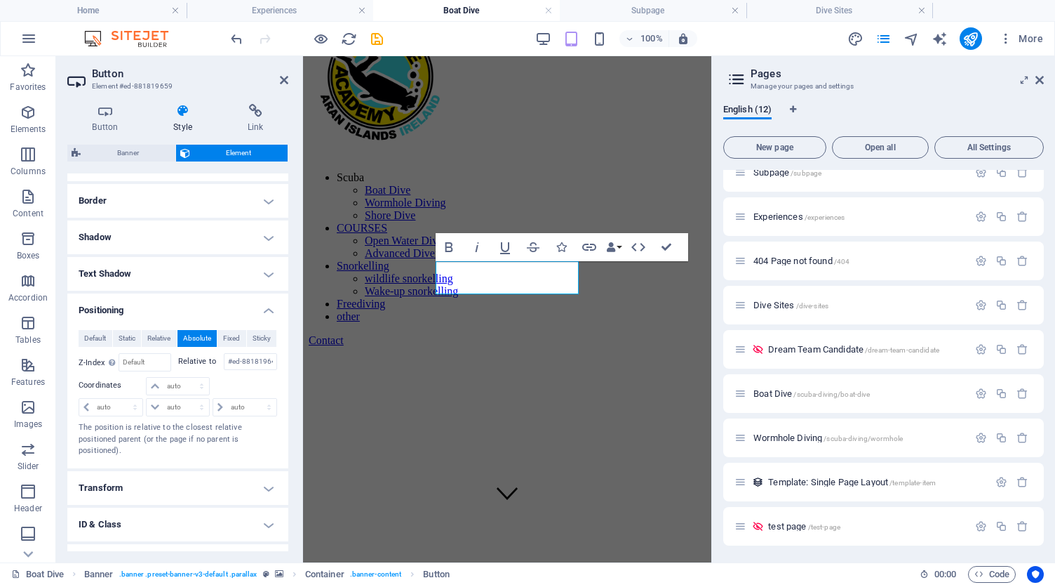
scroll to position [0, 0]
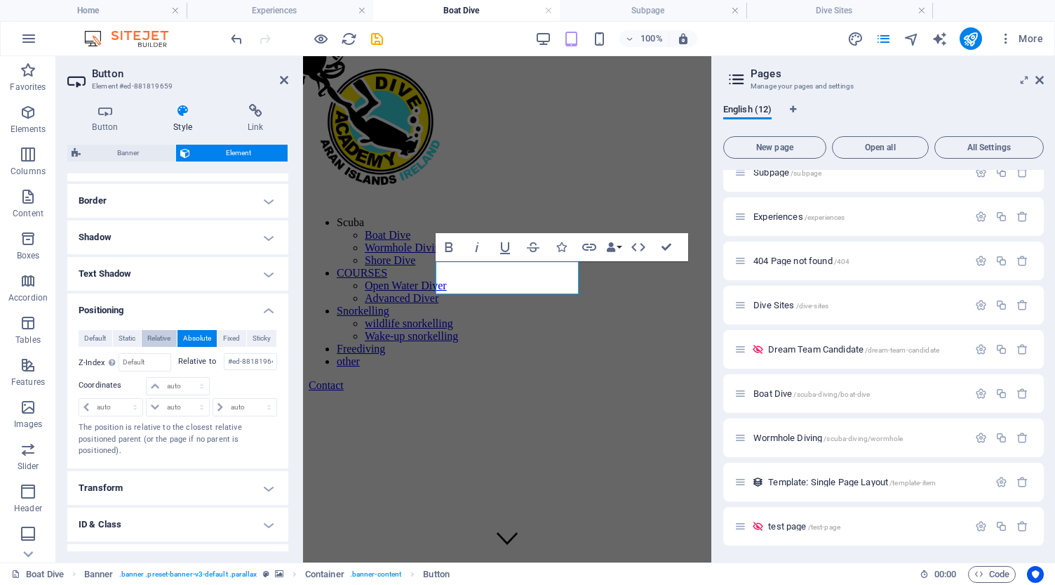
click at [159, 334] on span "Relative" at bounding box center [158, 338] width 23 height 17
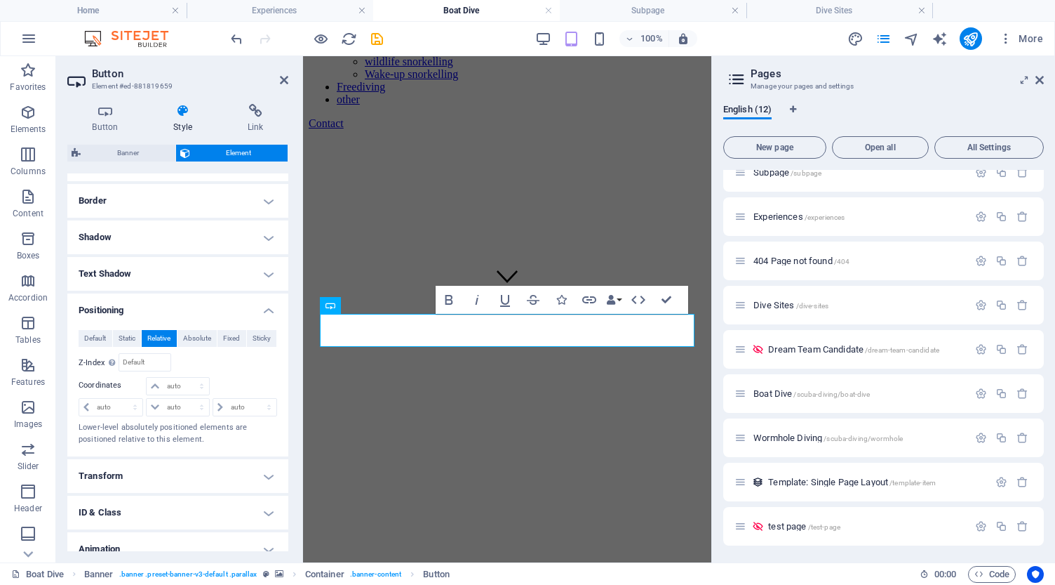
scroll to position [282, 0]
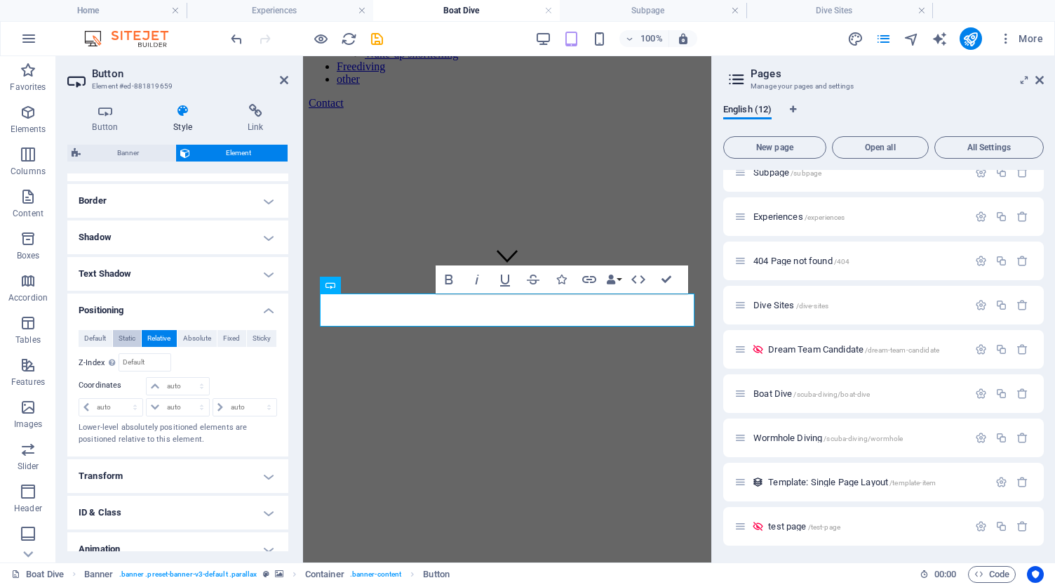
click at [127, 336] on span "Static" at bounding box center [127, 338] width 17 height 17
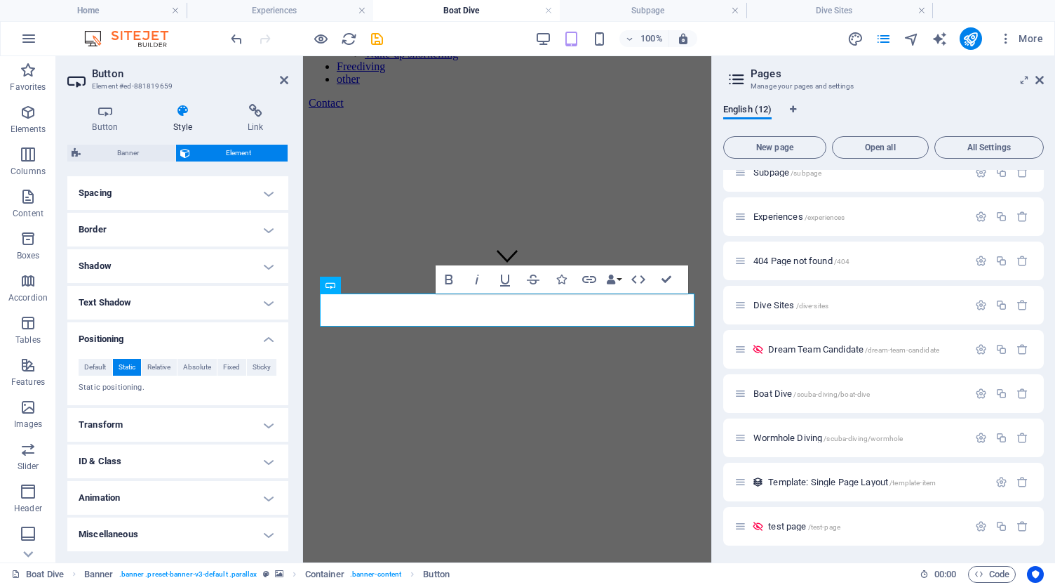
scroll to position [263, 0]
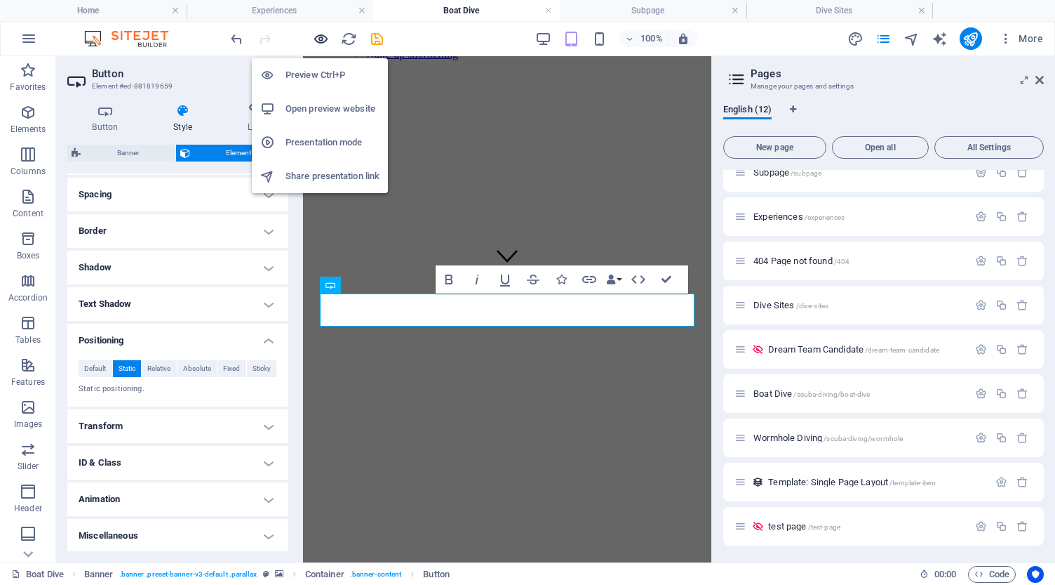
click at [321, 40] on icon "button" at bounding box center [321, 39] width 16 height 16
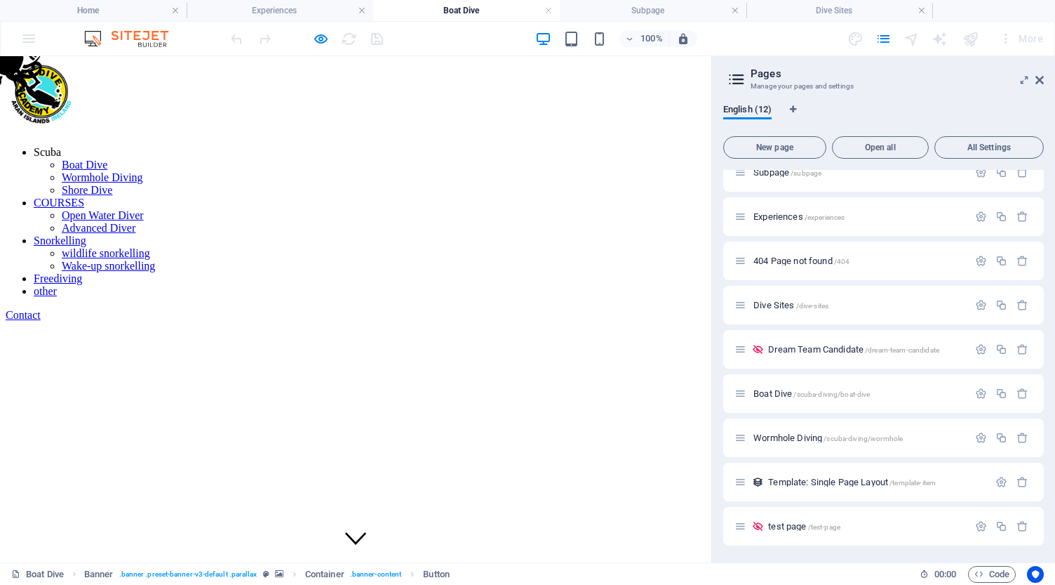
scroll to position [0, 0]
click at [321, 39] on icon "button" at bounding box center [321, 39] width 16 height 16
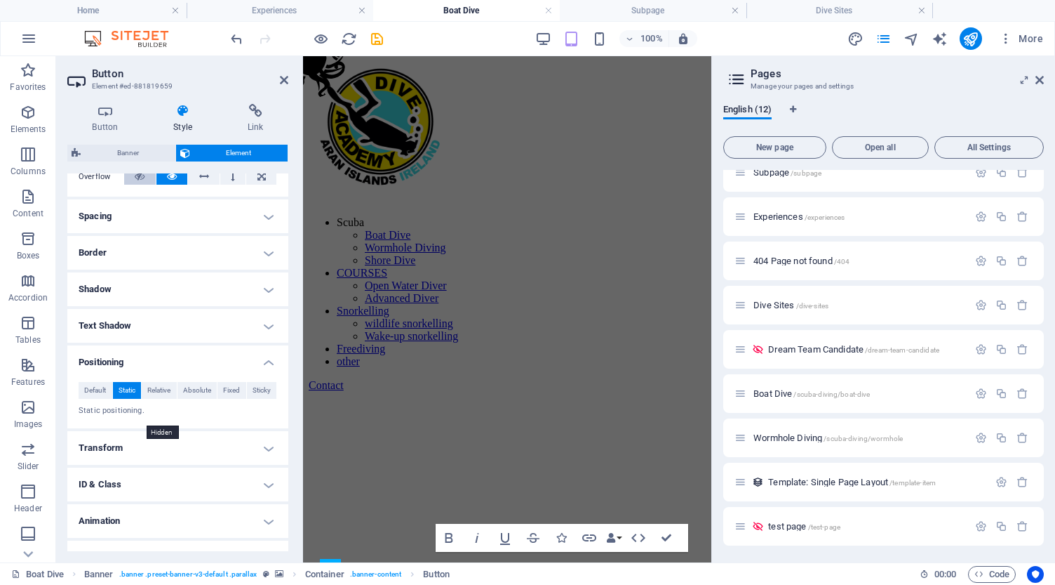
scroll to position [251, 0]
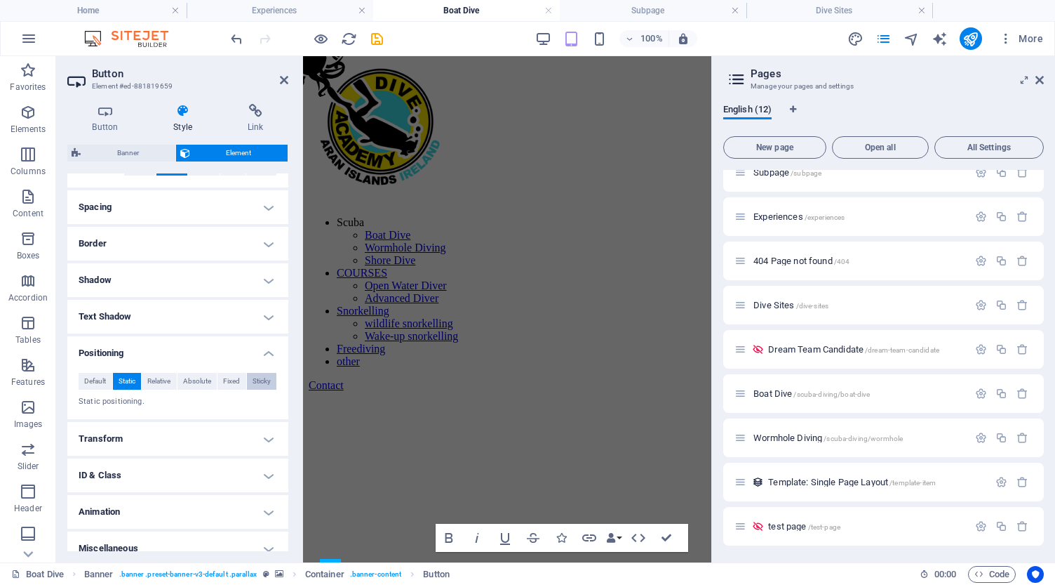
click at [256, 377] on span "Sticky" at bounding box center [262, 381] width 18 height 17
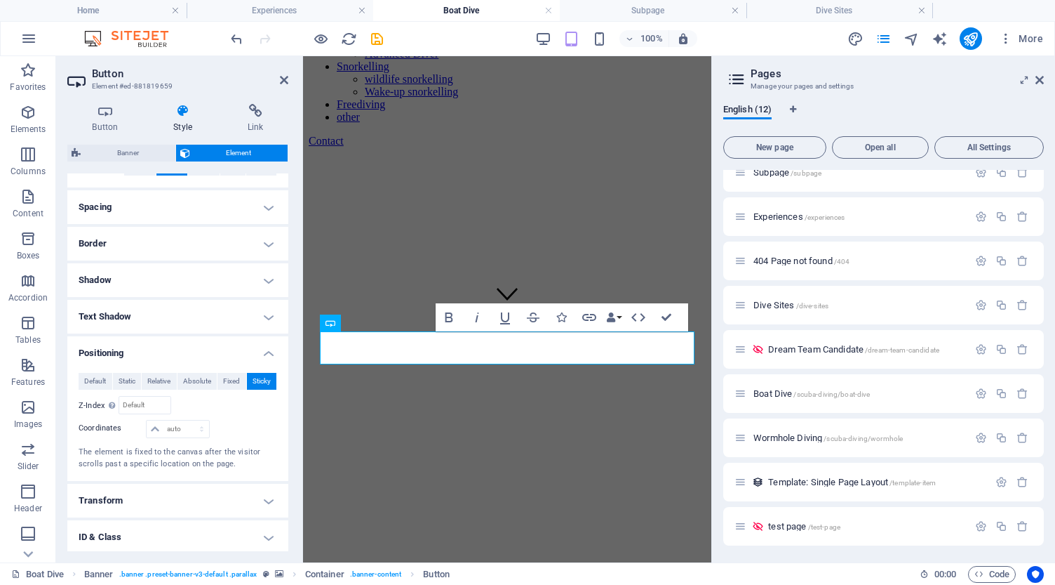
scroll to position [282, 0]
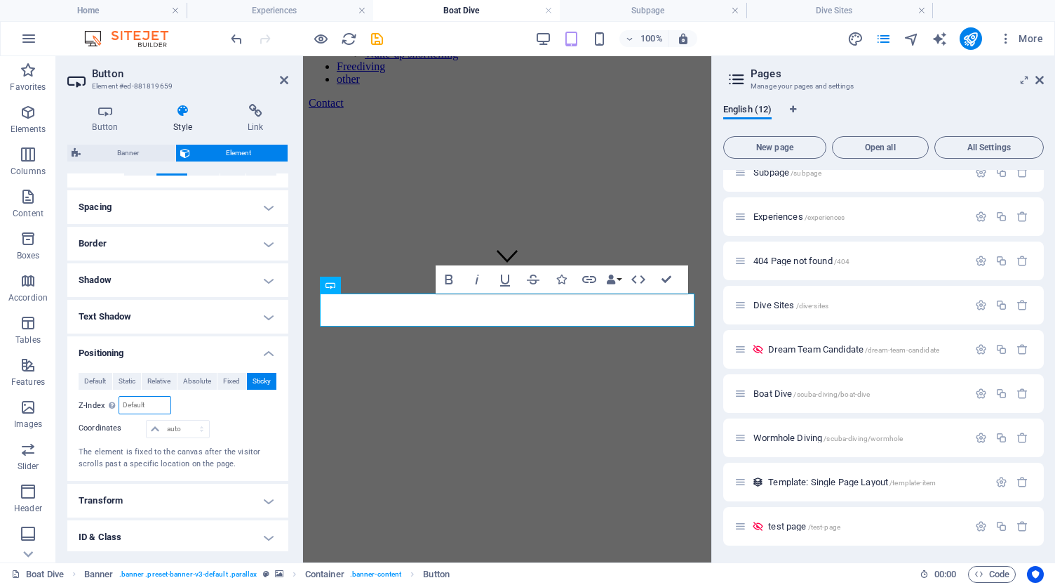
click at [140, 408] on input "number" at bounding box center [144, 404] width 51 height 17
type input "10"
select select "px"
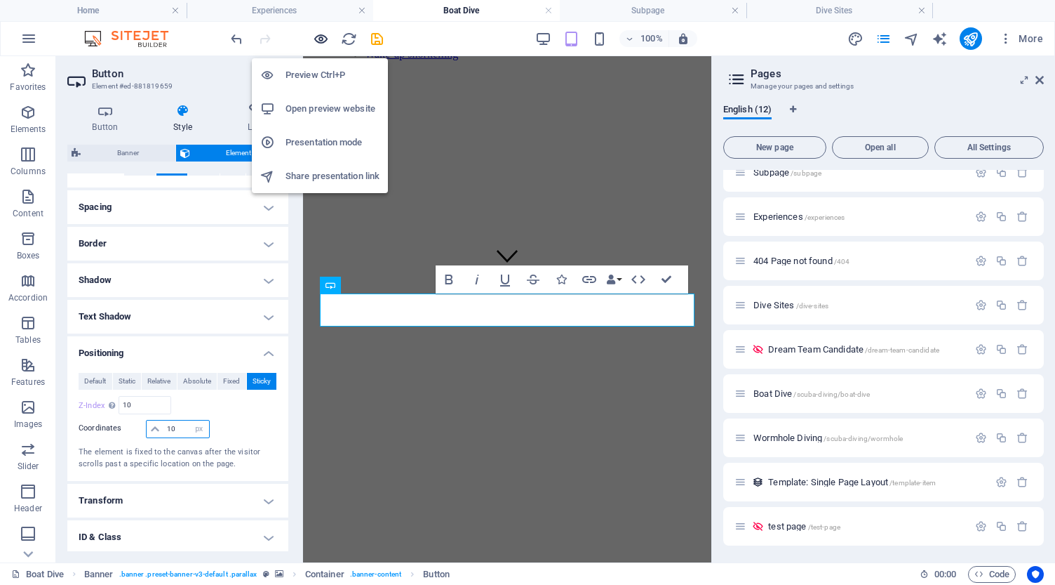
type input "10"
click at [319, 38] on icon "button" at bounding box center [321, 39] width 16 height 16
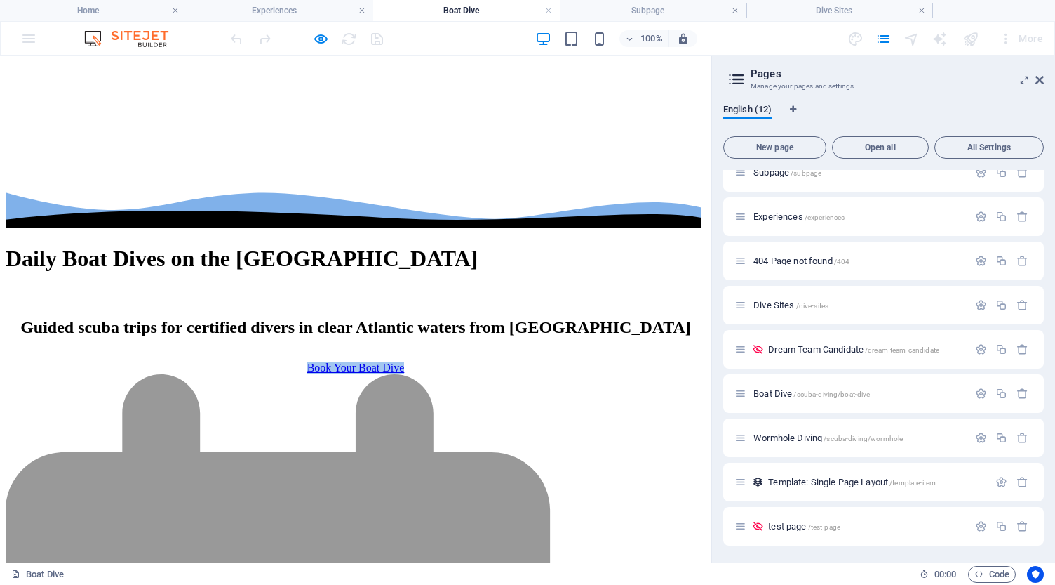
scroll to position [300, 0]
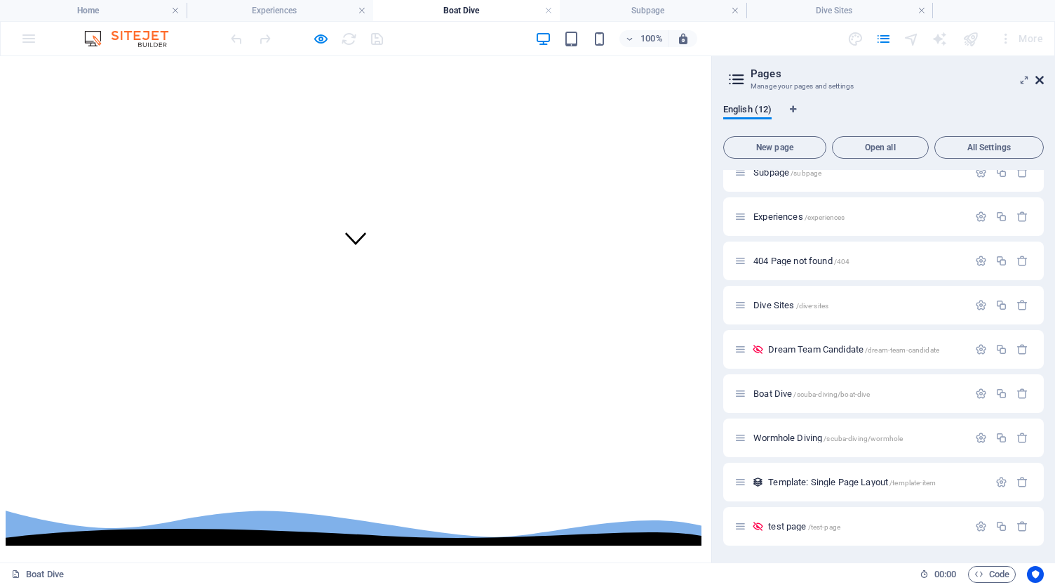
click at [1041, 79] on icon at bounding box center [1040, 79] width 8 height 11
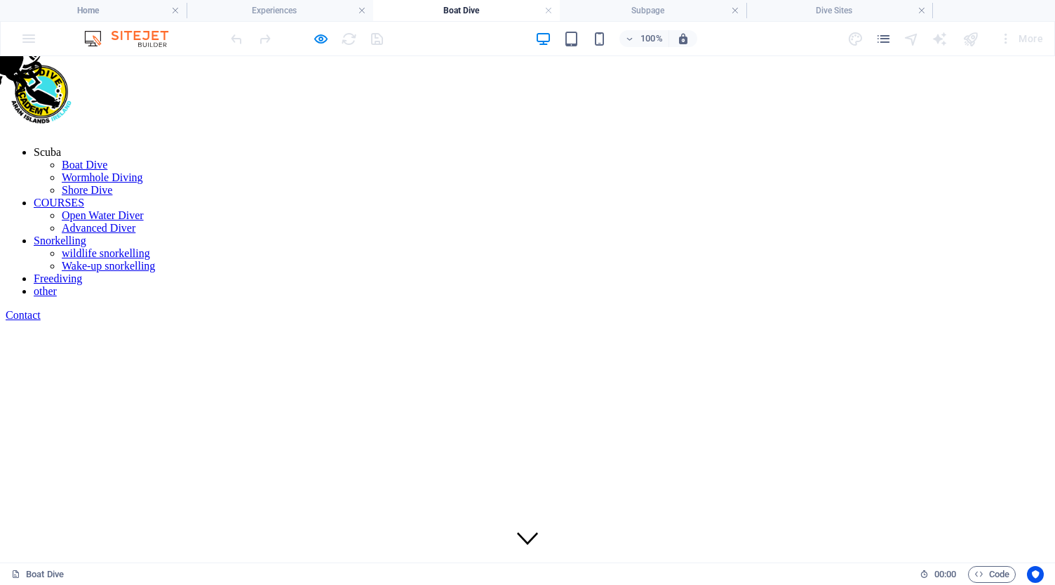
scroll to position [0, 0]
click at [321, 40] on icon "button" at bounding box center [321, 39] width 16 height 16
select select "px"
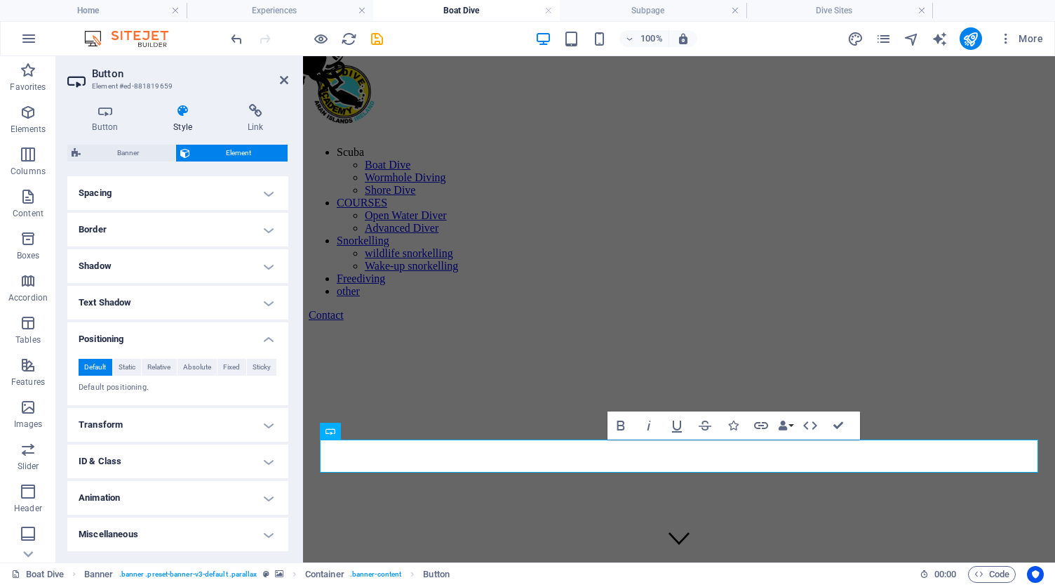
scroll to position [263, 0]
click at [257, 369] on span "Sticky" at bounding box center [262, 368] width 18 height 17
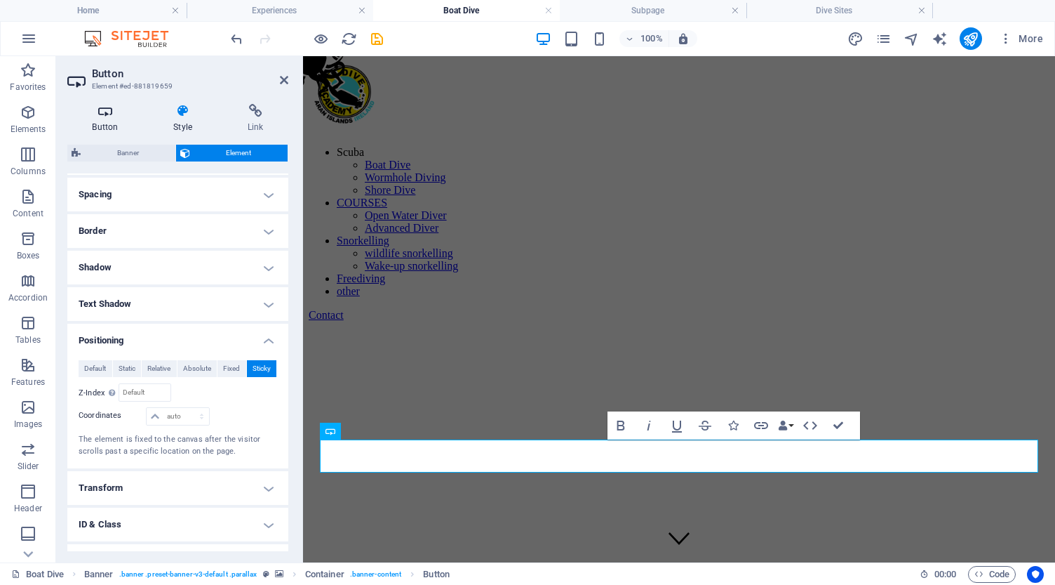
click at [104, 114] on icon at bounding box center [105, 111] width 76 height 14
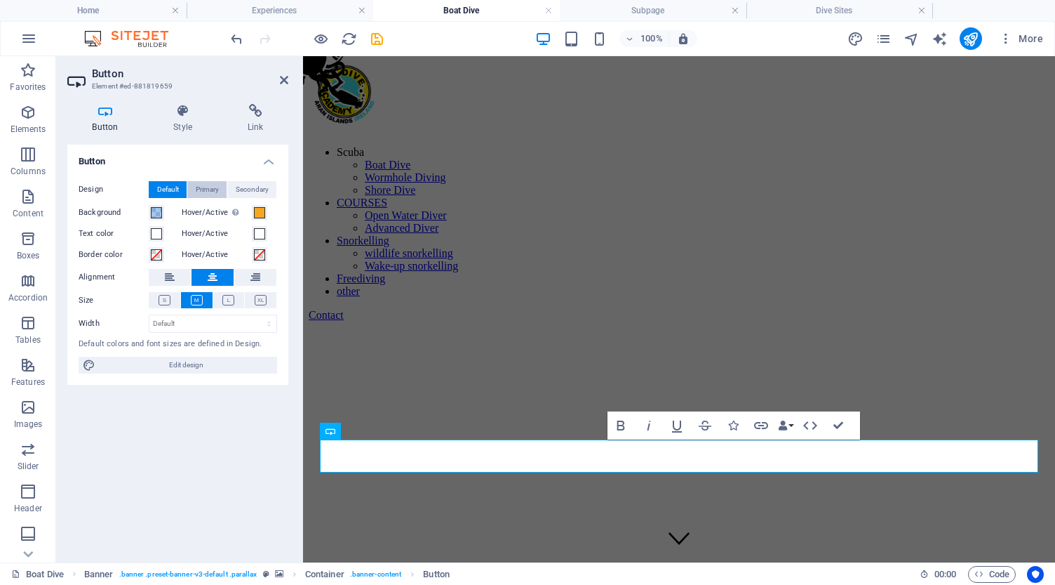
click at [203, 187] on span "Primary" at bounding box center [207, 189] width 23 height 17
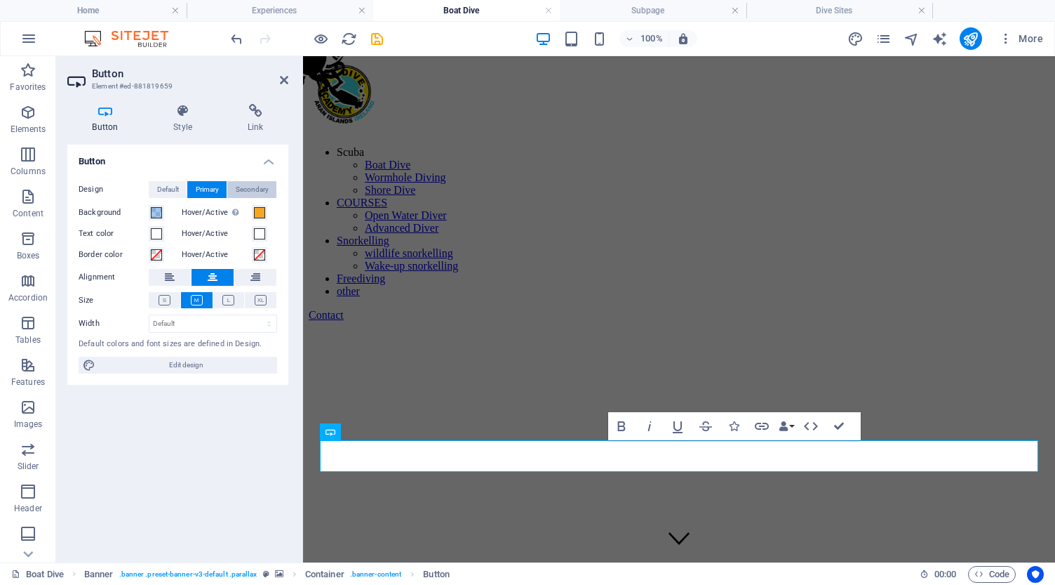
click at [258, 186] on span "Secondary" at bounding box center [252, 189] width 33 height 17
click at [163, 189] on span "Default" at bounding box center [168, 189] width 22 height 17
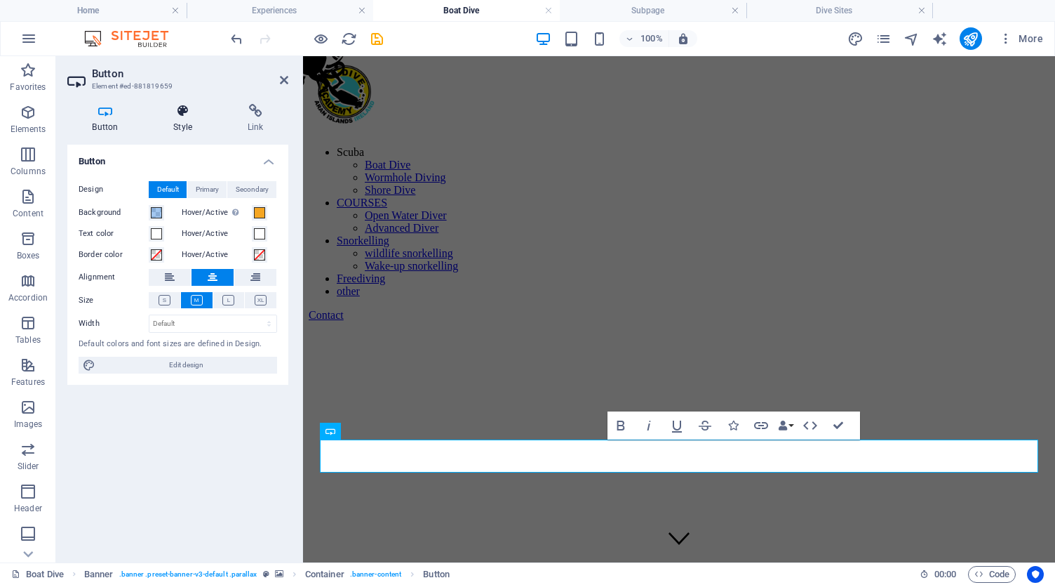
click at [188, 109] on icon at bounding box center [183, 111] width 69 height 14
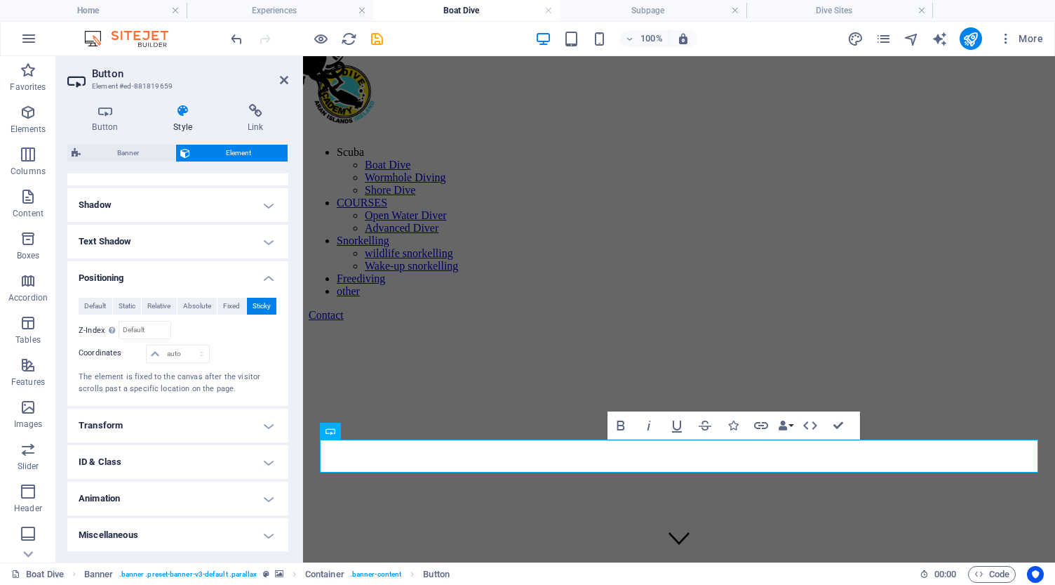
scroll to position [325, 0]
click at [137, 327] on input "number" at bounding box center [144, 330] width 51 height 17
type input "50"
select select "px"
type input "100"
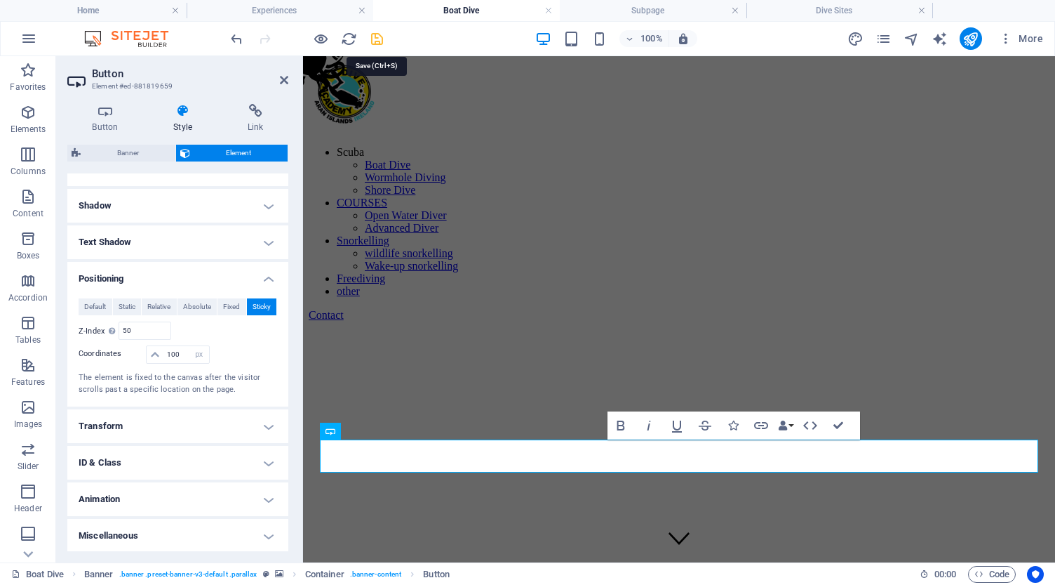
click at [376, 37] on icon "save" at bounding box center [377, 39] width 16 height 16
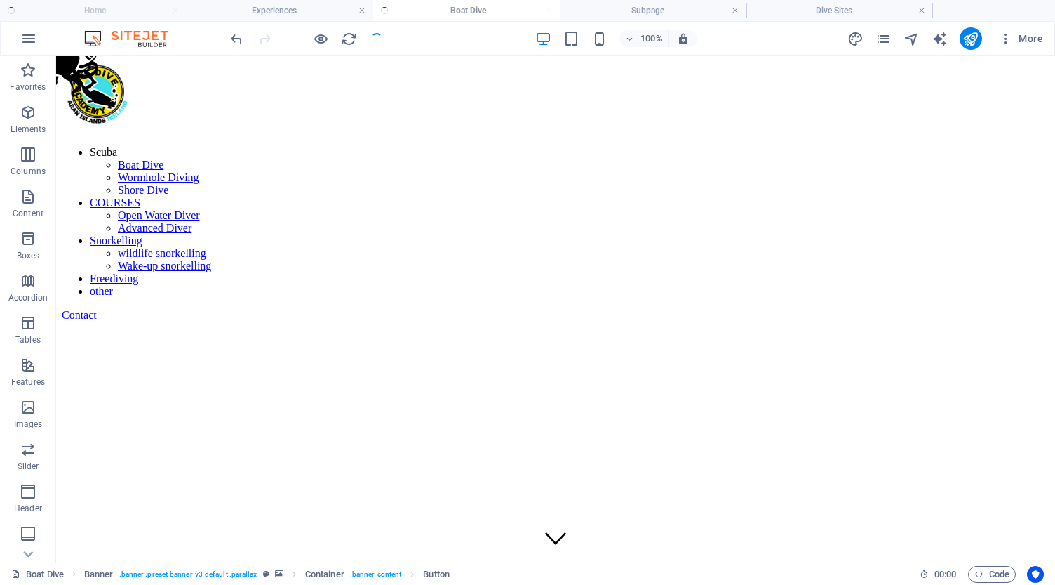
select select "px"
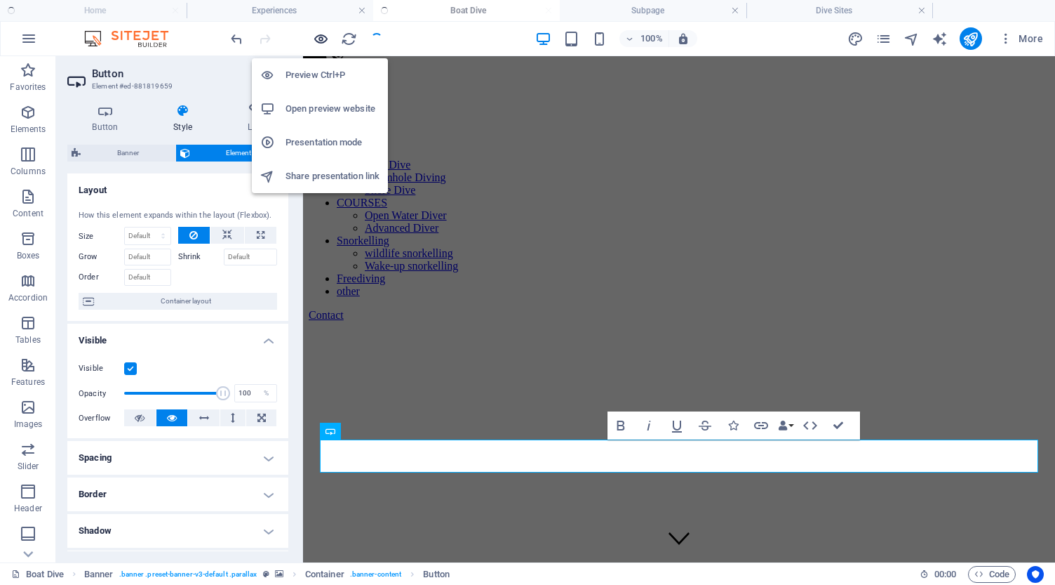
click at [323, 37] on icon "button" at bounding box center [321, 39] width 16 height 16
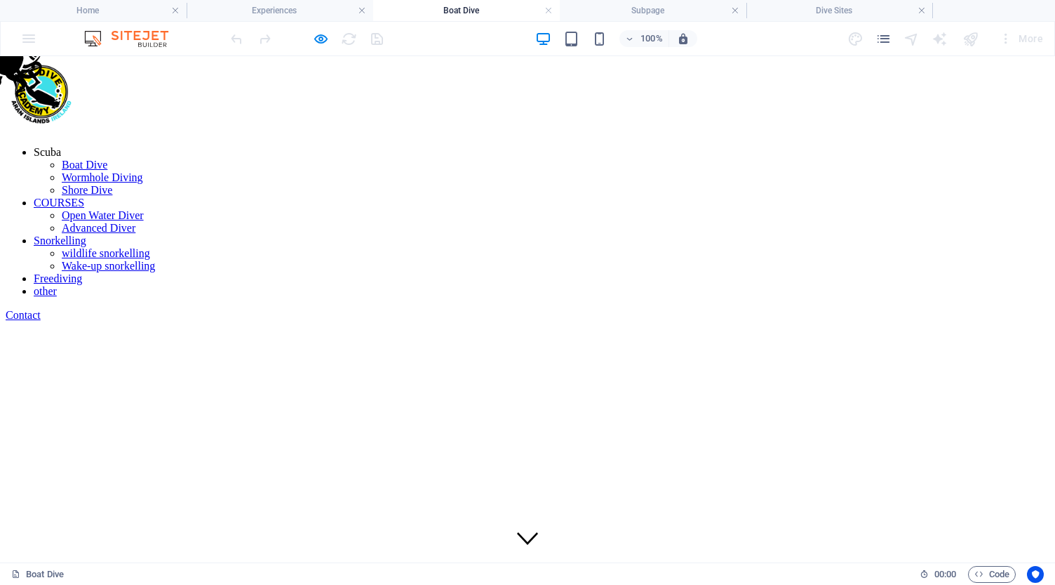
scroll to position [0, 0]
click at [319, 38] on icon "button" at bounding box center [321, 39] width 16 height 16
select select "px"
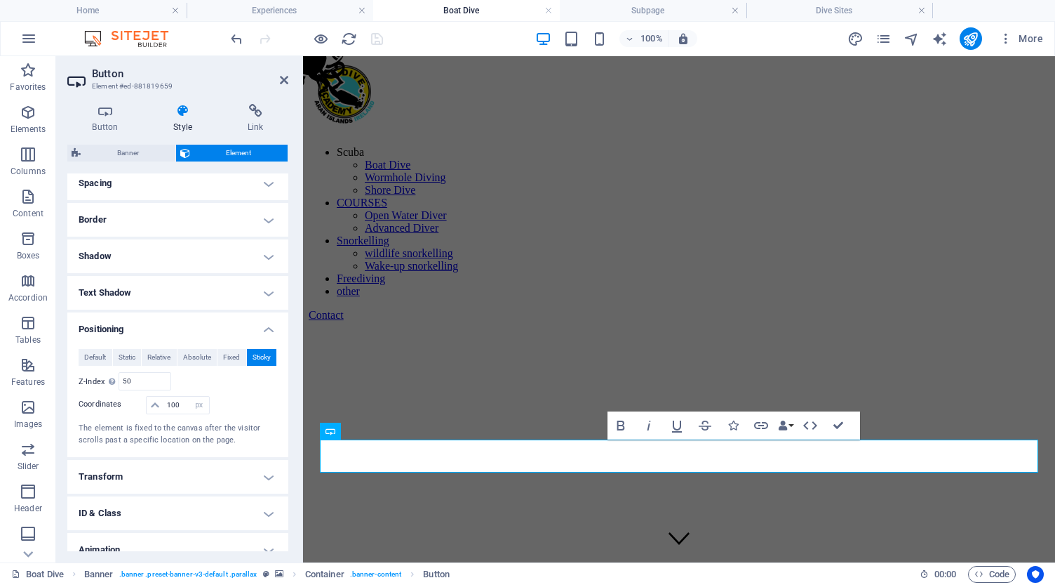
scroll to position [289, 0]
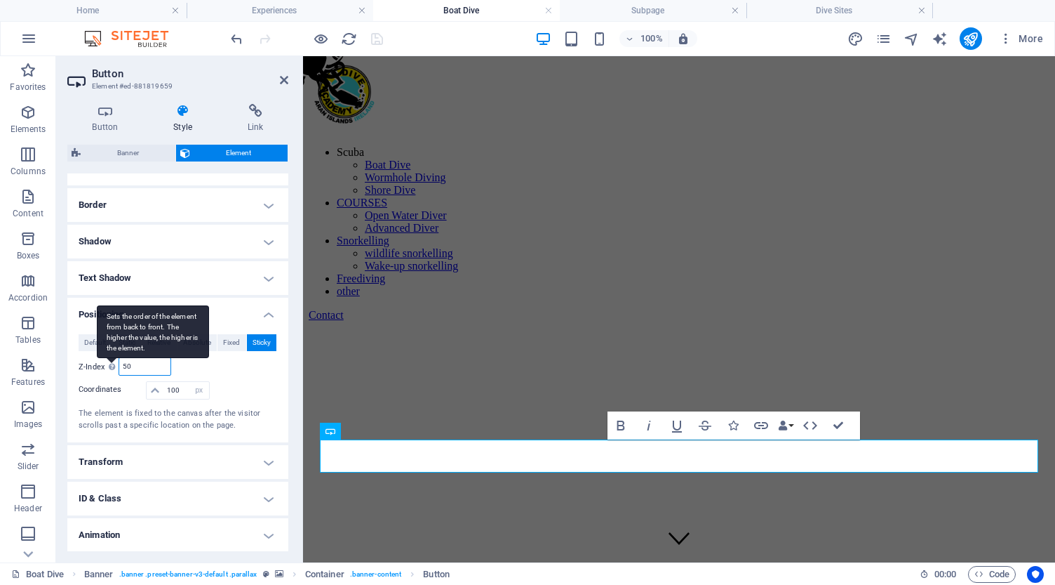
drag, startPoint x: 147, startPoint y: 364, endPoint x: 109, endPoint y: 362, distance: 37.9
click at [109, 362] on div "Z-Index Sets the order of the element from back to front. The higher the value,…" at bounding box center [125, 366] width 93 height 18
click at [152, 390] on icon at bounding box center [155, 390] width 8 height 8
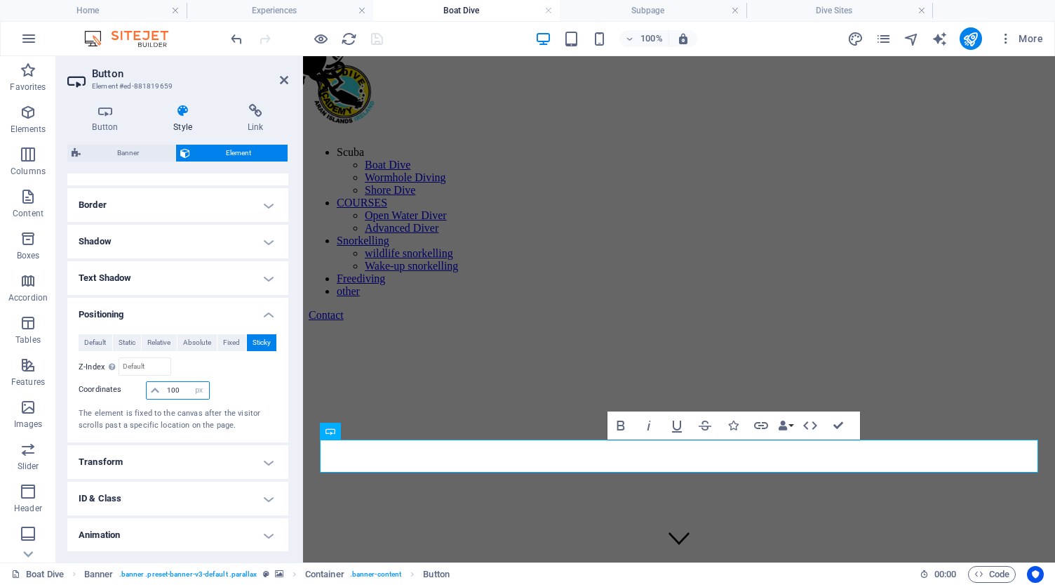
click at [180, 392] on input "100" at bounding box center [185, 390] width 45 height 17
type input "1"
click at [248, 384] on div at bounding box center [244, 391] width 66 height 20
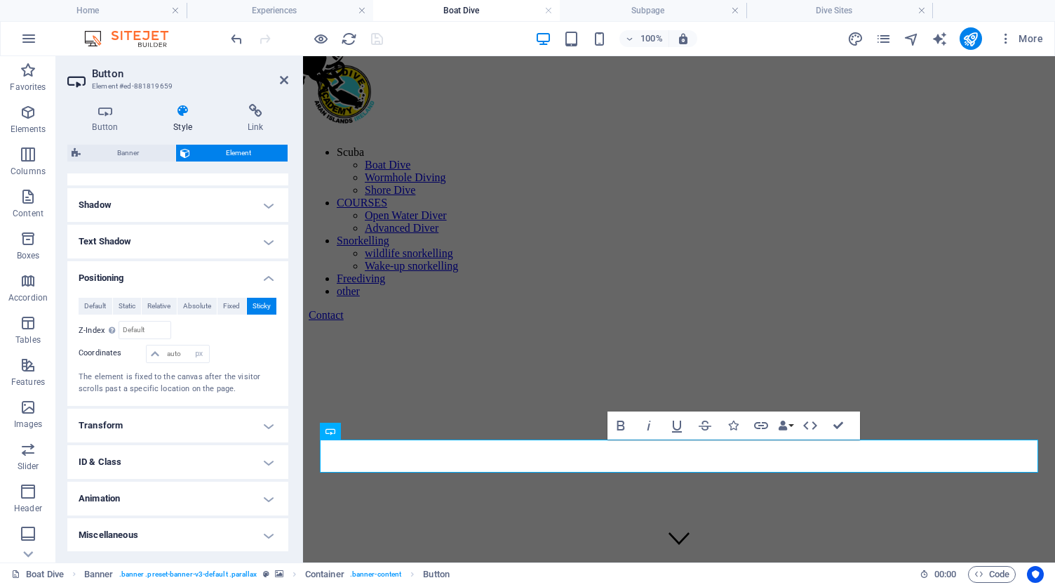
scroll to position [325, 0]
click at [210, 535] on h4 "Miscellaneous" at bounding box center [177, 536] width 221 height 34
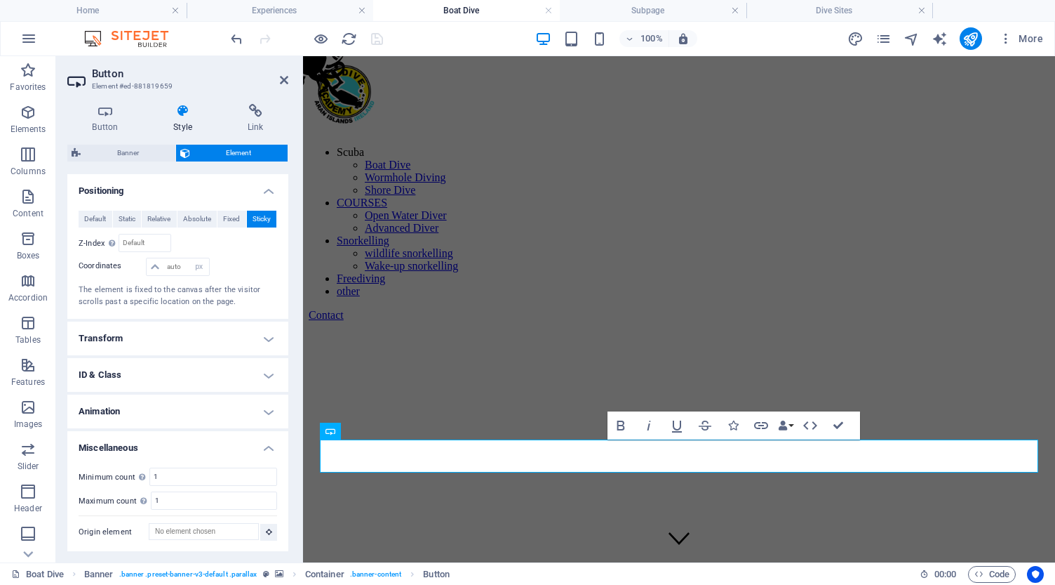
scroll to position [412, 0]
click at [209, 408] on h4 "Animation" at bounding box center [177, 412] width 221 height 34
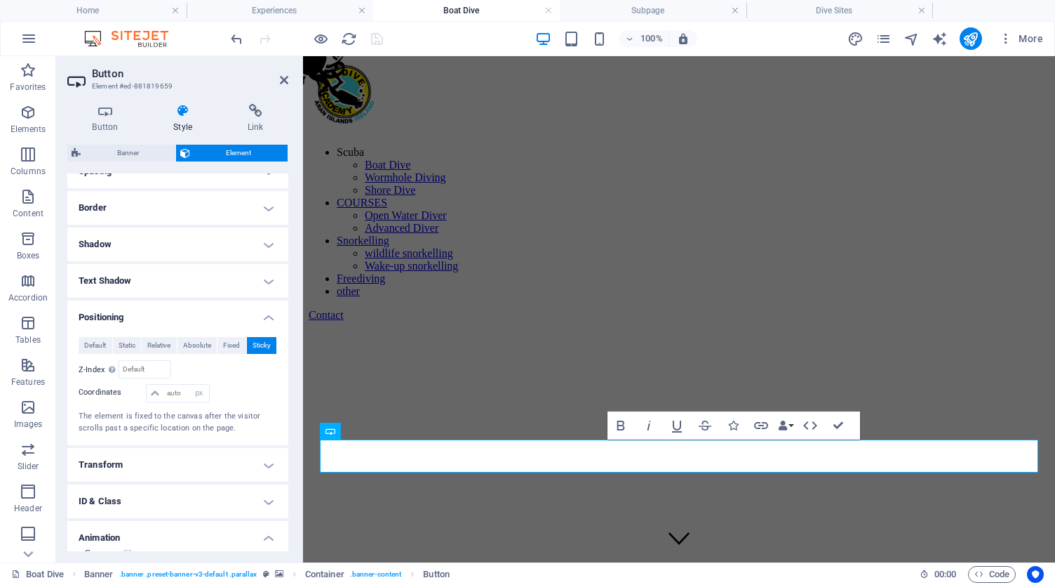
scroll to position [271, 0]
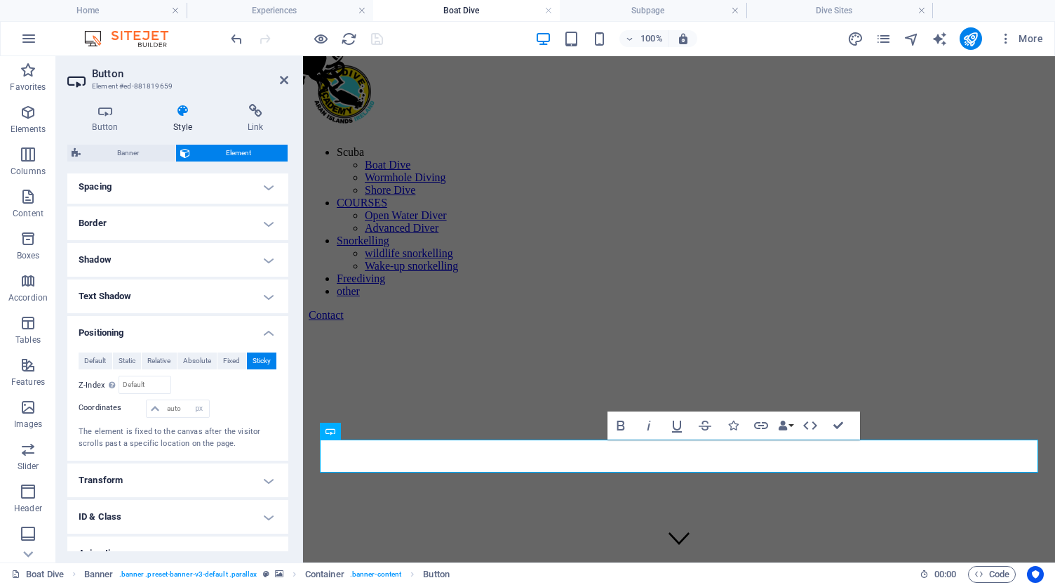
click at [211, 472] on h4 "Transform" at bounding box center [177, 480] width 221 height 34
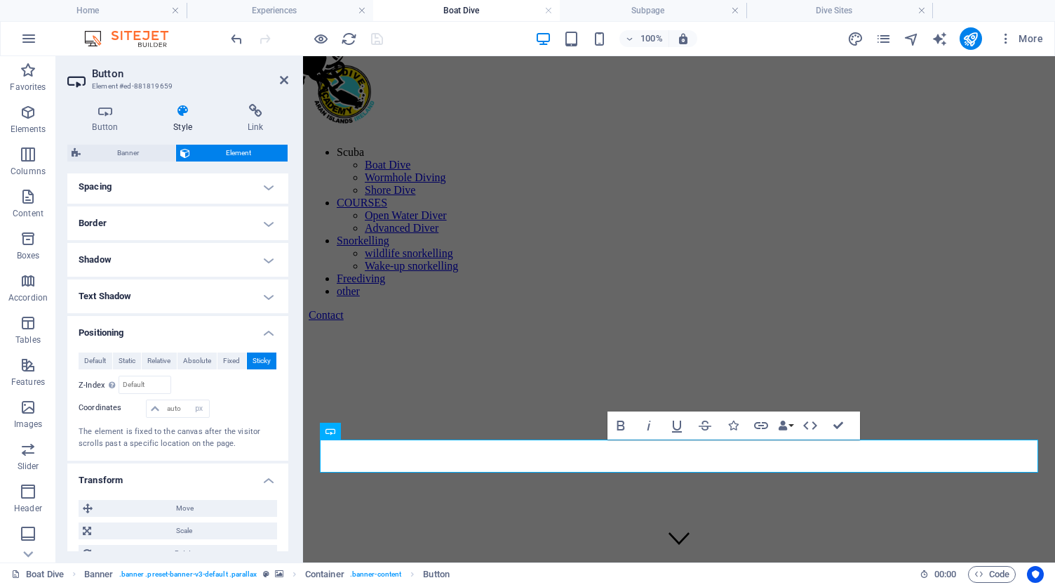
click at [211, 472] on h4 "Transform" at bounding box center [177, 475] width 221 height 25
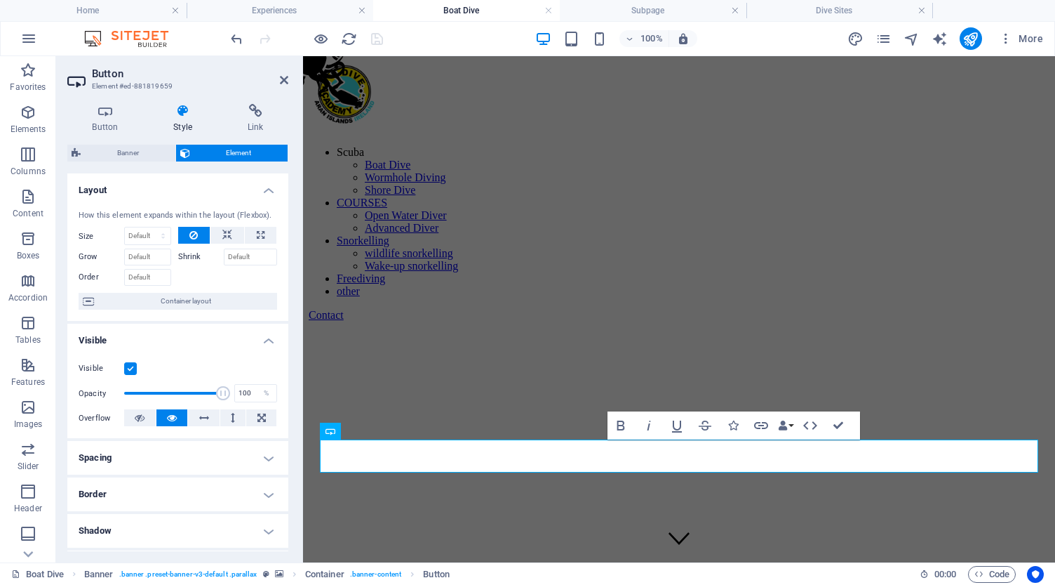
scroll to position [0, 0]
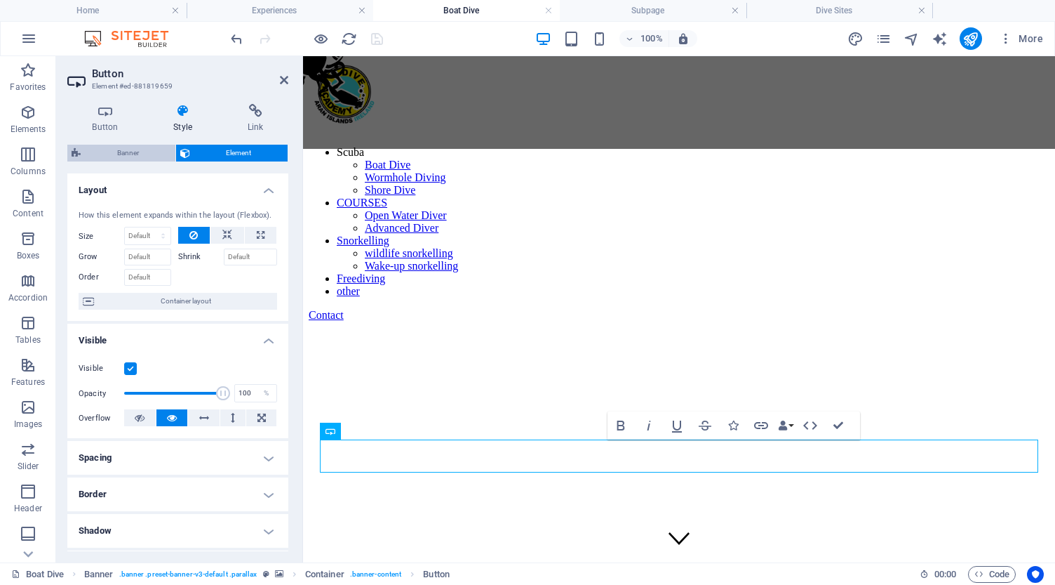
click at [119, 153] on span "Banner" at bounding box center [128, 153] width 86 height 17
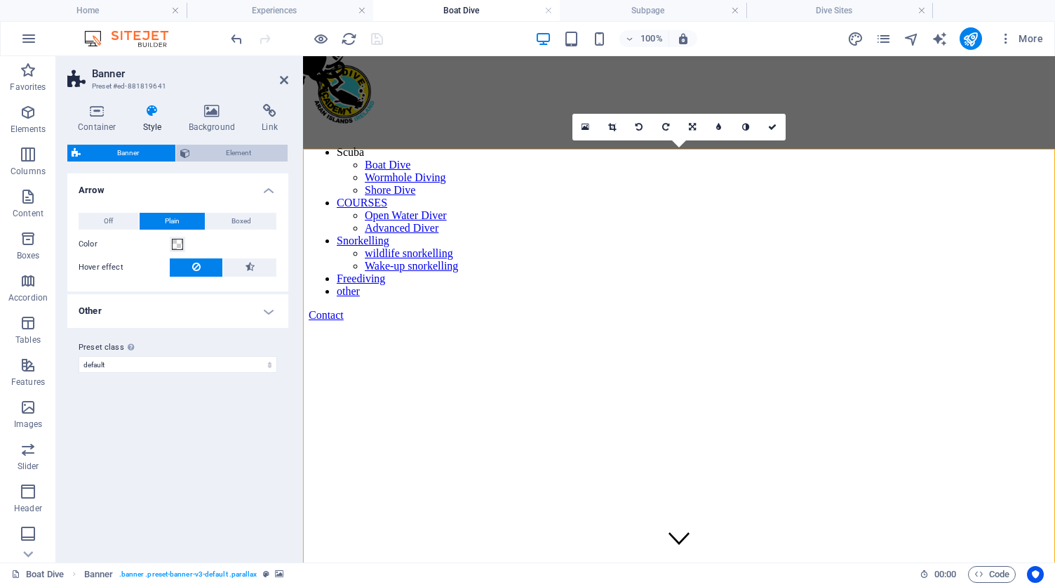
click at [232, 152] on span "Element" at bounding box center [239, 153] width 90 height 17
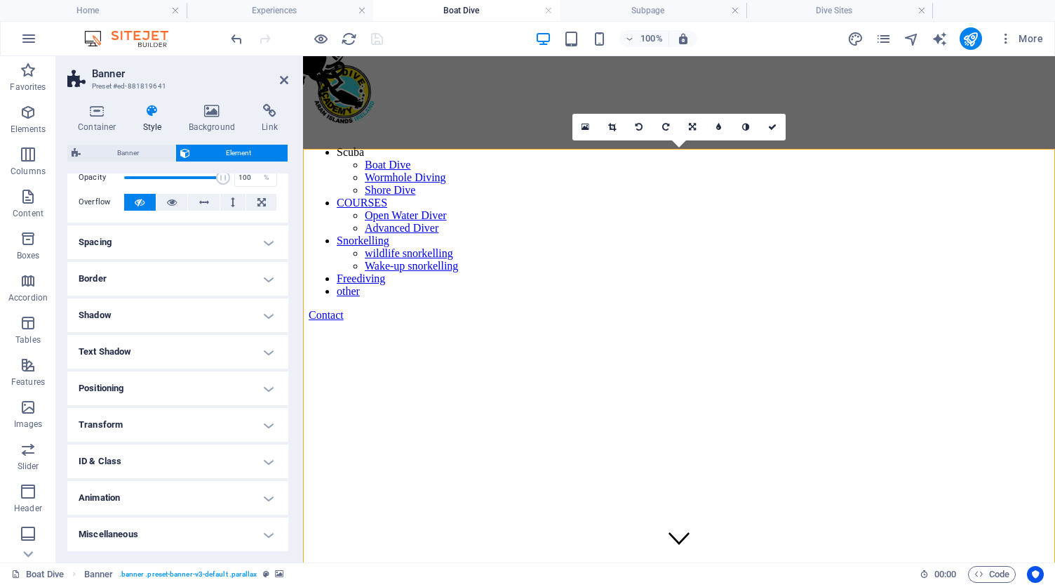
scroll to position [65, 0]
click at [182, 387] on h4 "Positioning" at bounding box center [177, 389] width 221 height 34
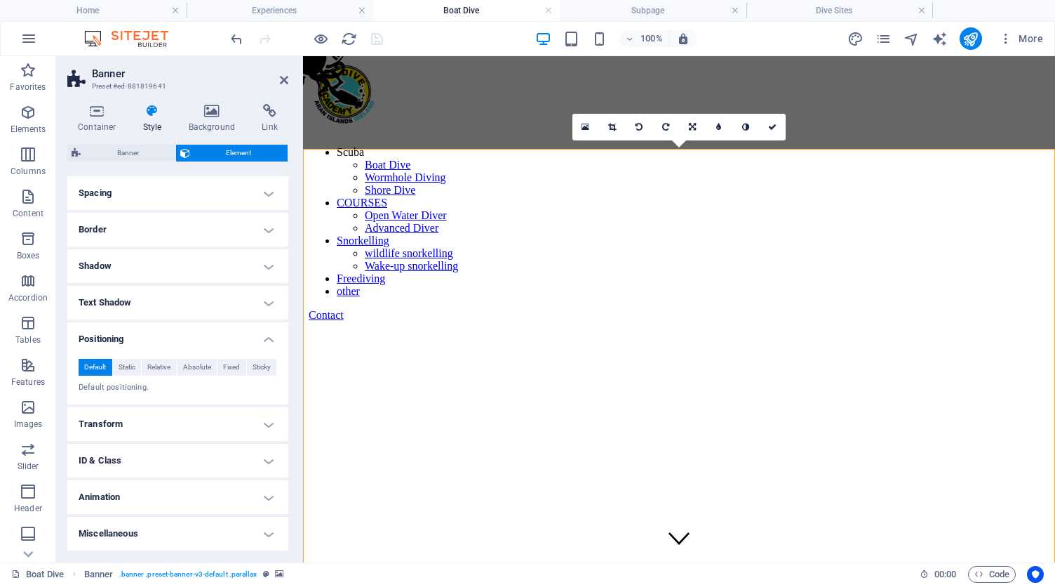
scroll to position [113, 0]
click at [255, 369] on span "Sticky" at bounding box center [262, 368] width 18 height 17
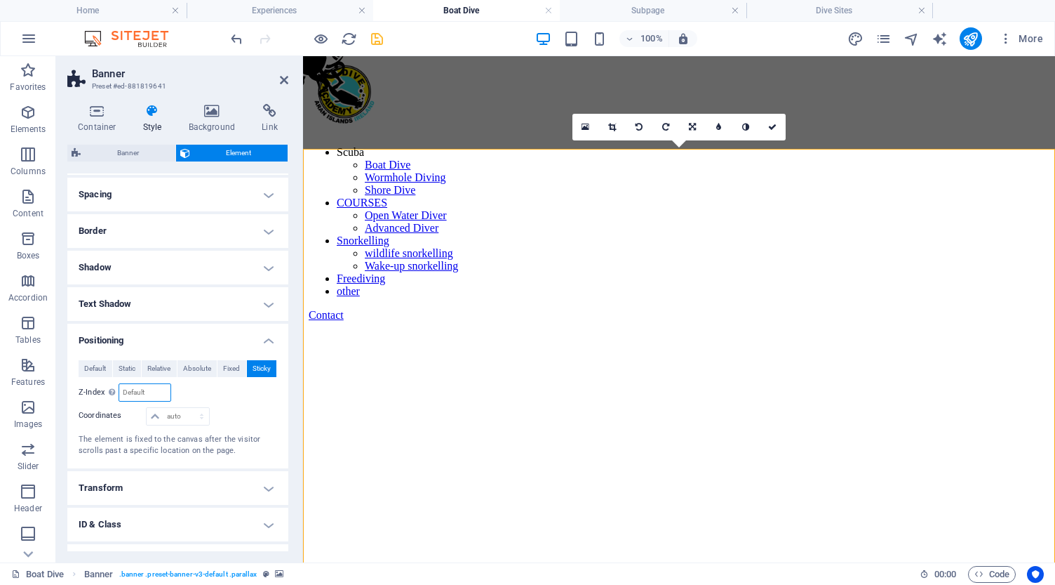
click at [155, 389] on input "number" at bounding box center [144, 392] width 51 height 17
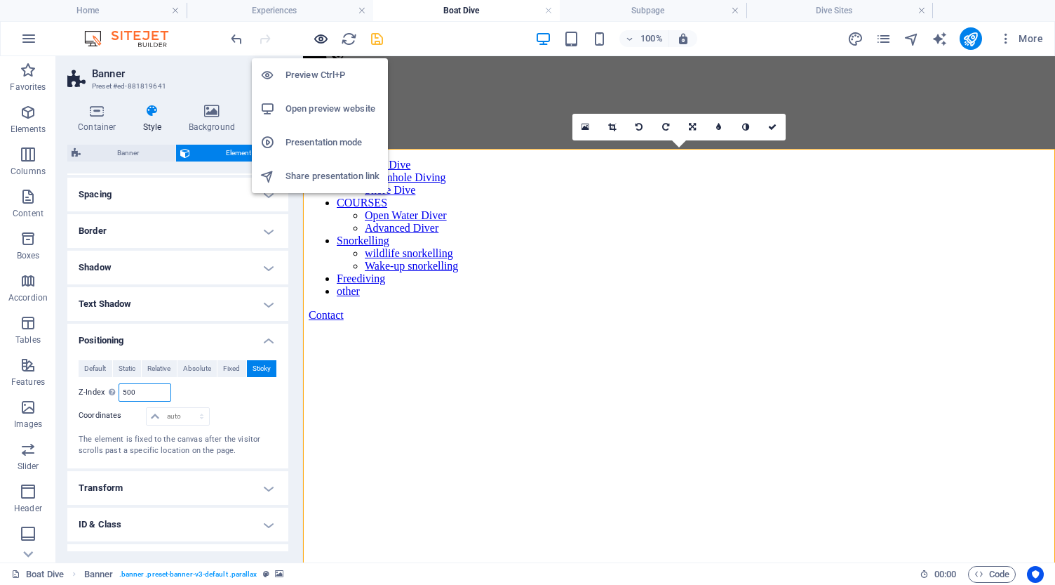
type input "500"
click at [320, 43] on icon "button" at bounding box center [321, 39] width 16 height 16
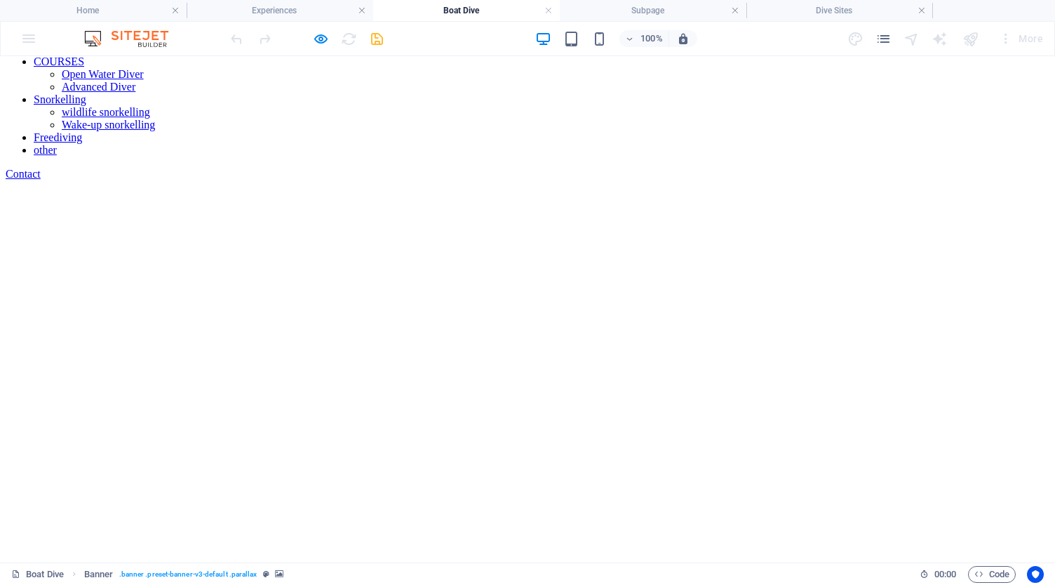
scroll to position [131, 0]
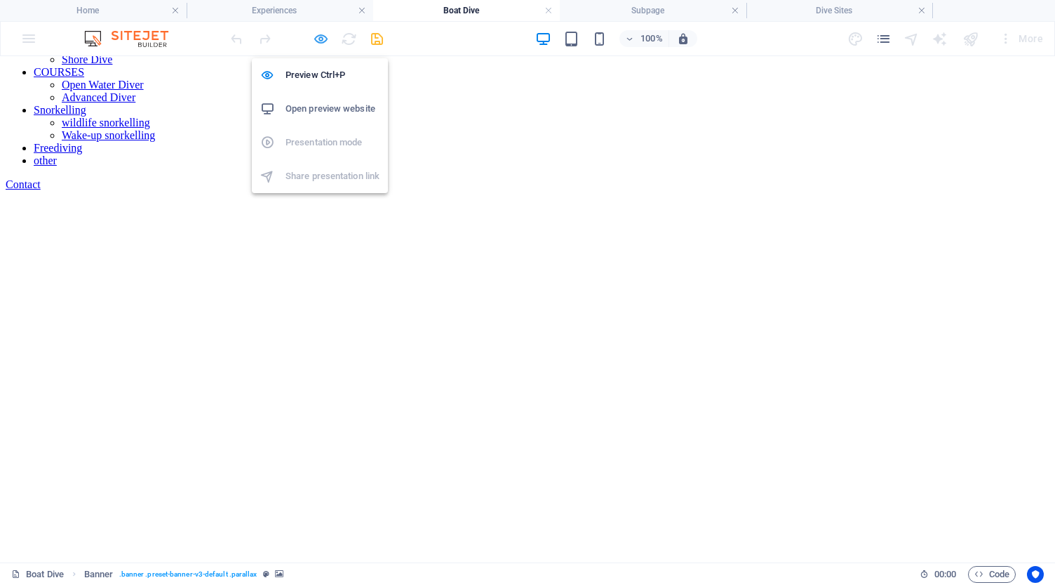
click at [322, 36] on icon "button" at bounding box center [321, 39] width 16 height 16
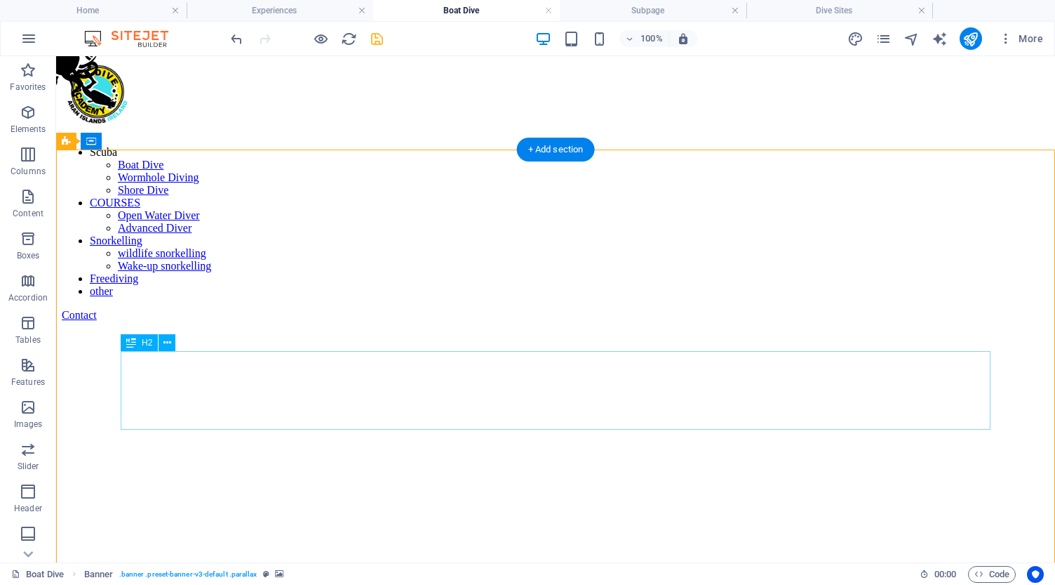
scroll to position [0, 0]
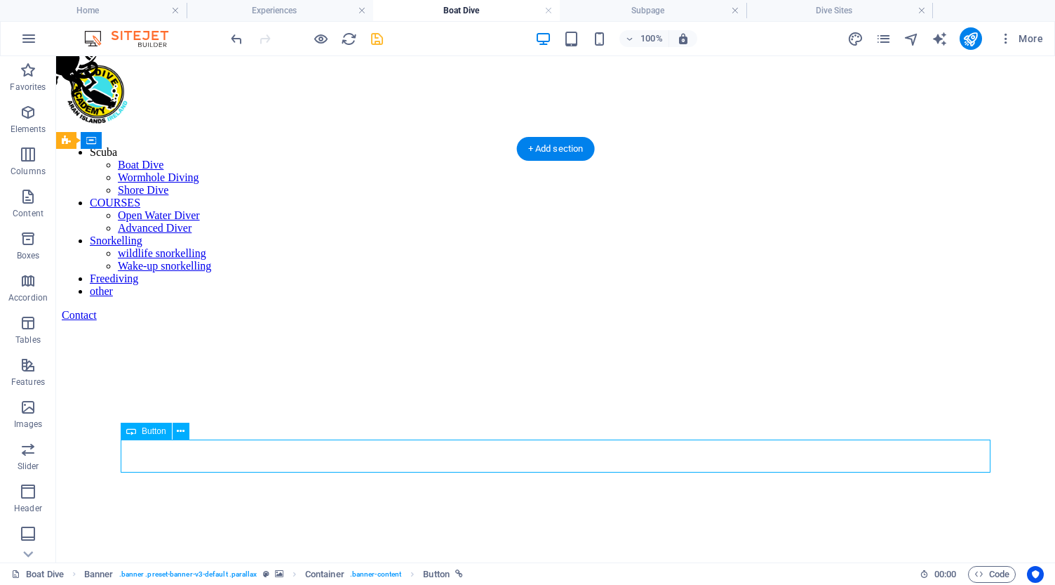
select select "px"
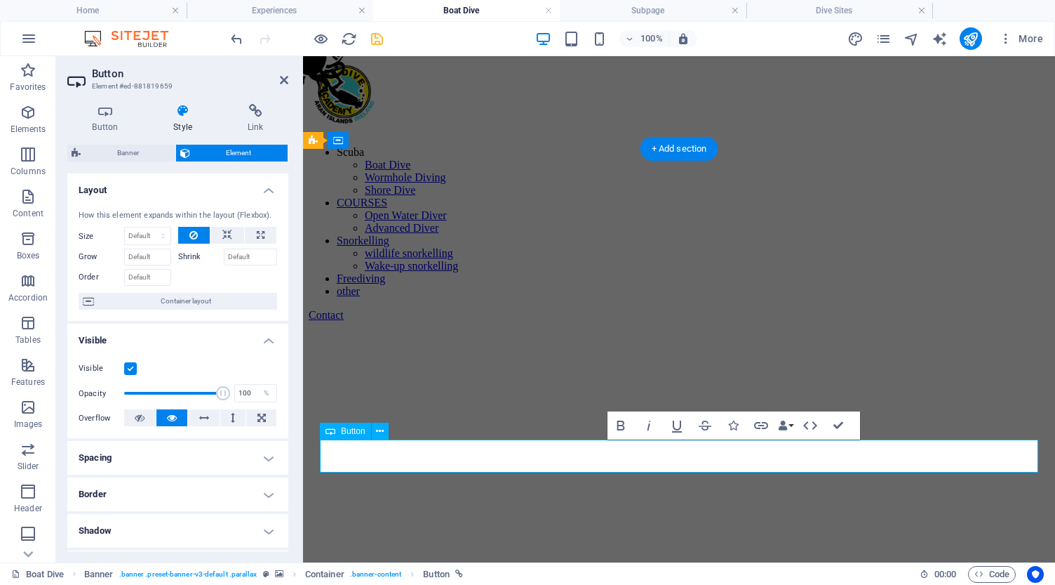
type input "50"
type input "100"
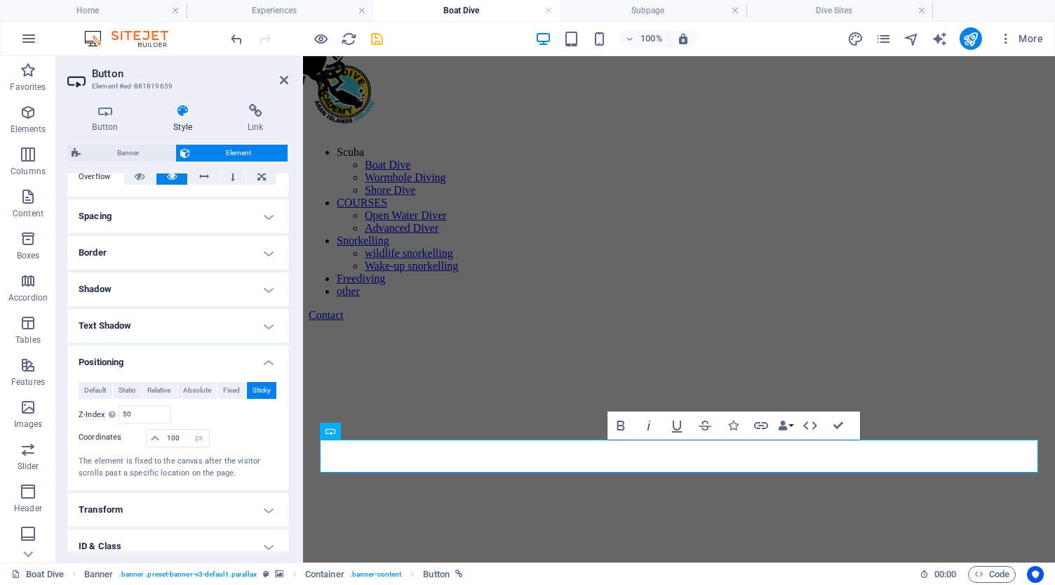
scroll to position [243, 0]
click at [95, 385] on span "Default" at bounding box center [95, 388] width 22 height 17
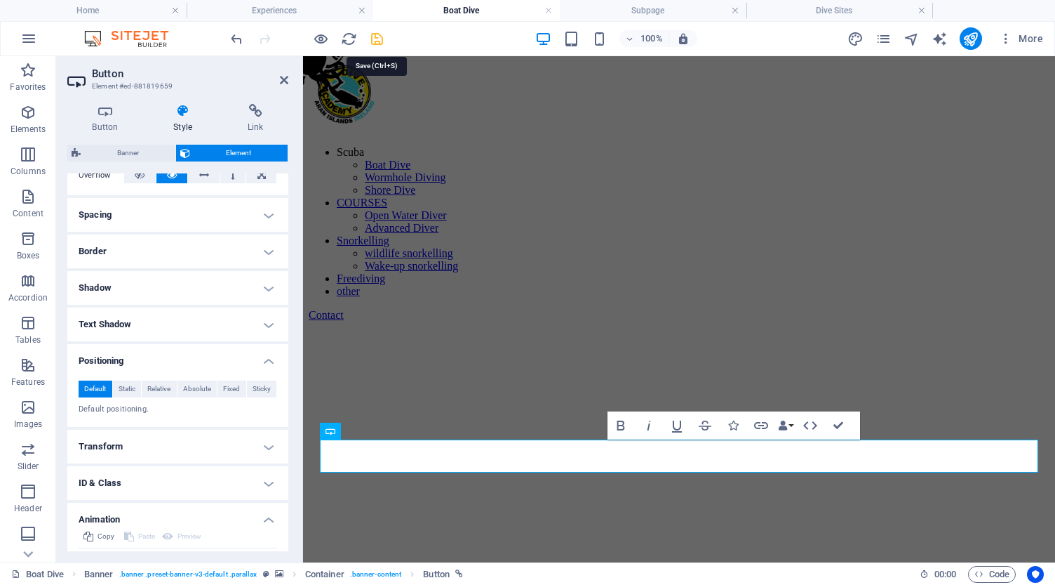
click at [377, 36] on icon "save" at bounding box center [377, 39] width 16 height 16
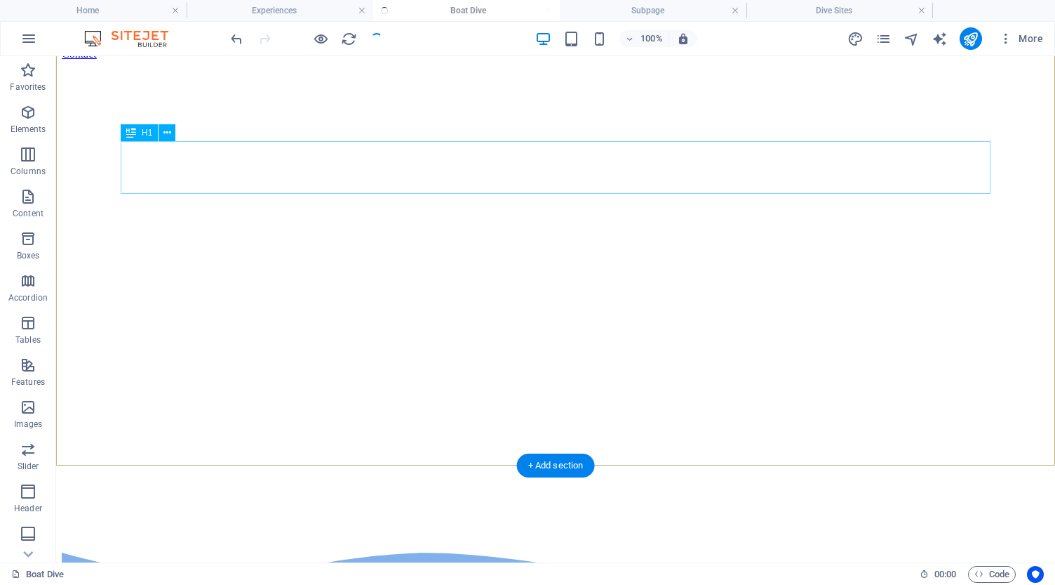
scroll to position [335, 0]
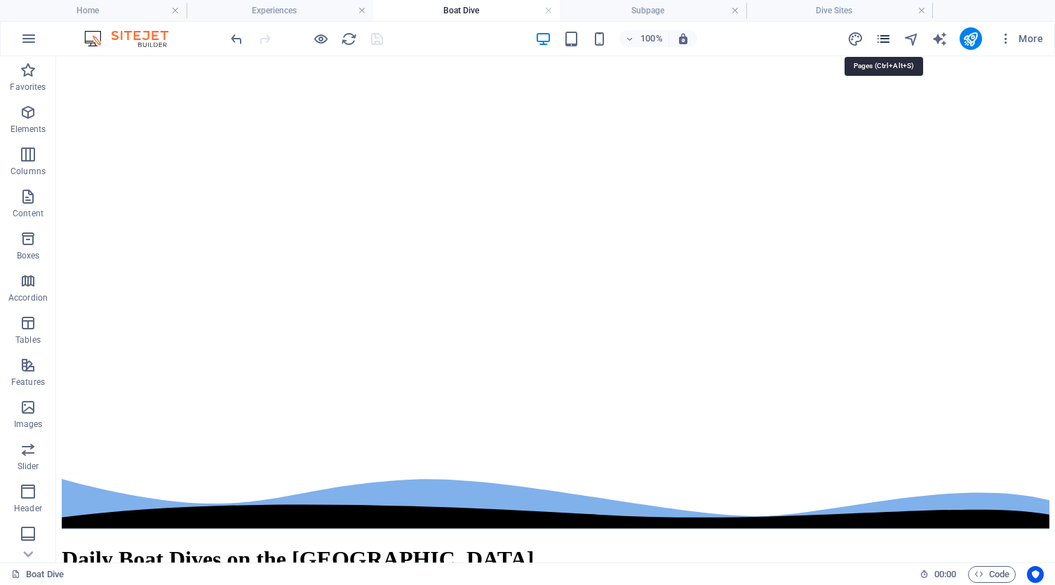
click at [884, 39] on icon "pages" at bounding box center [884, 39] width 16 height 16
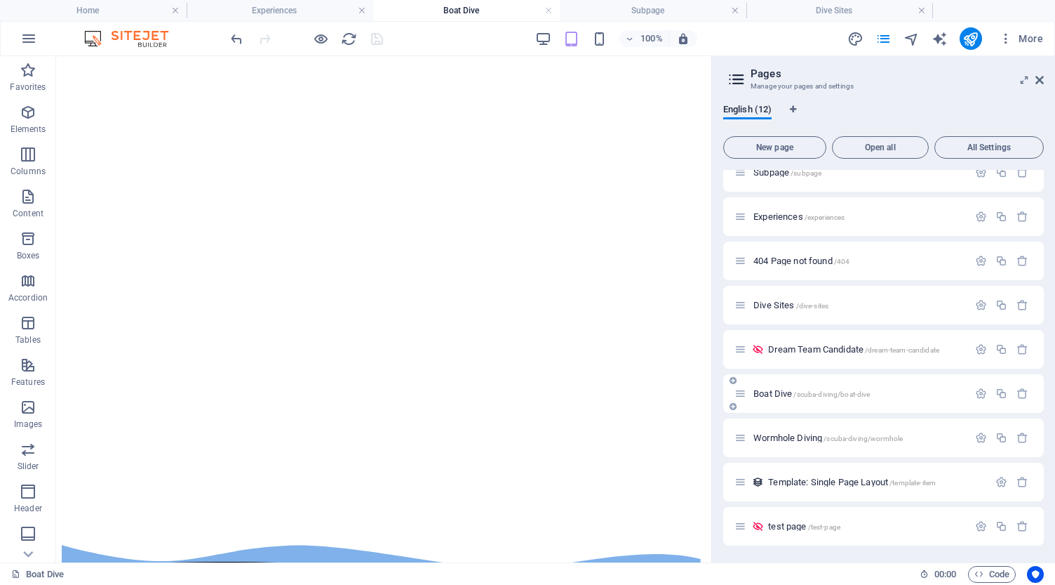
scroll to position [149, 0]
click at [792, 526] on span "test page /test-page" at bounding box center [804, 526] width 72 height 11
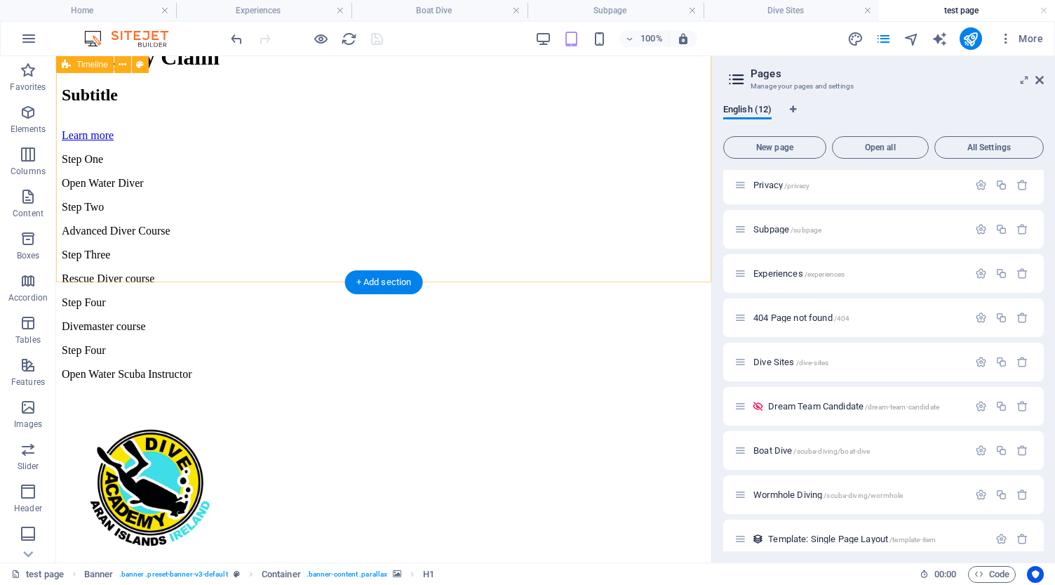
scroll to position [989, 0]
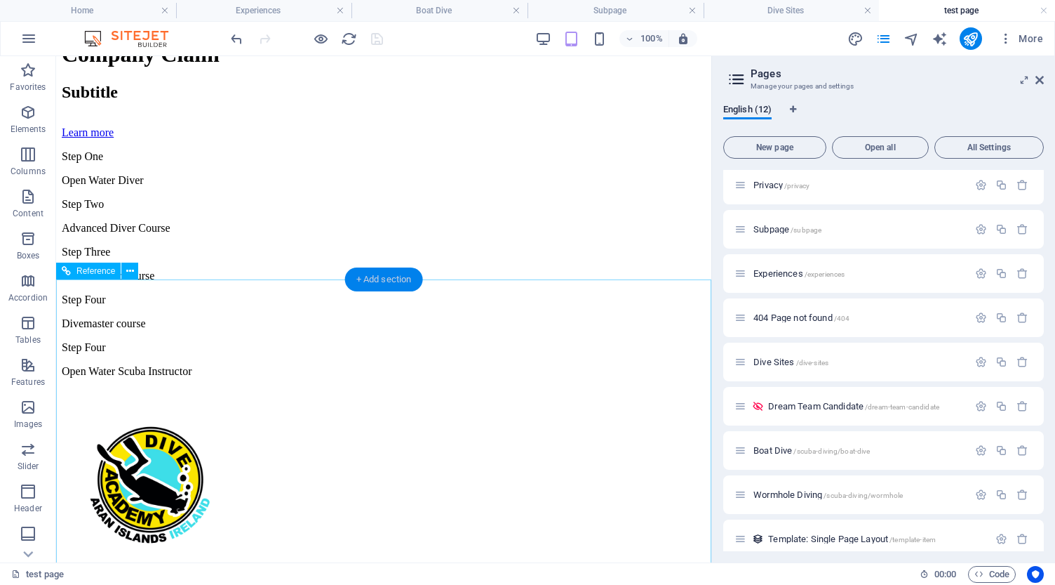
click at [389, 281] on div "+ Add section" at bounding box center [384, 279] width 78 height 24
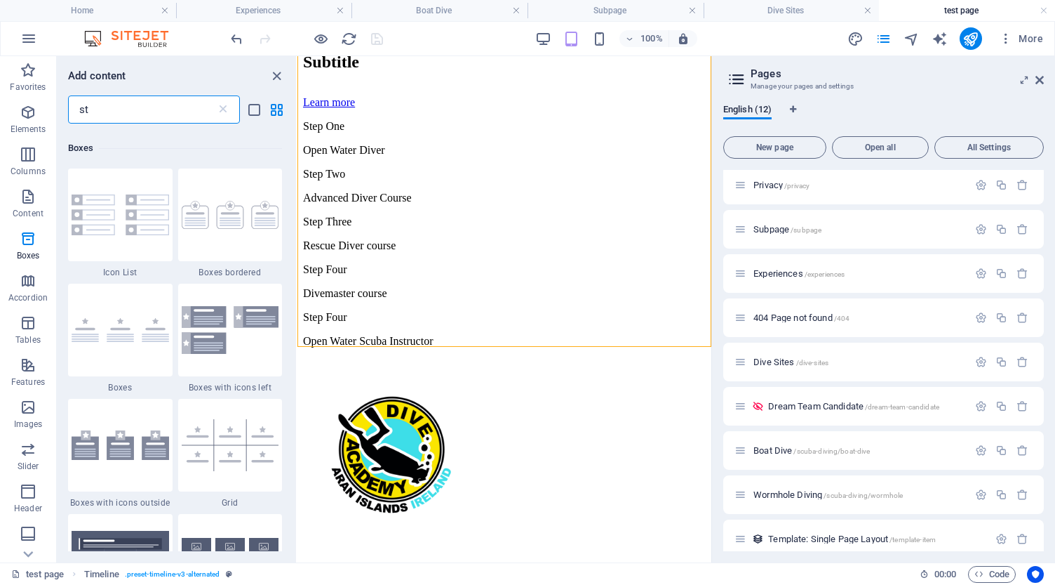
scroll to position [0, 0]
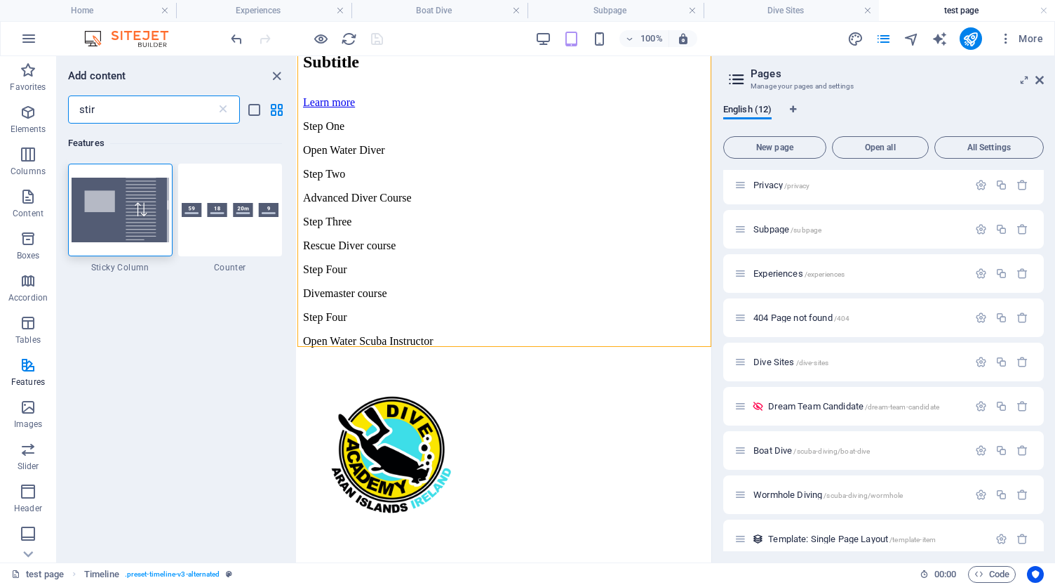
type input "stir"
drag, startPoint x: 121, startPoint y: 274, endPoint x: 128, endPoint y: 222, distance: 53.1
click at [128, 222] on img at bounding box center [121, 210] width 98 height 65
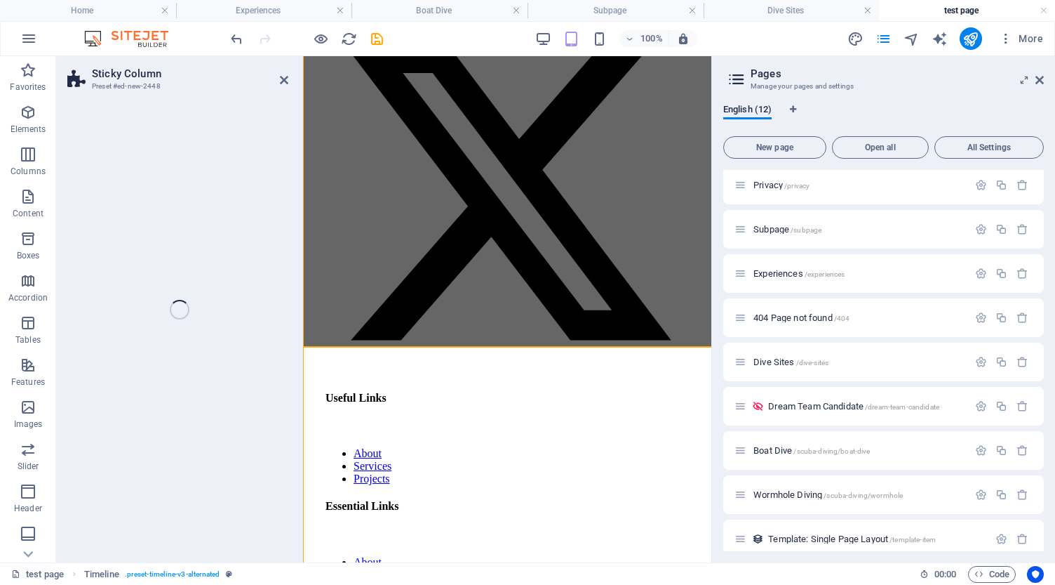
select select "%"
select select "rem"
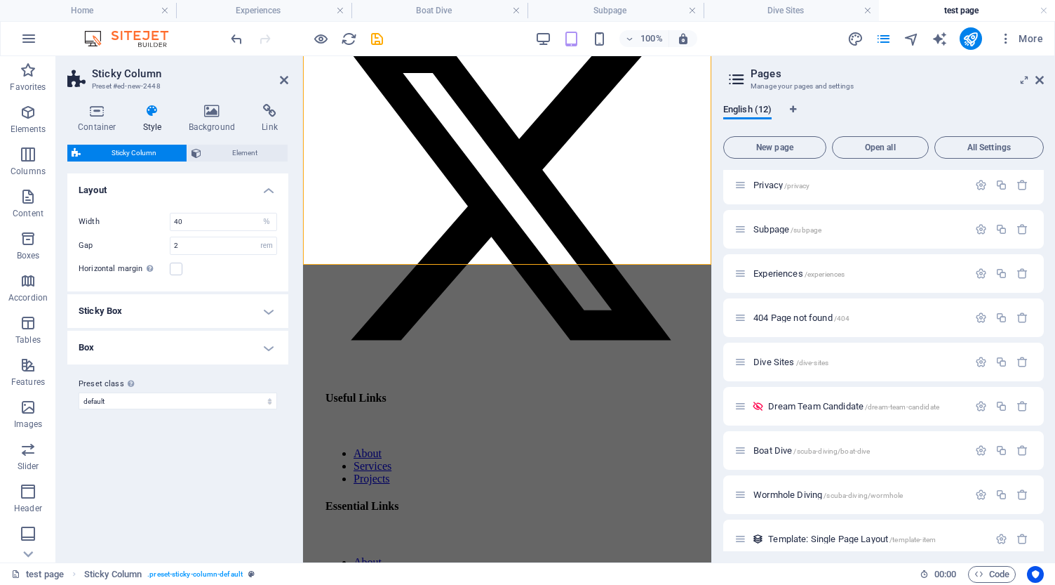
scroll to position [2079, 0]
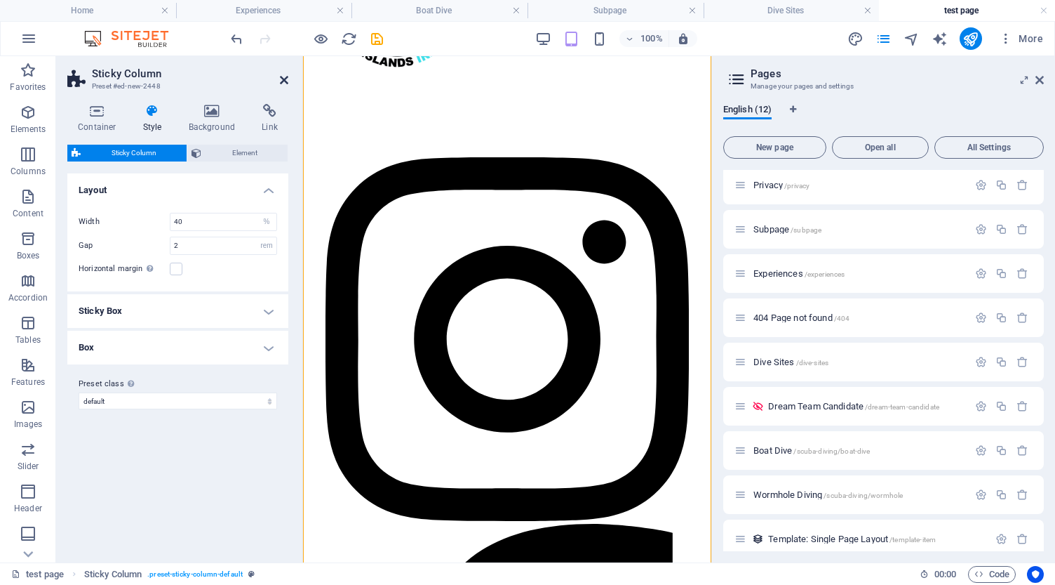
click at [284, 81] on icon at bounding box center [284, 79] width 8 height 11
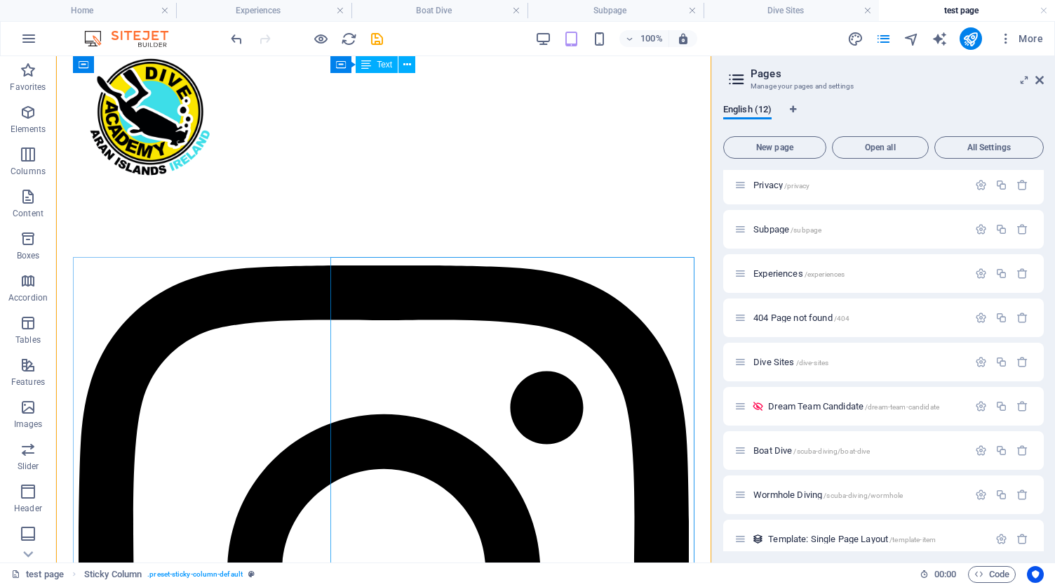
scroll to position [1808, 0]
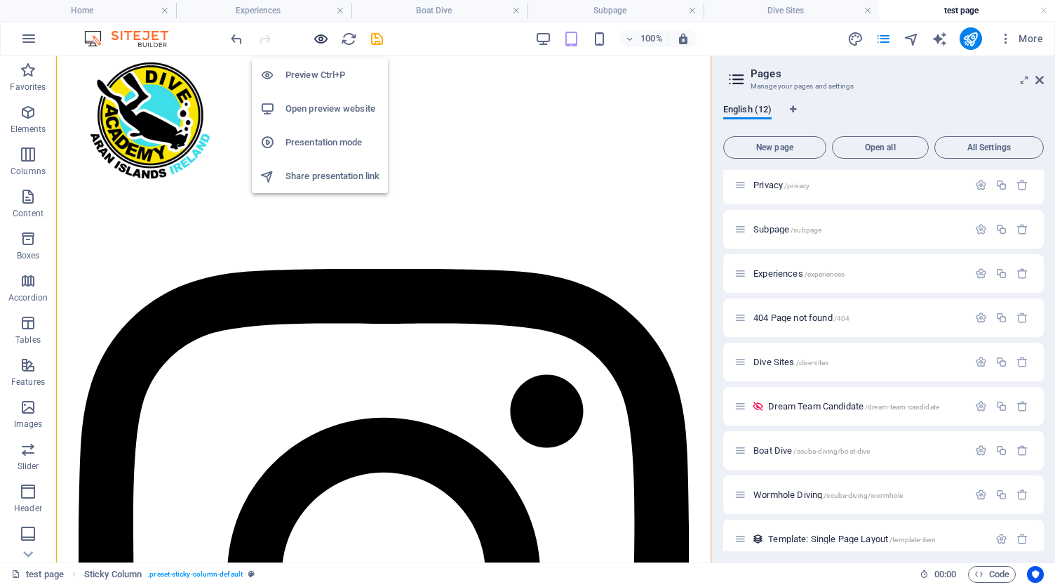
click at [319, 38] on icon "button" at bounding box center [321, 39] width 16 height 16
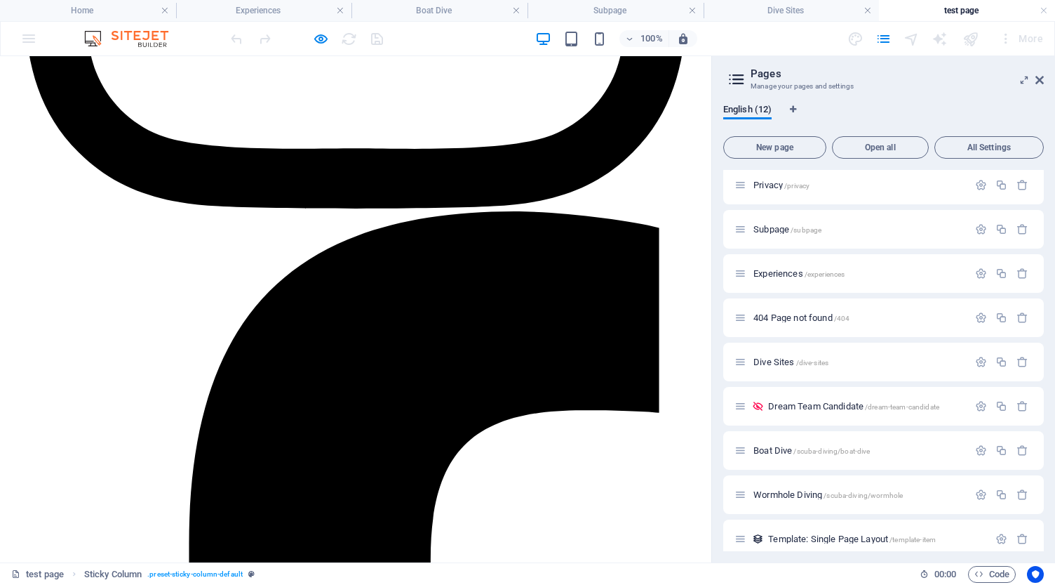
scroll to position [2390, 0]
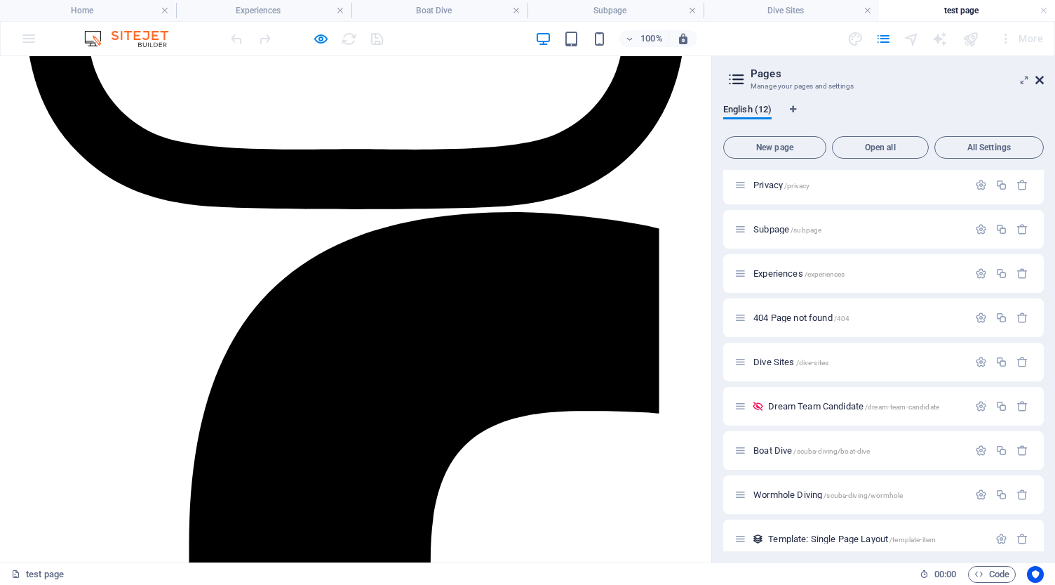
click at [1043, 81] on icon at bounding box center [1040, 79] width 8 height 11
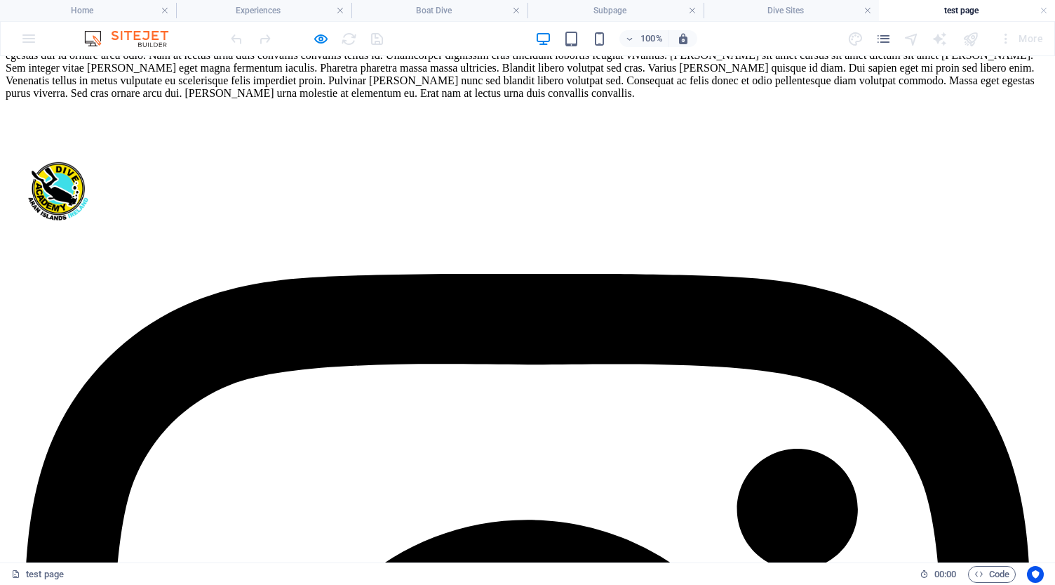
scroll to position [1594, 0]
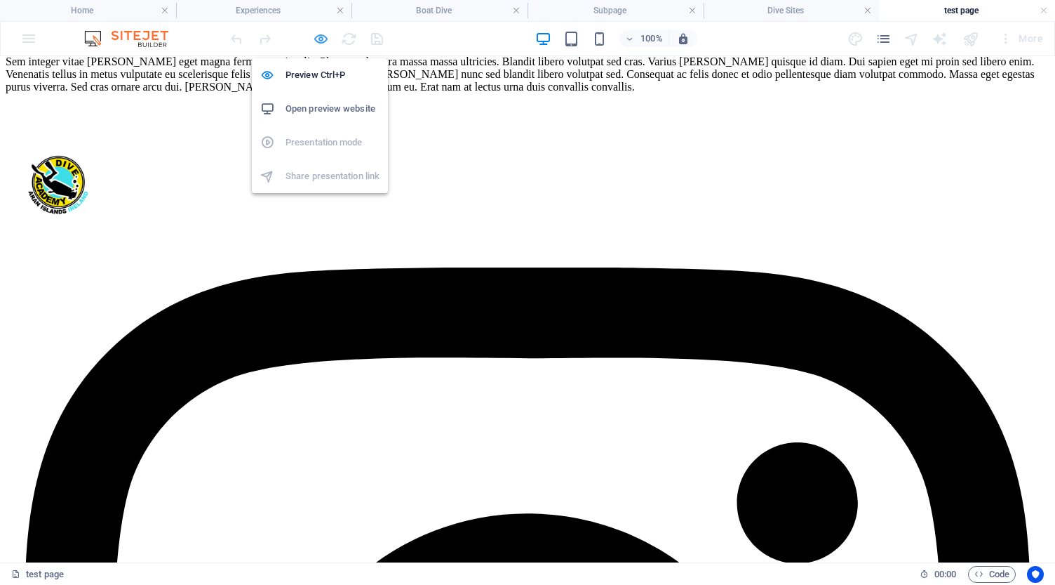
click at [325, 39] on icon "button" at bounding box center [321, 39] width 16 height 16
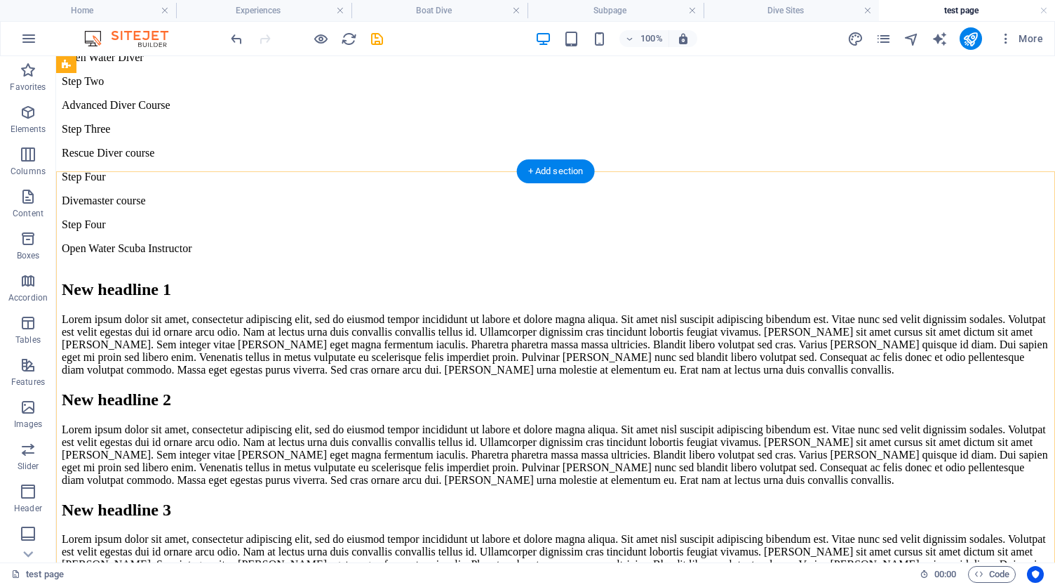
scroll to position [1081, 0]
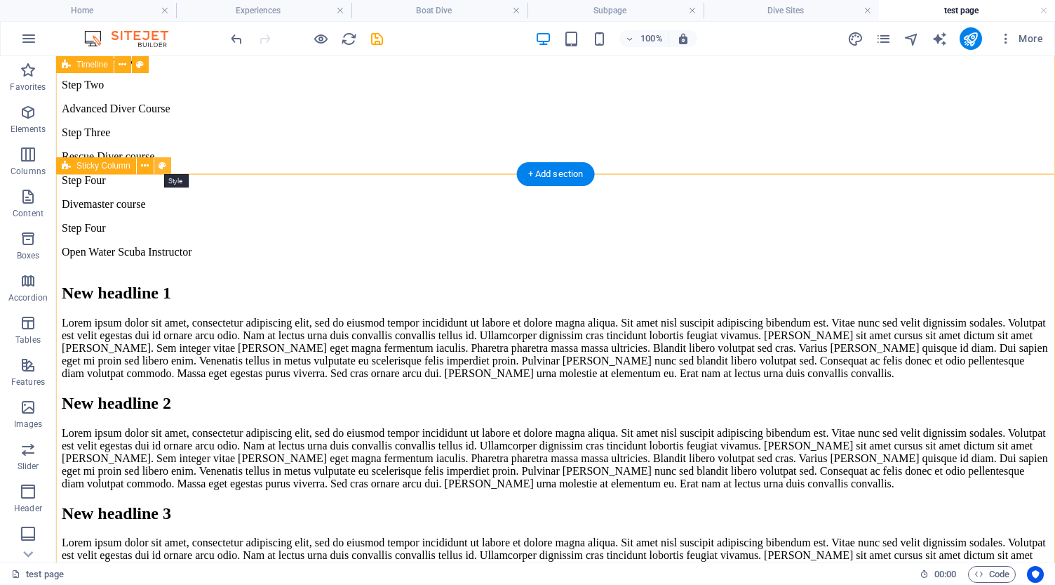
click at [162, 166] on icon at bounding box center [163, 166] width 8 height 15
select select "%"
select select "rem"
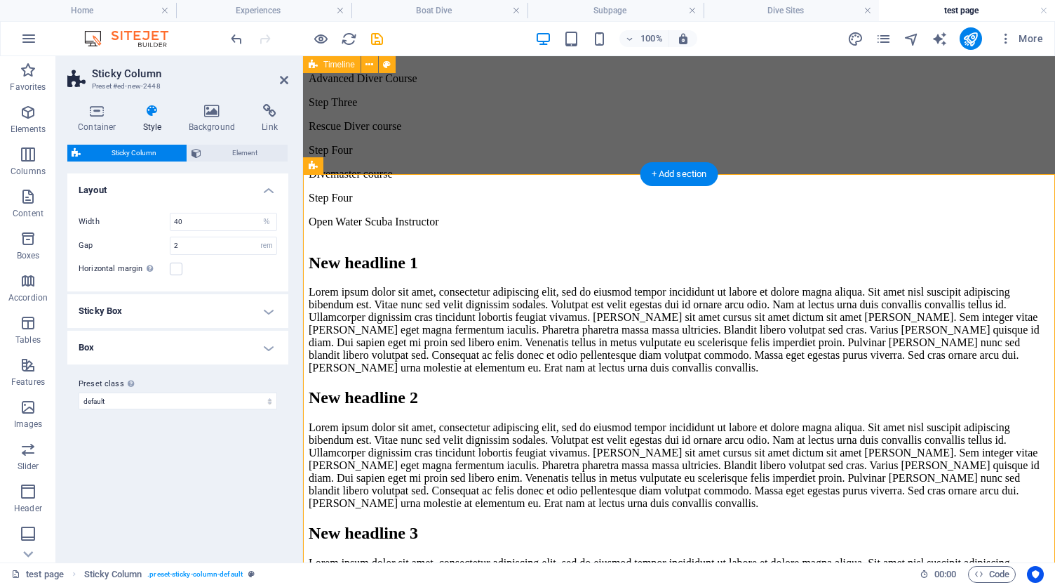
click at [180, 308] on h4 "Sticky Box" at bounding box center [177, 311] width 221 height 34
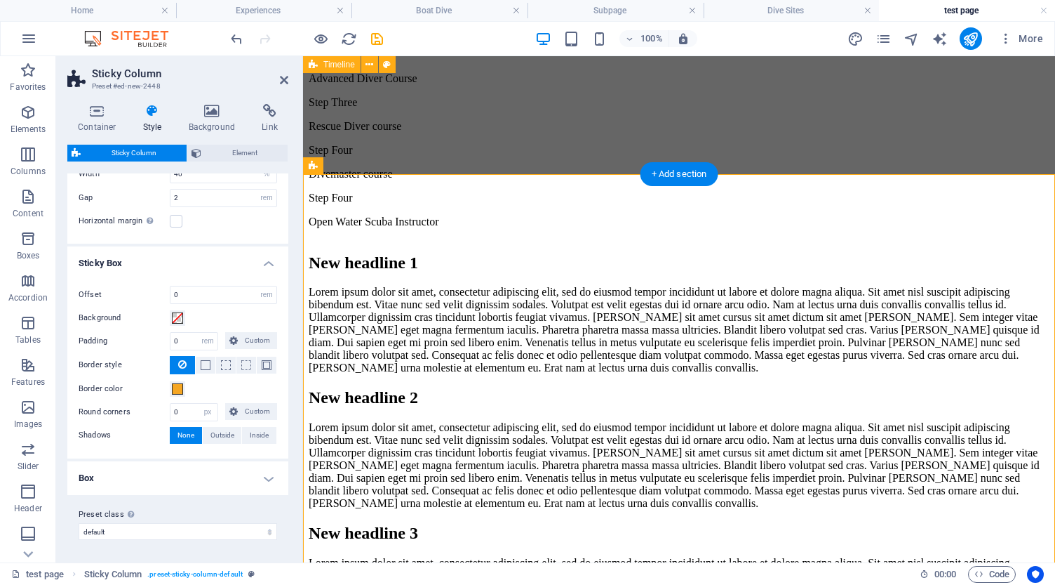
scroll to position [47, 0]
click at [236, 476] on h4 "Box" at bounding box center [177, 479] width 221 height 34
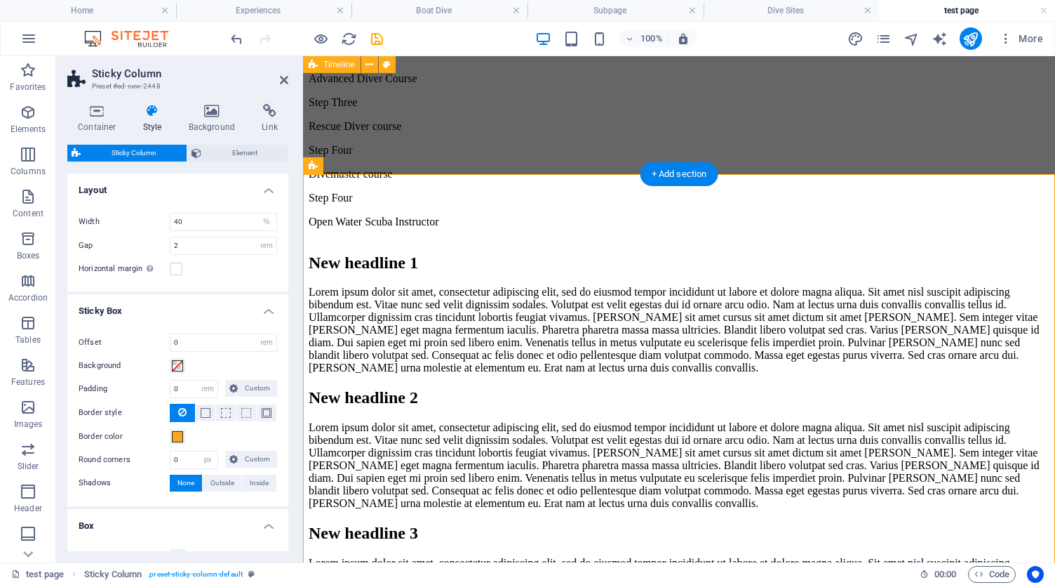
scroll to position [0, 0]
click at [284, 82] on icon at bounding box center [284, 79] width 8 height 11
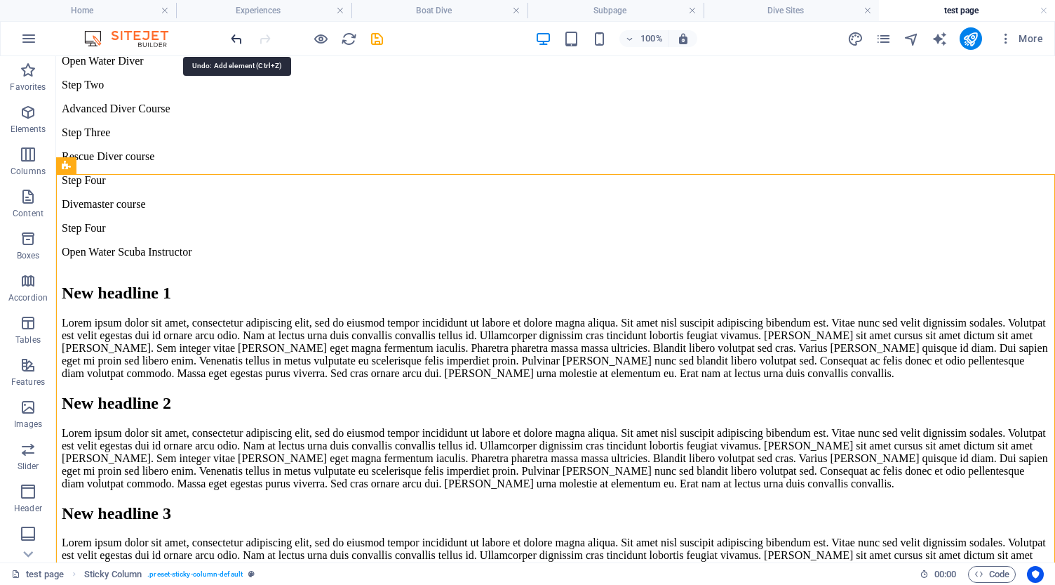
click at [236, 37] on icon "undo" at bounding box center [237, 39] width 16 height 16
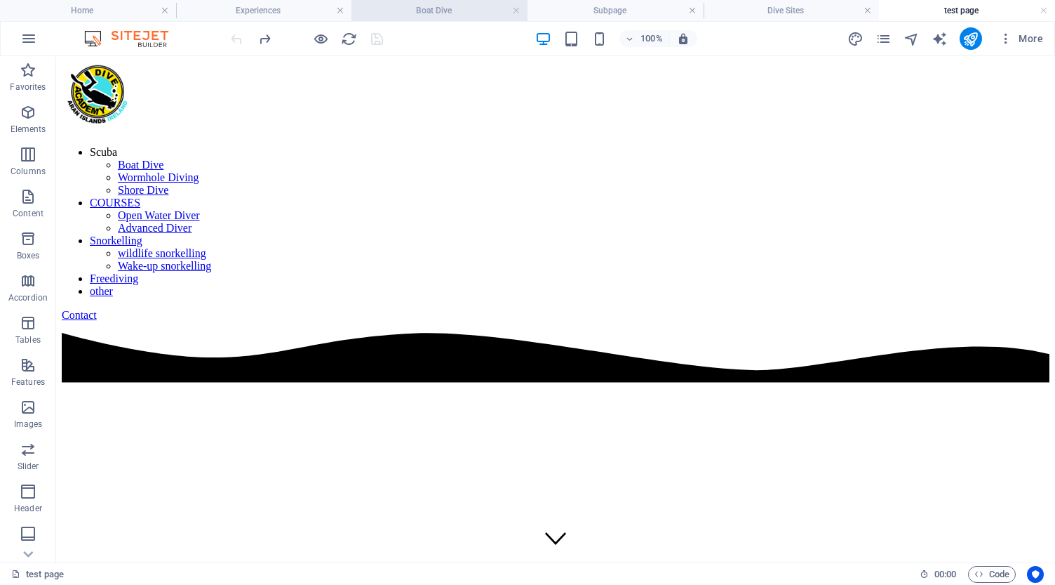
click at [450, 8] on h4 "Boat Dive" at bounding box center [440, 10] width 176 height 15
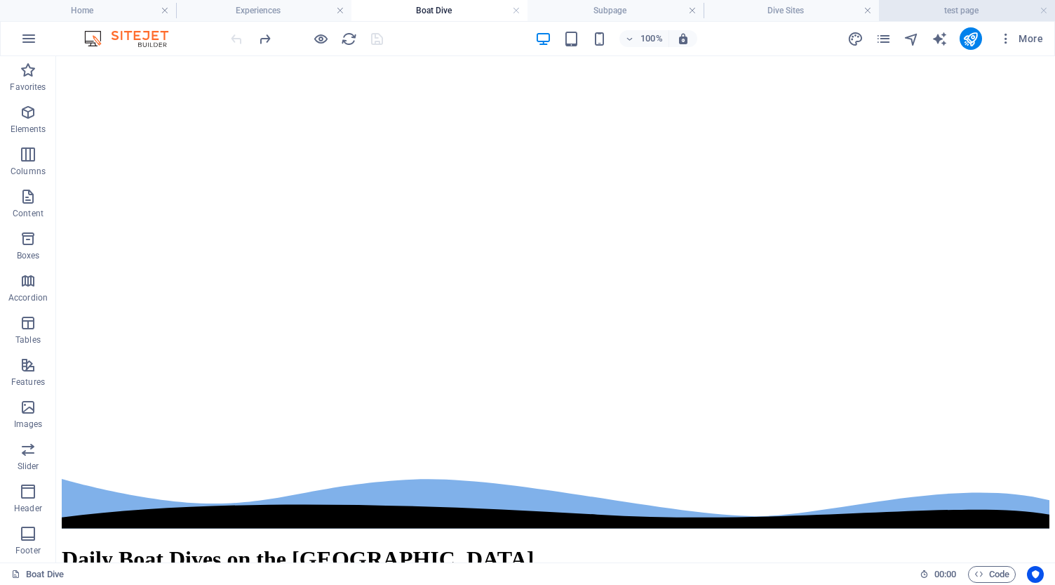
click at [930, 7] on h4 "test page" at bounding box center [967, 10] width 176 height 15
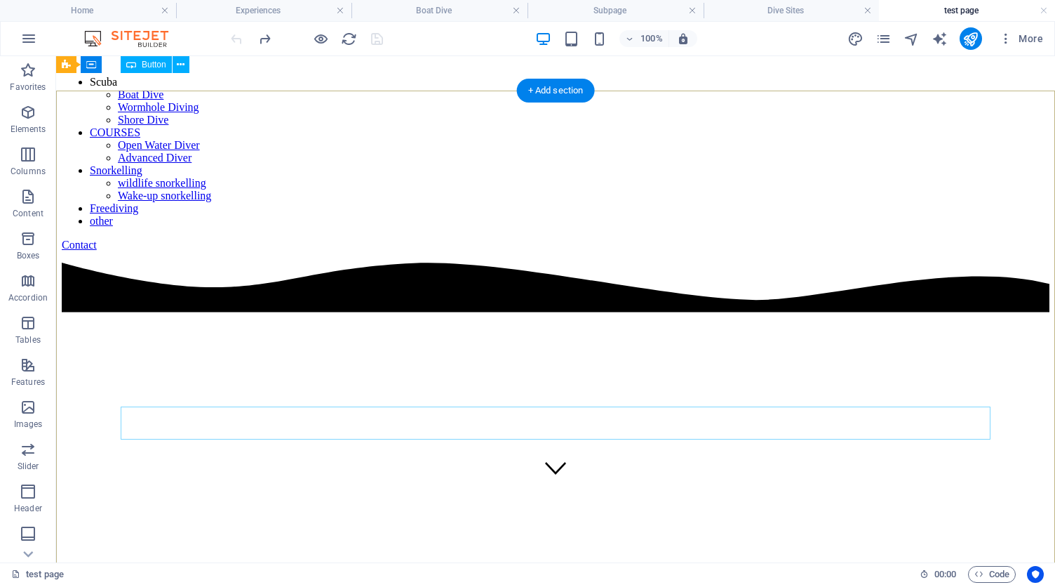
scroll to position [52, 0]
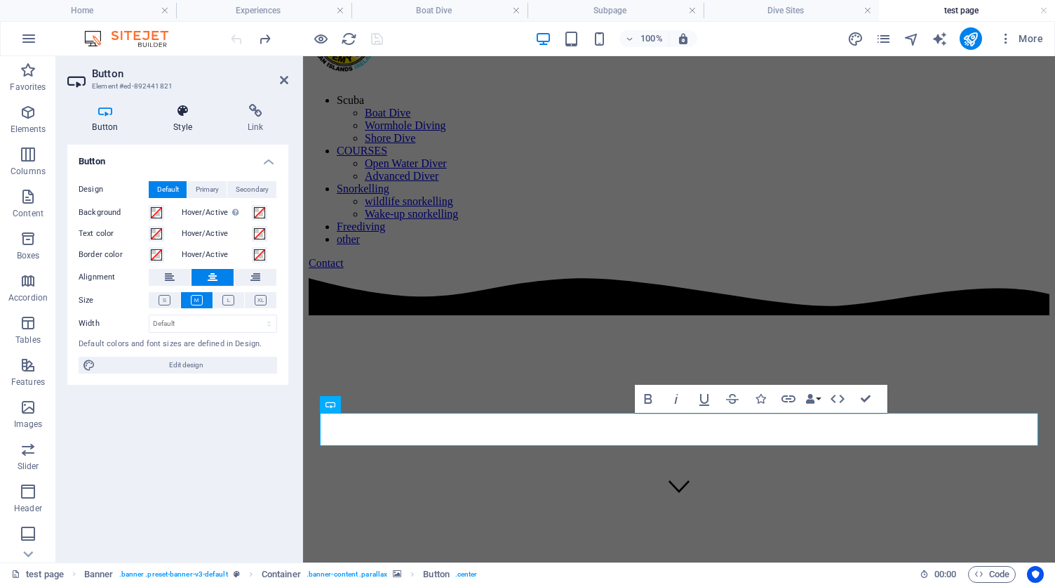
click at [178, 116] on icon at bounding box center [183, 111] width 69 height 14
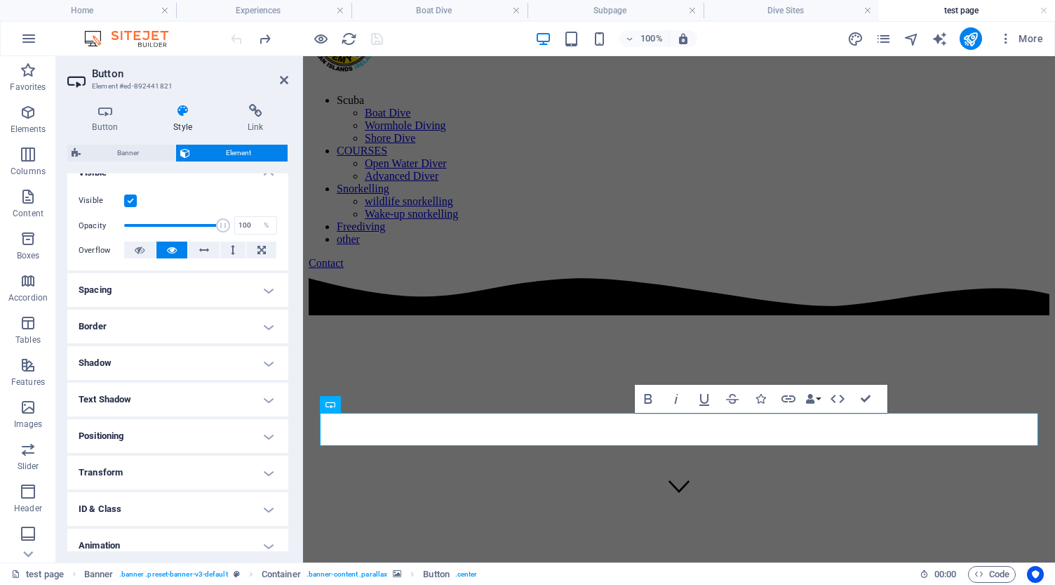
scroll to position [171, 0]
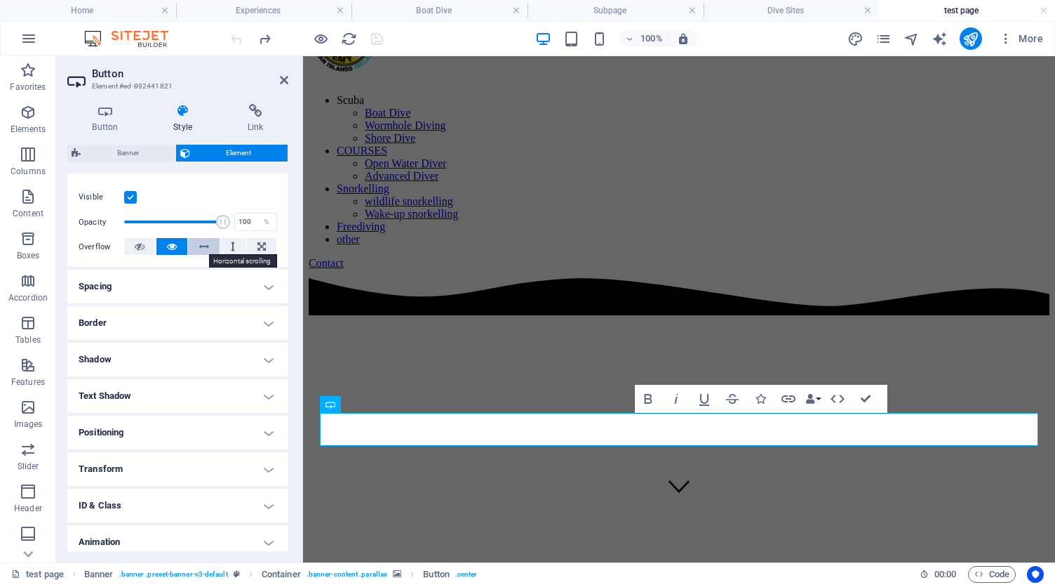
click at [208, 246] on button at bounding box center [204, 246] width 32 height 17
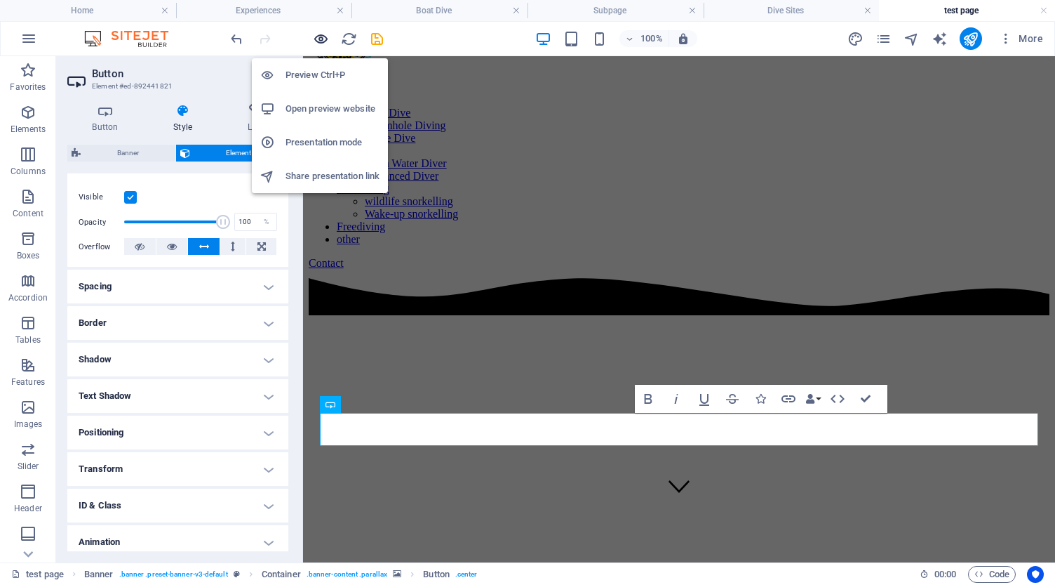
click at [320, 37] on icon "button" at bounding box center [321, 39] width 16 height 16
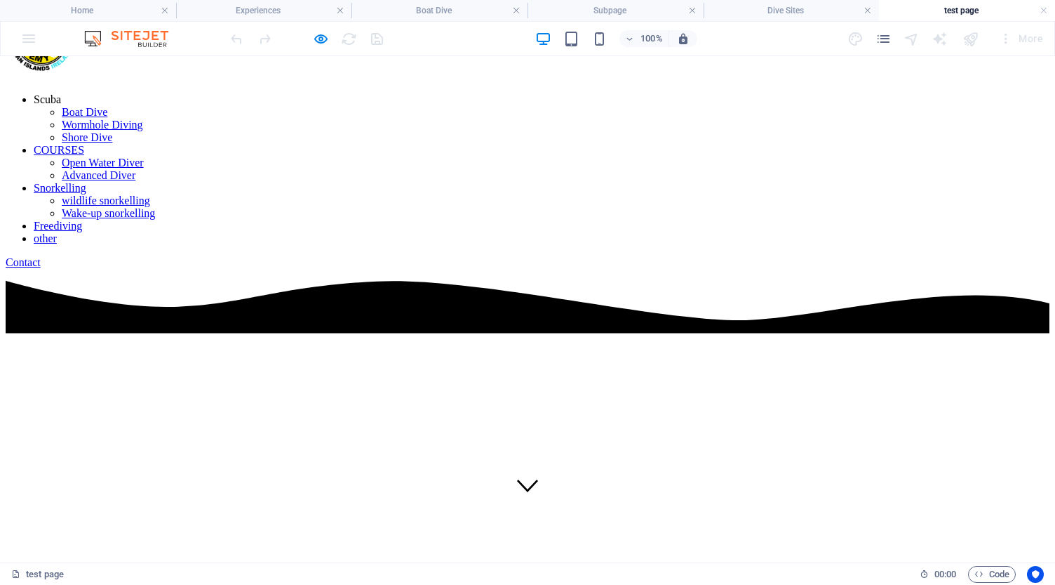
scroll to position [37, 0]
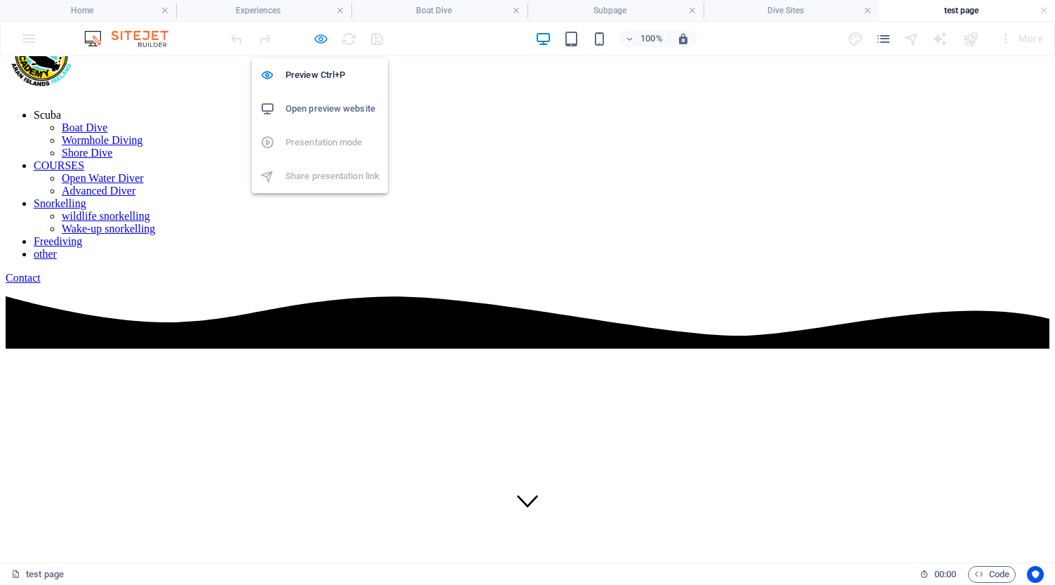
click at [323, 44] on icon "button" at bounding box center [321, 39] width 16 height 16
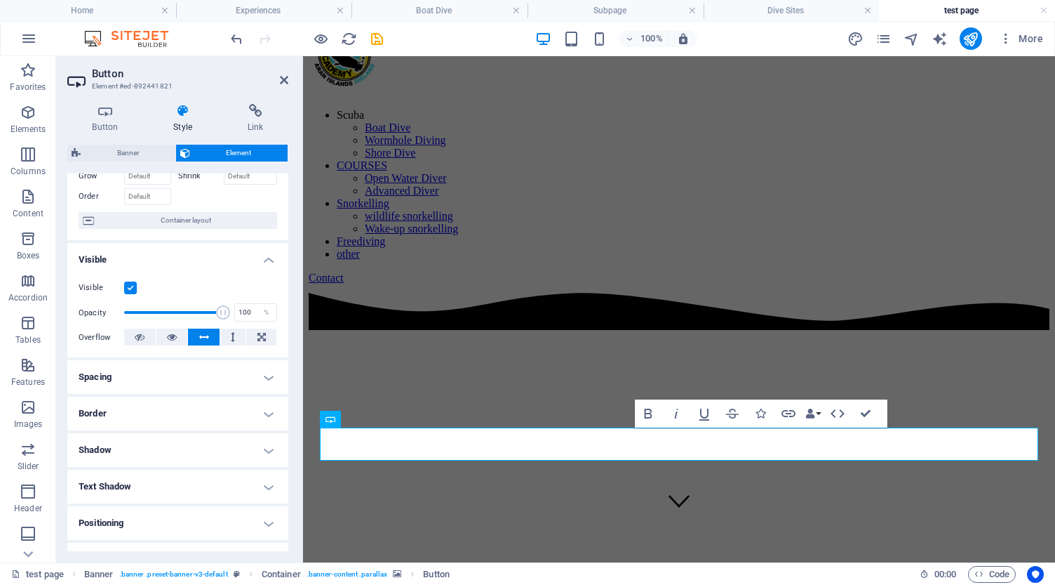
scroll to position [81, 0]
click at [235, 40] on icon "undo" at bounding box center [237, 39] width 16 height 16
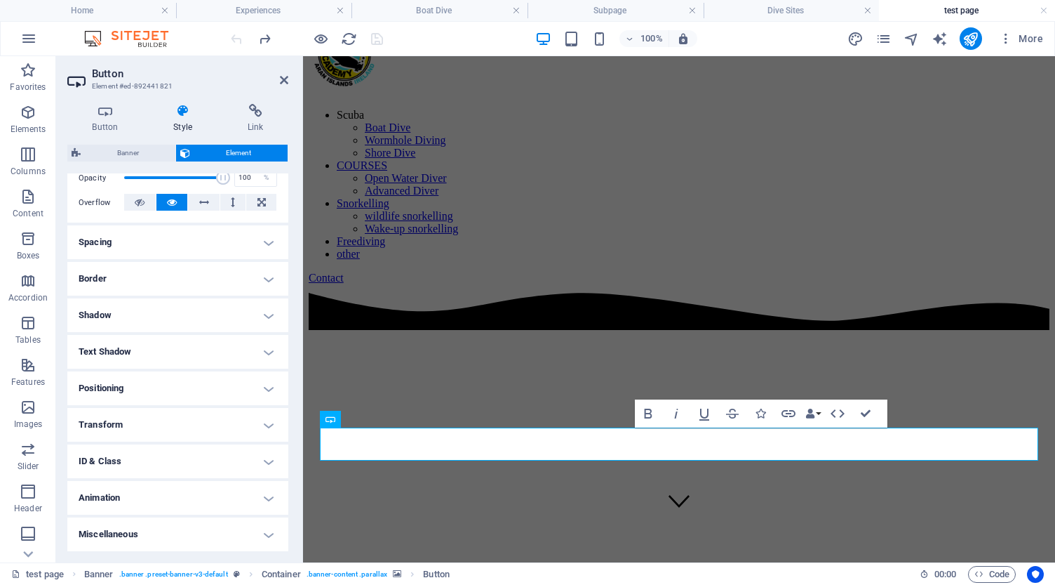
scroll to position [215, 0]
click at [174, 425] on h4 "Transform" at bounding box center [177, 425] width 221 height 34
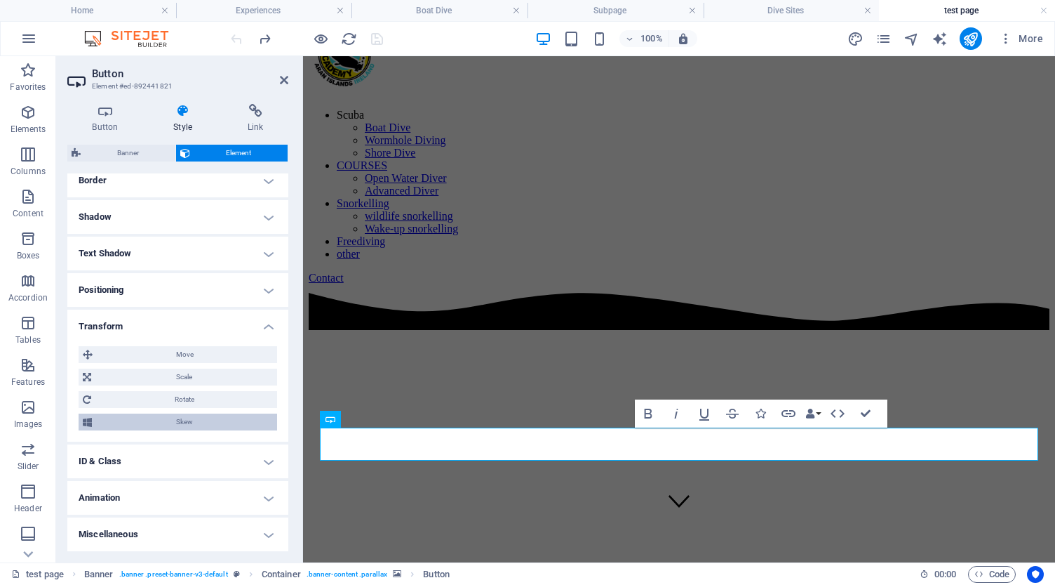
scroll to position [313, 0]
click at [177, 356] on span "Move" at bounding box center [185, 355] width 176 height 17
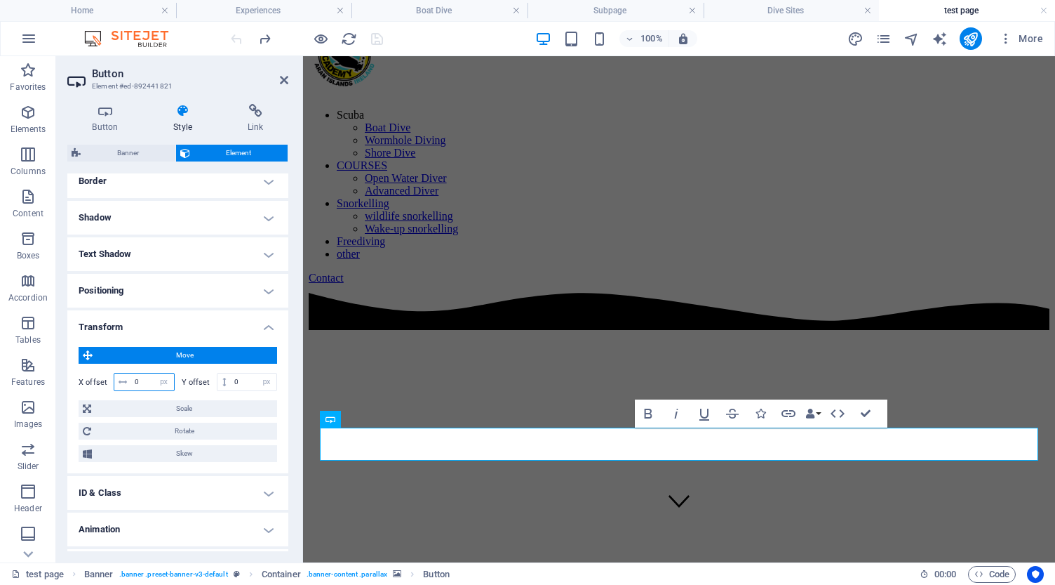
drag, startPoint x: 149, startPoint y: 382, endPoint x: 121, endPoint y: 381, distance: 28.1
click at [121, 381] on div "0 px rem % em vh vw" at bounding box center [144, 382] width 61 height 18
type input "50"
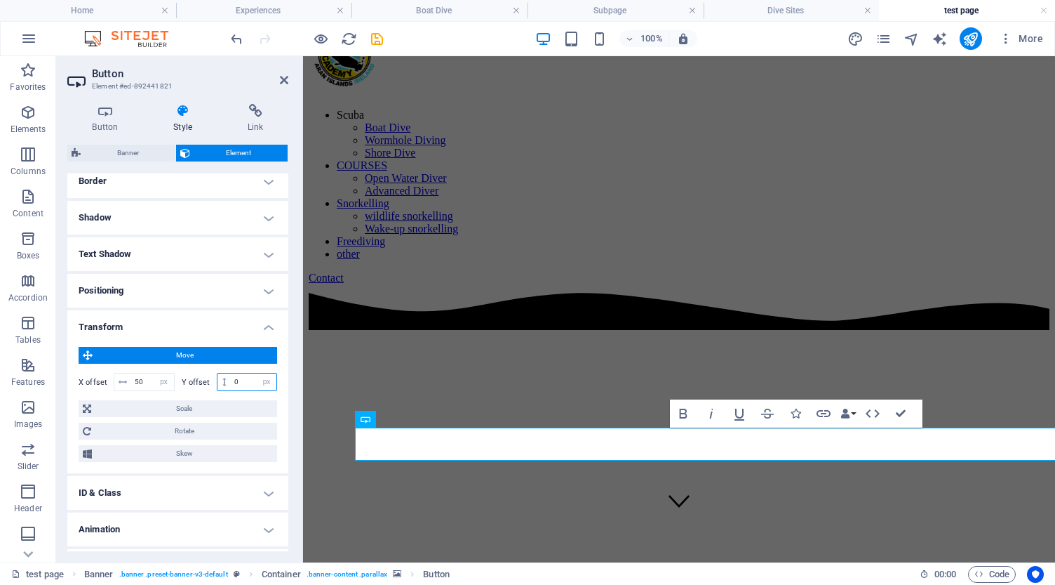
click at [239, 384] on input "0" at bounding box center [254, 381] width 46 height 17
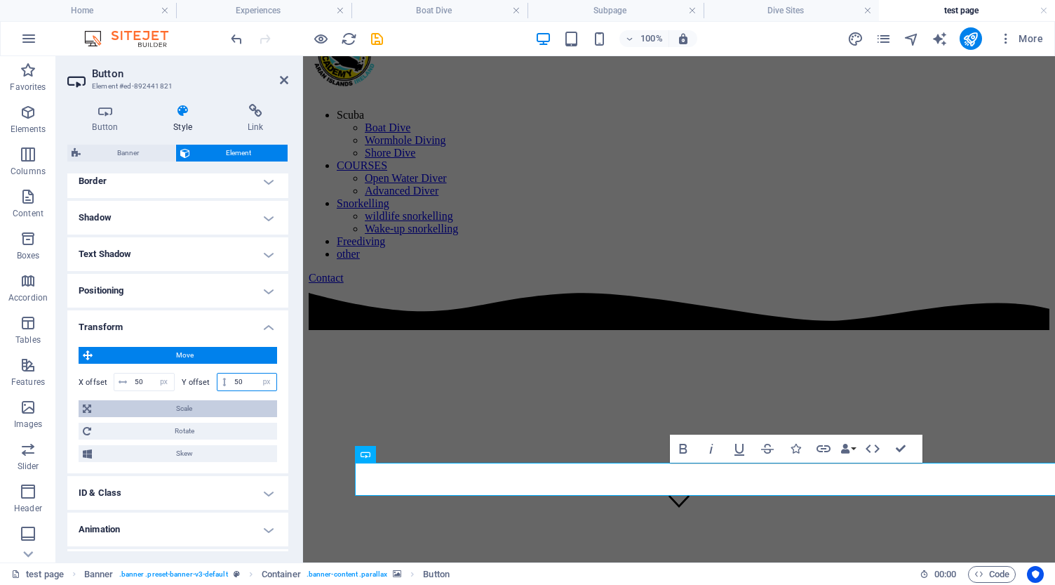
type input "50"
click at [163, 410] on span "Scale" at bounding box center [184, 408] width 178 height 17
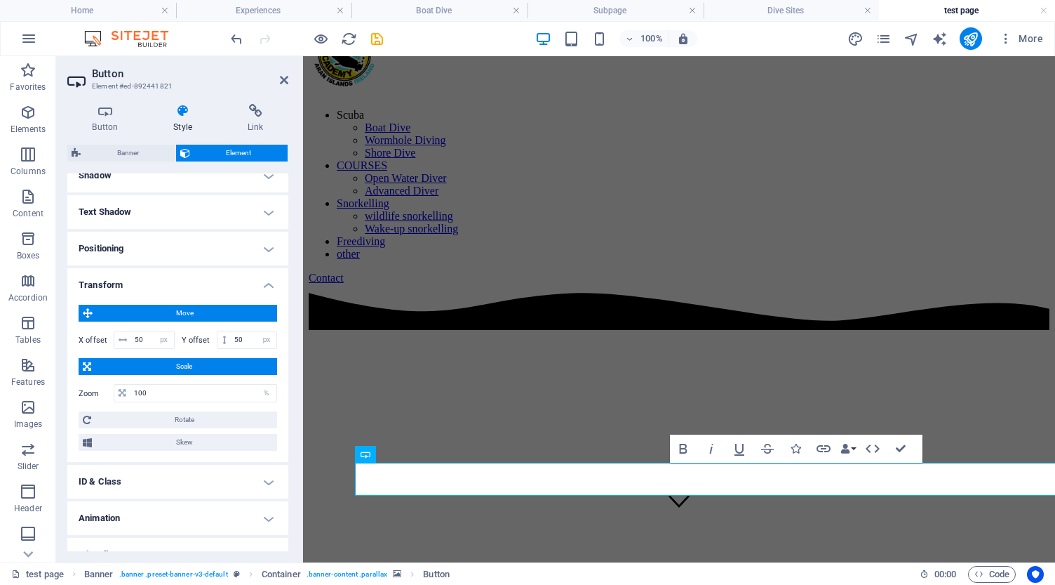
scroll to position [362, 0]
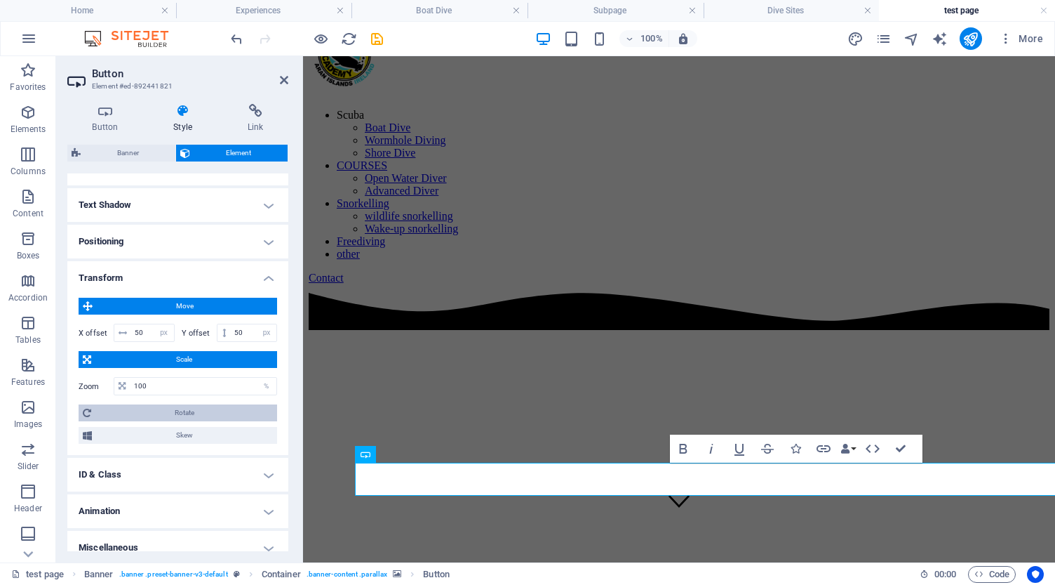
click at [166, 418] on span "Rotate" at bounding box center [184, 412] width 178 height 17
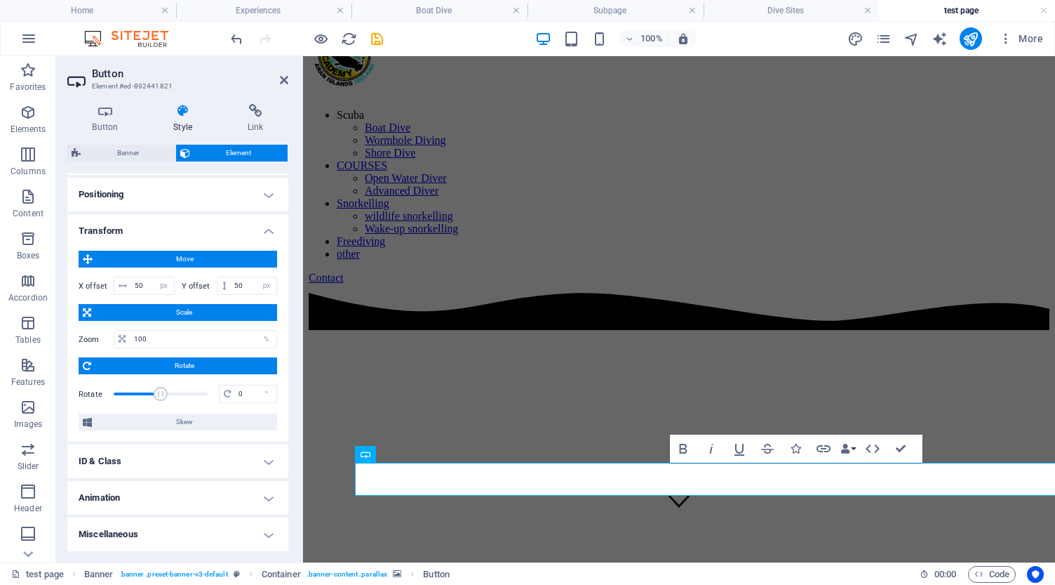
scroll to position [408, 0]
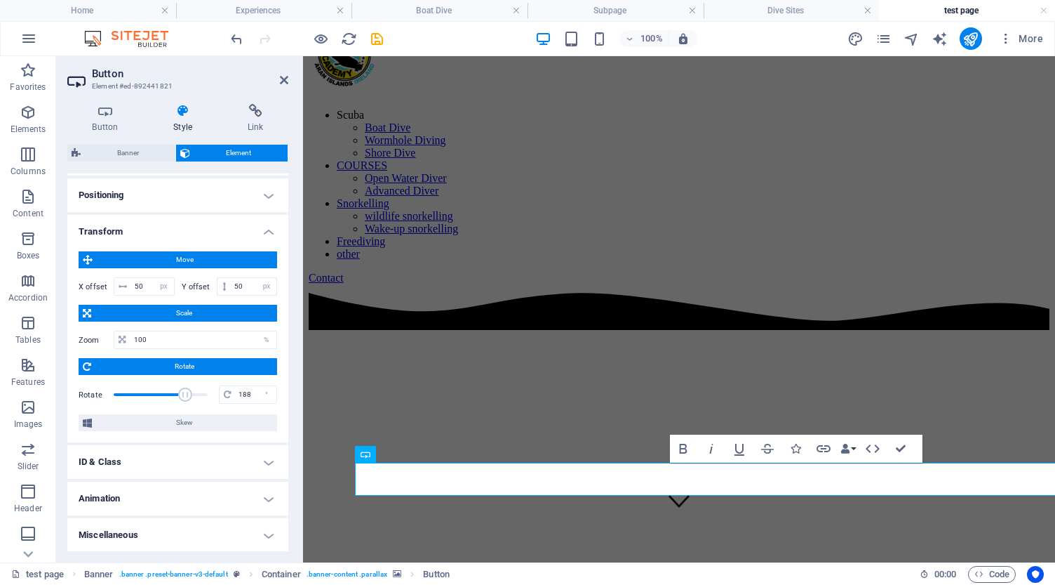
type input "194"
drag, startPoint x: 159, startPoint y: 393, endPoint x: 184, endPoint y: 392, distance: 25.3
click at [184, 392] on span at bounding box center [186, 394] width 14 height 14
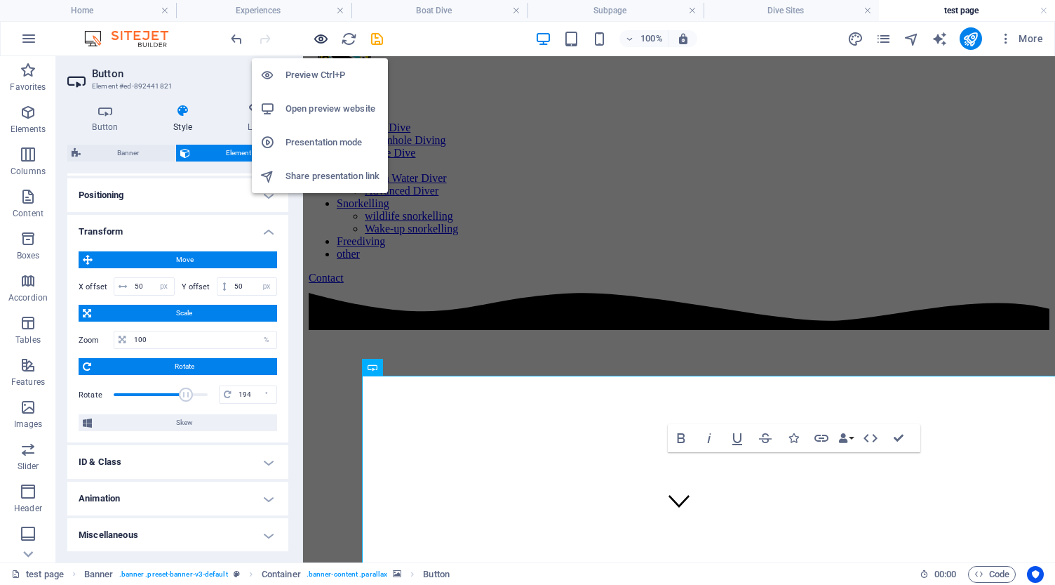
click at [322, 39] on icon "button" at bounding box center [321, 39] width 16 height 16
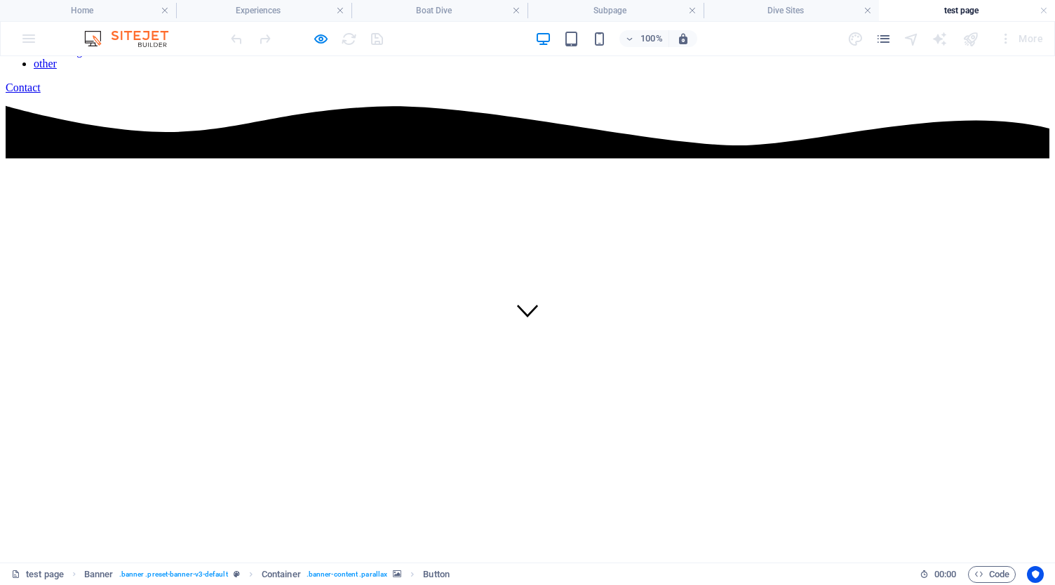
scroll to position [242, 0]
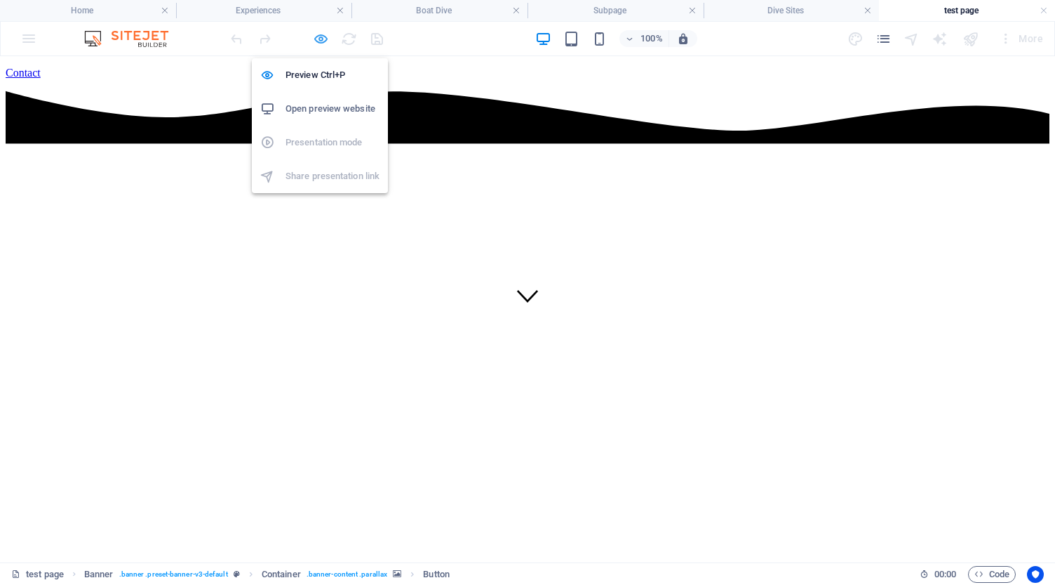
click at [323, 39] on icon "button" at bounding box center [321, 39] width 16 height 16
select select "px"
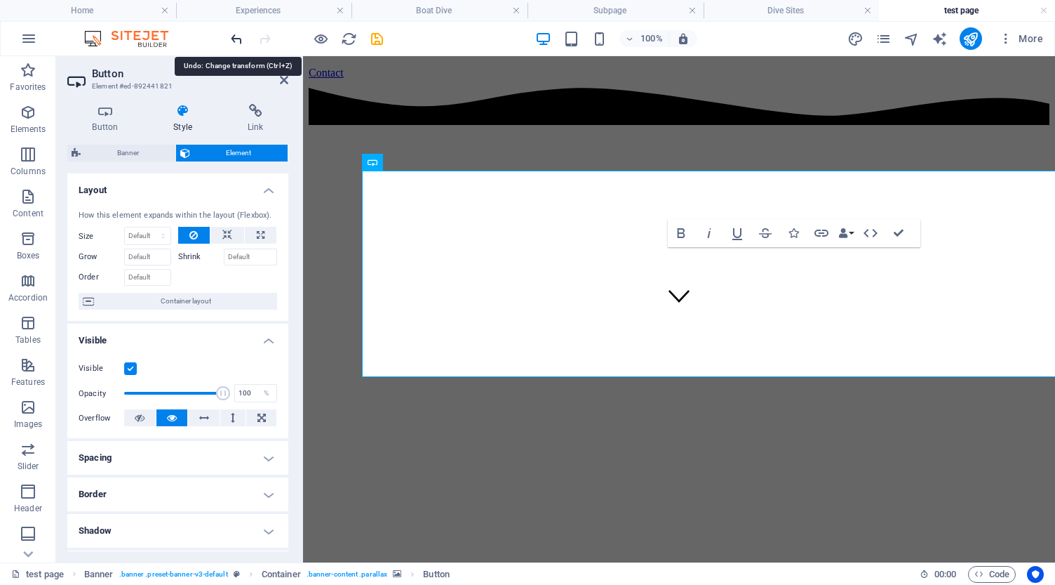
click at [236, 35] on icon "undo" at bounding box center [237, 39] width 16 height 16
type input "0"
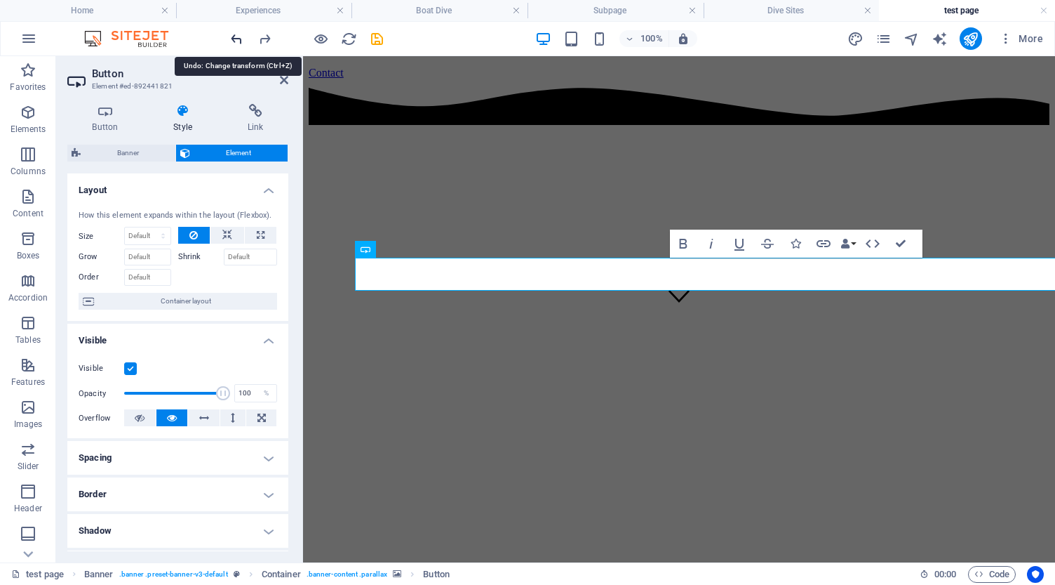
click at [235, 37] on icon "undo" at bounding box center [237, 39] width 16 height 16
type input "0"
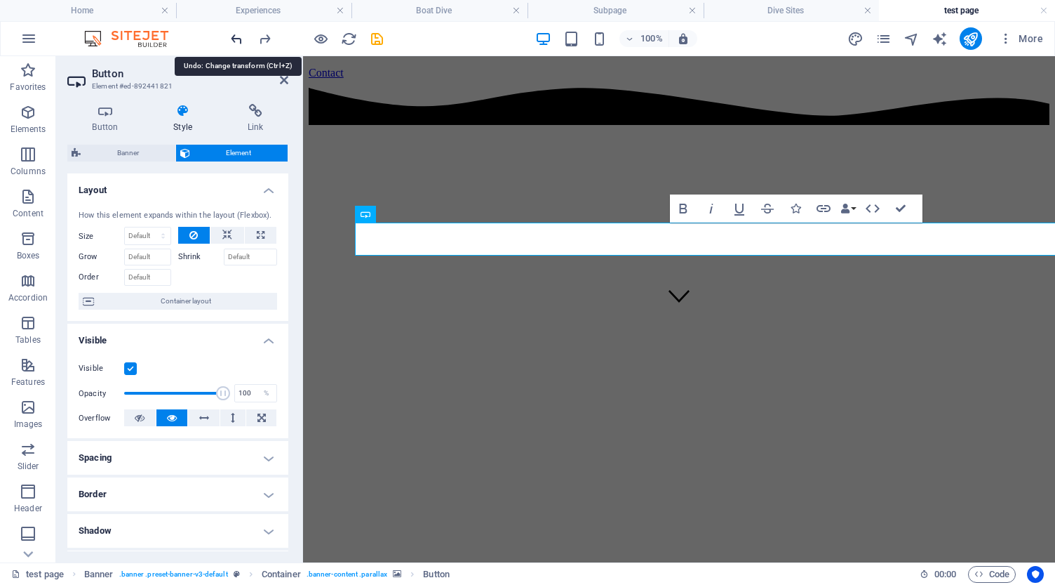
click at [235, 37] on icon "undo" at bounding box center [237, 39] width 16 height 16
type input "0"
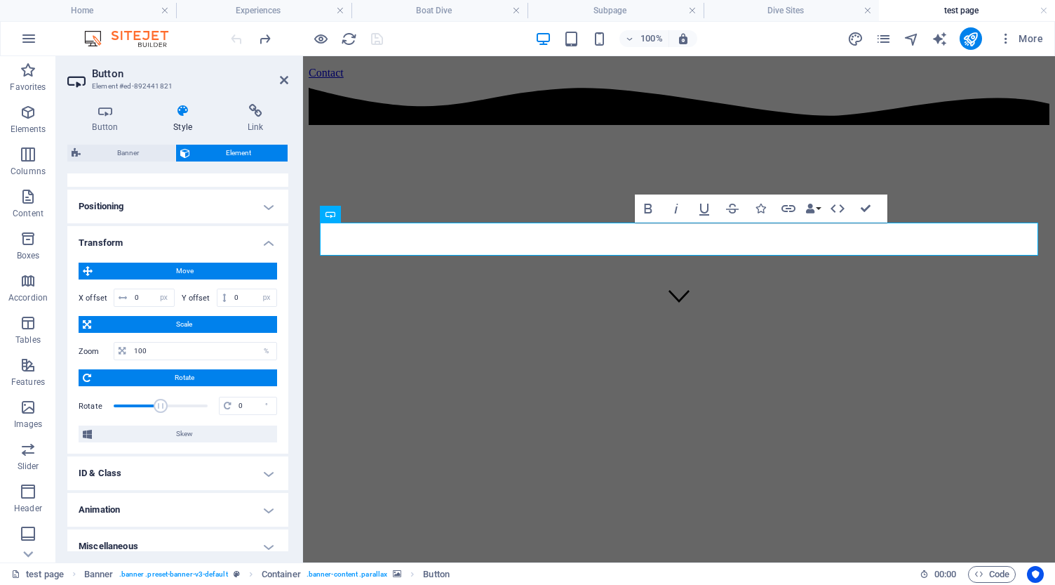
scroll to position [399, 0]
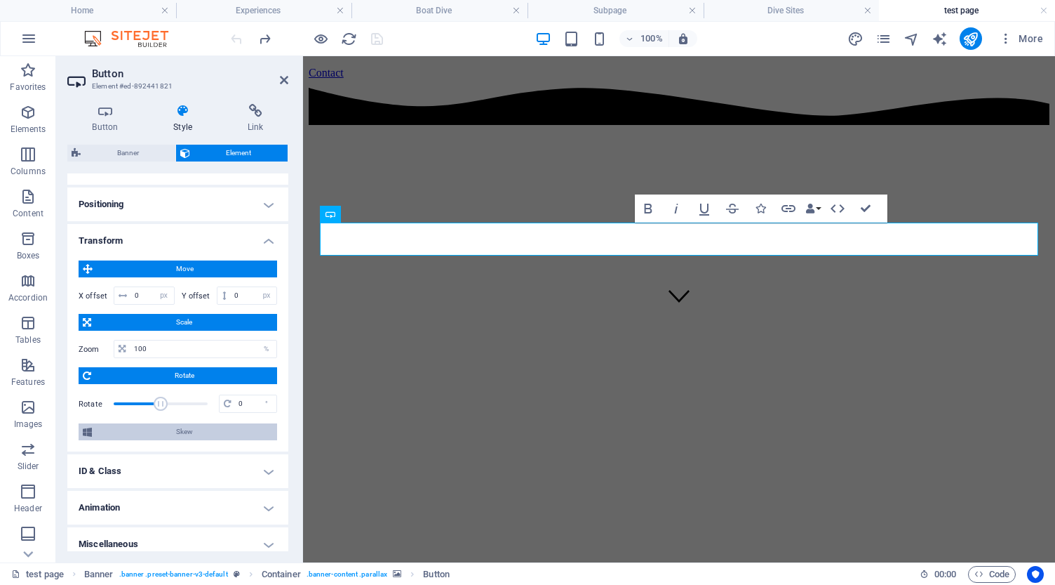
click at [171, 435] on span "Skew" at bounding box center [184, 431] width 177 height 17
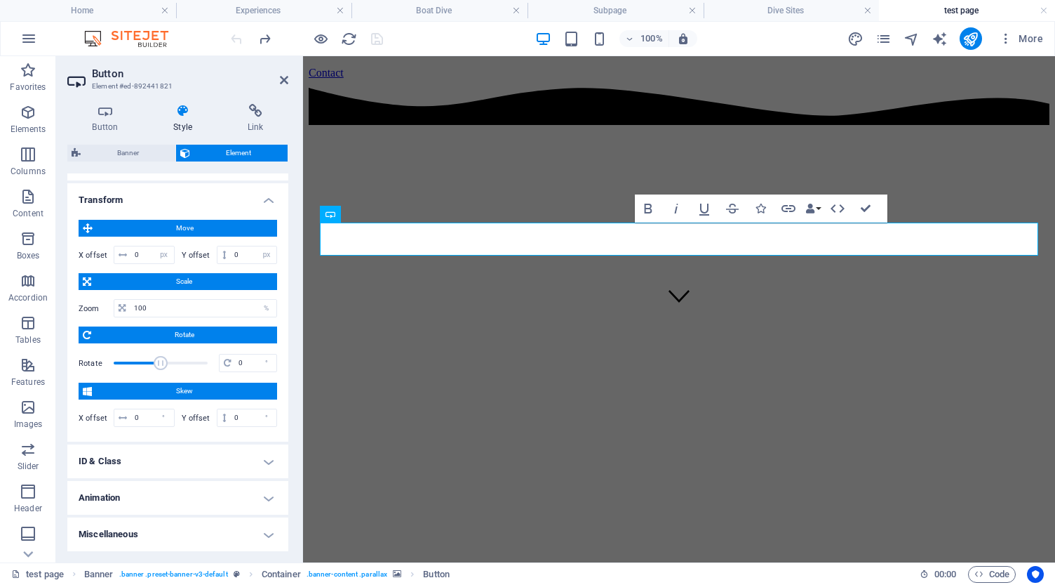
scroll to position [439, 0]
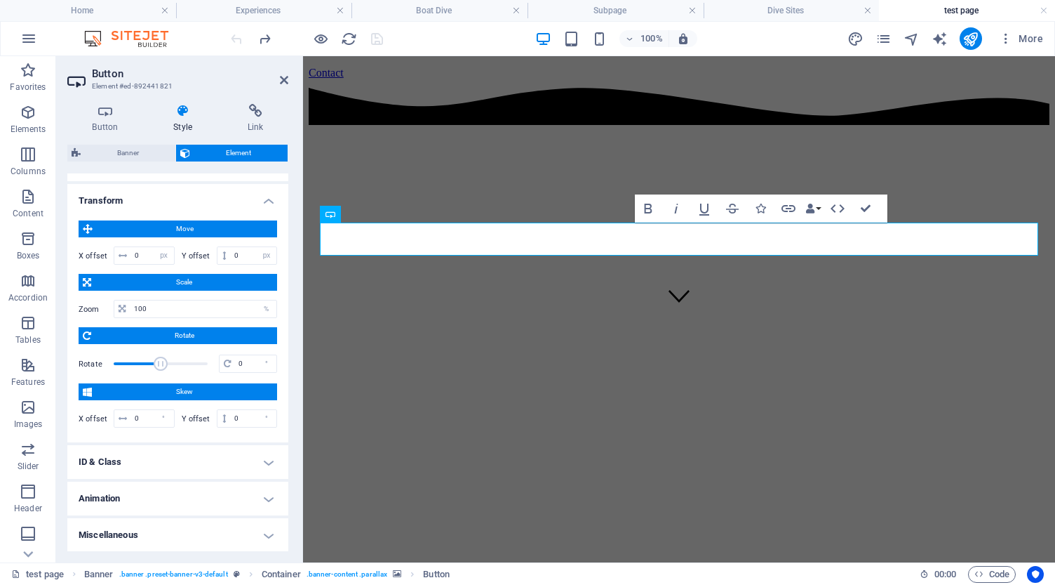
click at [262, 202] on h4 "Transform" at bounding box center [177, 196] width 221 height 25
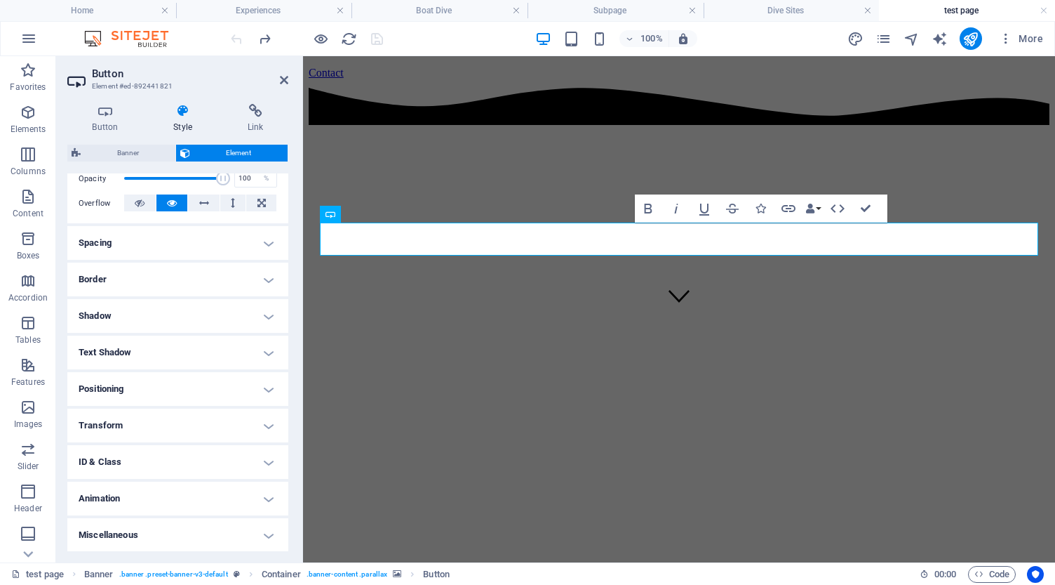
click at [262, 462] on h4 "ID & Class" at bounding box center [177, 462] width 221 height 34
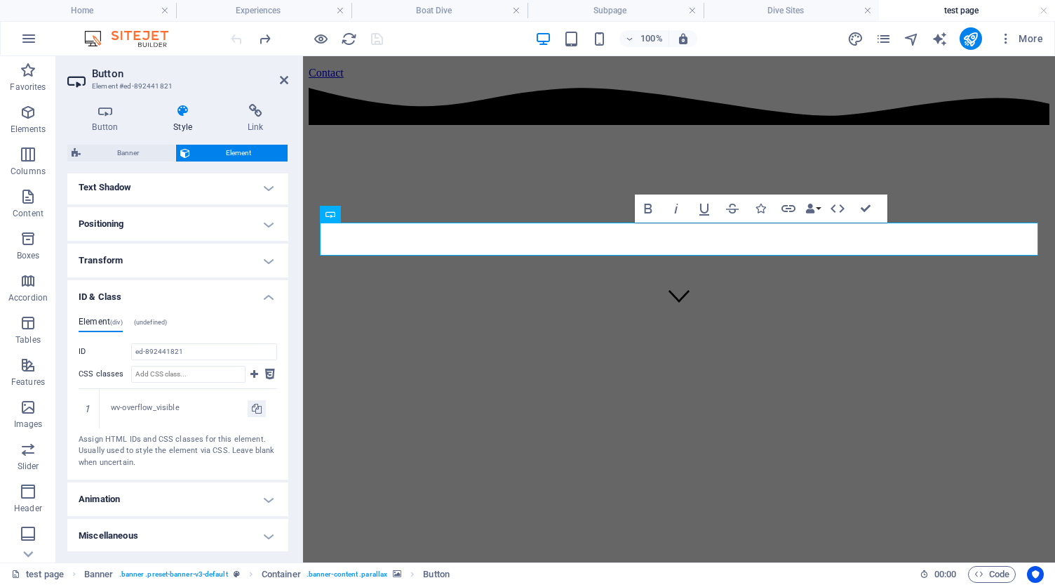
scroll to position [379, 0]
click at [211, 540] on h4 "Miscellaneous" at bounding box center [177, 536] width 221 height 34
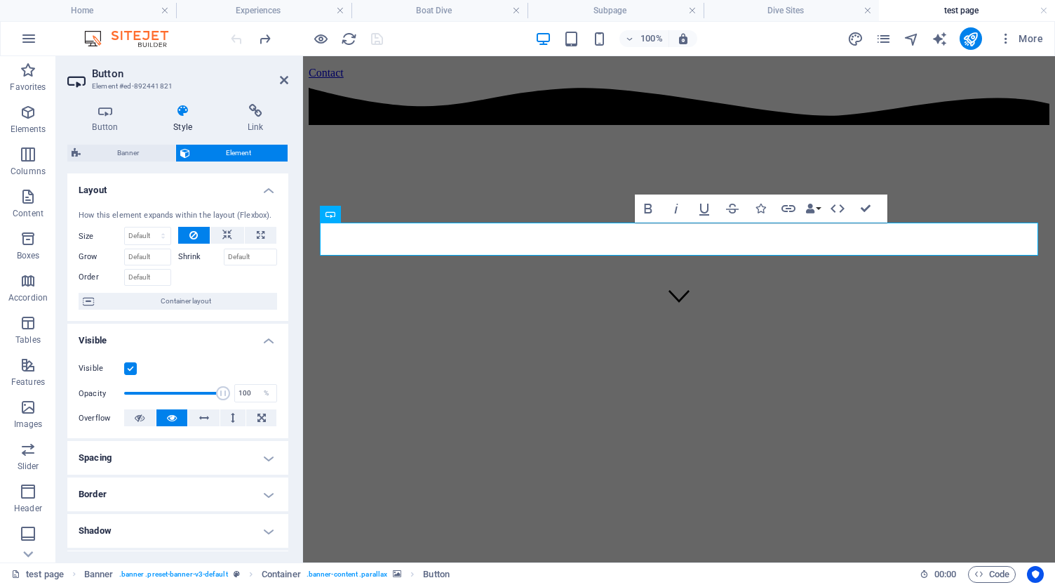
scroll to position [0, 0]
click at [283, 79] on icon at bounding box center [284, 79] width 8 height 11
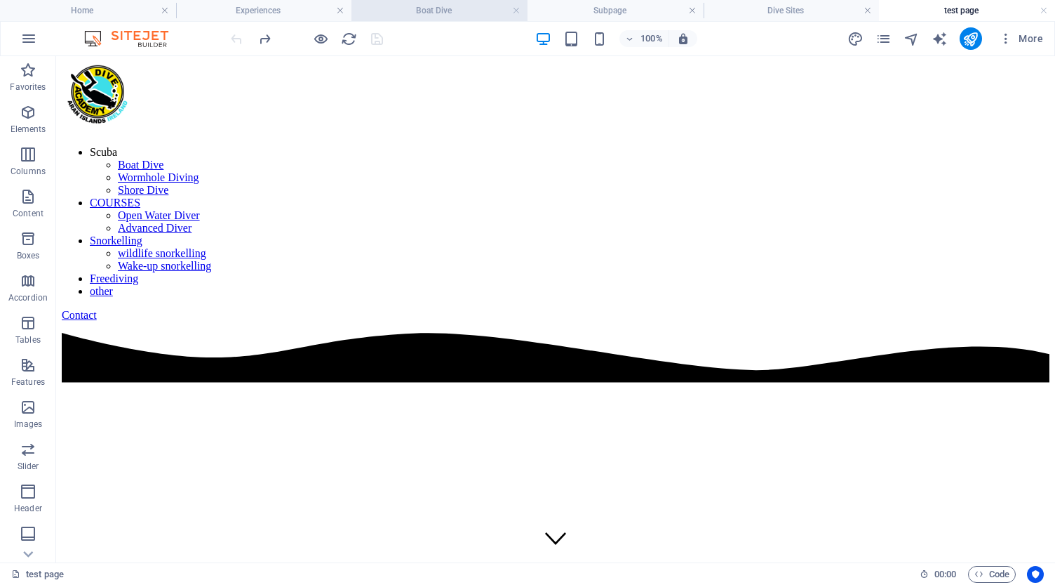
click at [415, 11] on h4 "Boat Dive" at bounding box center [440, 10] width 176 height 15
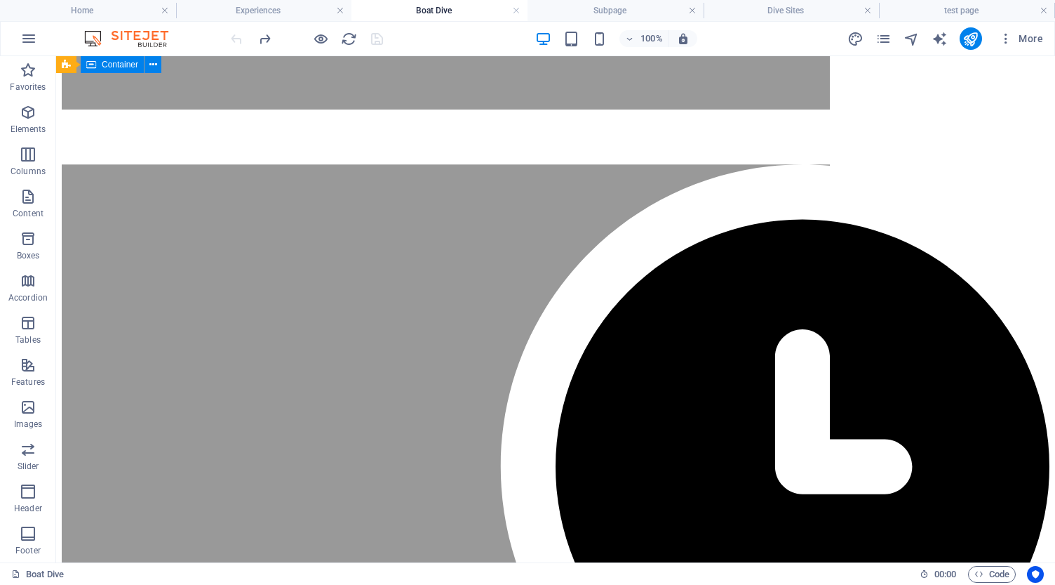
scroll to position [1175, 0]
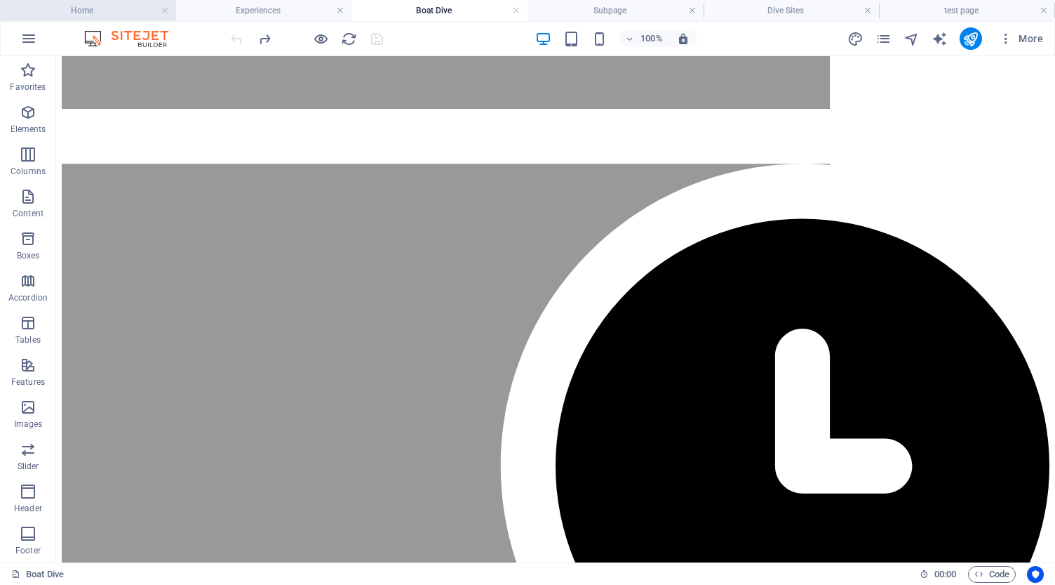
click at [128, 11] on h4 "Home" at bounding box center [88, 10] width 176 height 15
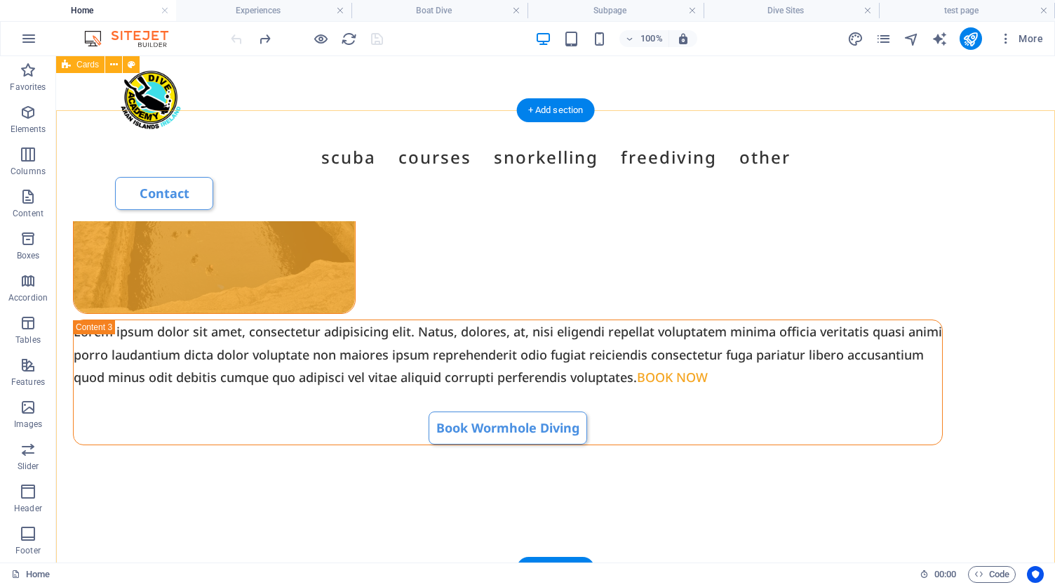
scroll to position [2168, 0]
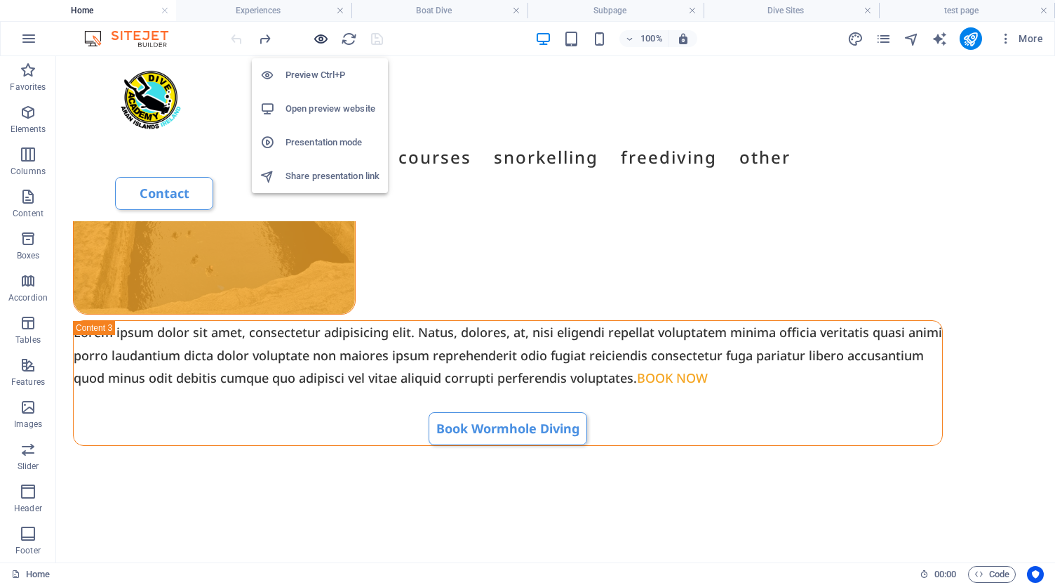
click at [326, 32] on icon "button" at bounding box center [321, 39] width 16 height 16
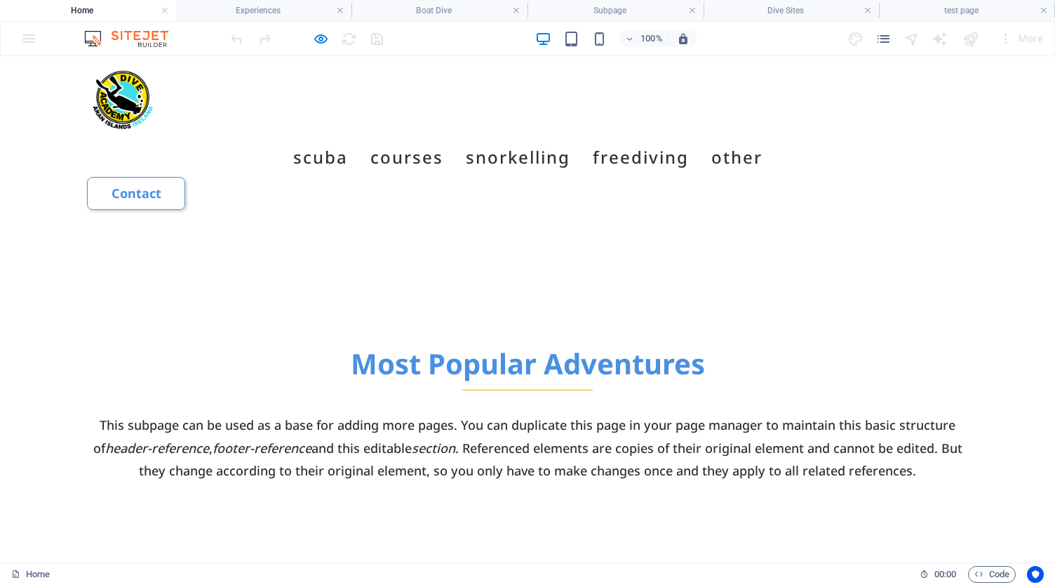
scroll to position [751, 0]
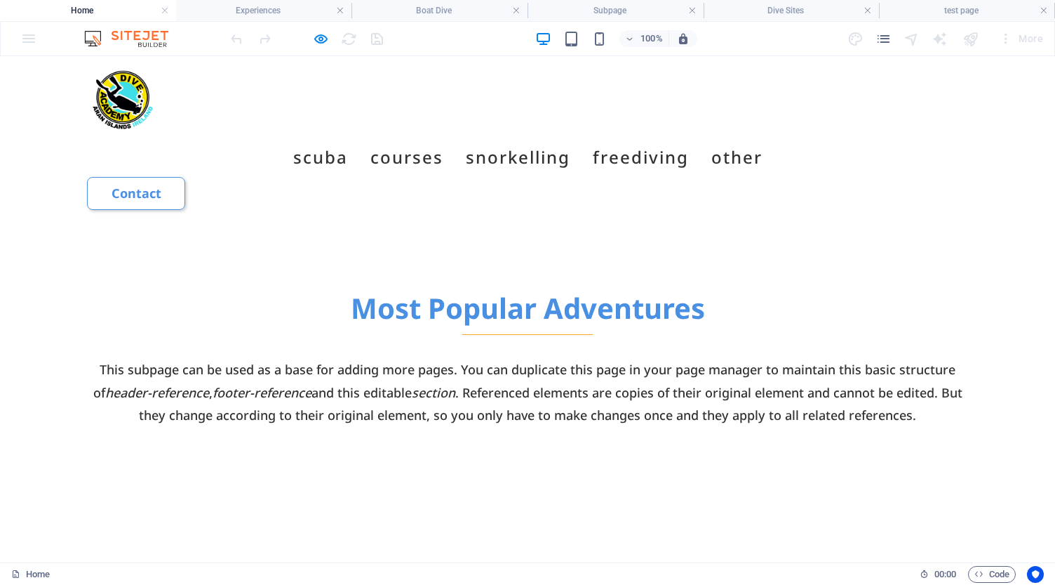
scroll to position [812, 0]
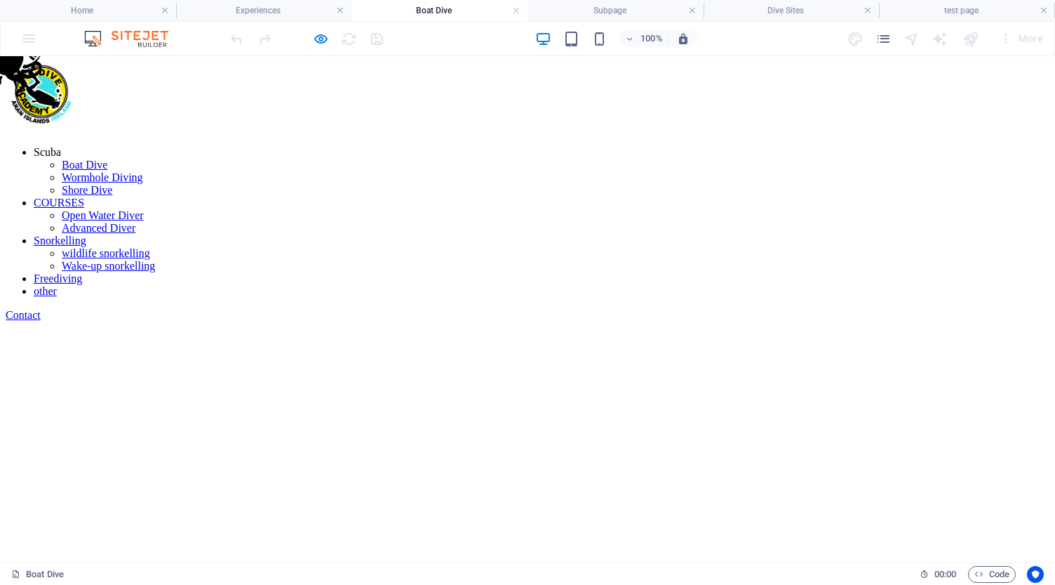
scroll to position [0, 0]
click at [319, 38] on icon "button" at bounding box center [321, 39] width 16 height 16
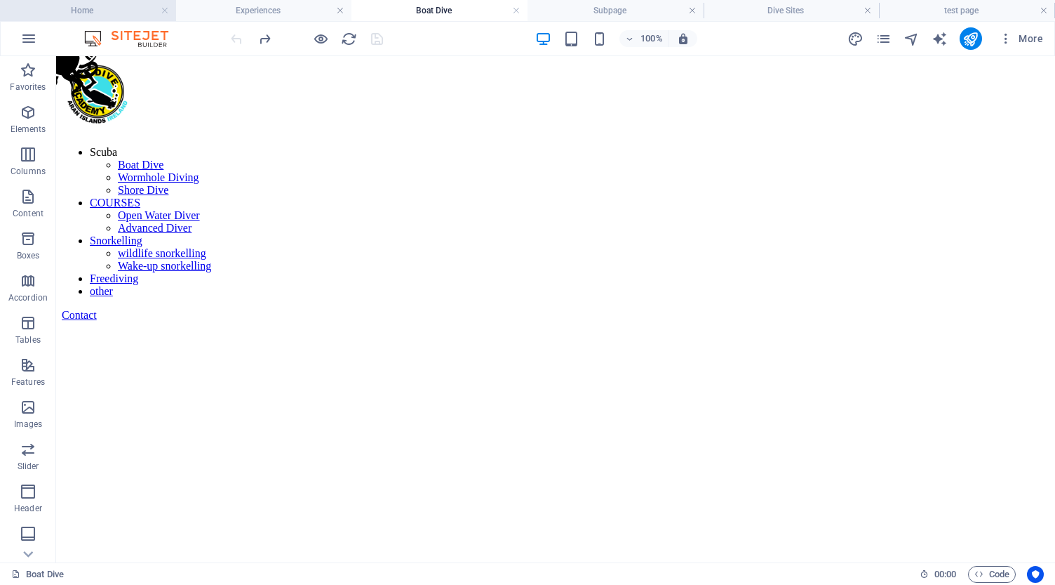
click at [121, 8] on h4 "Home" at bounding box center [88, 10] width 176 height 15
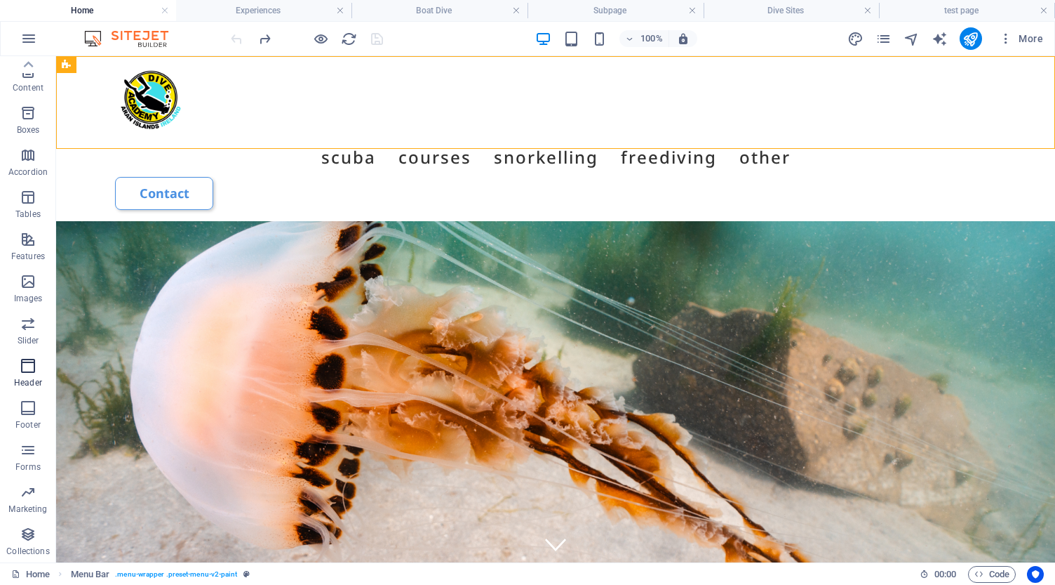
scroll to position [126, 0]
click at [26, 363] on icon "button" at bounding box center [28, 365] width 17 height 17
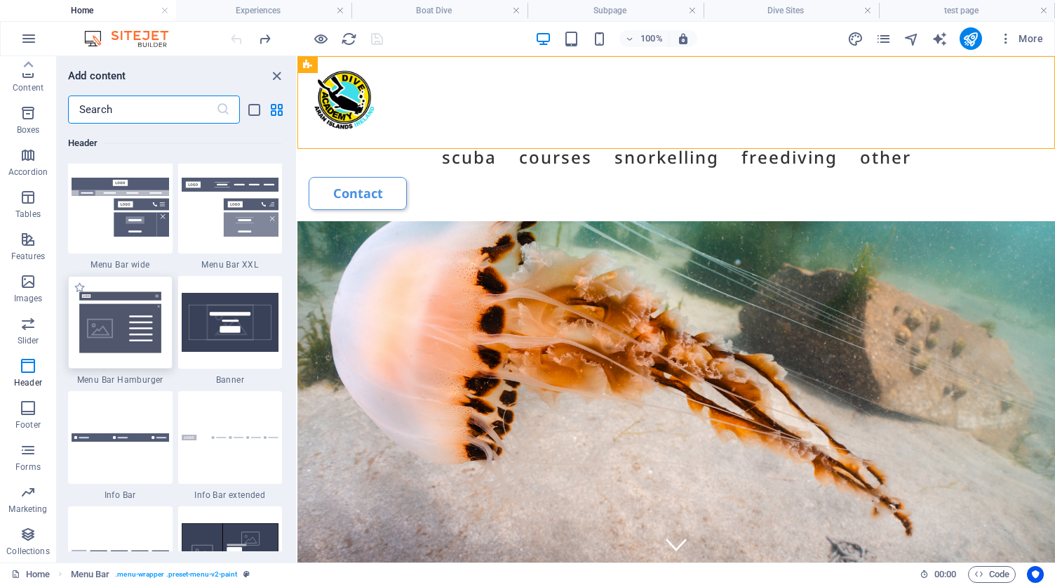
scroll to position [8799, 0]
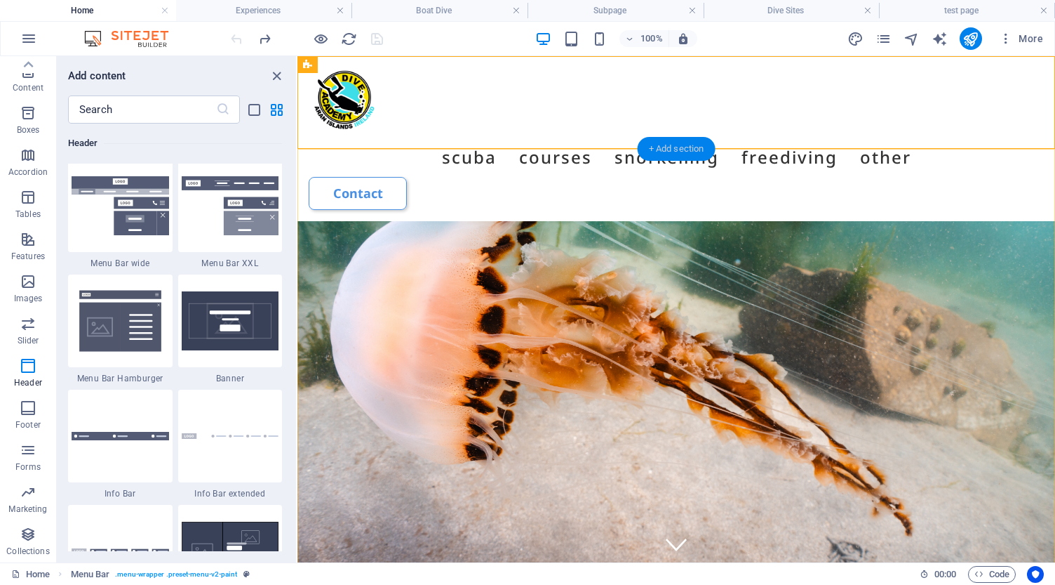
click at [682, 149] on div "+ Add section" at bounding box center [677, 149] width 78 height 24
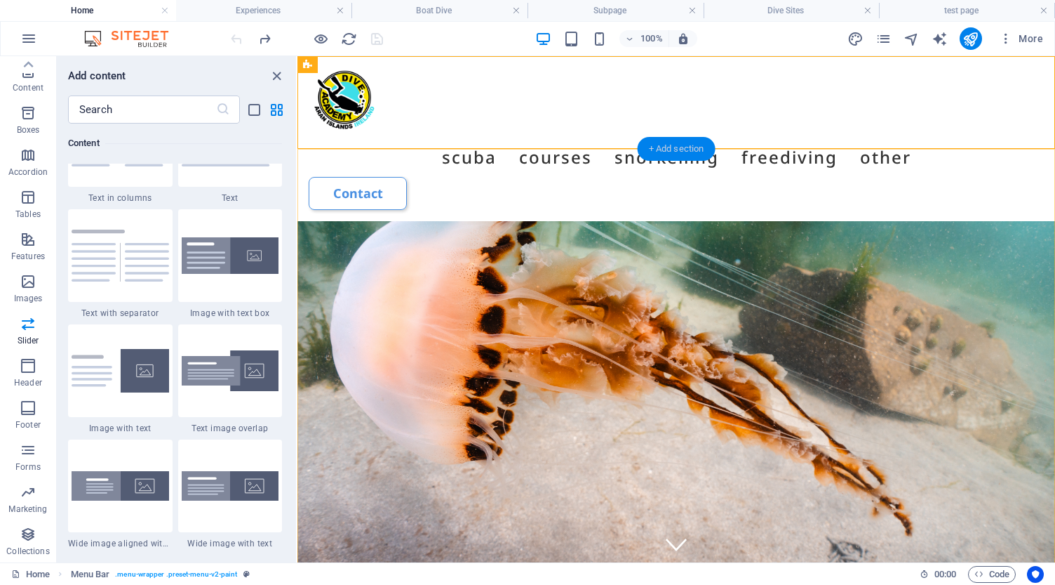
scroll to position [2455, 0]
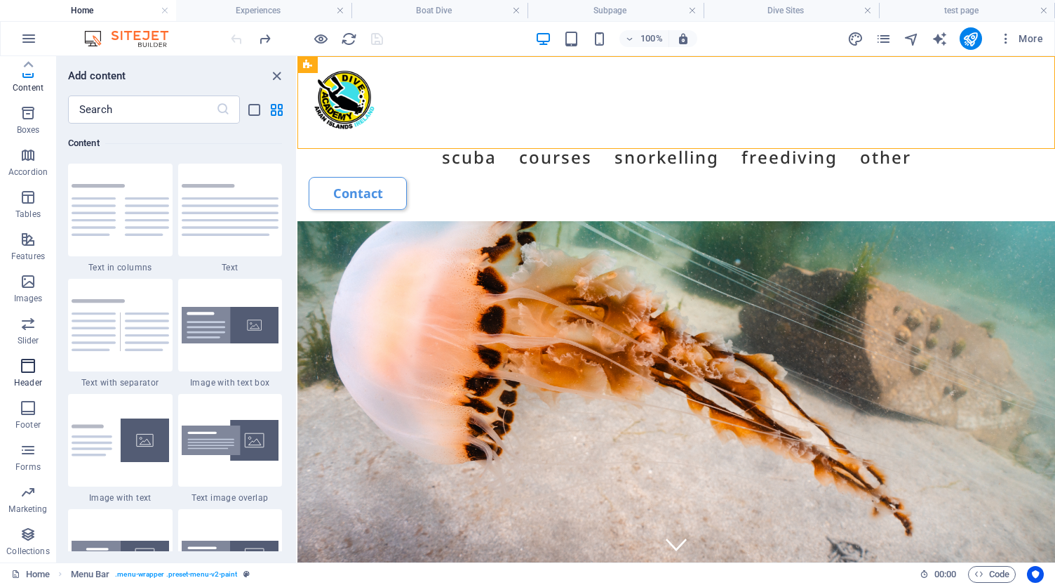
click at [28, 371] on icon "button" at bounding box center [28, 365] width 17 height 17
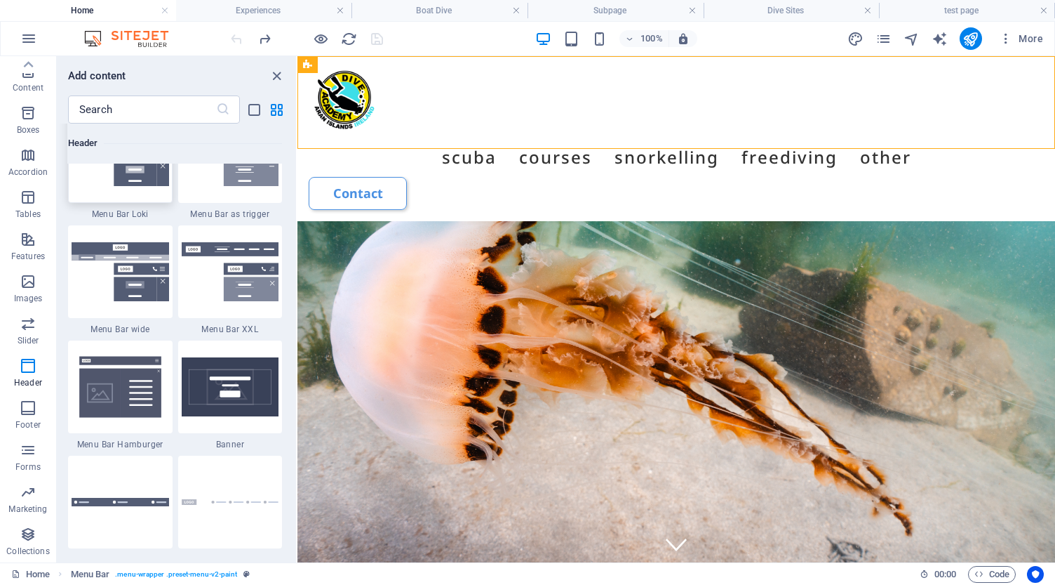
scroll to position [8737, 0]
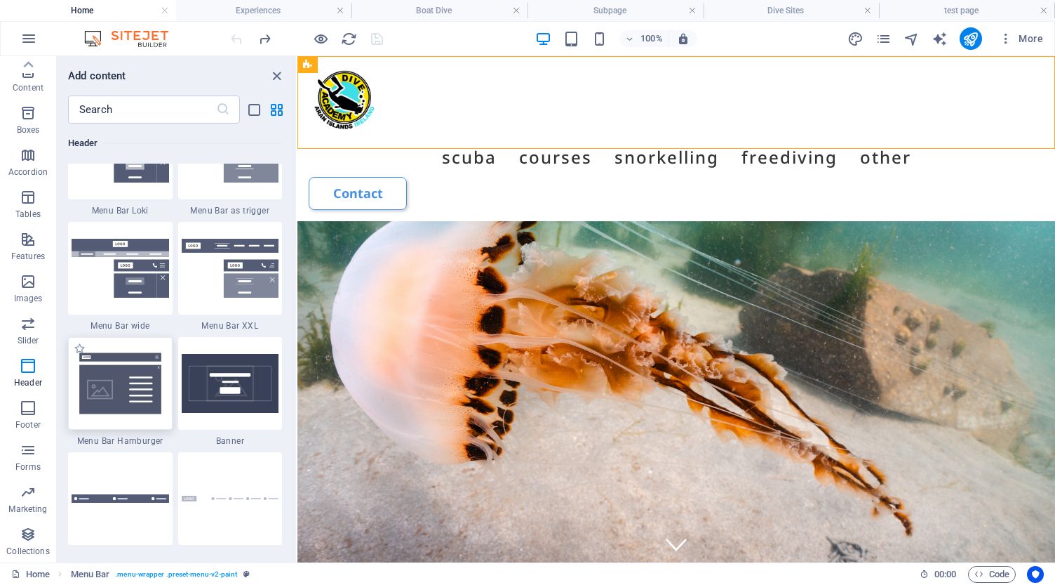
click at [116, 399] on img at bounding box center [121, 383] width 98 height 65
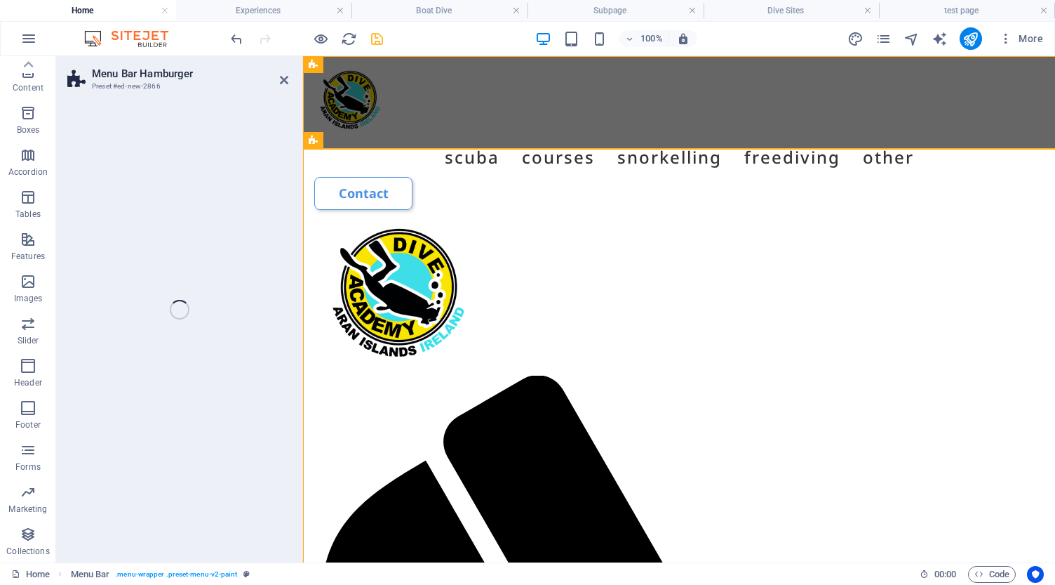
select select "rem"
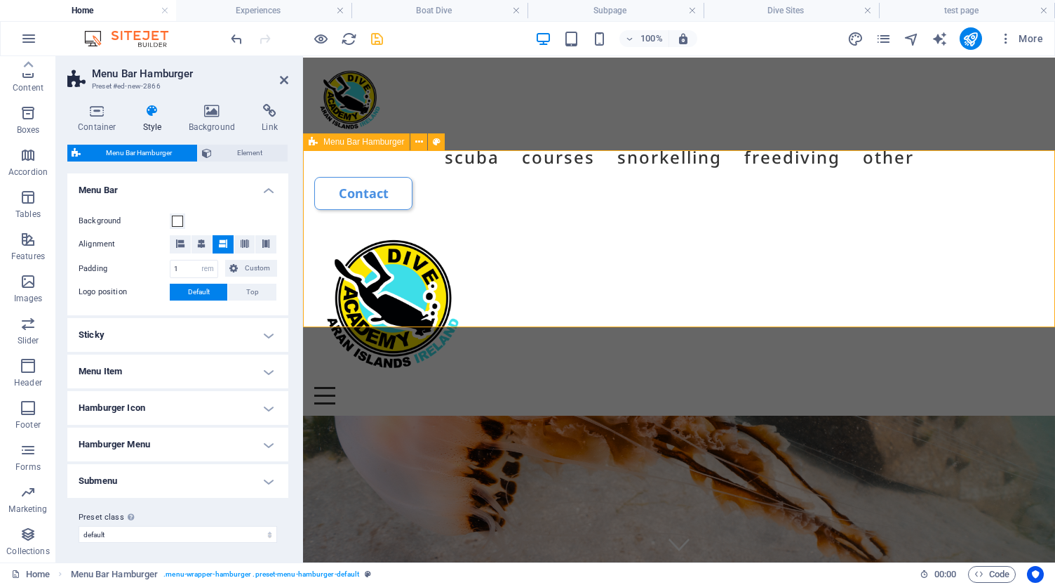
scroll to position [0, 0]
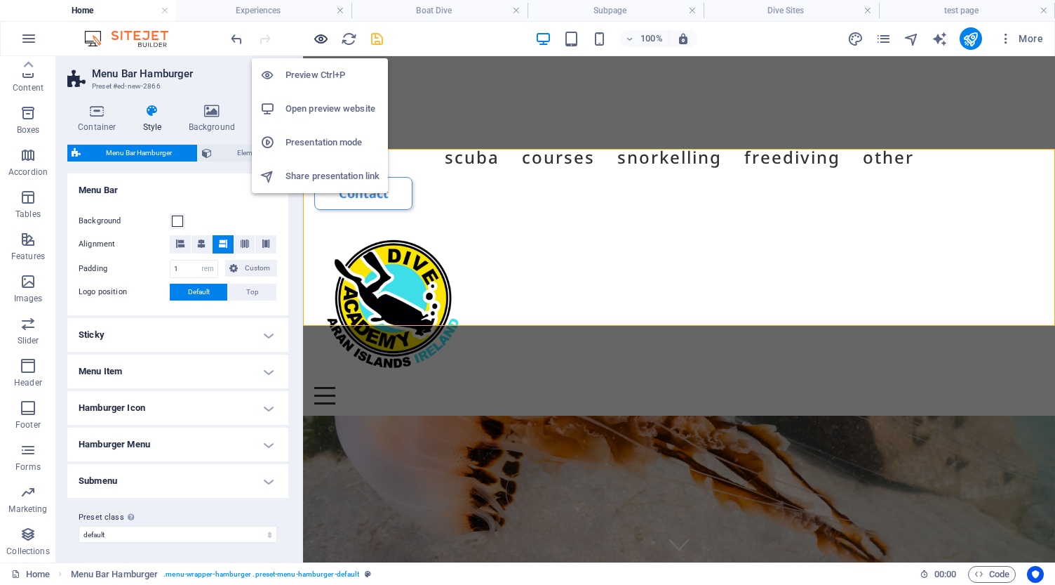
click at [322, 36] on icon "button" at bounding box center [321, 39] width 16 height 16
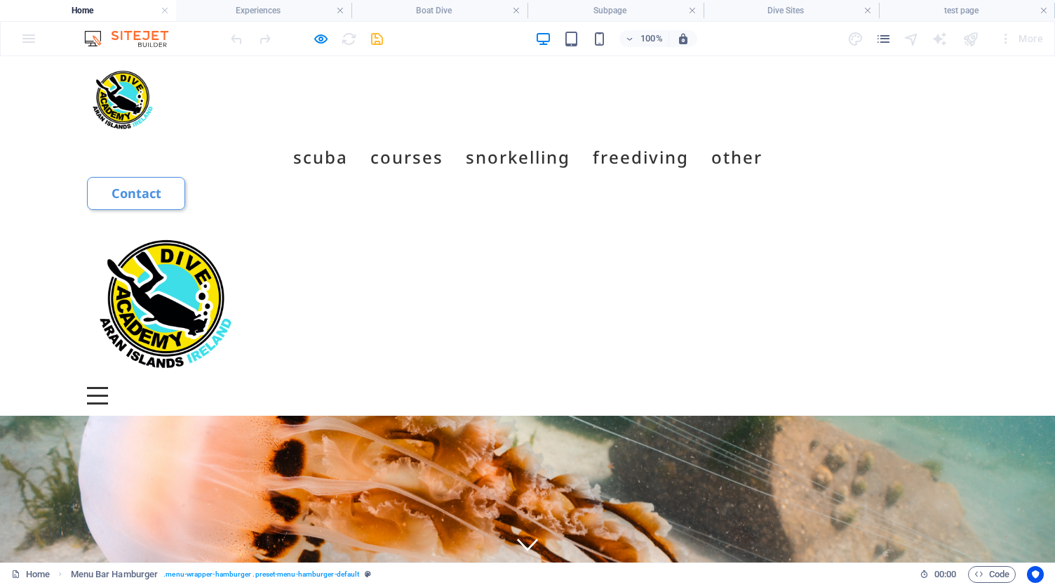
click at [108, 387] on div "Menu" at bounding box center [97, 396] width 21 height 18
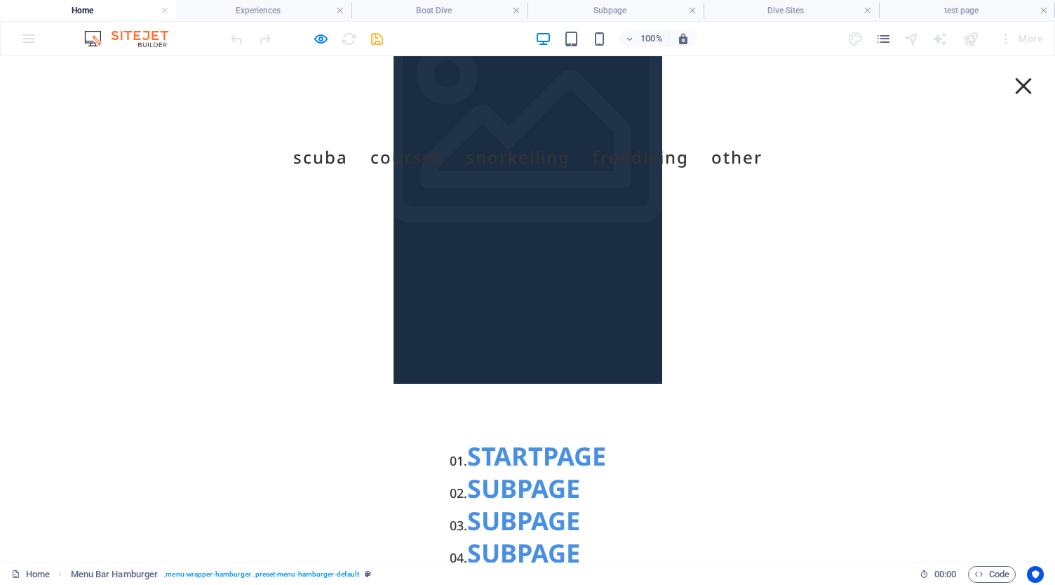
click at [1023, 81] on div "Menu" at bounding box center [1023, 86] width 21 height 18
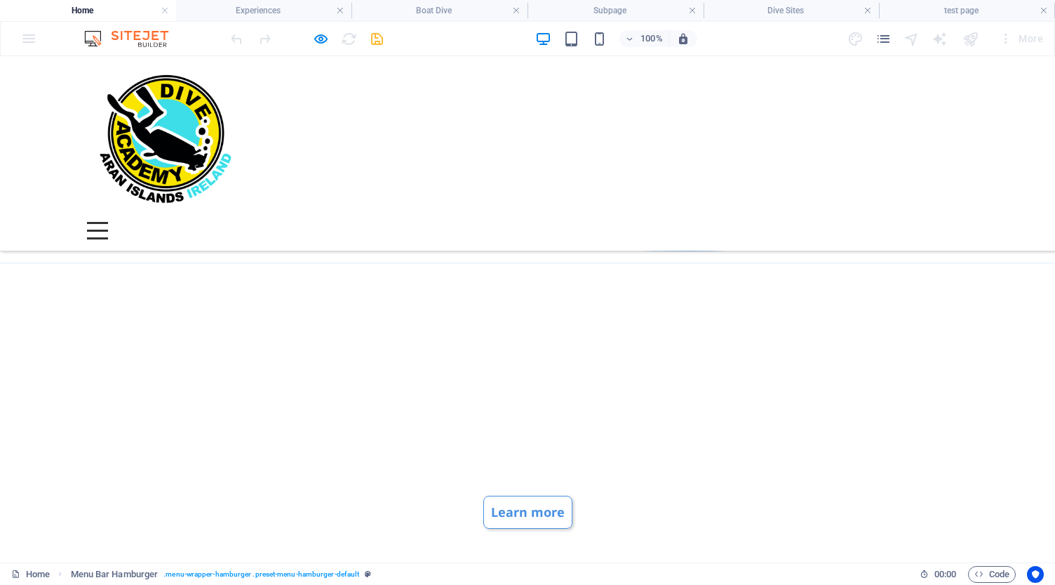
scroll to position [691, 0]
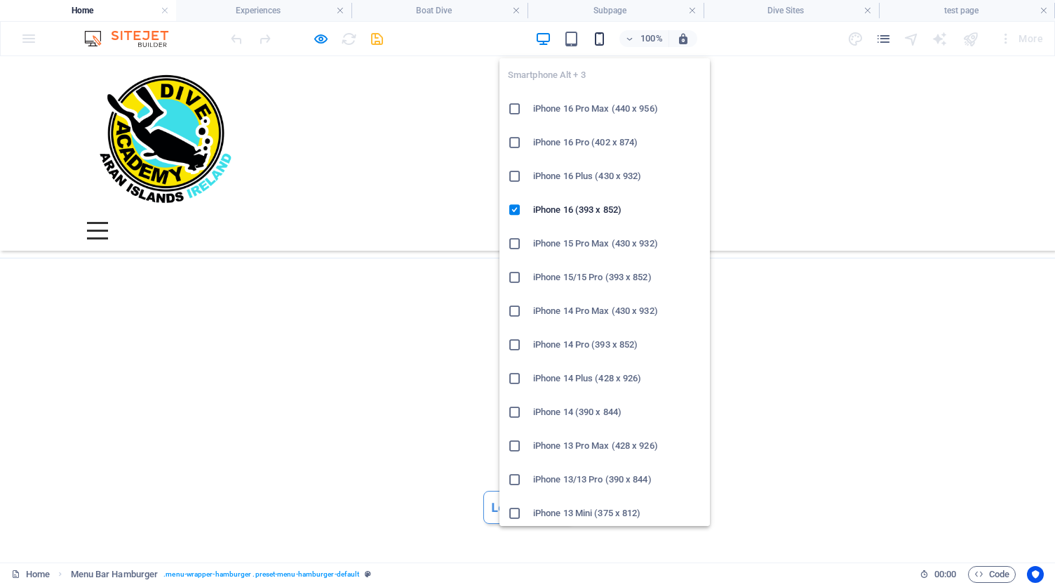
click at [595, 39] on icon "button" at bounding box center [600, 39] width 16 height 16
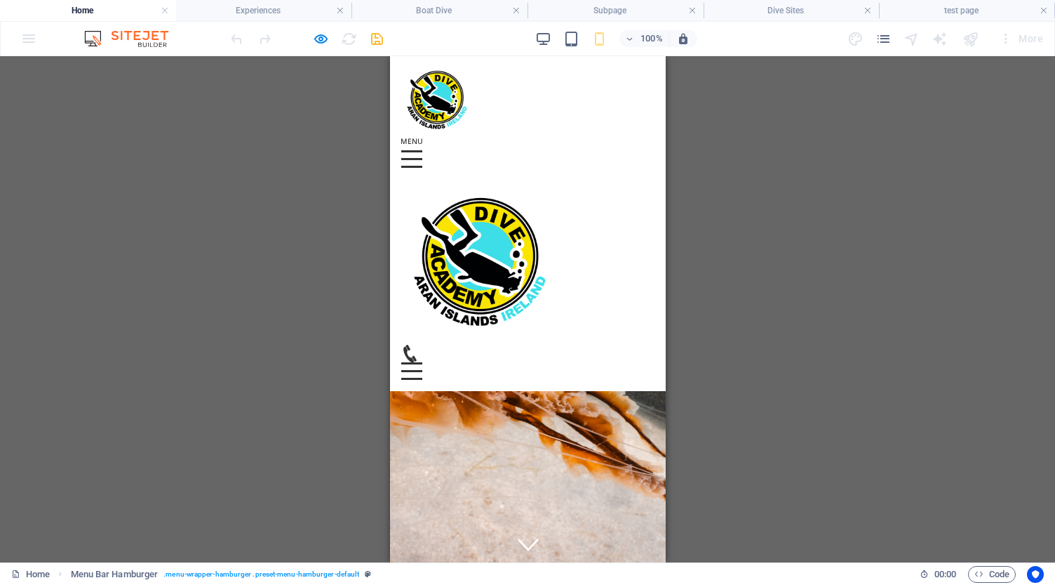
scroll to position [0, 0]
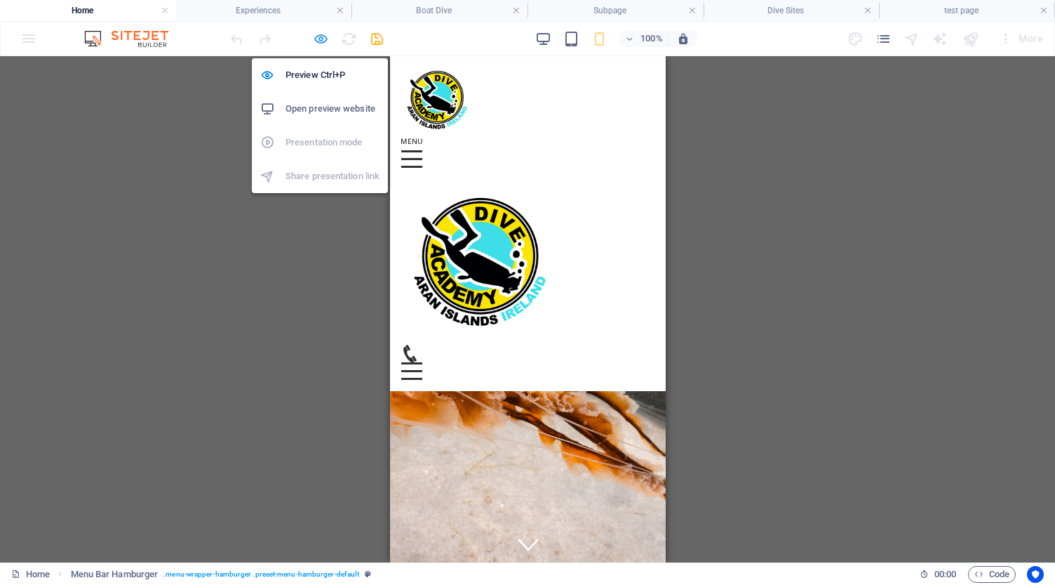
click at [321, 39] on icon "button" at bounding box center [321, 39] width 16 height 16
select select "rem"
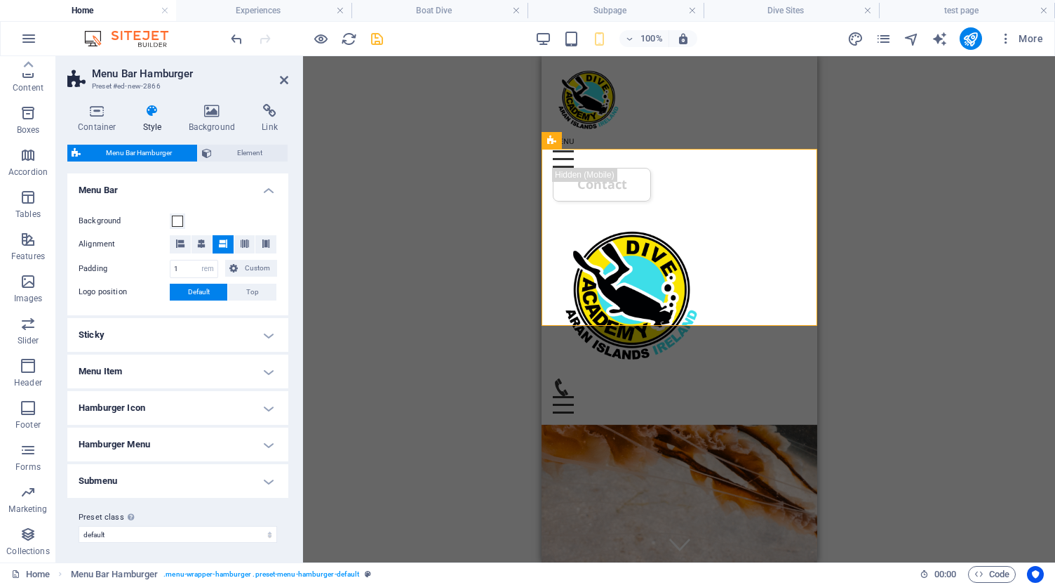
click at [155, 335] on h4 "Sticky" at bounding box center [177, 335] width 221 height 34
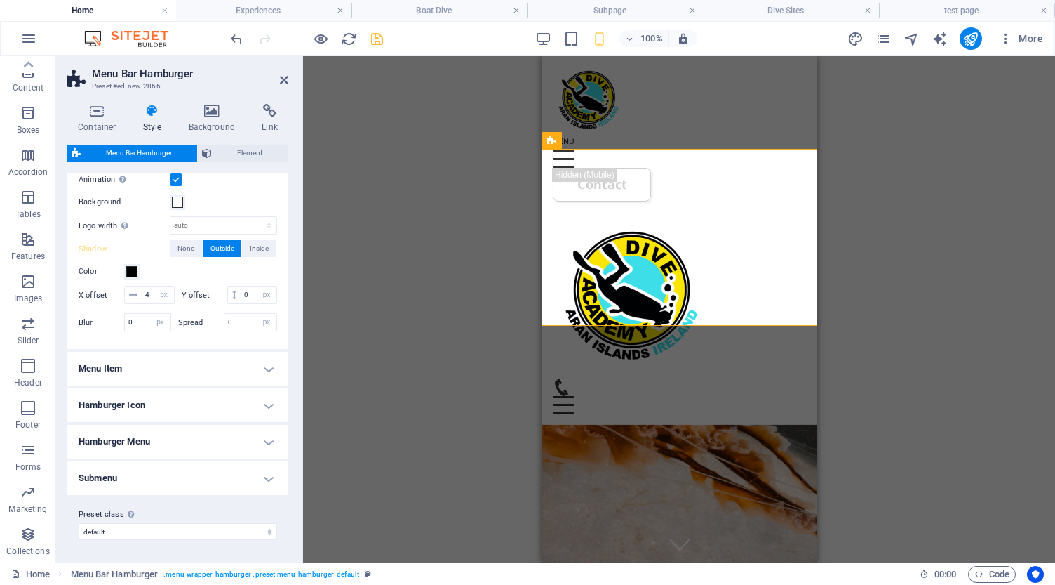
scroll to position [225, 0]
click at [286, 81] on icon at bounding box center [284, 79] width 8 height 11
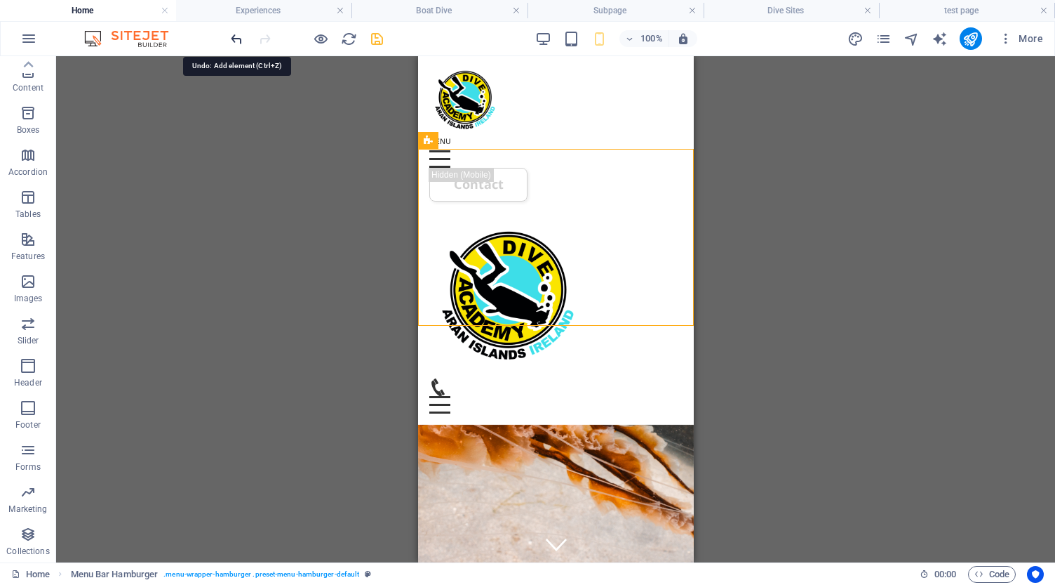
click at [237, 37] on icon "undo" at bounding box center [237, 39] width 16 height 16
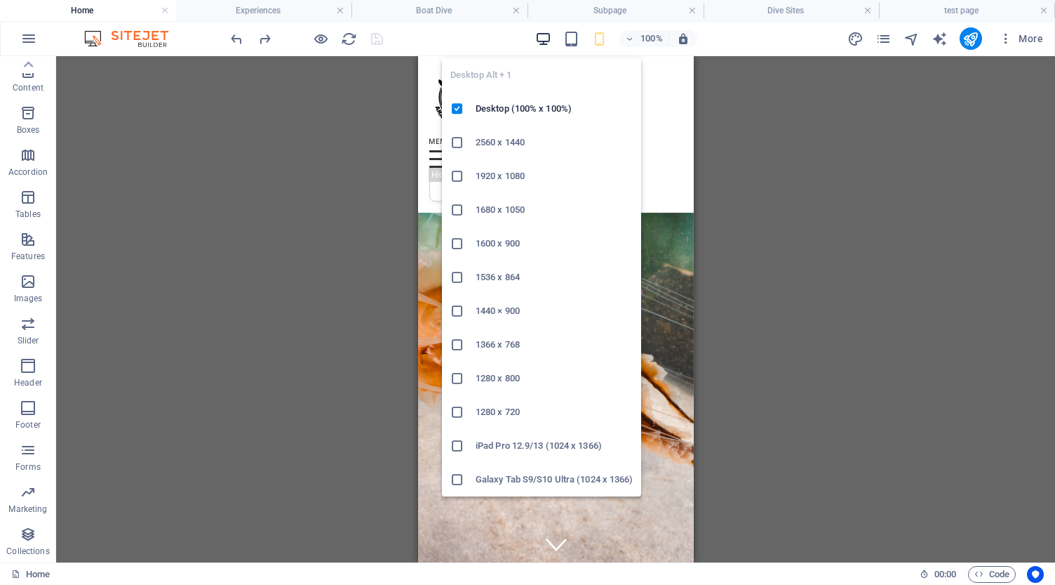
click at [545, 41] on icon "button" at bounding box center [543, 39] width 16 height 16
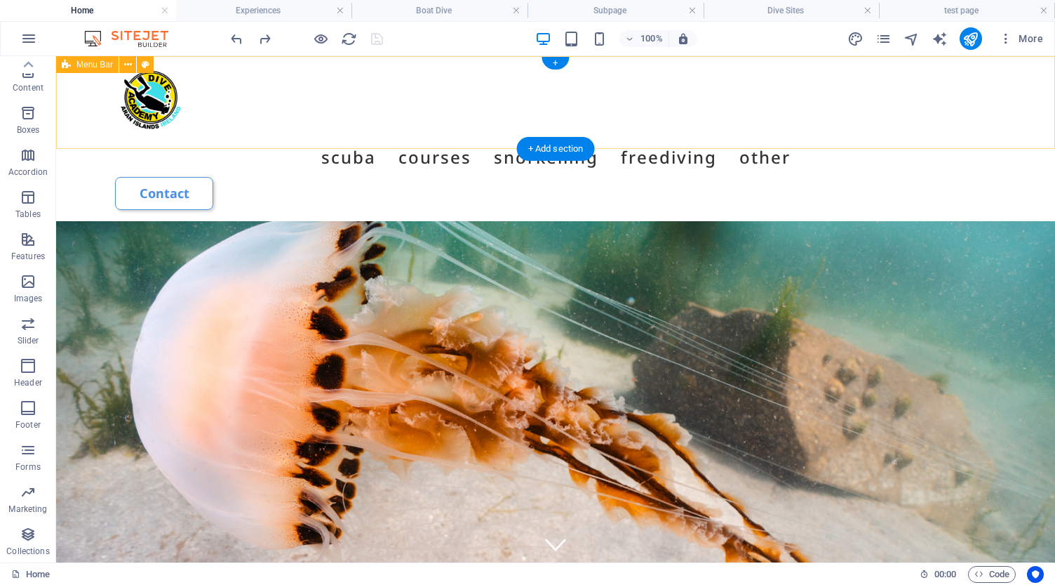
click at [822, 69] on div "Scuba Boat Dive Wormhole Diving Shore Dive COURSES Open Water Diver Advanced Di…" at bounding box center [555, 138] width 999 height 165
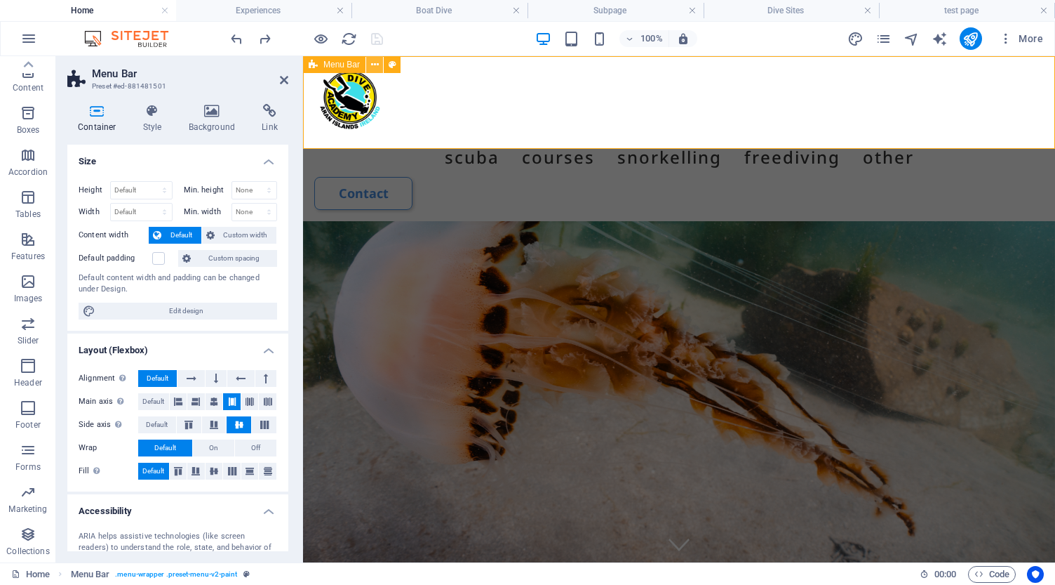
click at [373, 67] on icon at bounding box center [375, 65] width 8 height 15
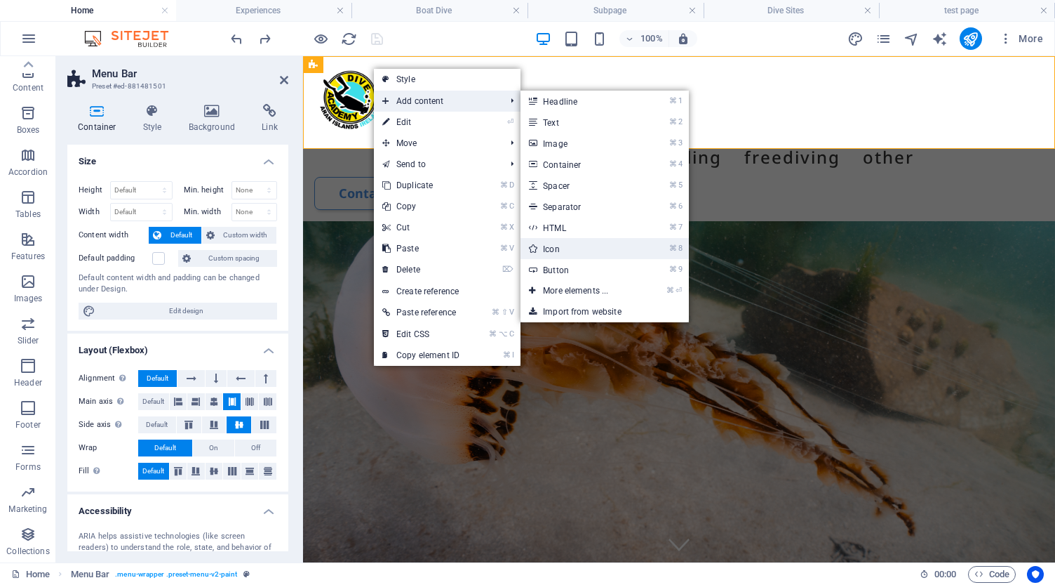
click at [606, 249] on link "⌘ 8 Icon" at bounding box center [579, 248] width 116 height 21
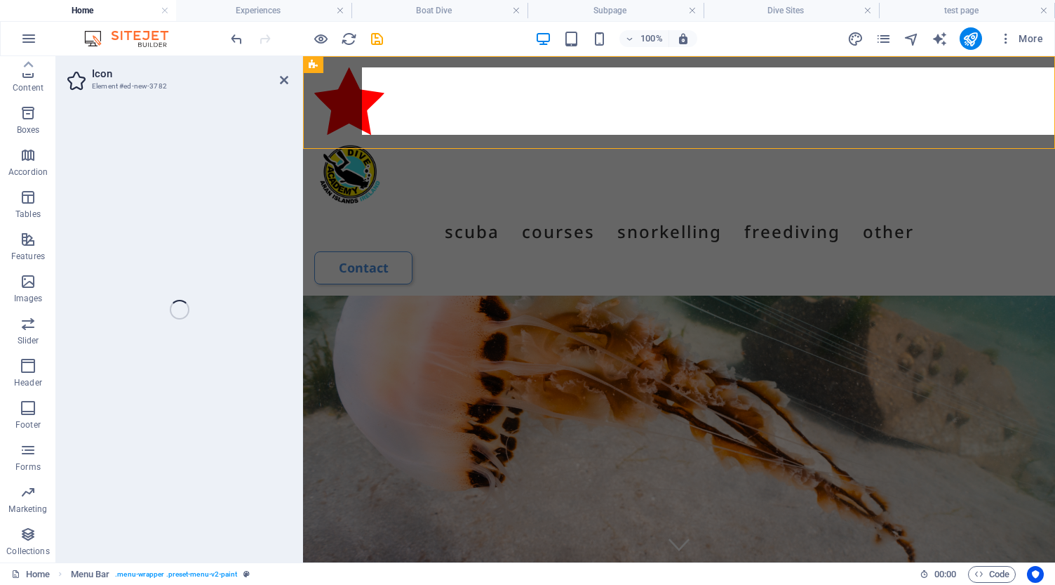
select select "xMidYMid"
select select "px"
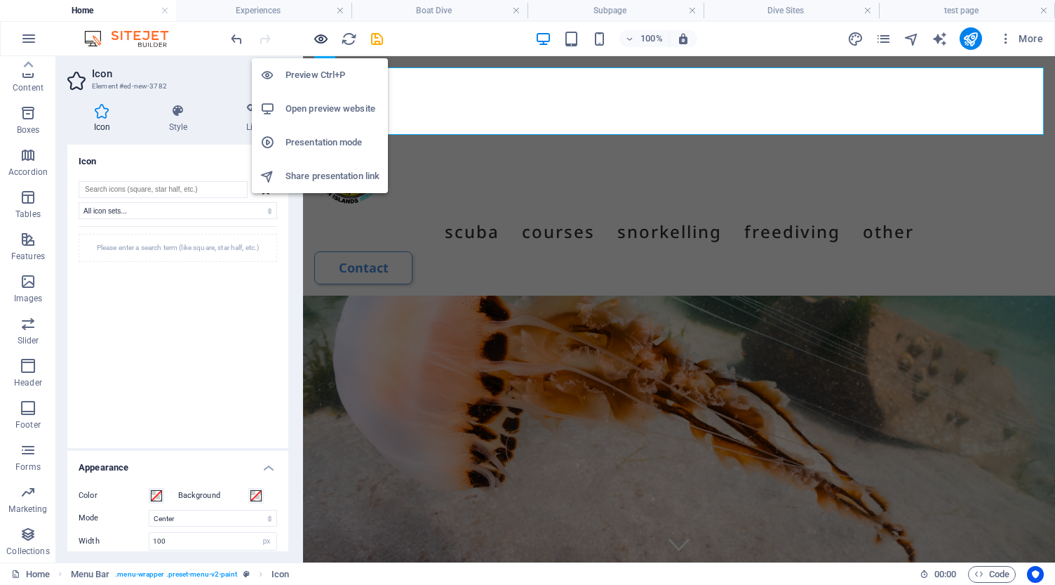
click at [321, 39] on icon "button" at bounding box center [321, 39] width 16 height 16
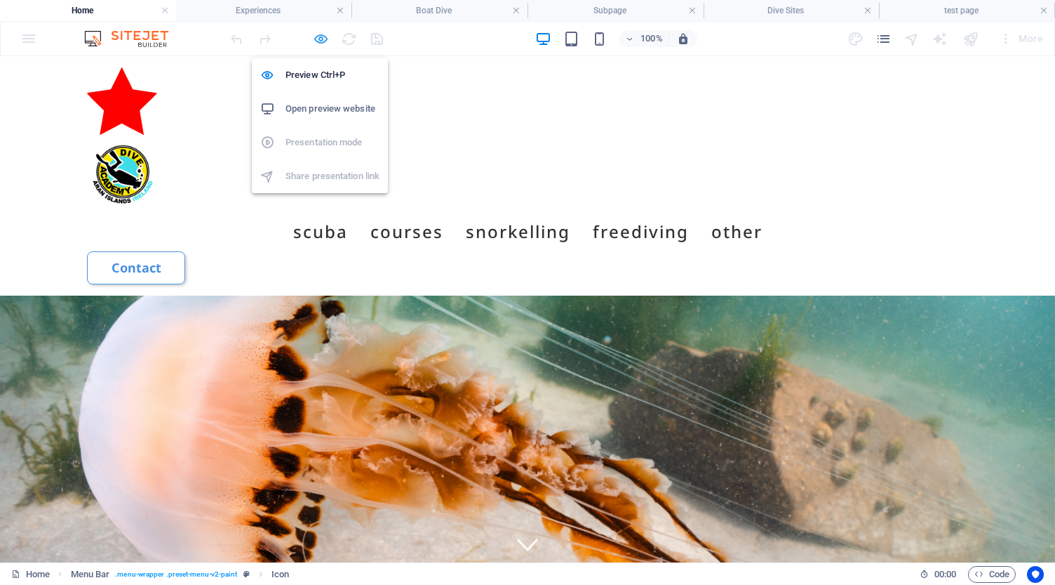
click at [324, 38] on icon "button" at bounding box center [321, 39] width 16 height 16
select select "xMidYMid"
select select "px"
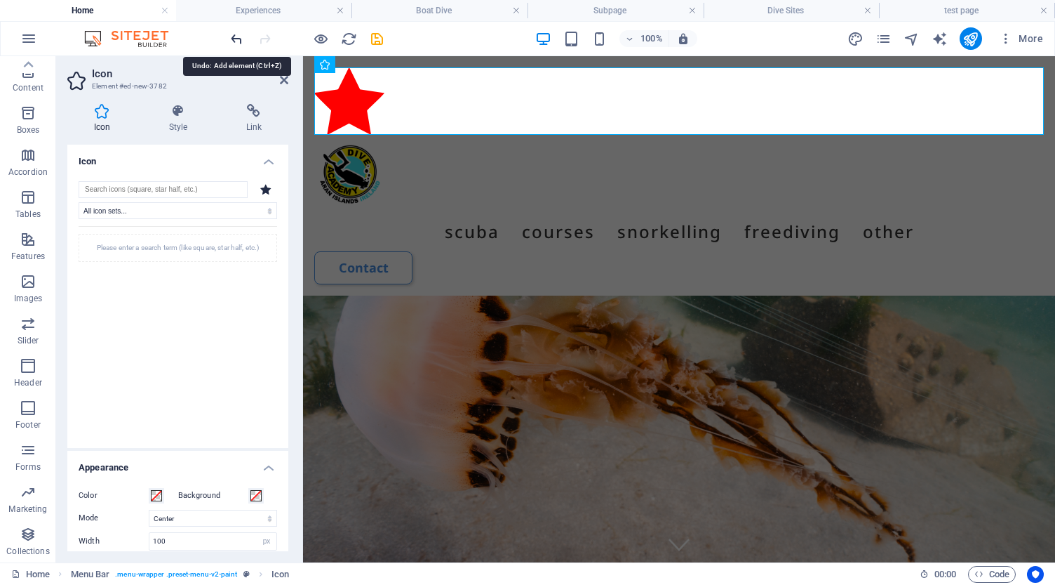
click at [234, 36] on icon "undo" at bounding box center [237, 39] width 16 height 16
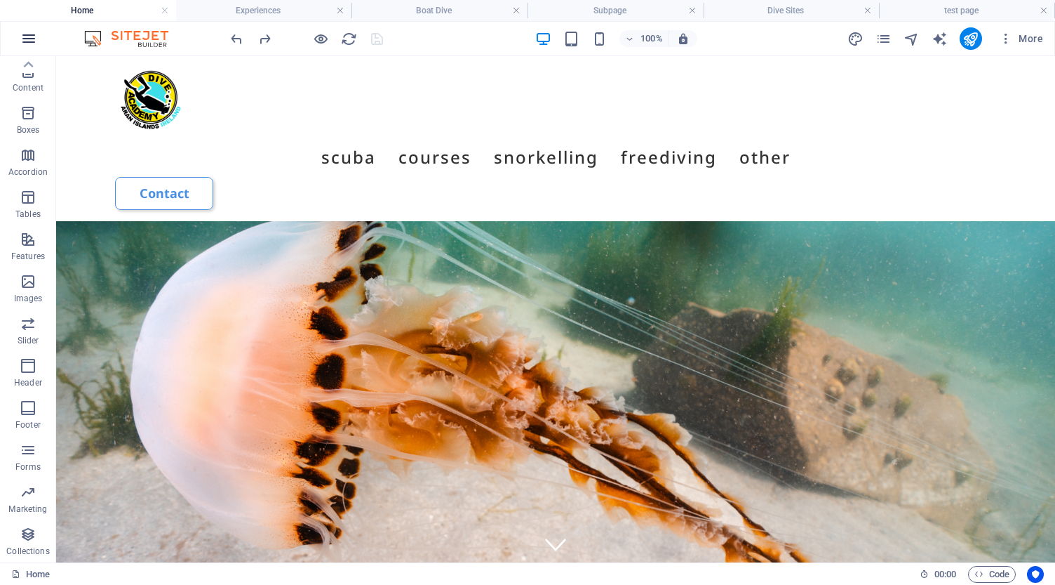
click at [27, 39] on icon "button" at bounding box center [28, 38] width 17 height 17
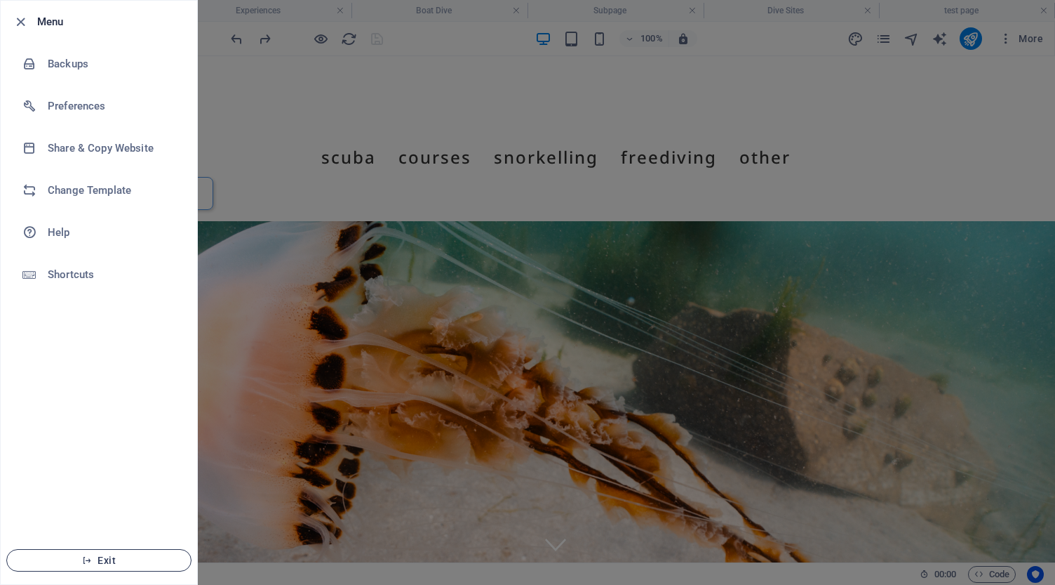
click at [100, 554] on button "Exit" at bounding box center [98, 560] width 185 height 22
